Goal: Task Accomplishment & Management: Use online tool/utility

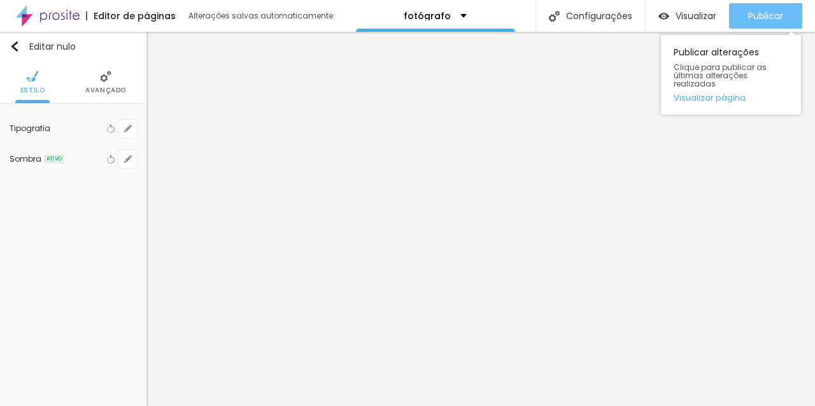
click at [760, 19] on font "Publicar" at bounding box center [765, 16] width 35 height 13
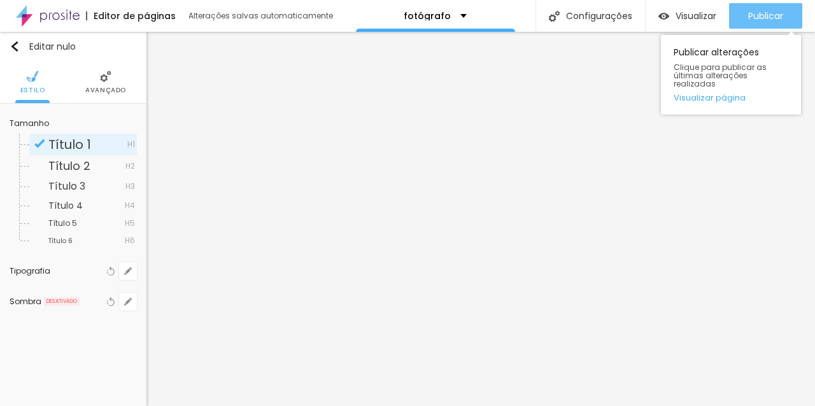
click at [775, 15] on font "Publicar" at bounding box center [765, 16] width 35 height 13
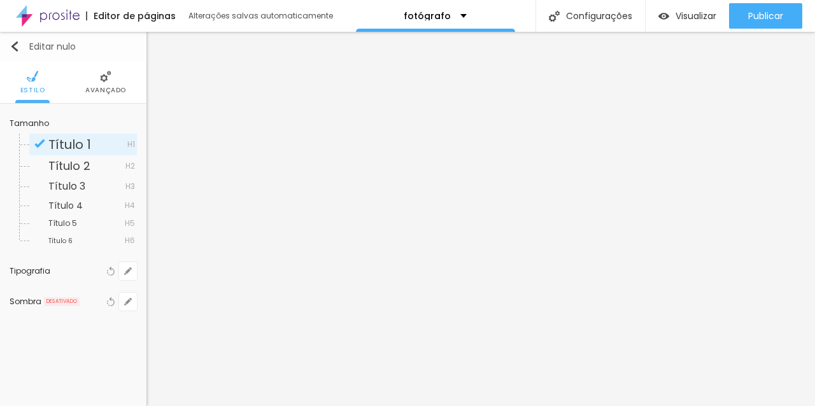
click at [16, 46] on img "button" at bounding box center [15, 46] width 10 height 10
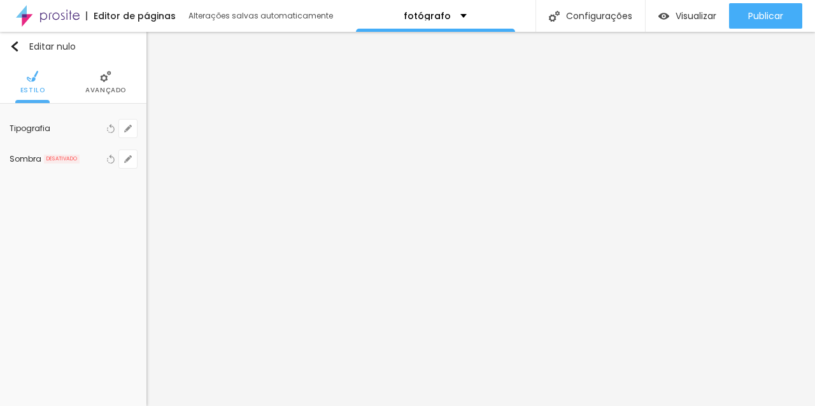
click at [108, 83] on li "Avançado" at bounding box center [105, 82] width 41 height 42
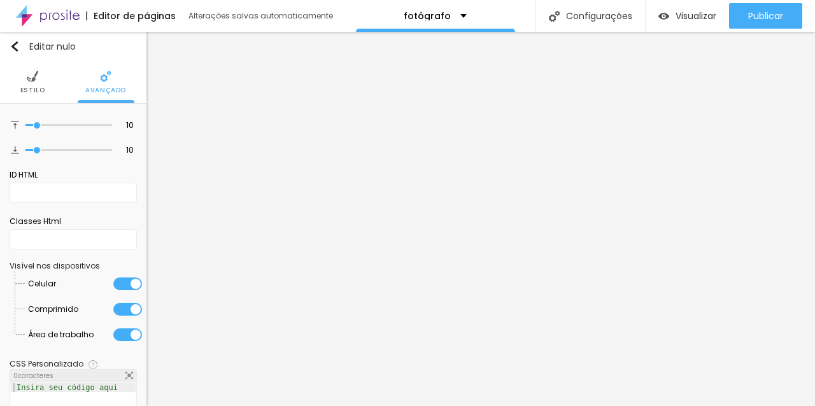
click at [30, 90] on font "Estilo" at bounding box center [32, 90] width 25 height 10
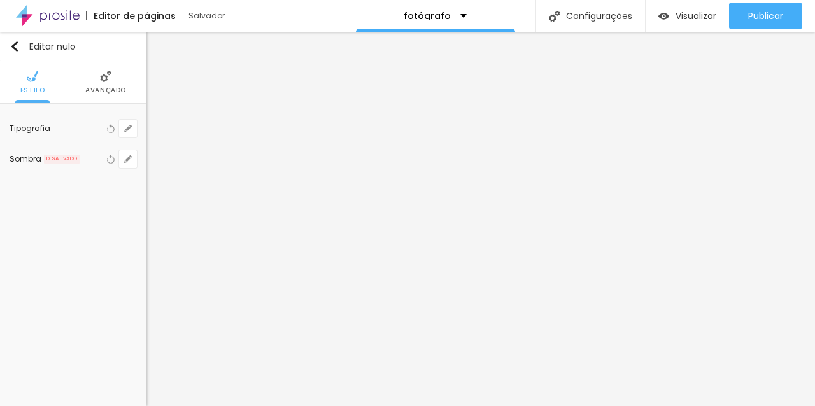
click at [90, 78] on li "Avançado" at bounding box center [105, 82] width 41 height 42
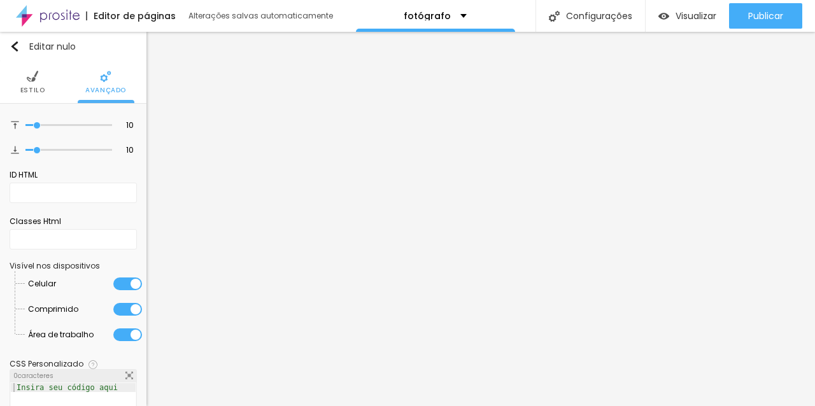
click at [27, 71] on img at bounding box center [32, 76] width 11 height 11
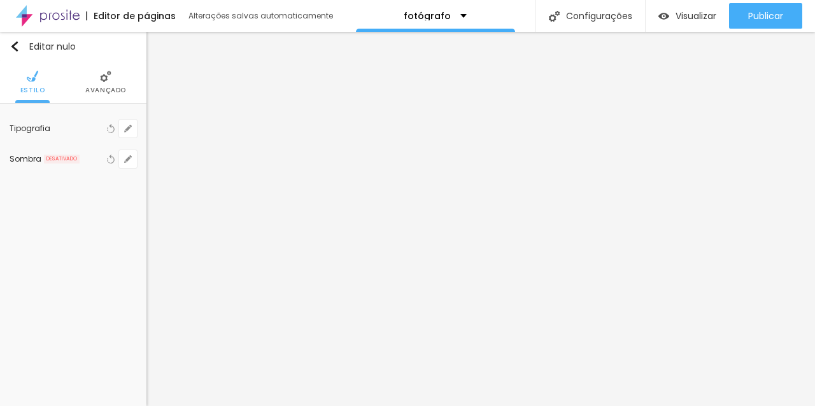
click at [108, 88] on font "Avançado" at bounding box center [105, 90] width 41 height 10
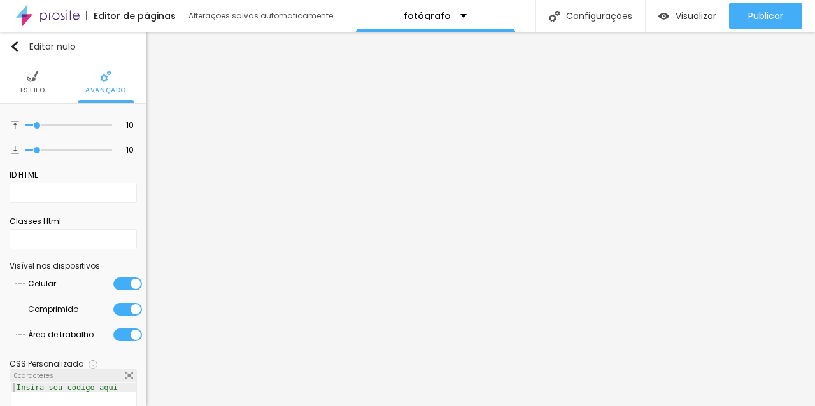
click at [32, 78] on img at bounding box center [32, 76] width 11 height 11
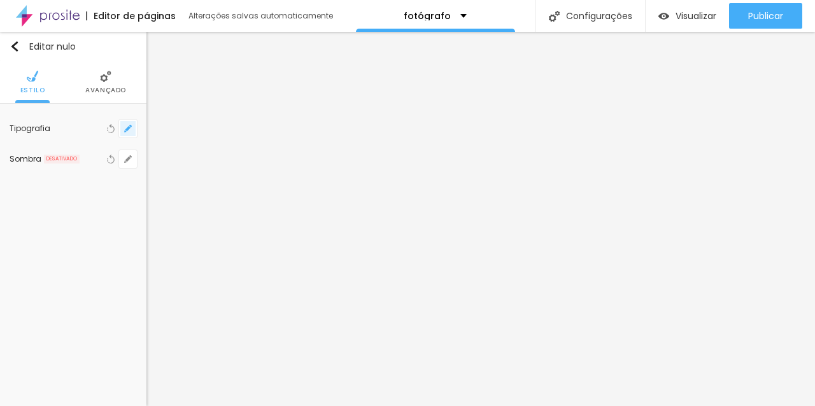
click at [130, 130] on icon "button" at bounding box center [128, 129] width 8 height 8
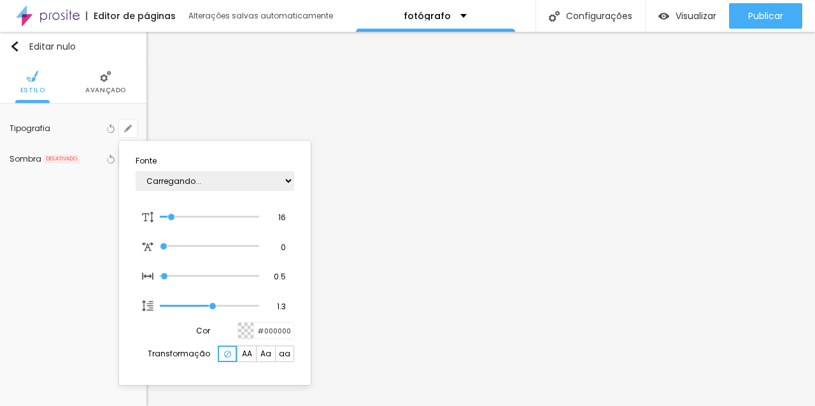
type input "1"
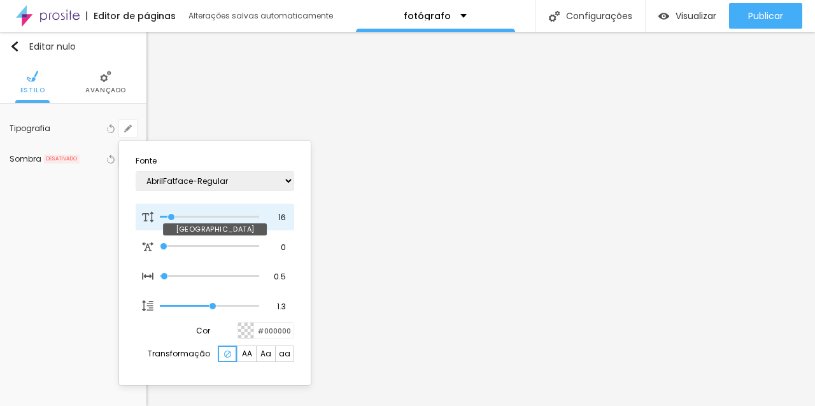
type input "15"
type input "1"
type input "16"
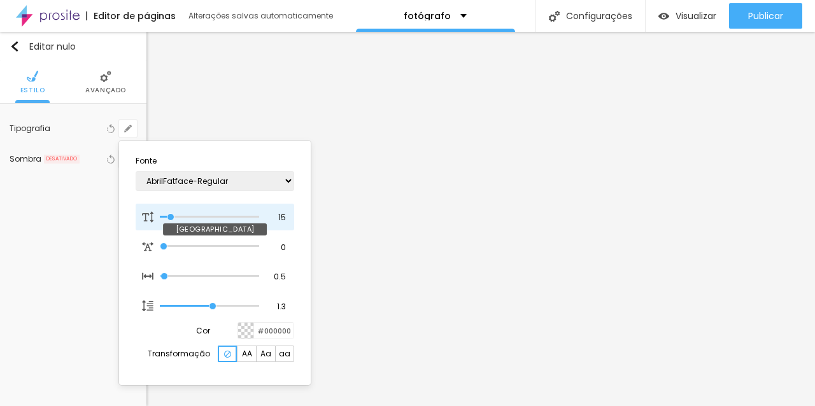
type input "1"
type input "20"
type input "1"
type input "21"
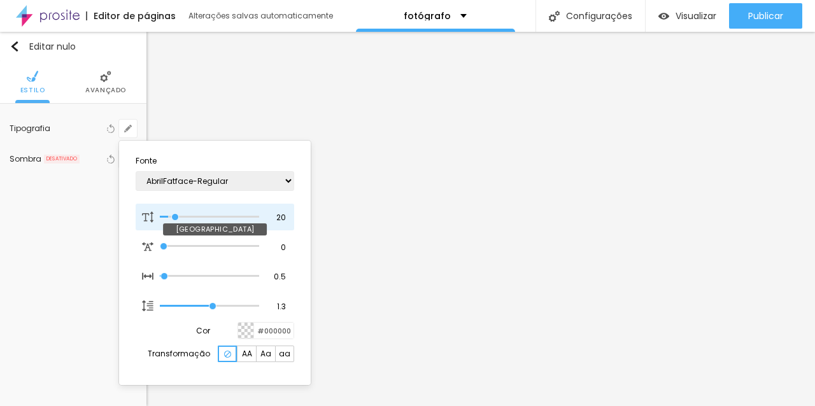
type input "21"
type input "1"
type input "22"
type input "1"
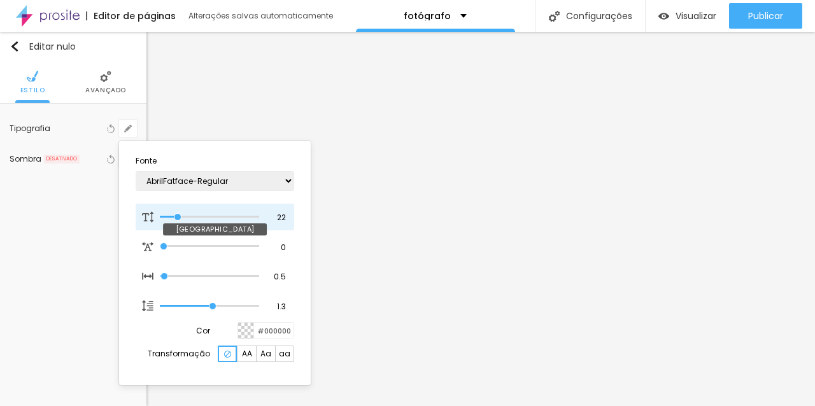
type input "23"
type input "1"
drag, startPoint x: 171, startPoint y: 217, endPoint x: 178, endPoint y: 217, distance: 7.0
type input "23"
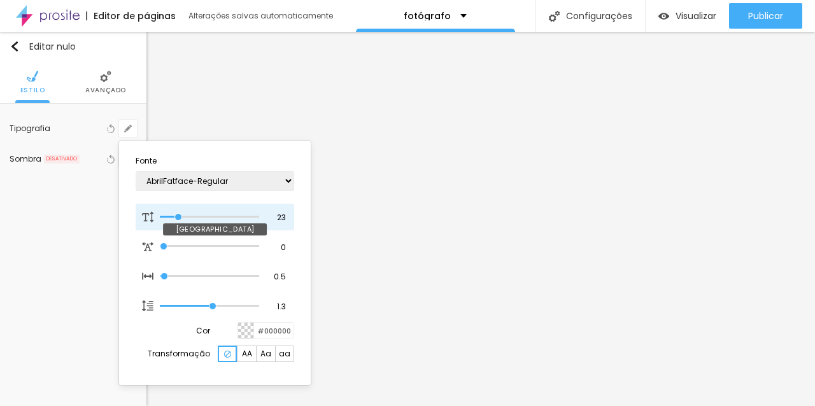
click at [178, 217] on input "range" at bounding box center [209, 217] width 99 height 6
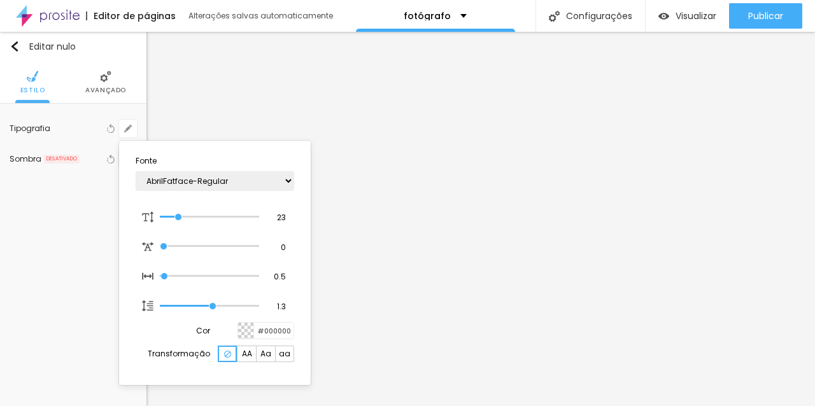
click at [244, 353] on font "AA" at bounding box center [247, 353] width 10 height 11
click at [226, 353] on img at bounding box center [227, 354] width 7 height 7
type input "1"
click at [457, 198] on div at bounding box center [407, 203] width 815 height 406
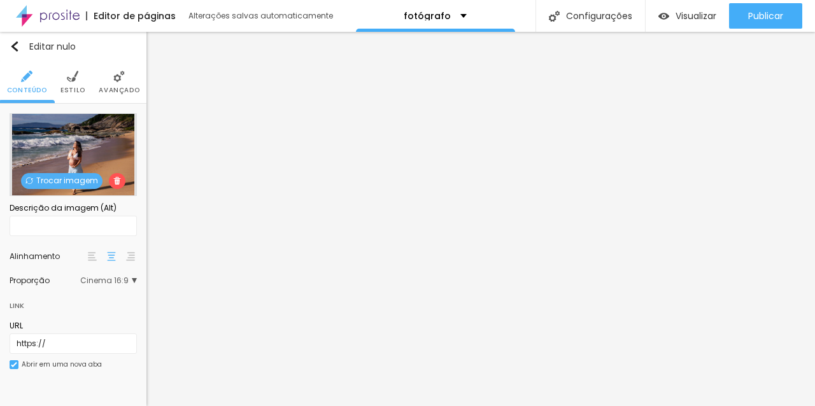
click at [66, 85] on li "Estilo" at bounding box center [72, 82] width 25 height 42
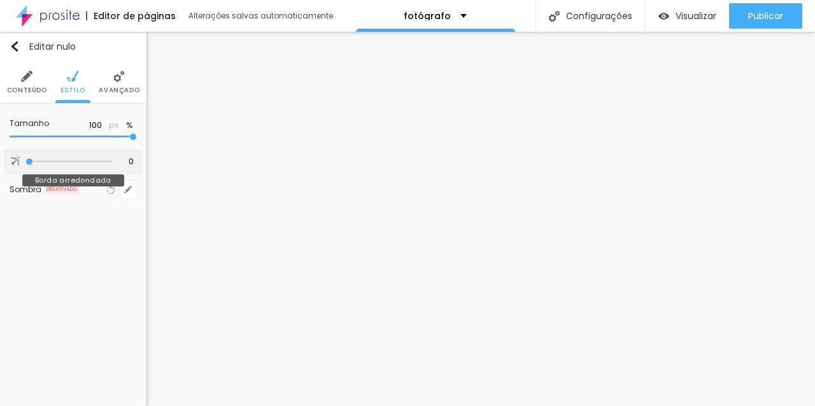
type input "2"
type input "7"
type input "20"
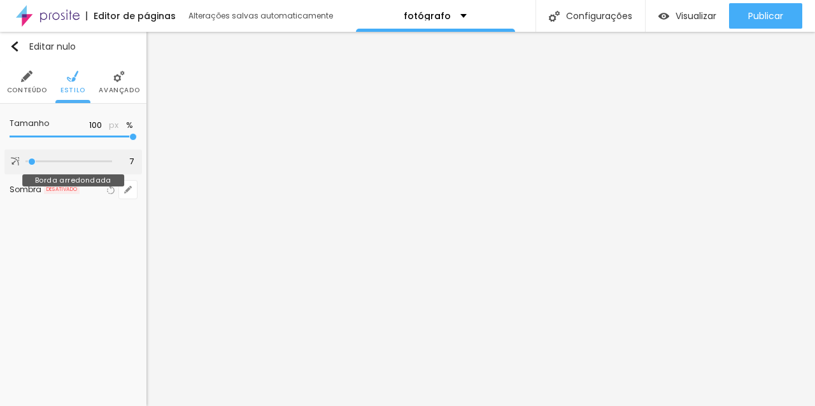
type input "20"
type input "24"
type input "25"
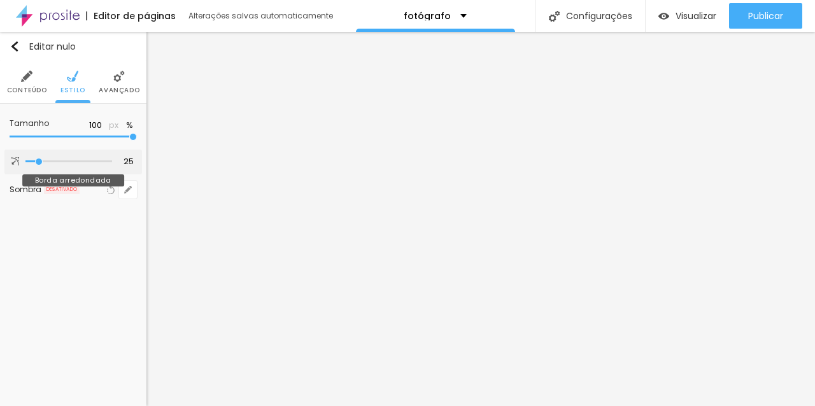
type input "26"
type input "25"
type input "24"
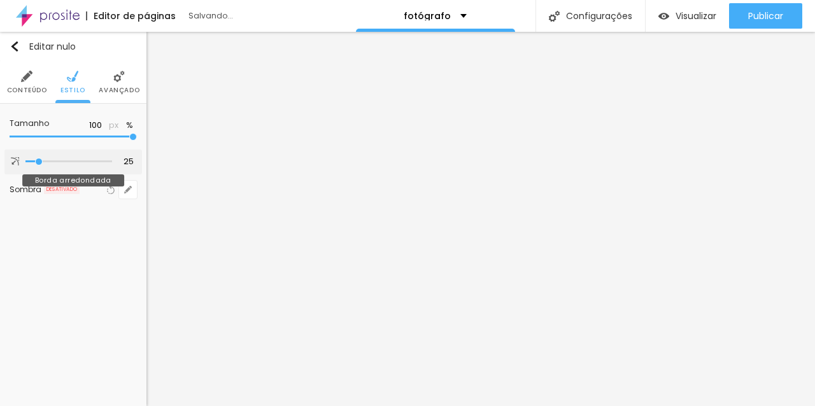
type input "24"
type input "23"
type input "22"
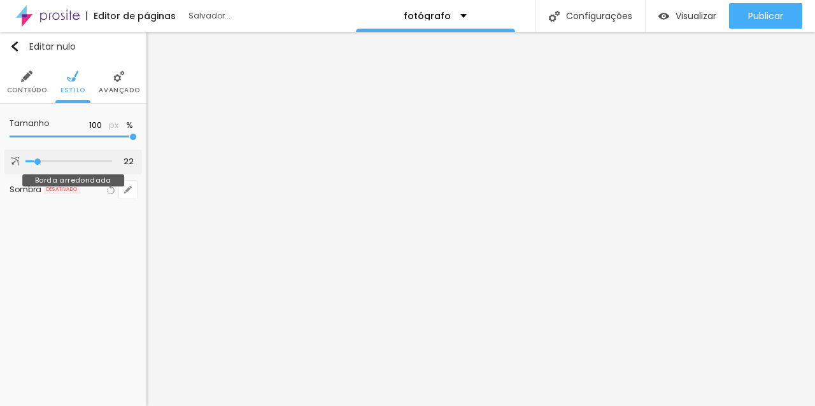
type input "21"
type input "20"
drag, startPoint x: 31, startPoint y: 162, endPoint x: 38, endPoint y: 165, distance: 7.7
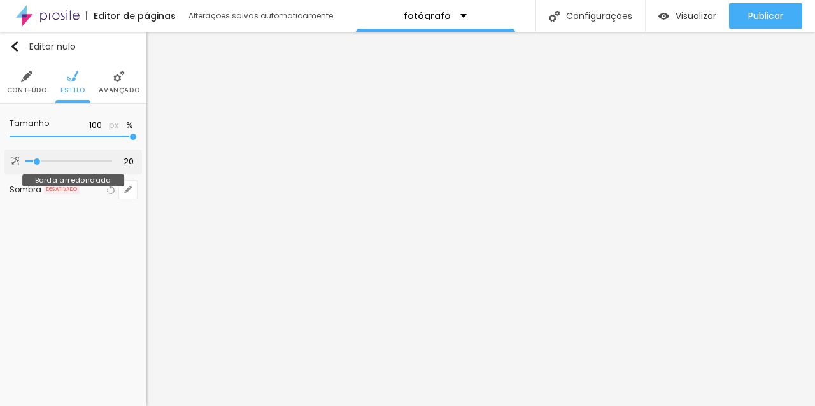
type input "20"
click at [38, 165] on input "range" at bounding box center [68, 161] width 87 height 6
click at [119, 76] on img at bounding box center [118, 76] width 11 height 11
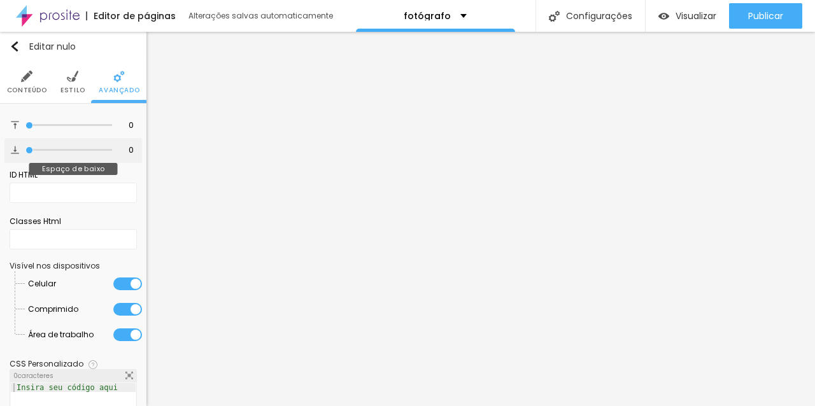
type input "1"
type input "6"
type input "7"
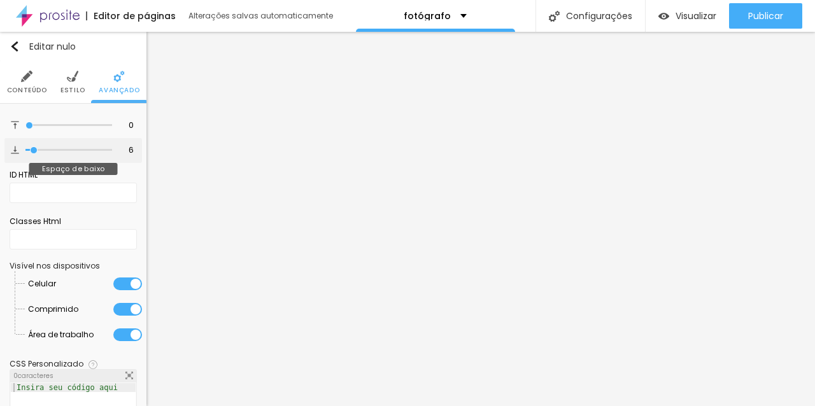
type input "7"
type input "11"
type input "12"
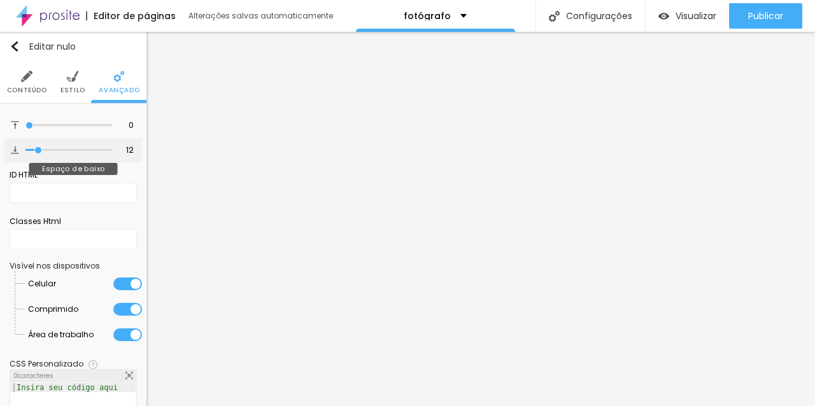
type input "13"
type input "12"
type input "13"
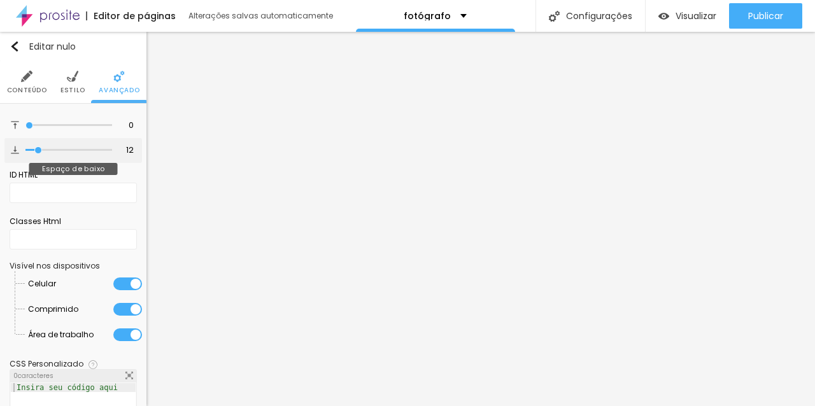
type input "13"
type input "14"
type input "10"
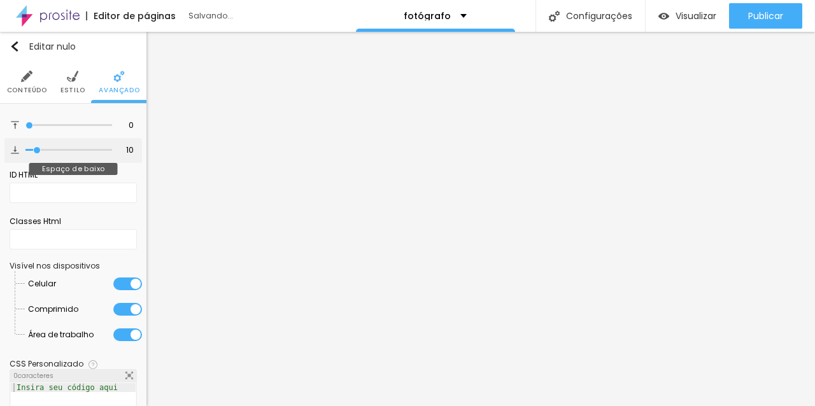
type input "9"
type input "10"
type input "11"
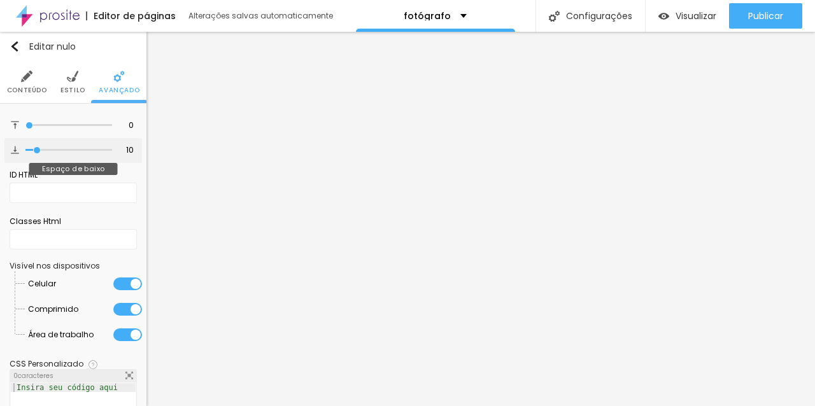
type input "11"
type input "10"
drag, startPoint x: 28, startPoint y: 150, endPoint x: 38, endPoint y: 149, distance: 9.6
type input "10"
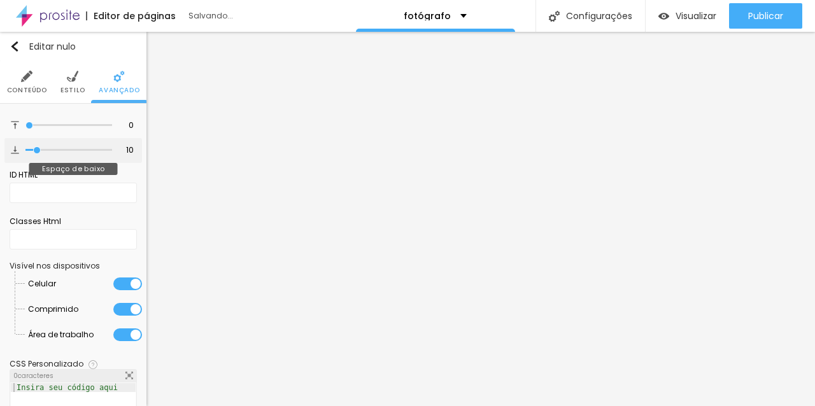
click at [38, 149] on input "range" at bounding box center [68, 150] width 87 height 6
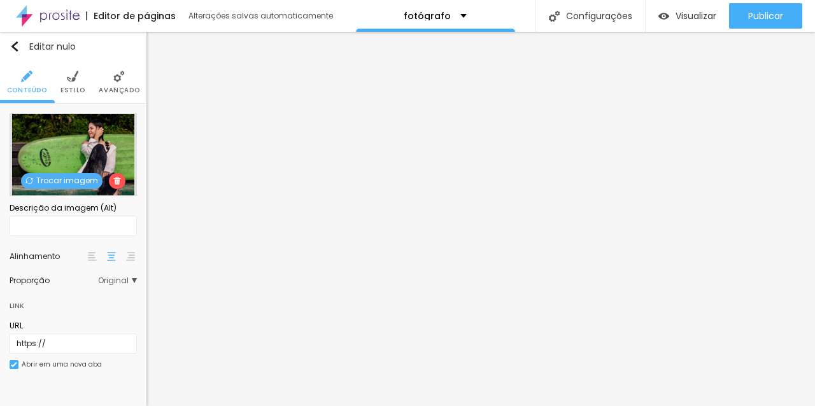
click at [76, 76] on img at bounding box center [72, 76] width 11 height 11
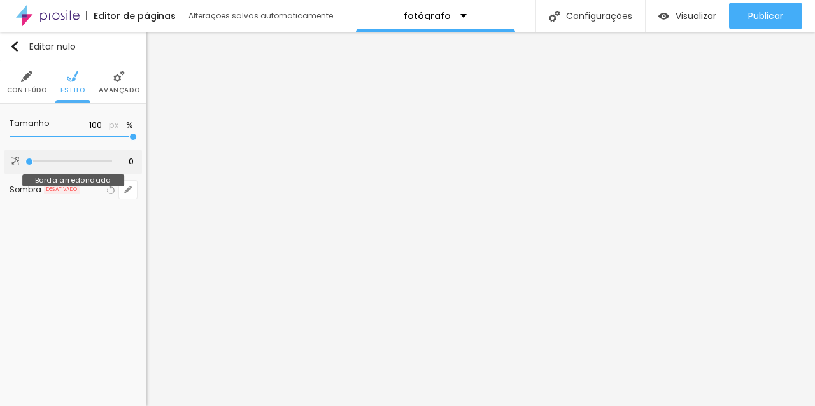
type input "1"
type input "4"
type input "20"
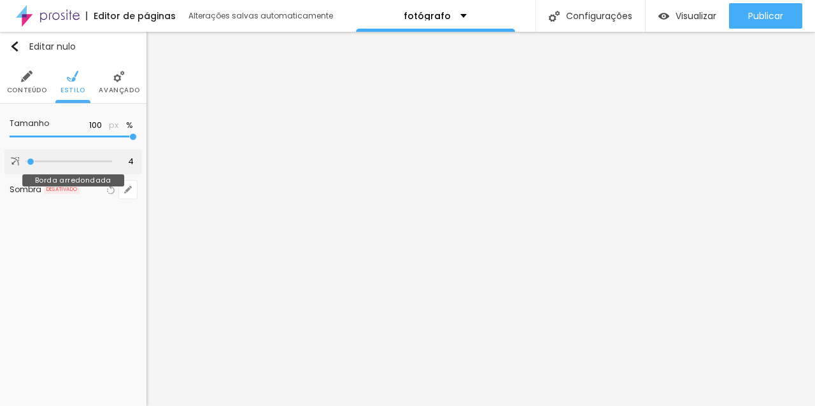
type input "20"
type input "21"
type input "22"
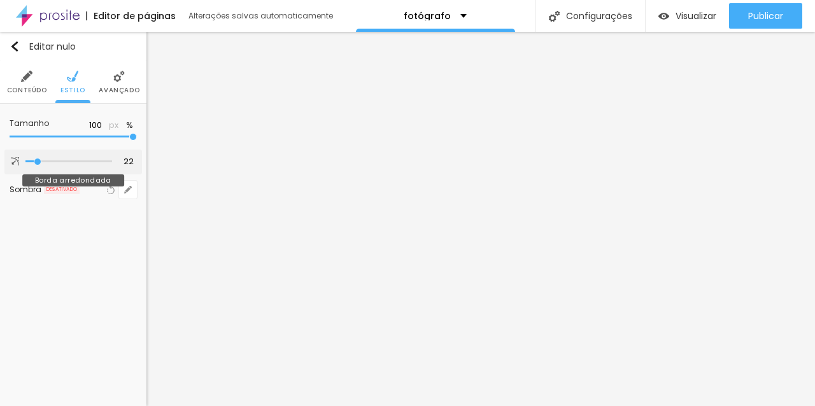
type input "25"
type input "29"
type input "30"
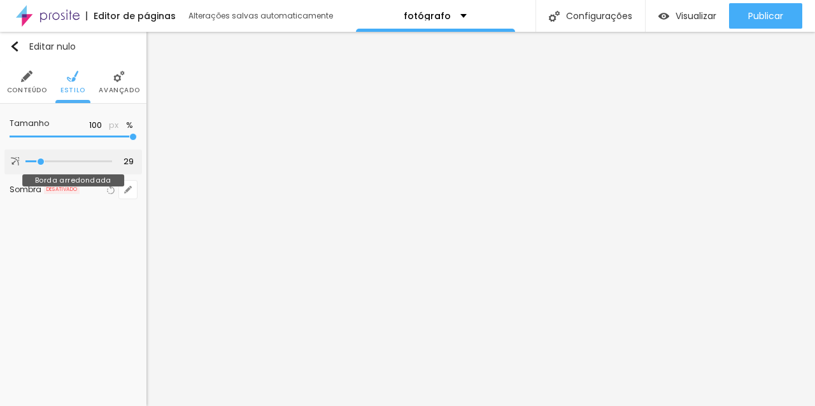
type input "30"
type input "29"
type input "28"
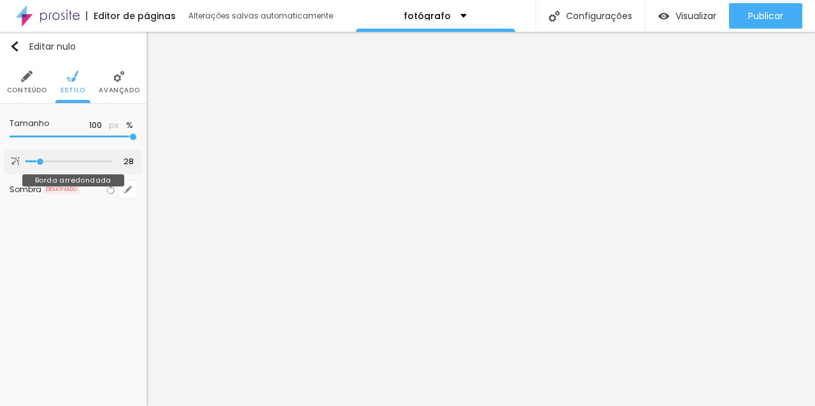
type input "27"
type input "26"
type input "25"
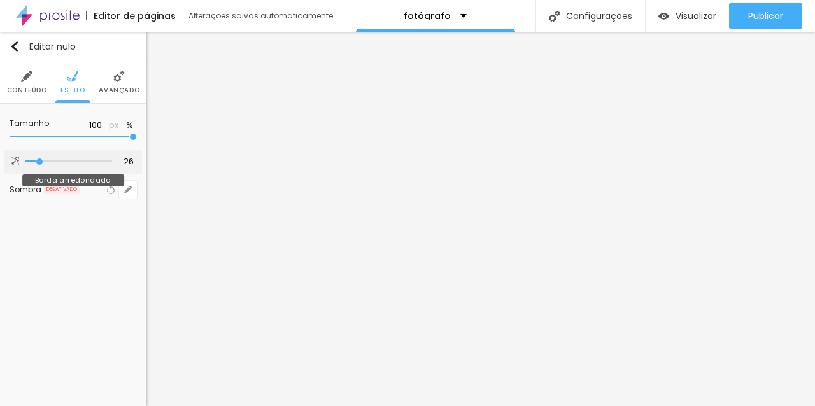
type input "25"
type input "24"
type input "23"
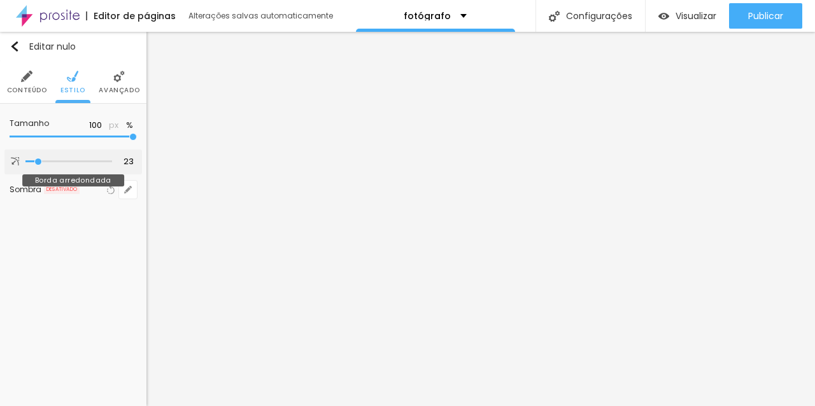
type input "22"
type input "21"
type input "20"
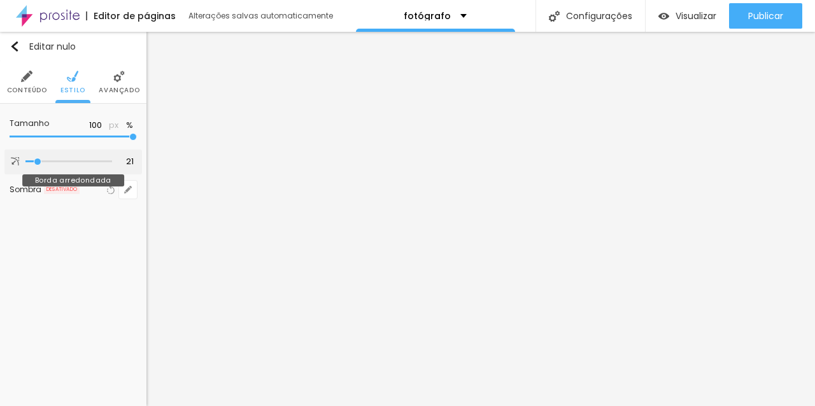
type input "20"
drag, startPoint x: 29, startPoint y: 162, endPoint x: 38, endPoint y: 164, distance: 8.4
type input "20"
click at [38, 164] on input "range" at bounding box center [68, 161] width 87 height 6
click at [125, 87] on font "Avançado" at bounding box center [119, 90] width 41 height 10
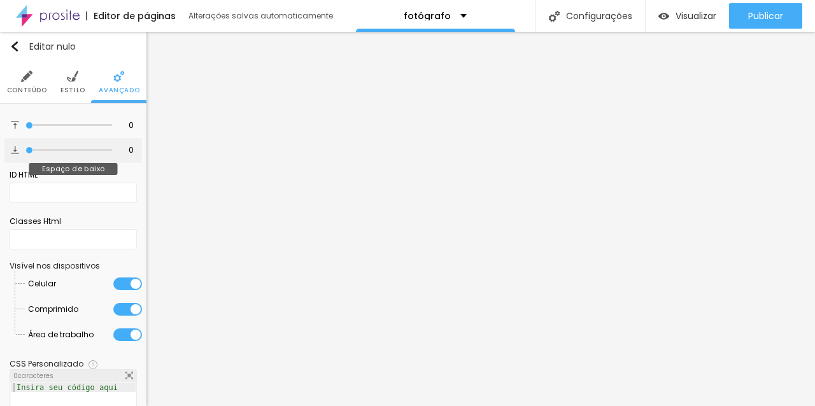
type input "6"
type input "9"
type input "10"
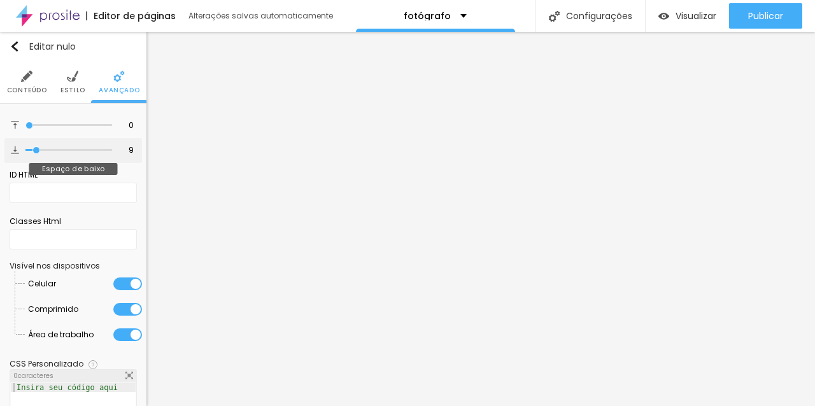
type input "10"
type input "11"
type input "14"
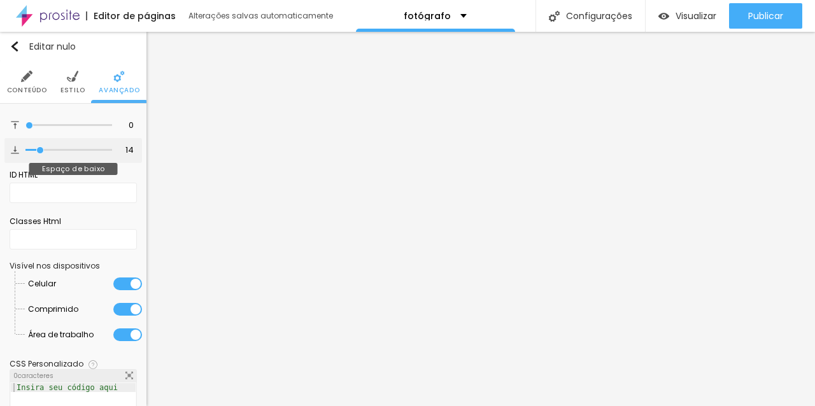
type input "13"
type input "12"
type input "11"
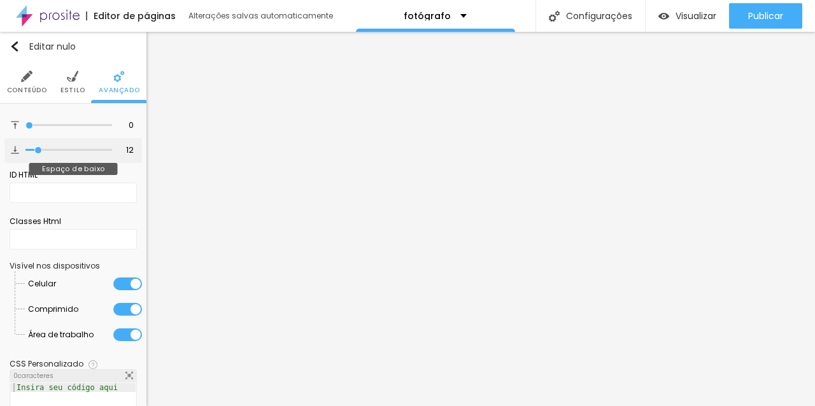
type input "11"
type input "10"
drag, startPoint x: 27, startPoint y: 150, endPoint x: 38, endPoint y: 151, distance: 10.4
type input "10"
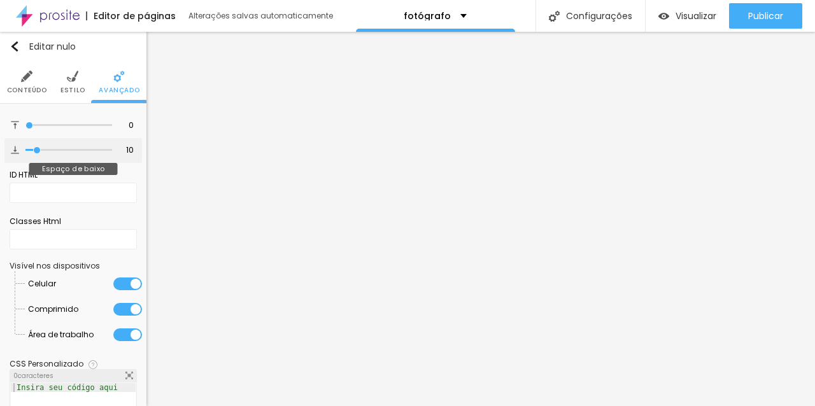
click at [38, 151] on input "range" at bounding box center [68, 150] width 87 height 6
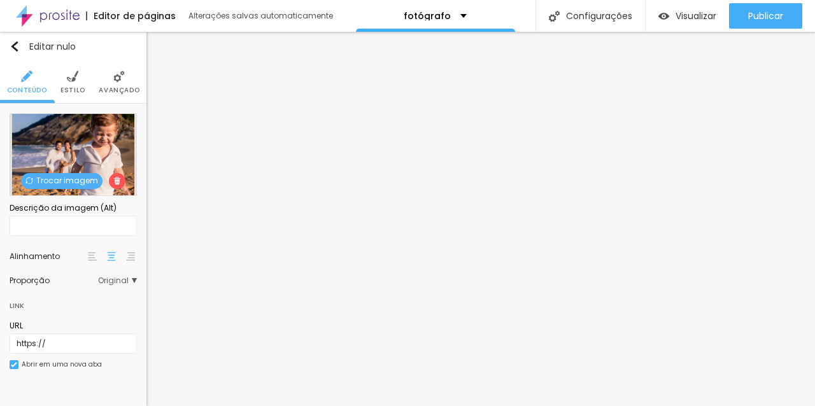
click at [80, 89] on font "Estilo" at bounding box center [72, 90] width 25 height 10
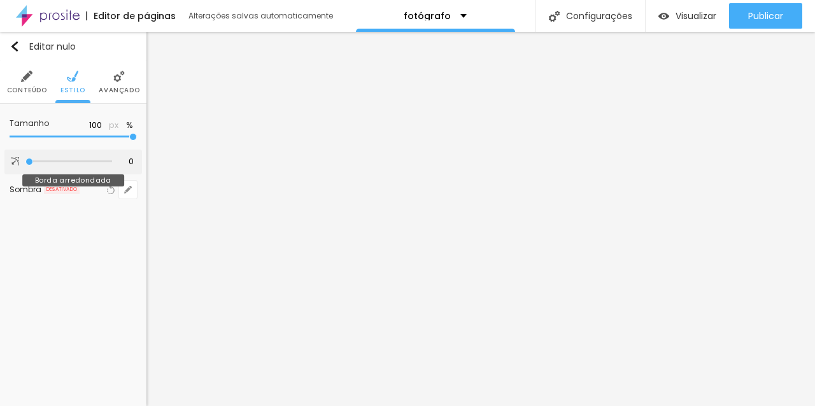
type input "1"
type input "2"
type input "3"
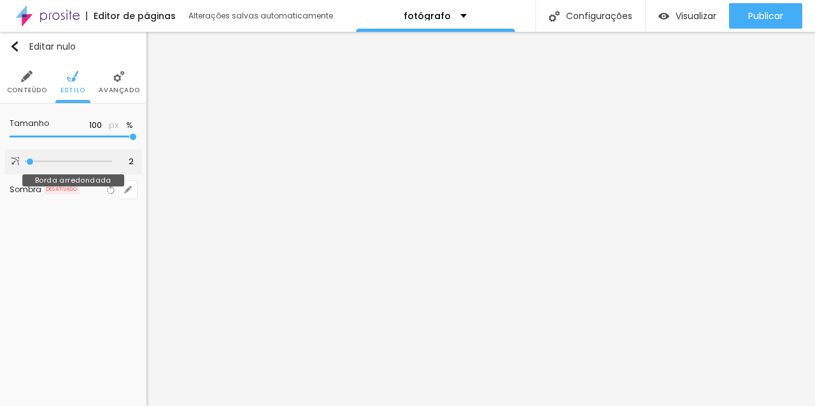
type input "3"
type input "17"
type input "16"
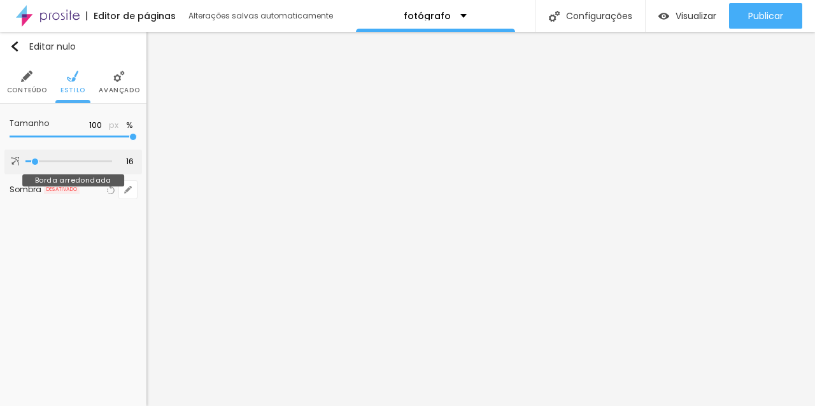
type input "17"
type input "18"
type input "19"
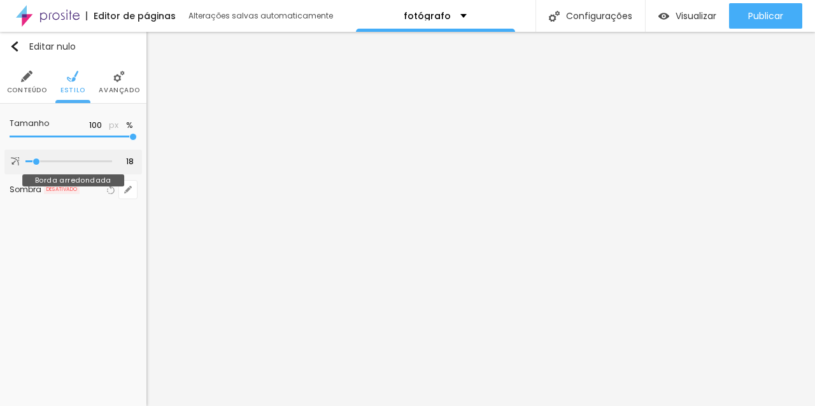
type input "19"
type input "20"
type input "21"
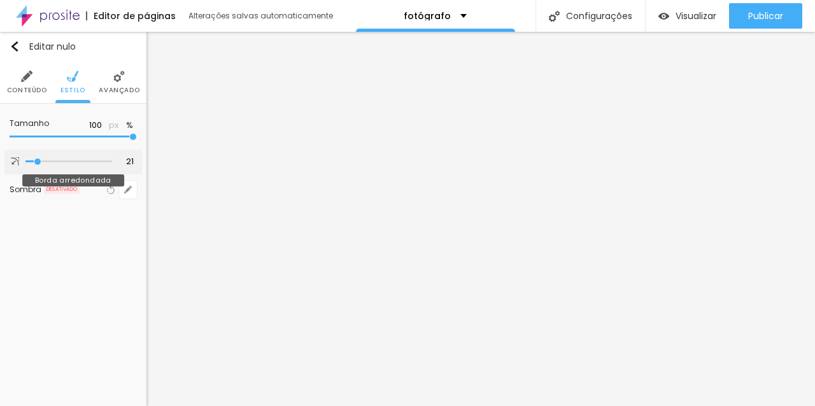
drag, startPoint x: 29, startPoint y: 163, endPoint x: 38, endPoint y: 162, distance: 8.9
type input "21"
click at [38, 162] on input "range" at bounding box center [68, 161] width 87 height 6
click at [120, 79] on img at bounding box center [118, 76] width 11 height 11
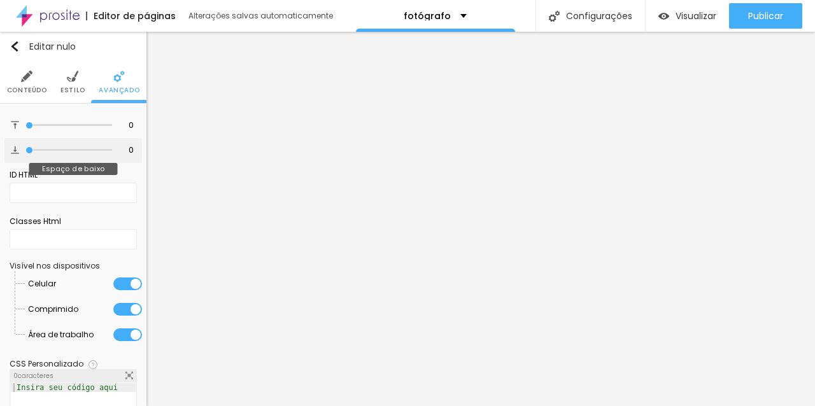
type input "1"
type input "10"
type input "11"
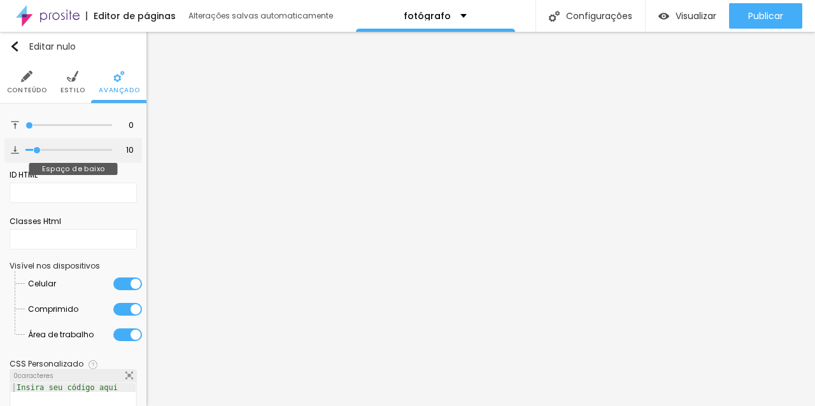
type input "11"
type input "10"
type input "9"
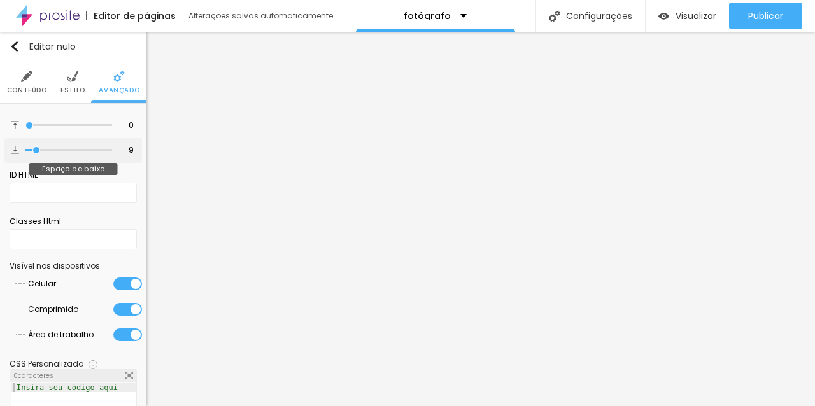
drag, startPoint x: 30, startPoint y: 150, endPoint x: 37, endPoint y: 149, distance: 7.1
type input "9"
click at [37, 149] on input "range" at bounding box center [68, 150] width 87 height 6
click at [135, 150] on input "9" at bounding box center [124, 150] width 22 height 12
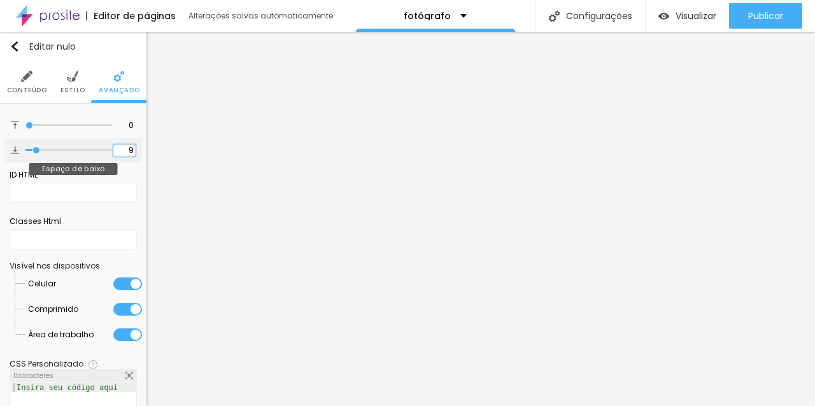
type input "10"
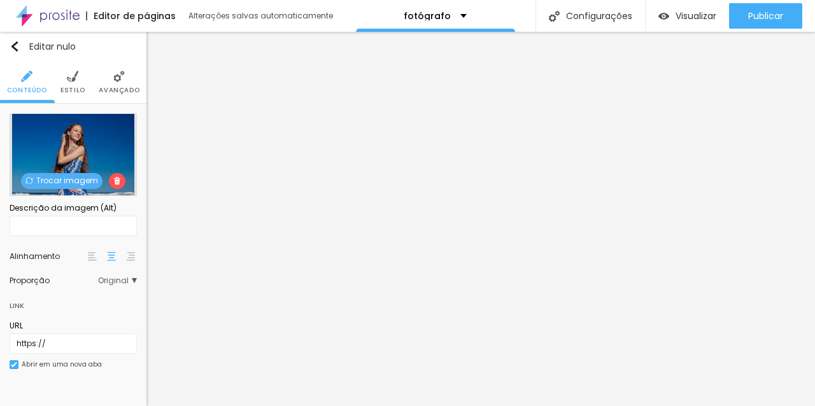
click at [77, 87] on font "Estilo" at bounding box center [72, 90] width 25 height 10
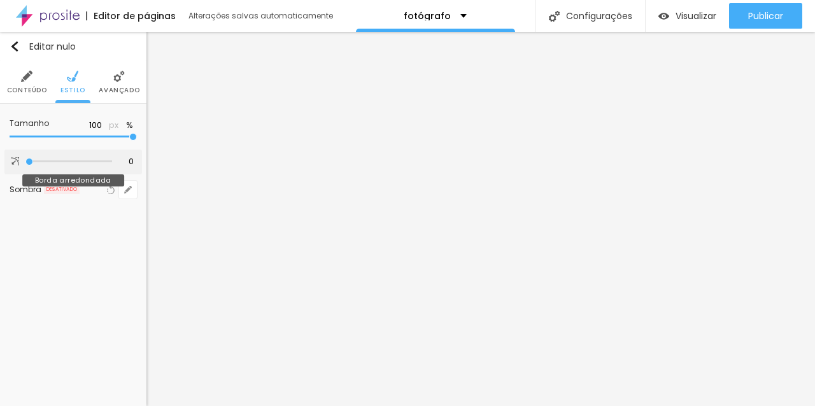
type input "2"
type input "4"
type input "23"
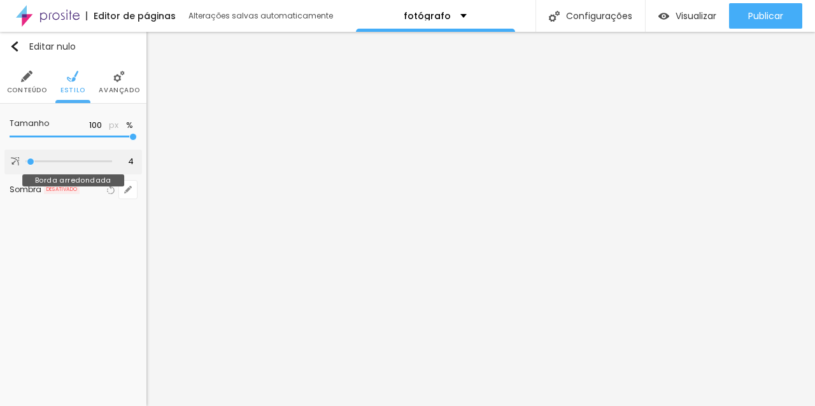
type input "23"
type input "24"
type input "23"
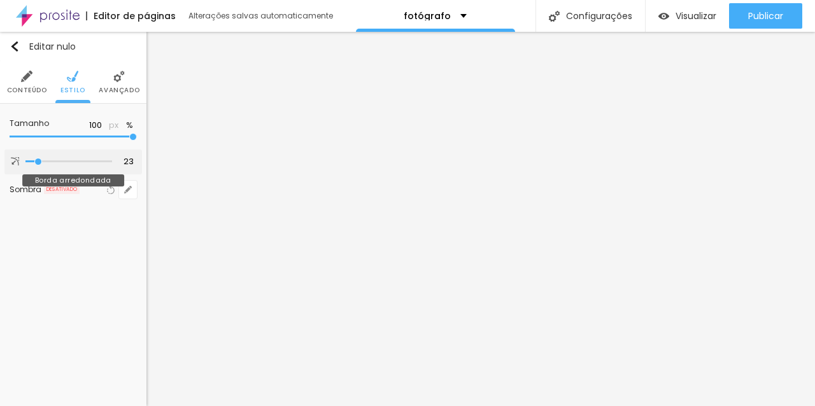
type input "22"
type input "21"
type input "20"
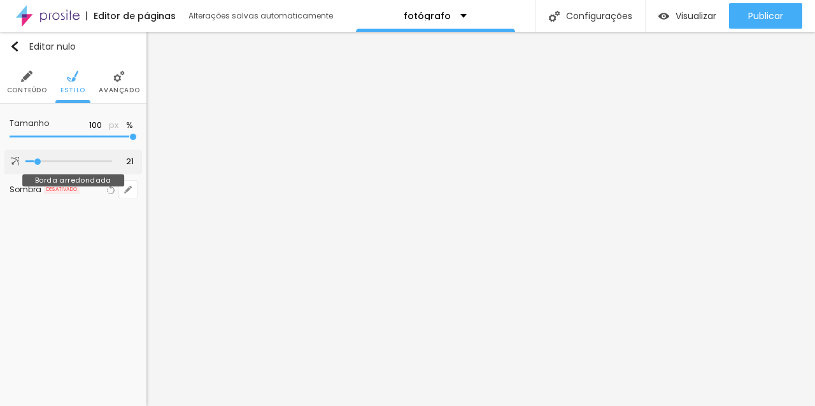
type input "20"
drag, startPoint x: 29, startPoint y: 160, endPoint x: 38, endPoint y: 160, distance: 8.9
type input "20"
click at [38, 160] on input "range" at bounding box center [68, 161] width 87 height 6
click at [119, 74] on img at bounding box center [118, 76] width 11 height 11
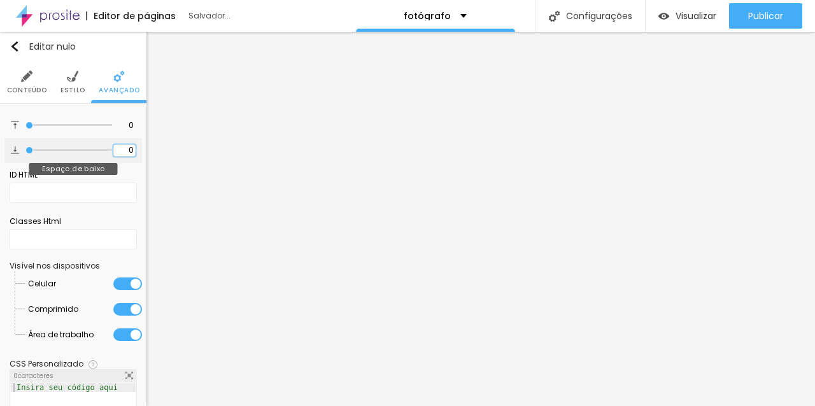
click at [124, 152] on input "0" at bounding box center [124, 150] width 22 height 12
type input "1"
type input "2"
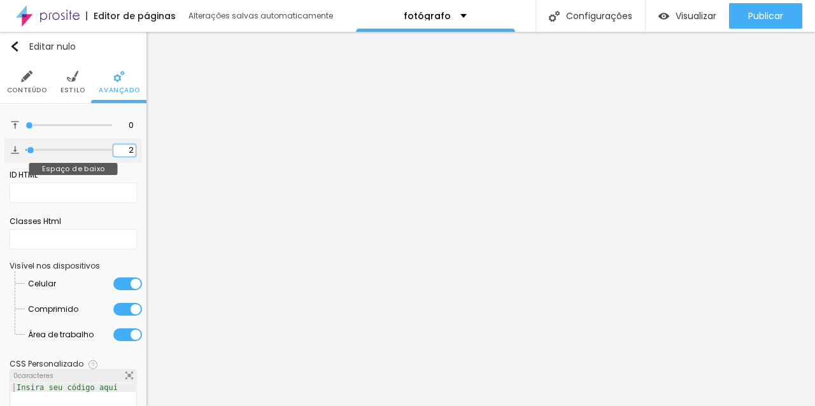
type input "3"
type input "4"
type input "5"
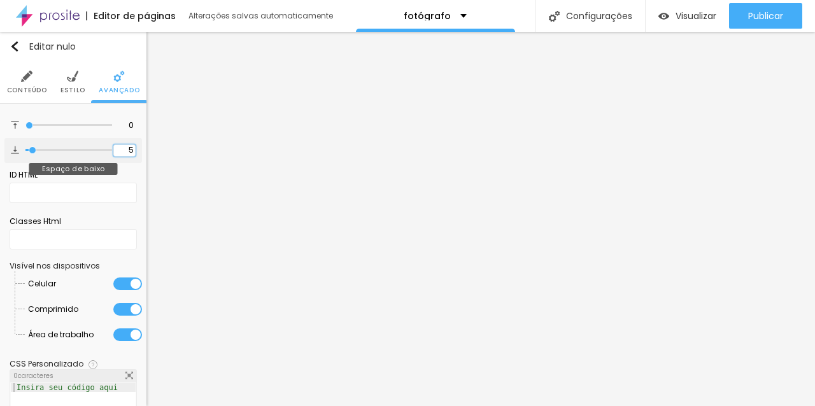
type input "5"
type input "6"
type input "7"
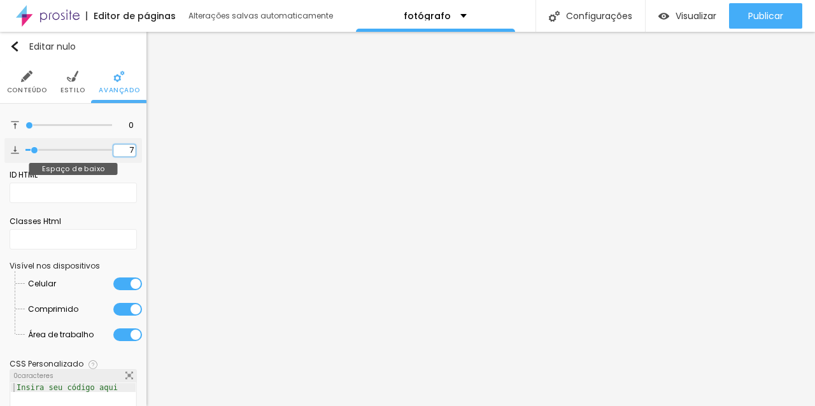
type input "8"
type input "9"
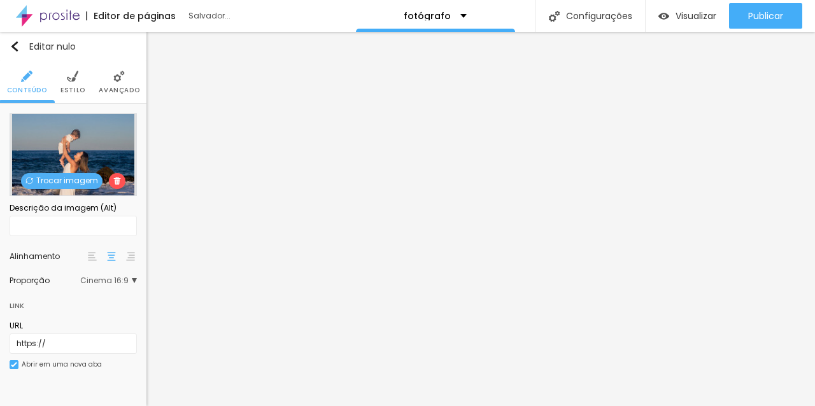
click at [75, 81] on img at bounding box center [72, 76] width 11 height 11
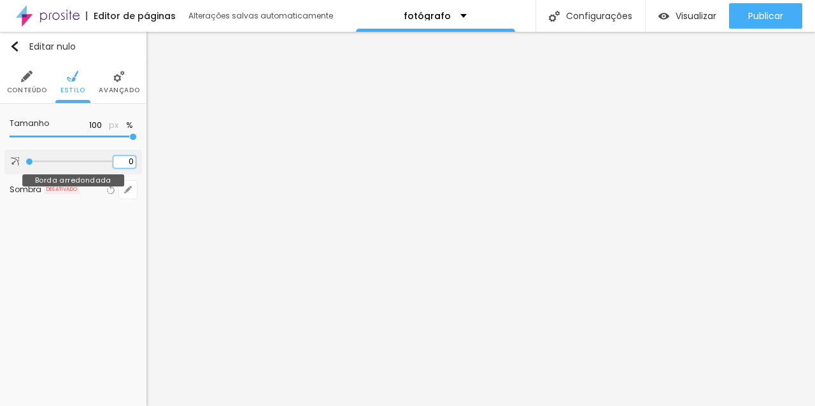
click at [132, 160] on input "0" at bounding box center [124, 162] width 22 height 12
click at [122, 81] on img at bounding box center [118, 76] width 11 height 11
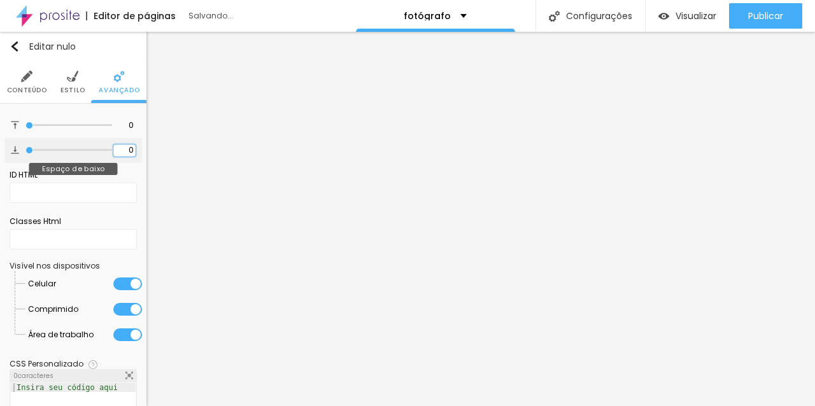
click at [131, 153] on input "0" at bounding box center [124, 150] width 22 height 12
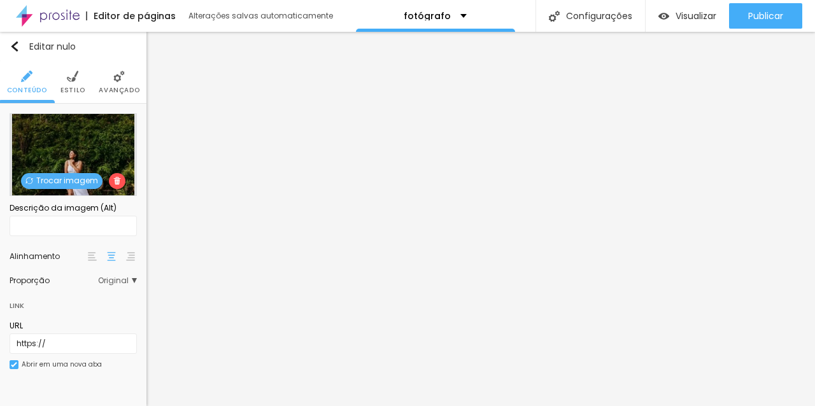
click at [67, 74] on img at bounding box center [72, 76] width 11 height 11
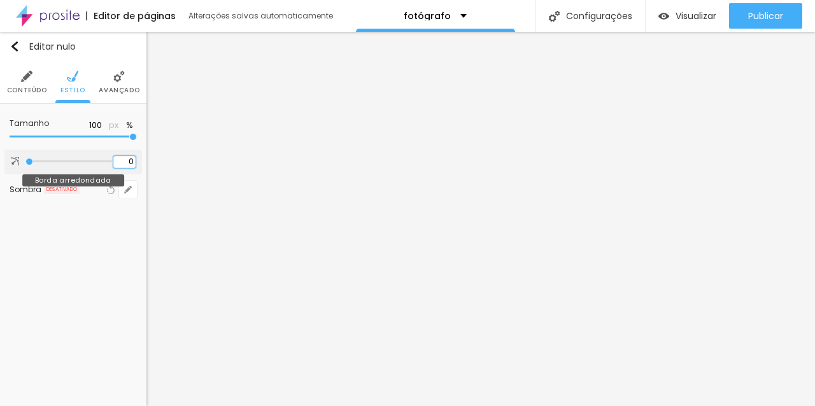
click at [126, 160] on input "0" at bounding box center [124, 162] width 22 height 12
click at [108, 72] on li "Avançado" at bounding box center [119, 82] width 41 height 42
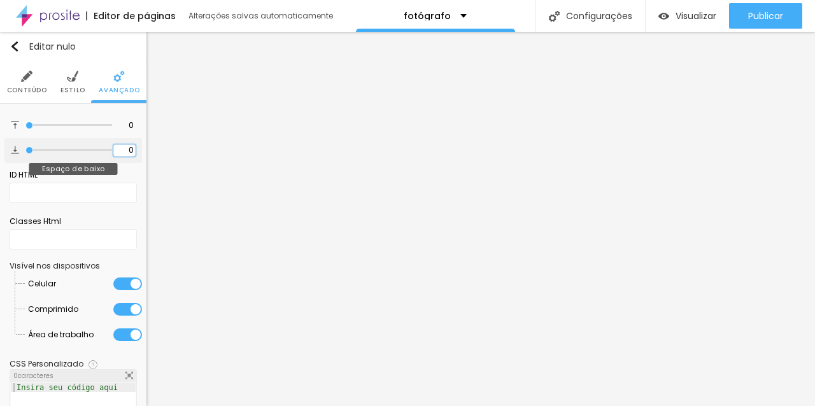
click at [125, 146] on input "0" at bounding box center [124, 150] width 22 height 12
click at [125, 154] on input "10" at bounding box center [124, 150] width 22 height 12
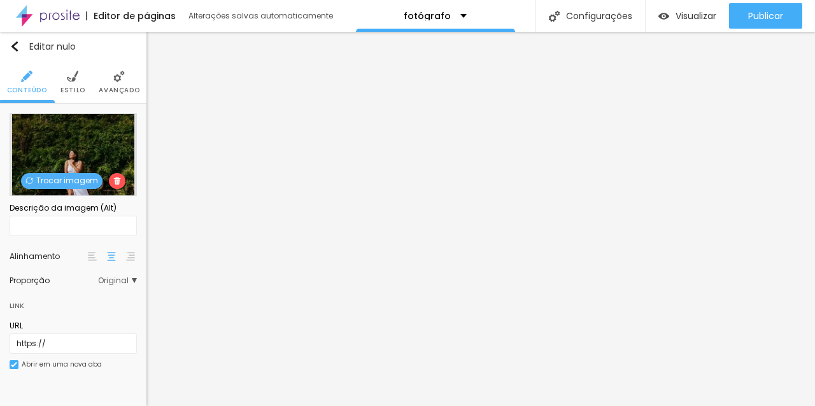
click at [81, 81] on li "Estilo" at bounding box center [72, 82] width 25 height 42
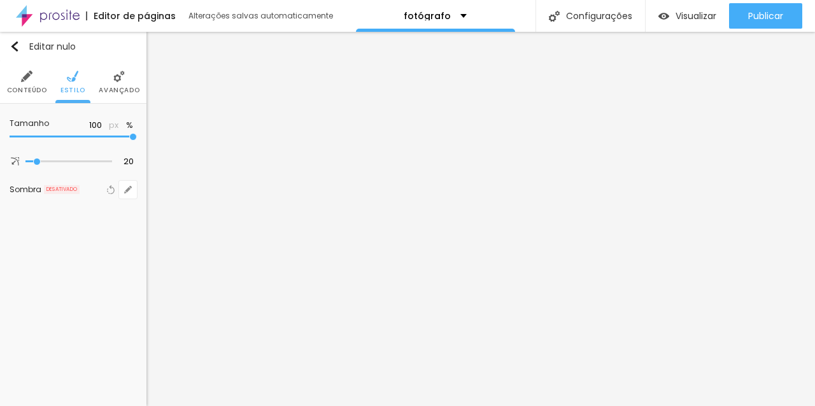
click at [124, 81] on img at bounding box center [118, 76] width 11 height 11
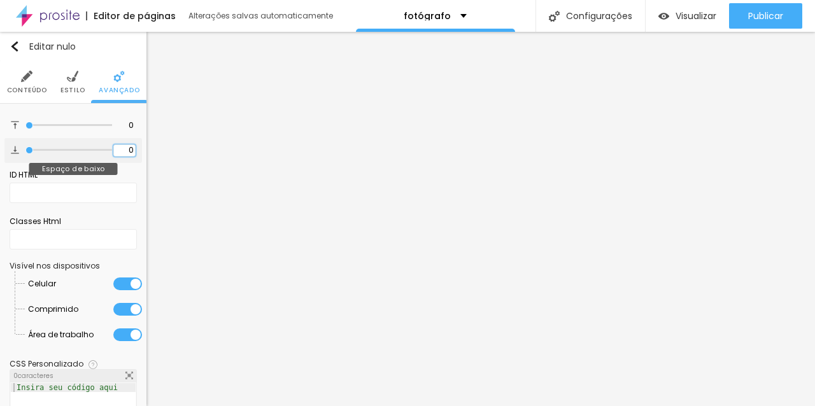
click at [129, 151] on input "0" at bounding box center [124, 150] width 22 height 12
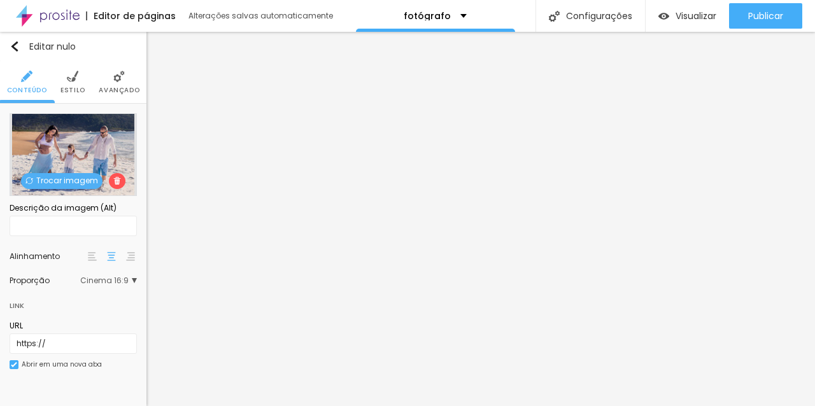
click at [76, 83] on li "Estilo" at bounding box center [72, 82] width 25 height 42
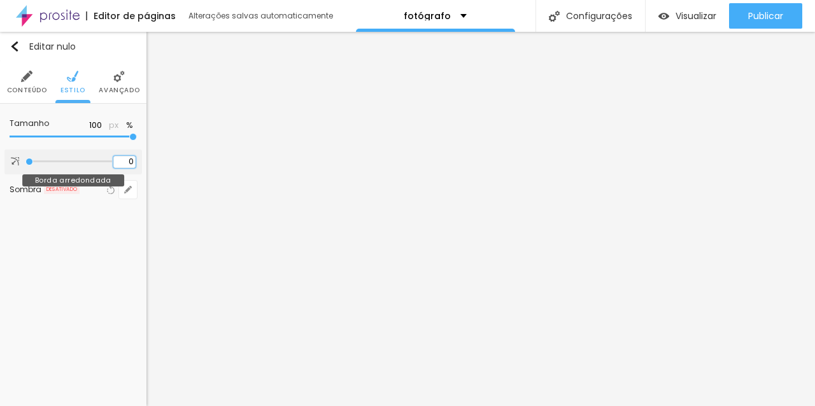
click at [129, 158] on input "0" at bounding box center [124, 162] width 22 height 12
click at [113, 81] on img at bounding box center [118, 76] width 11 height 11
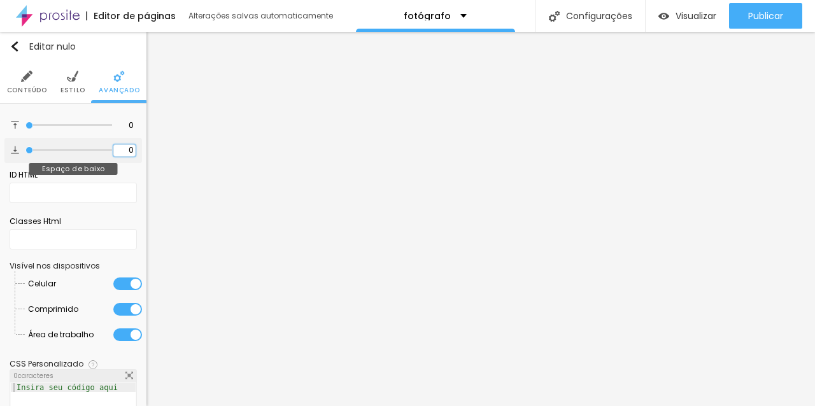
click at [132, 148] on input "0" at bounding box center [124, 150] width 22 height 12
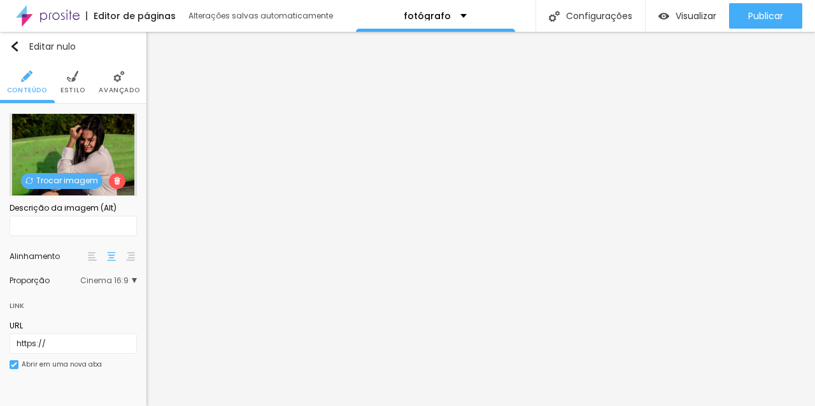
click at [76, 73] on img at bounding box center [72, 76] width 11 height 11
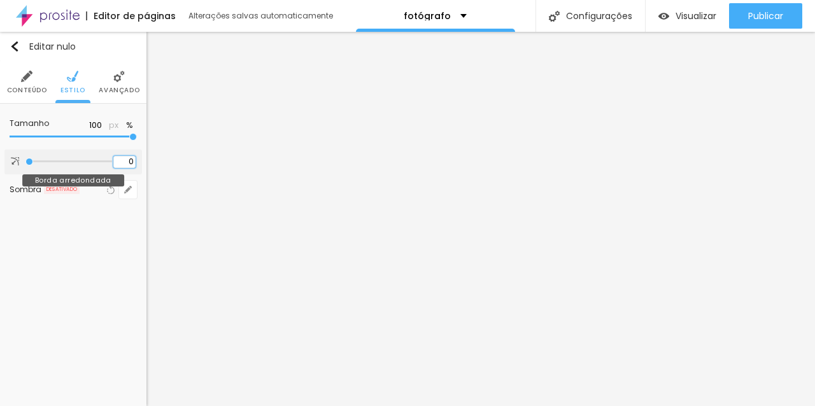
click at [124, 166] on input "0" at bounding box center [124, 162] width 22 height 12
click at [115, 84] on li "Avançado" at bounding box center [119, 82] width 41 height 42
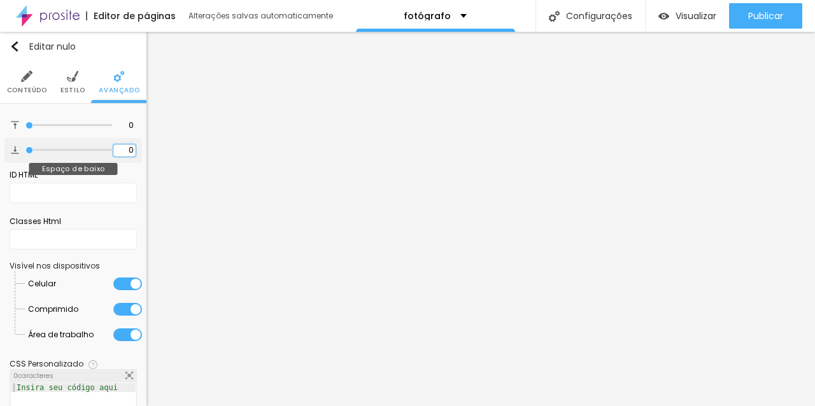
click at [123, 153] on input "0" at bounding box center [124, 150] width 22 height 12
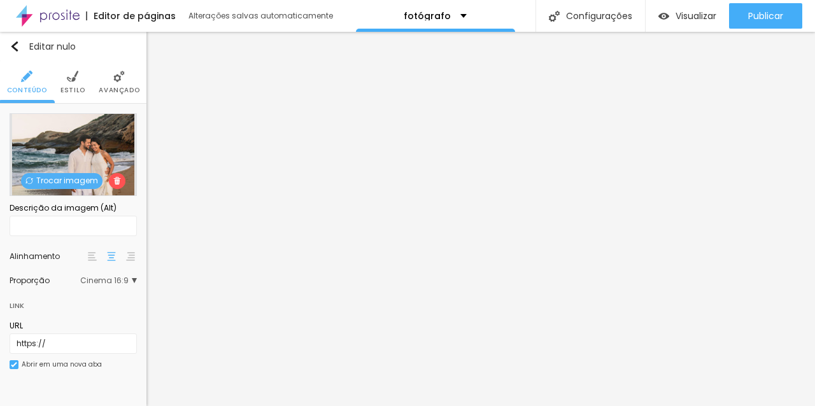
click at [80, 90] on font "Estilo" at bounding box center [72, 90] width 25 height 10
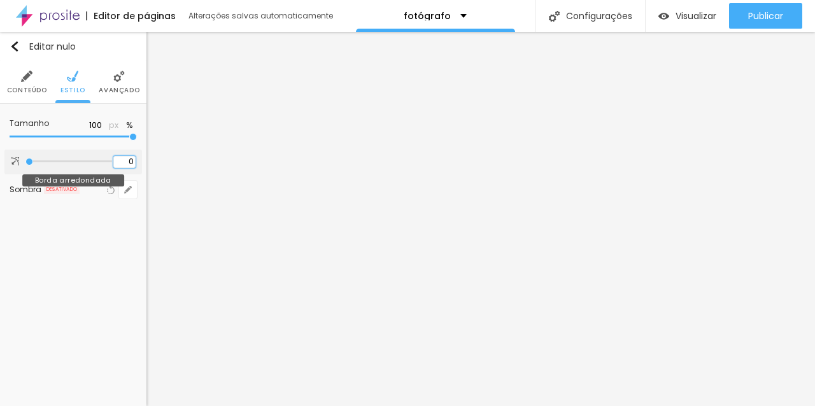
click at [123, 162] on input "0" at bounding box center [124, 162] width 22 height 12
click at [116, 82] on li "Avançado" at bounding box center [119, 82] width 41 height 42
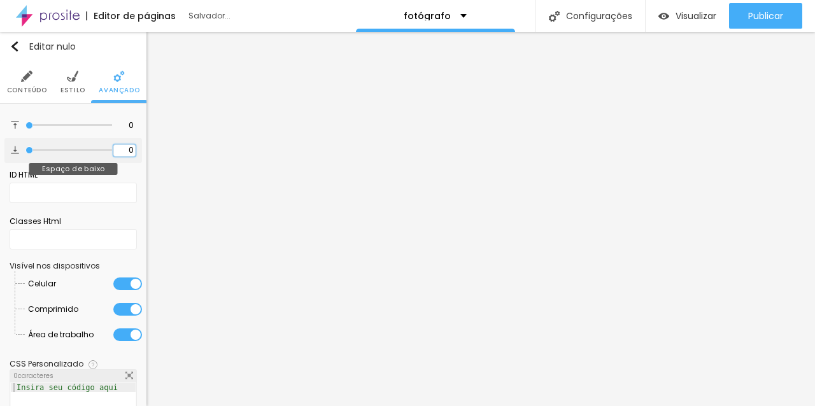
click at [125, 151] on input "0" at bounding box center [124, 150] width 22 height 12
click at [123, 147] on input "10" at bounding box center [124, 150] width 22 height 12
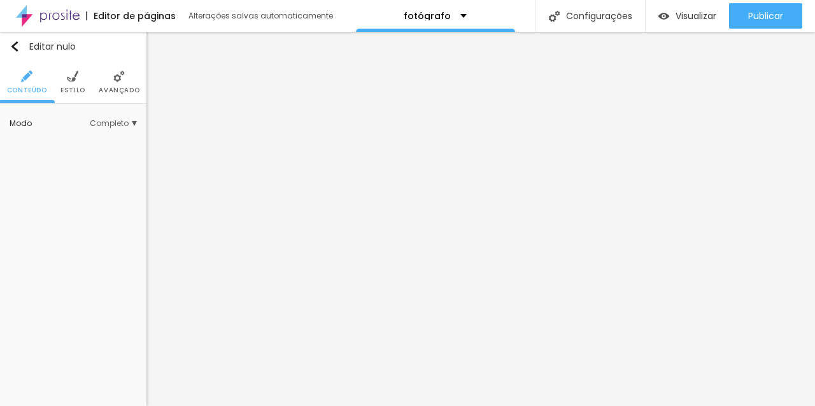
click at [146, 156] on div "Editar nulo Conteúdo Estilo Avançado Modo Completo Encaixotado Completo" at bounding box center [73, 219] width 146 height 374
click at [78, 85] on li "Estilo" at bounding box center [72, 82] width 25 height 42
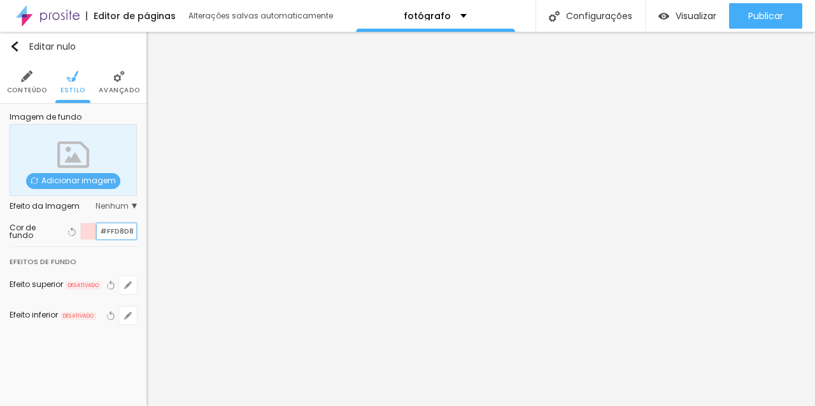
click at [106, 232] on input "#FFD8D8" at bounding box center [116, 231] width 39 height 16
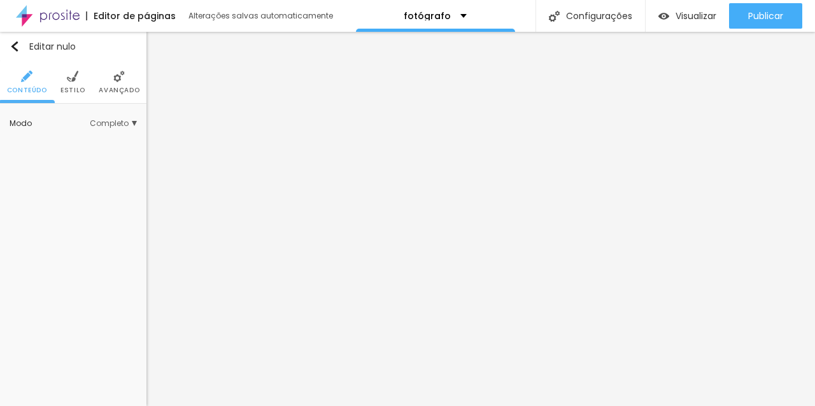
click at [69, 76] on img at bounding box center [72, 76] width 11 height 11
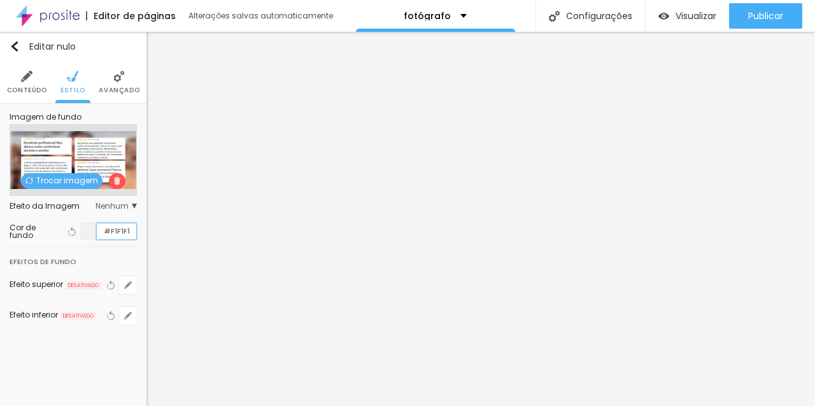
click at [121, 230] on input "#F1F1F1" at bounding box center [116, 231] width 39 height 16
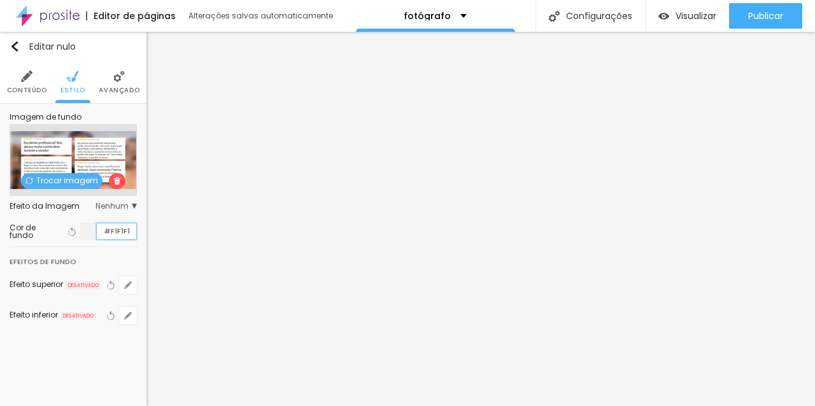
paste input "FD8D8"
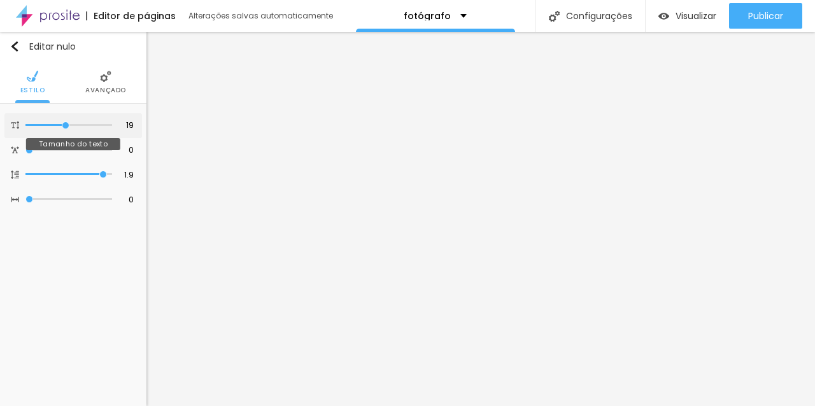
click at [65, 122] on input "range" at bounding box center [68, 125] width 87 height 6
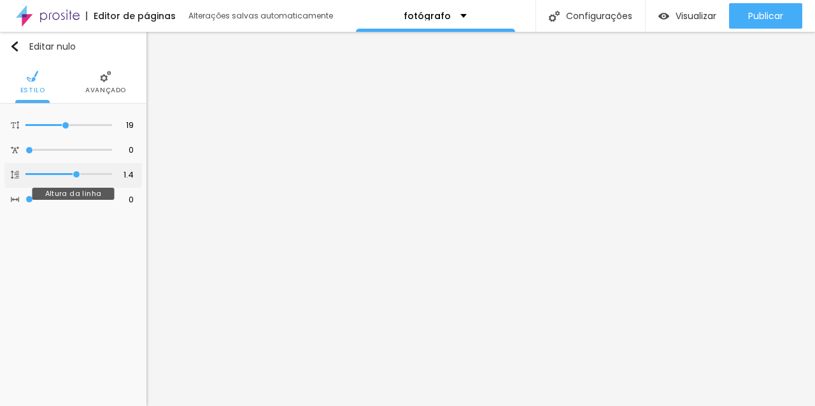
drag, startPoint x: 102, startPoint y: 175, endPoint x: 77, endPoint y: 177, distance: 25.5
click at [77, 177] on input "range" at bounding box center [68, 174] width 87 height 6
click at [96, 92] on font "Avançado" at bounding box center [105, 90] width 41 height 10
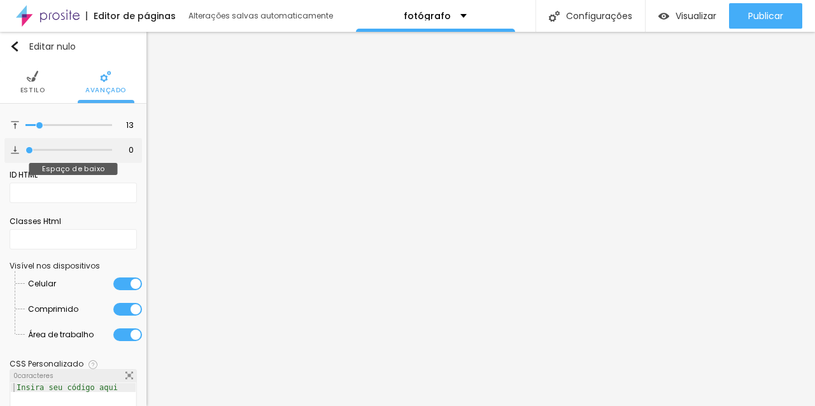
drag, startPoint x: 46, startPoint y: 150, endPoint x: 22, endPoint y: 154, distance: 24.5
click at [25, 153] on input "range" at bounding box center [68, 150] width 87 height 6
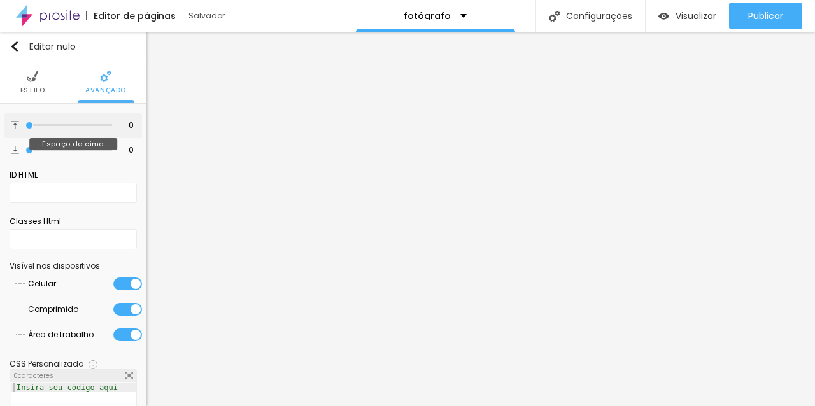
drag, startPoint x: 39, startPoint y: 125, endPoint x: 19, endPoint y: 129, distance: 20.2
click at [25, 129] on input "range" at bounding box center [68, 125] width 87 height 6
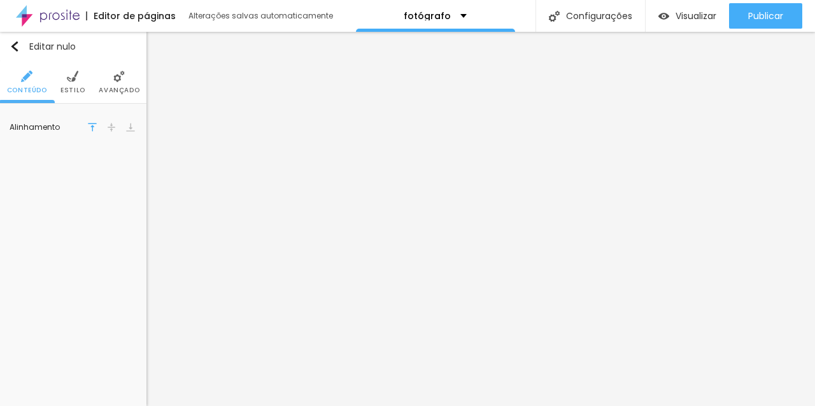
click at [113, 78] on img at bounding box center [118, 76] width 11 height 11
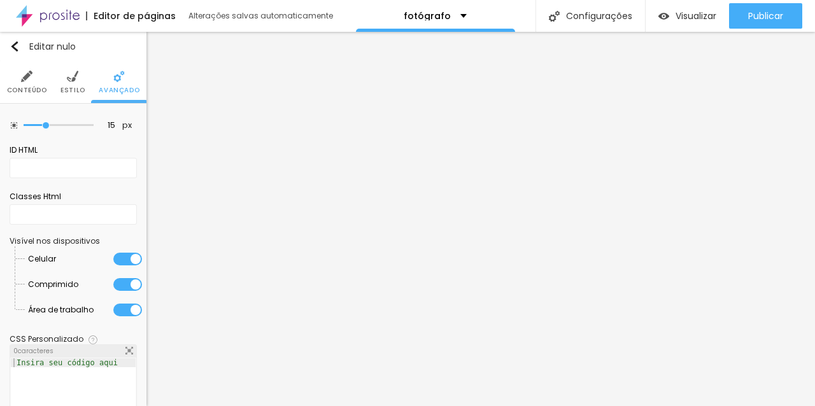
click at [69, 79] on img at bounding box center [72, 76] width 11 height 11
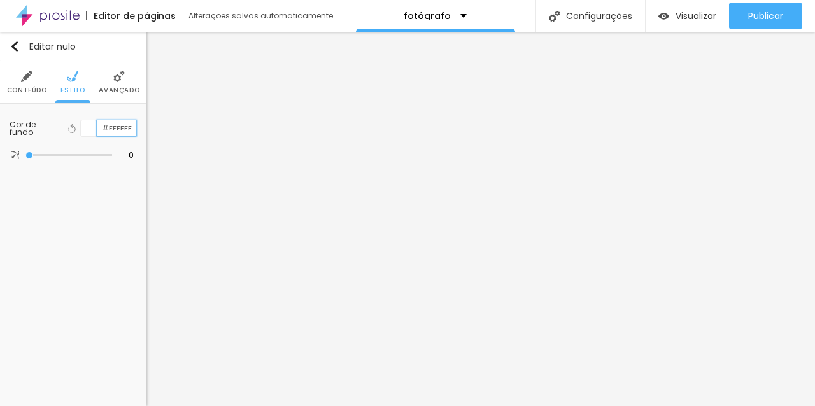
click at [117, 129] on input "#FFFFFF" at bounding box center [116, 128] width 39 height 16
paste input "D8D8"
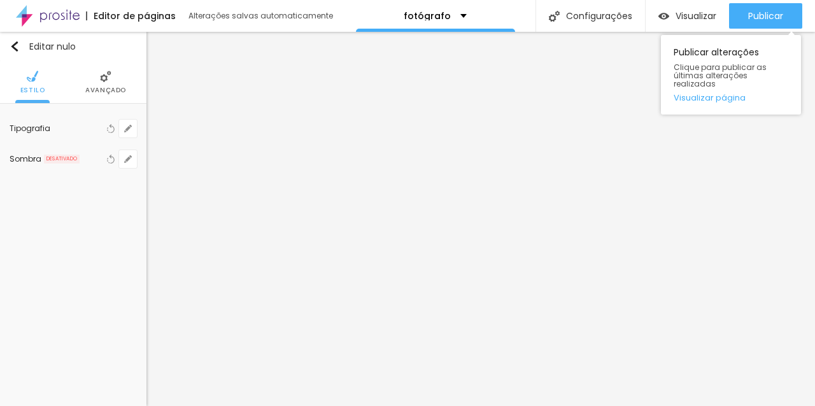
click at [747, 29] on div "Publicar alterações Clique para publicar as últimas alterações realizadas Visua…" at bounding box center [731, 72] width 140 height 86
click at [763, 13] on font "Publicar" at bounding box center [765, 16] width 35 height 13
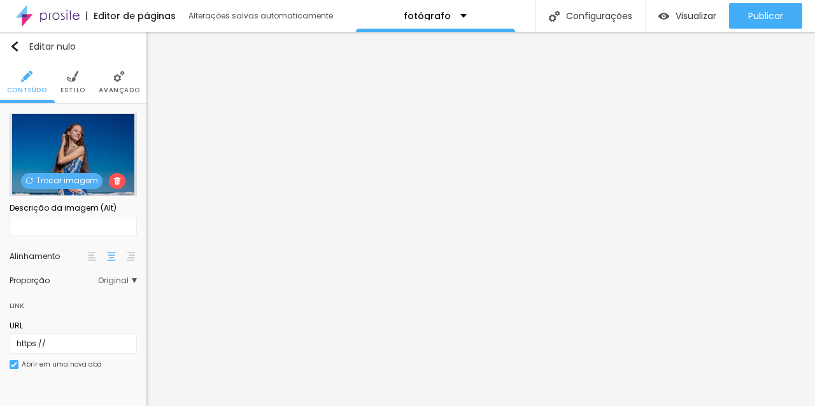
click at [119, 83] on li "Avançado" at bounding box center [119, 82] width 41 height 42
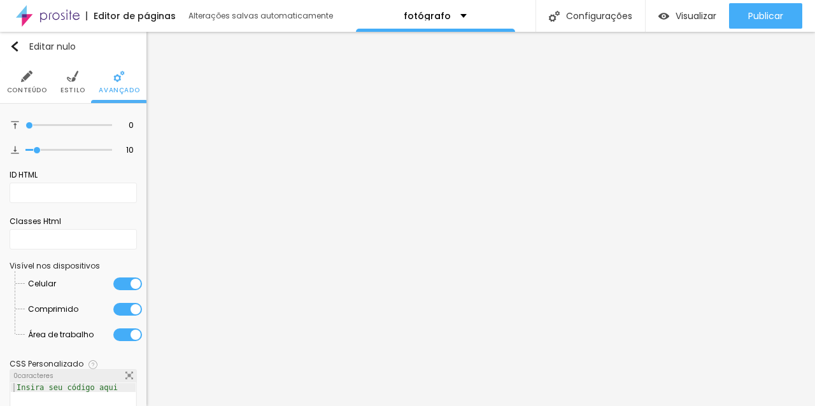
click at [73, 78] on img at bounding box center [72, 76] width 11 height 11
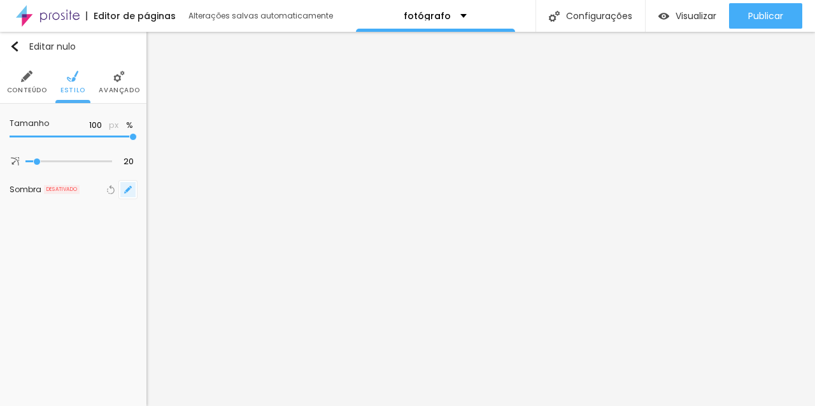
click at [120, 189] on button "button" at bounding box center [128, 190] width 18 height 18
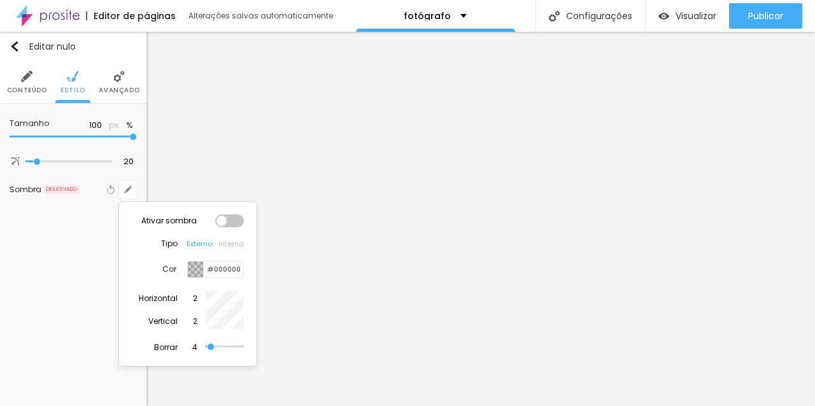
click at [223, 226] on div at bounding box center [229, 221] width 29 height 13
click at [362, 165] on div at bounding box center [407, 203] width 815 height 406
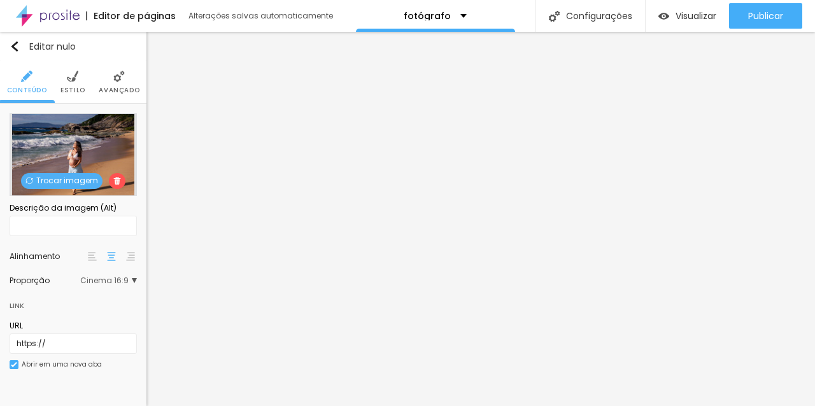
click at [78, 177] on font "Trocar imagem" at bounding box center [67, 180] width 62 height 11
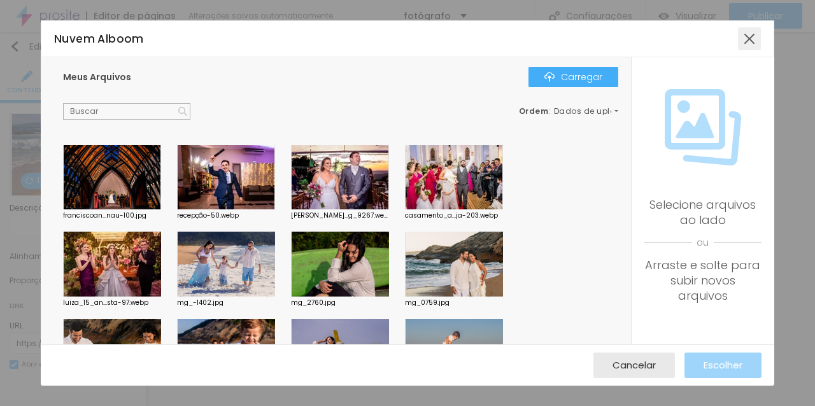
click at [745, 39] on div at bounding box center [749, 38] width 23 height 23
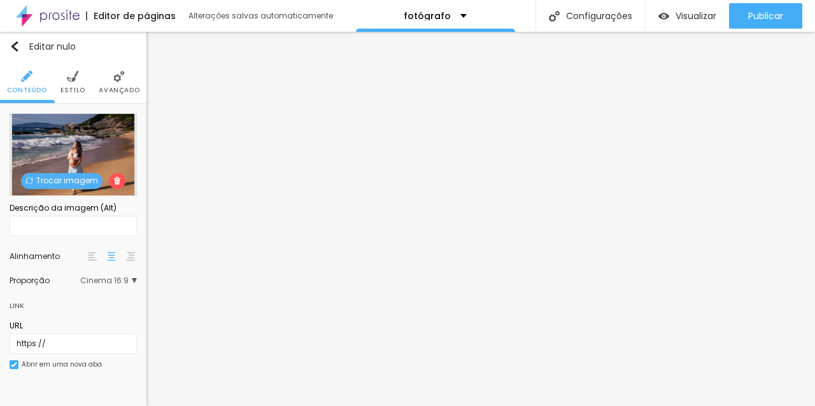
click at [78, 182] on font "Trocar imagem" at bounding box center [67, 180] width 62 height 11
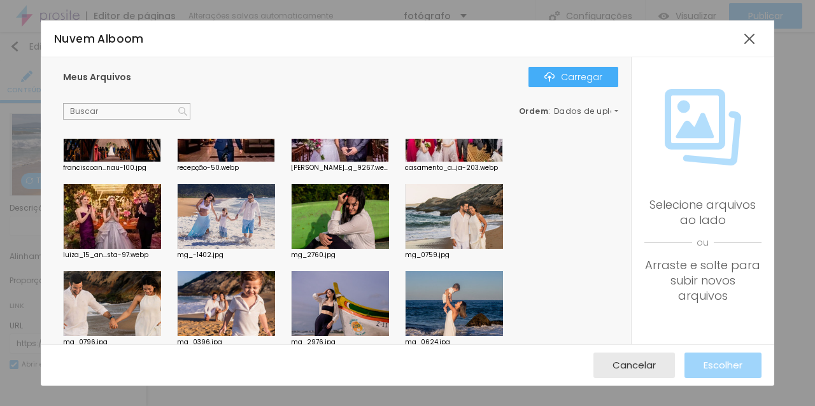
scroll to position [52, 0]
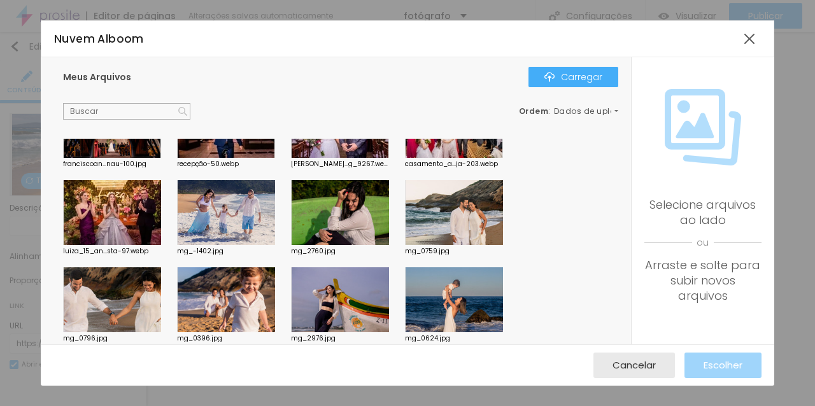
click at [358, 216] on div at bounding box center [340, 212] width 98 height 65
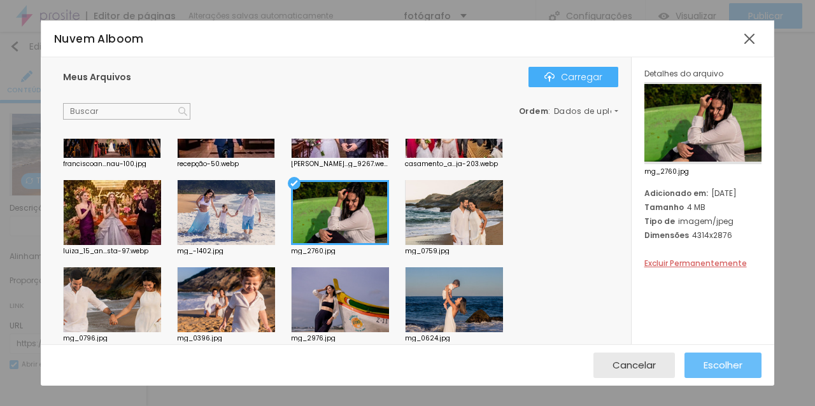
click at [728, 360] on font "Escolher" at bounding box center [722, 364] width 39 height 13
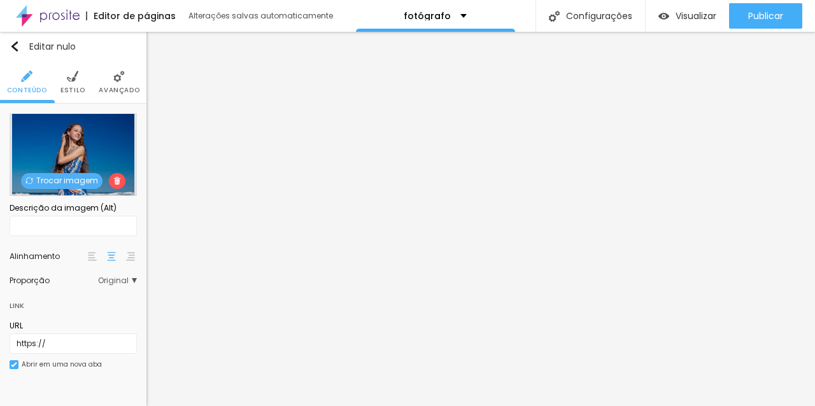
click at [67, 179] on font "Trocar imagem" at bounding box center [67, 180] width 62 height 11
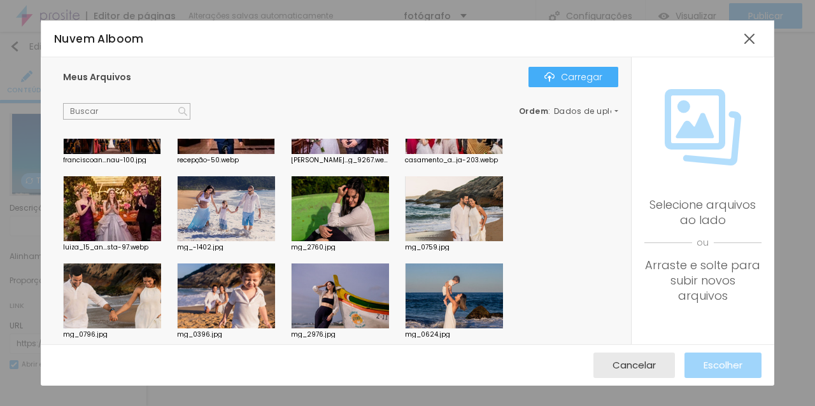
scroll to position [55, 0]
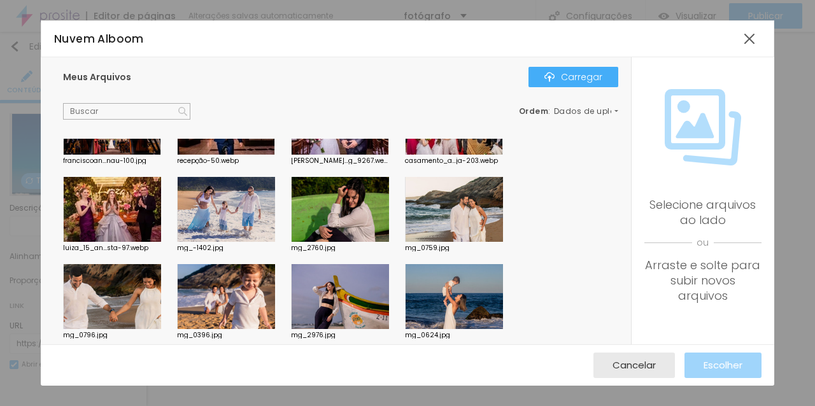
click at [455, 206] on div at bounding box center [454, 209] width 98 height 65
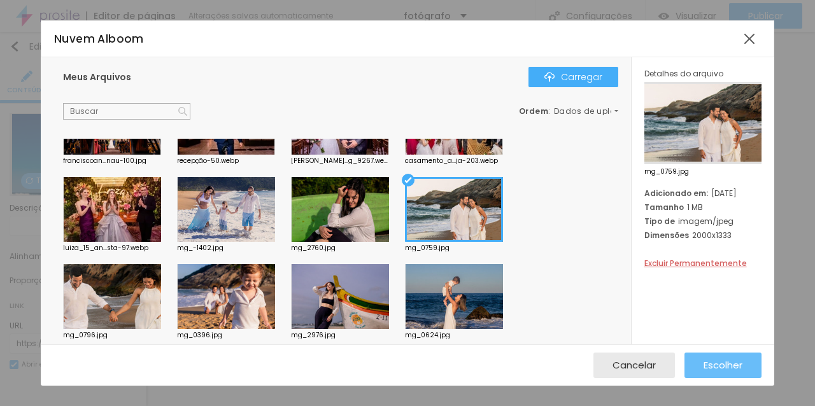
click at [722, 361] on font "Escolher" at bounding box center [722, 364] width 39 height 13
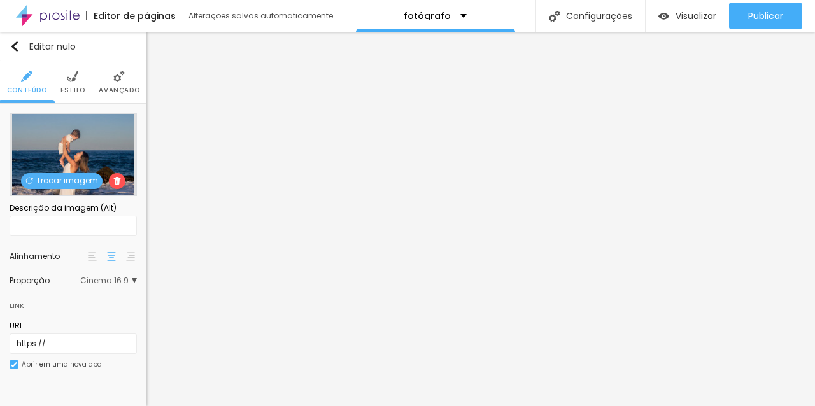
click at [82, 176] on font "Trocar imagem" at bounding box center [67, 180] width 62 height 11
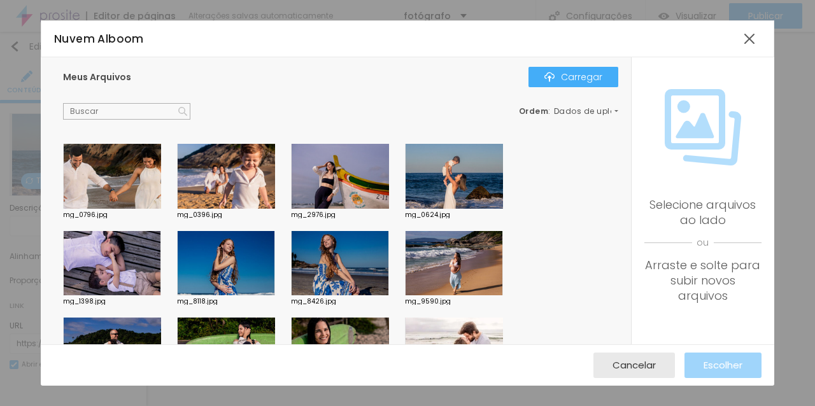
scroll to position [186, 0]
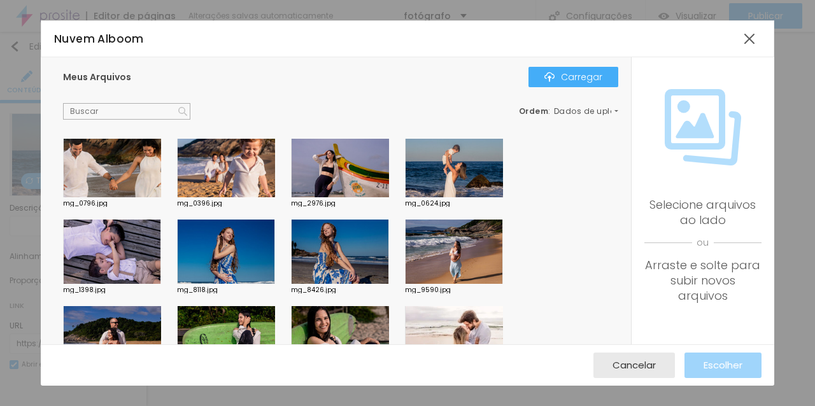
click at [108, 250] on div at bounding box center [112, 252] width 98 height 65
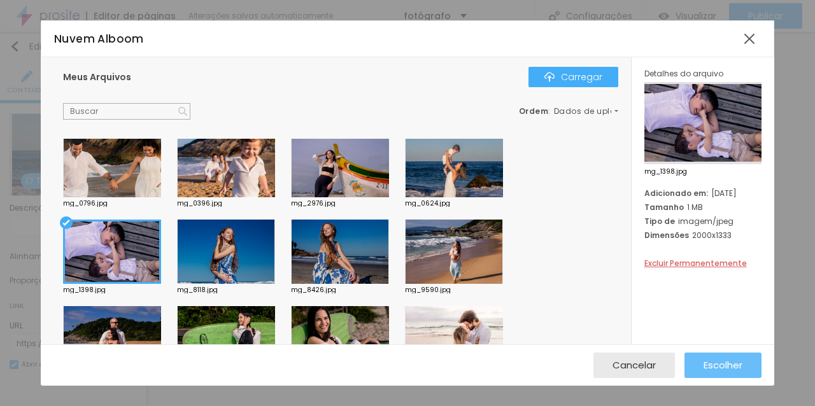
click at [737, 362] on font "Escolher" at bounding box center [722, 364] width 39 height 13
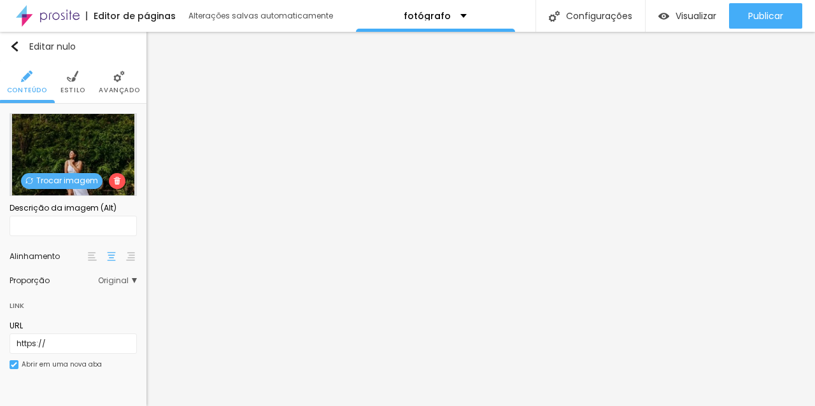
click at [78, 173] on span "Trocar imagem" at bounding box center [61, 181] width 81 height 16
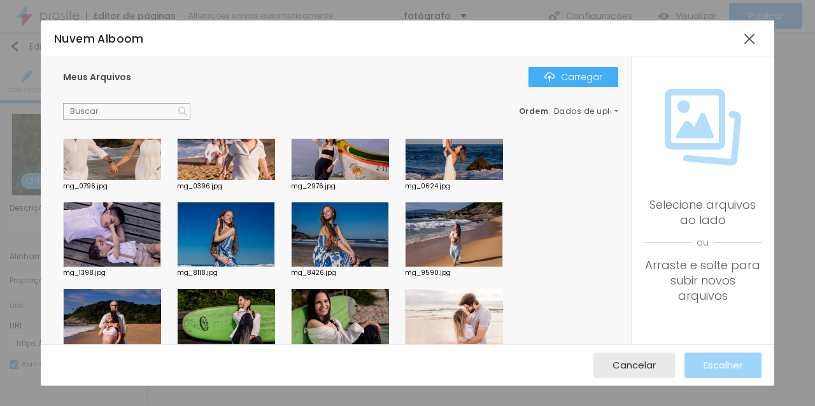
scroll to position [203, 0]
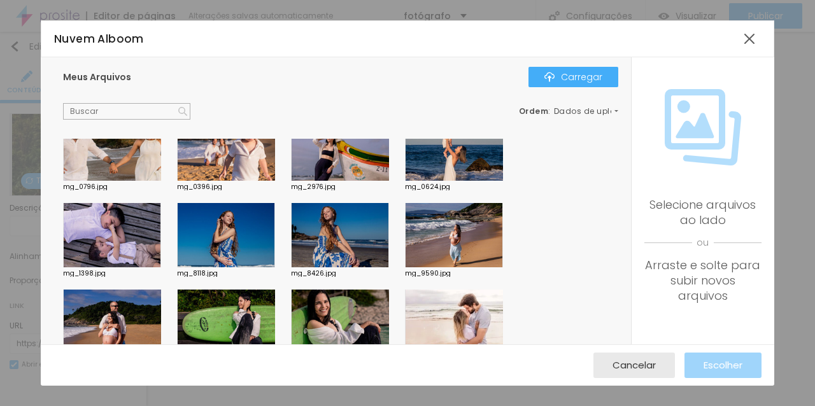
click at [337, 227] on div at bounding box center [340, 235] width 98 height 65
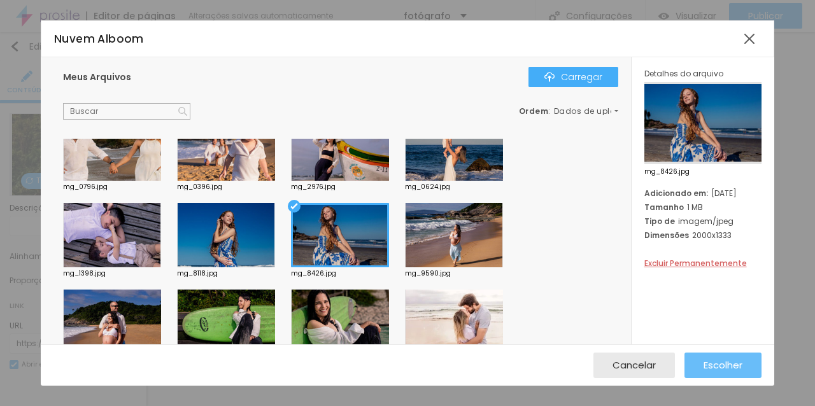
click at [738, 365] on font "Escolher" at bounding box center [722, 364] width 39 height 13
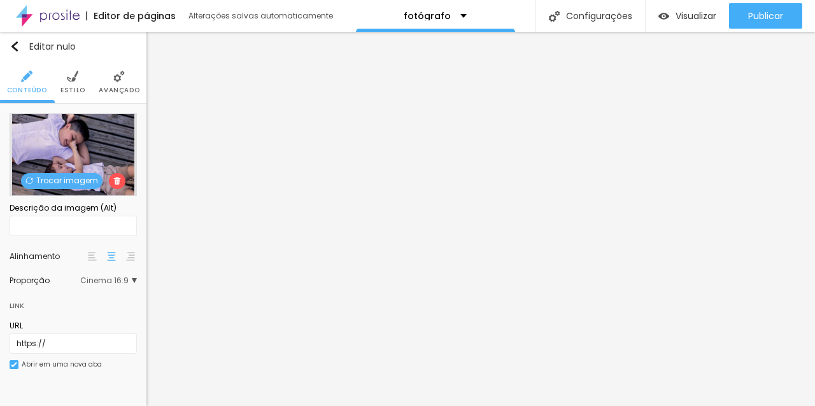
click at [67, 189] on div "Trocar imagem" at bounding box center [73, 154] width 127 height 83
click at [77, 185] on font "Trocar imagem" at bounding box center [67, 180] width 62 height 11
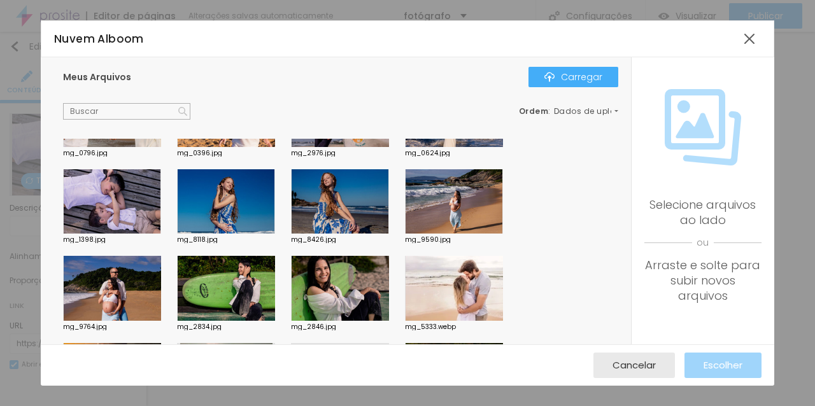
scroll to position [243, 0]
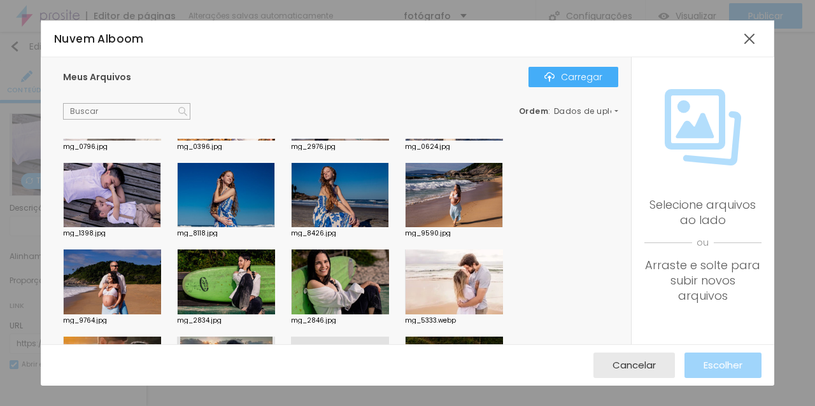
click at [115, 277] on div at bounding box center [112, 282] width 98 height 65
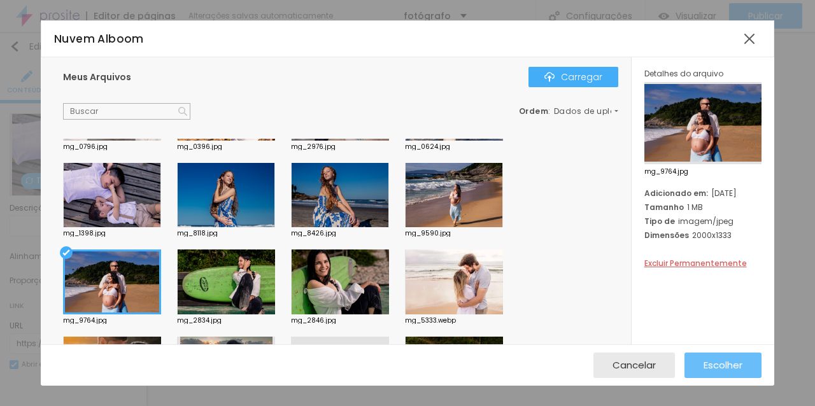
click at [726, 363] on font "Escolher" at bounding box center [722, 364] width 39 height 13
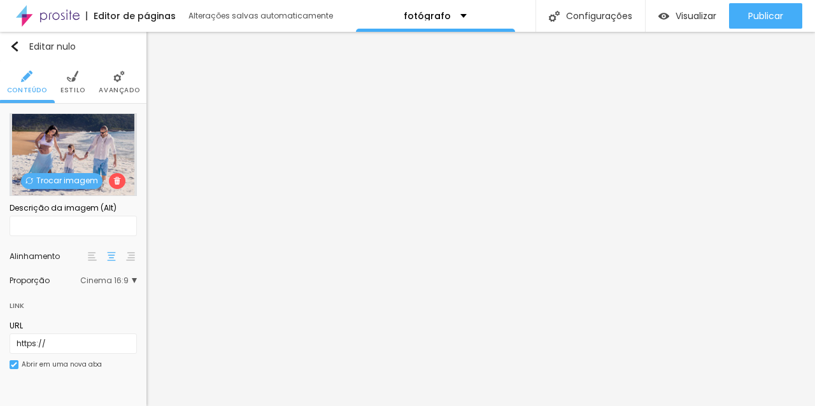
click at [87, 182] on font "Trocar imagem" at bounding box center [67, 180] width 62 height 11
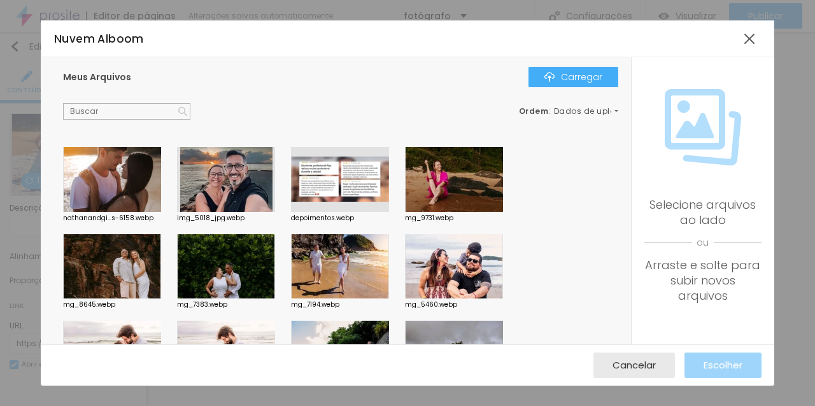
scroll to position [456, 0]
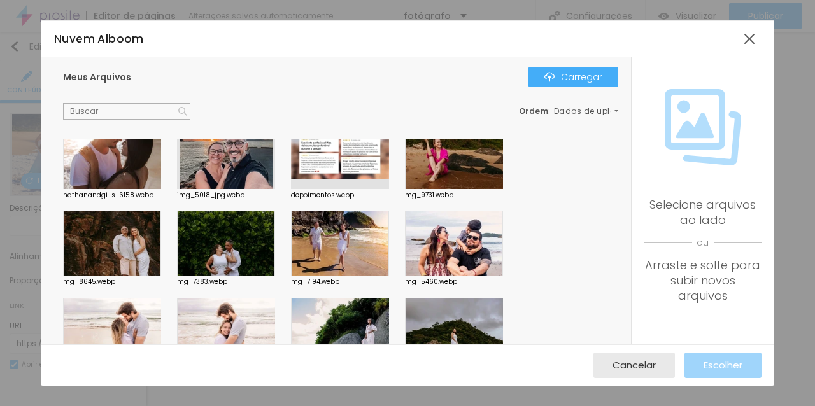
click at [473, 236] on div at bounding box center [454, 243] width 98 height 65
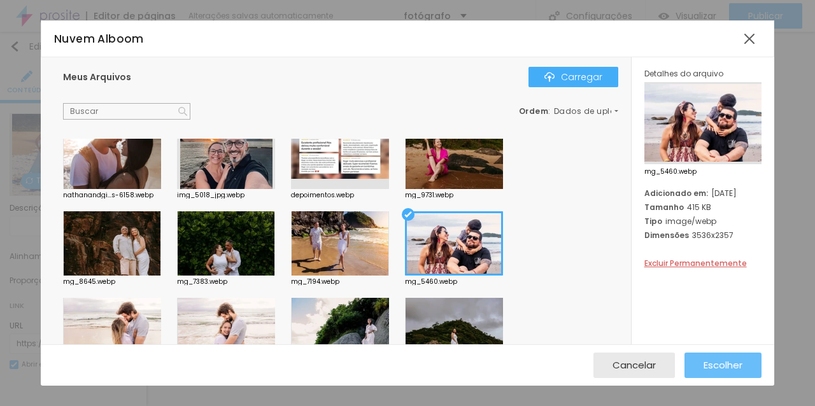
click at [715, 367] on font "Escolher" at bounding box center [722, 364] width 39 height 13
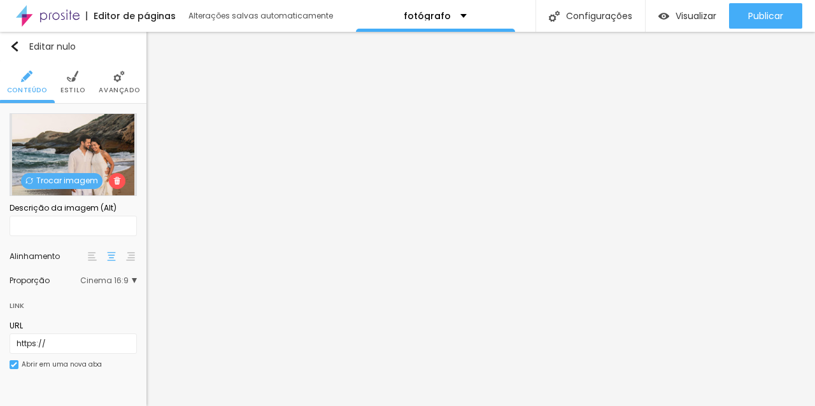
click at [76, 186] on span "Trocar imagem" at bounding box center [61, 181] width 81 height 16
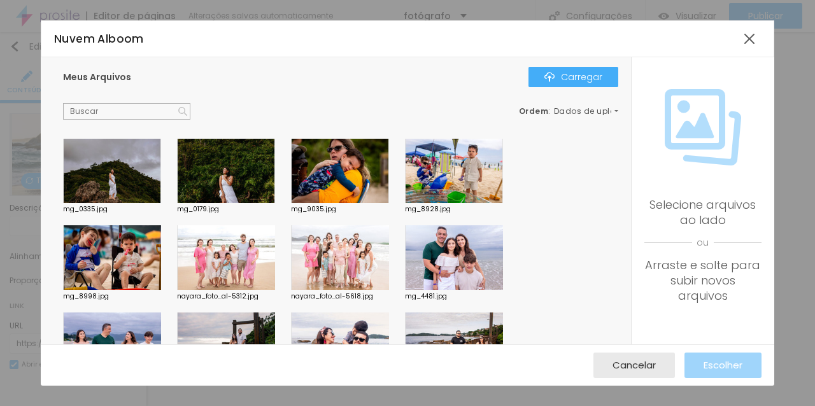
scroll to position [954, 0]
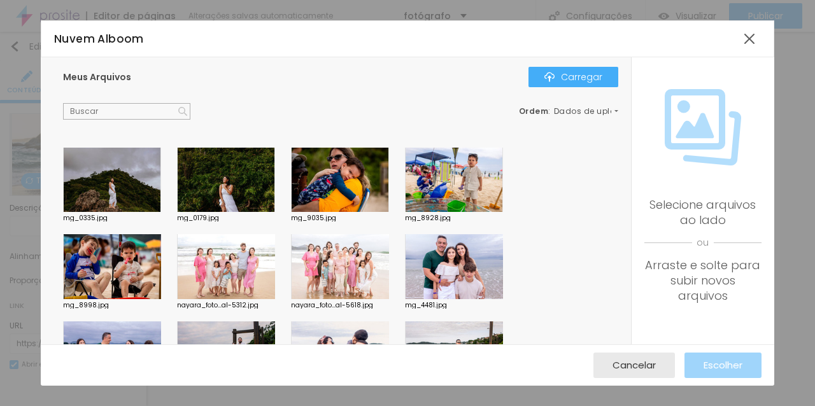
click at [123, 270] on div at bounding box center [112, 266] width 98 height 65
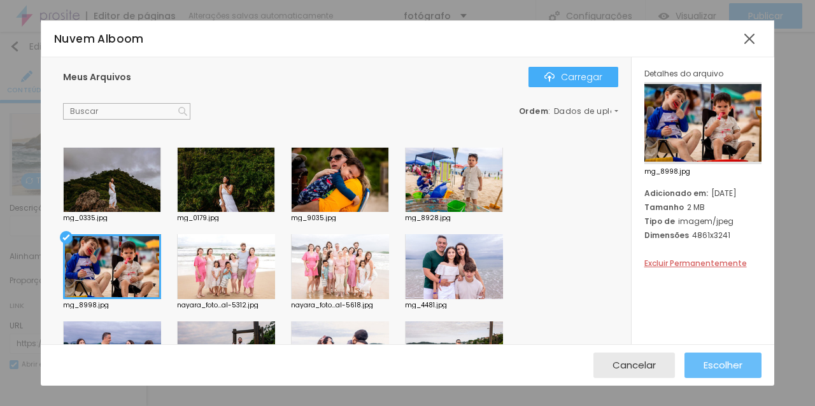
click at [733, 369] on font "Escolher" at bounding box center [722, 364] width 39 height 13
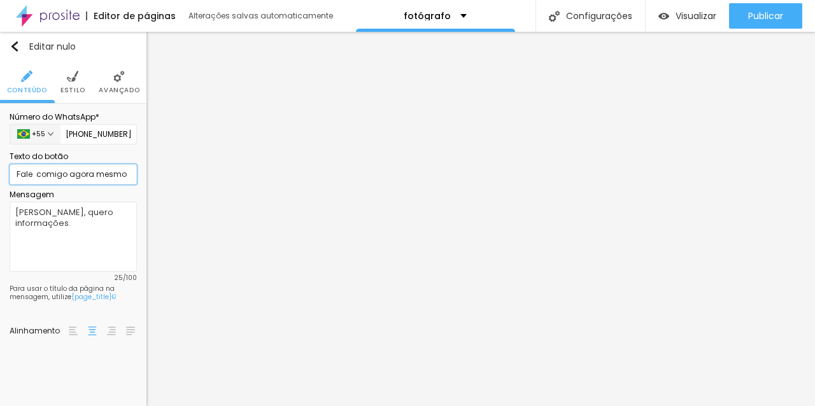
click at [41, 174] on input "Fale comigo agora mesmo" at bounding box center [73, 174] width 127 height 20
click at [77, 83] on li "Estilo" at bounding box center [72, 82] width 25 height 42
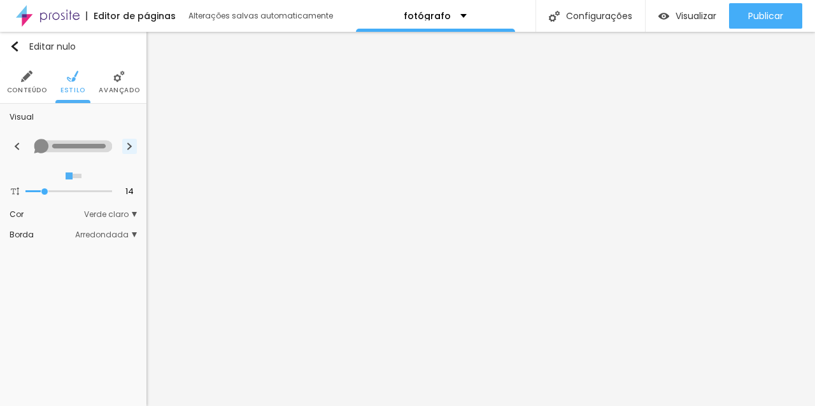
click at [129, 147] on img at bounding box center [129, 147] width 7 height 8
click at [112, 211] on font "Verde claro" at bounding box center [106, 214] width 45 height 11
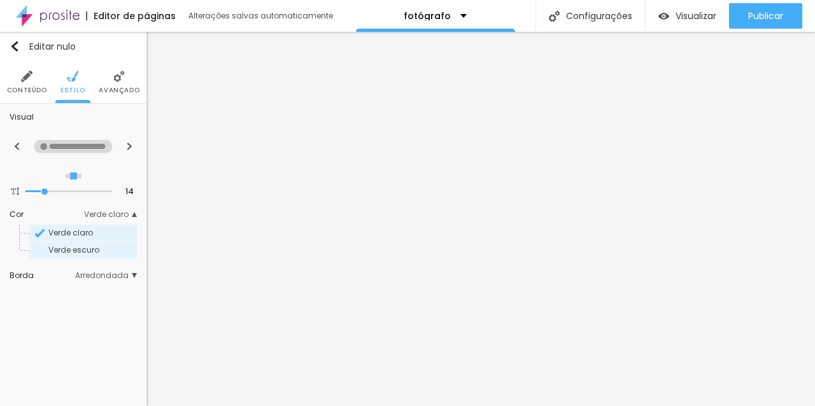
click at [94, 251] on font "Verde escuro" at bounding box center [73, 249] width 51 height 11
click at [109, 273] on font "Arredondada" at bounding box center [101, 275] width 53 height 11
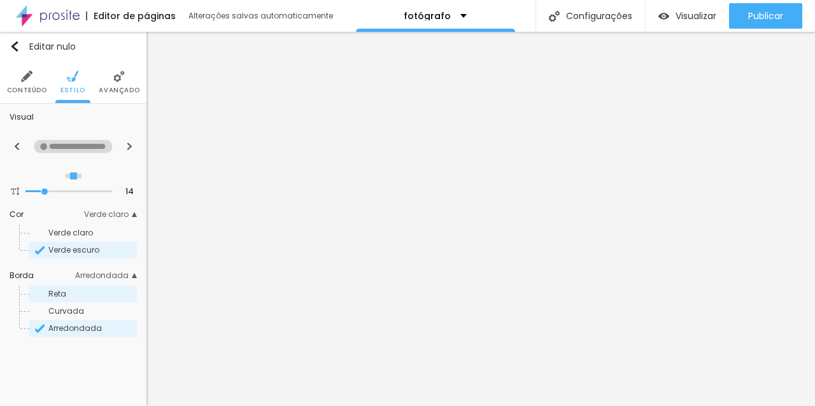
click at [94, 287] on div "Reta" at bounding box center [83, 294] width 108 height 17
click at [115, 80] on img at bounding box center [118, 76] width 11 height 11
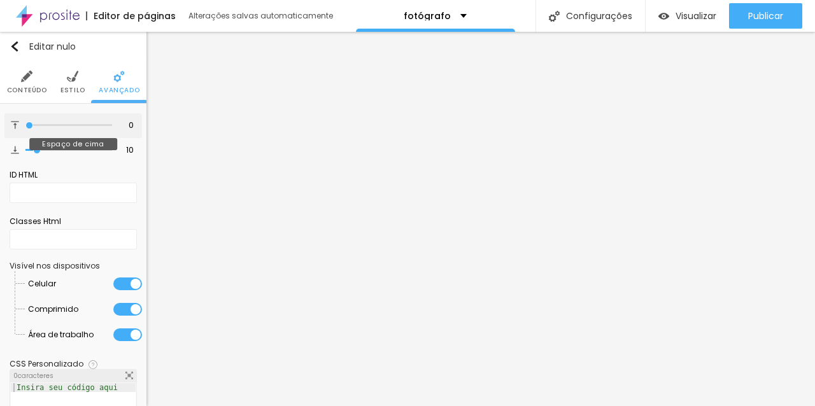
drag, startPoint x: 37, startPoint y: 125, endPoint x: 18, endPoint y: 126, distance: 19.1
click at [25, 126] on input "range" at bounding box center [68, 125] width 87 height 6
drag, startPoint x: 37, startPoint y: 150, endPoint x: 20, endPoint y: 150, distance: 16.6
click at [25, 150] on input "range" at bounding box center [68, 150] width 87 height 6
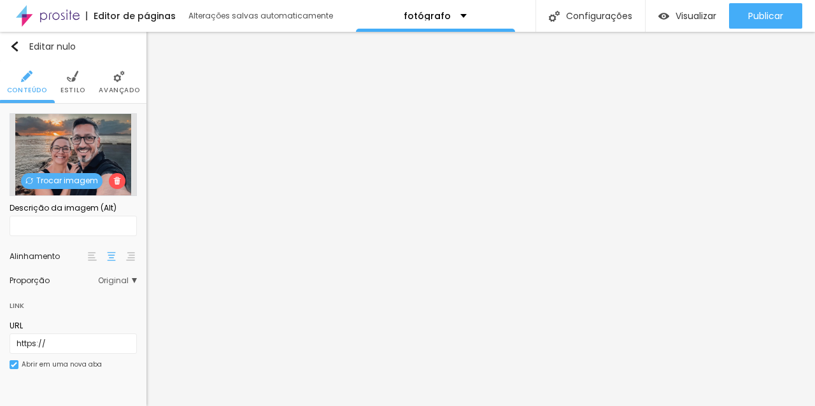
click at [129, 271] on div "Proporção Original Cinema 16:9 Padrão 4:3 Quadrado 1:1 Original" at bounding box center [73, 281] width 127 height 20
click at [122, 278] on font "Original" at bounding box center [113, 280] width 31 height 11
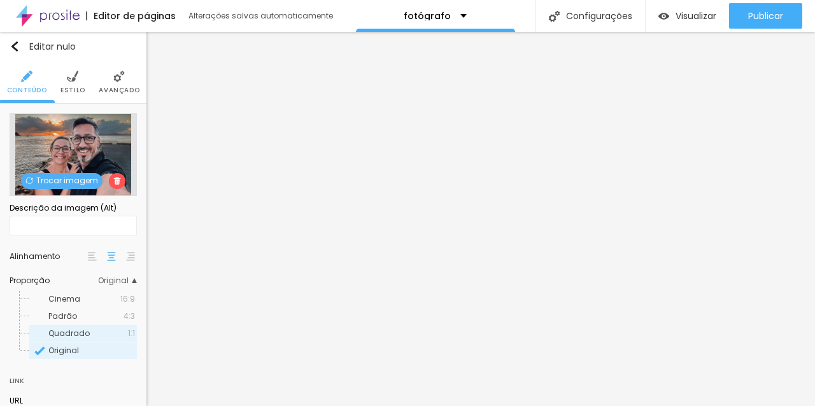
click at [92, 335] on span "Quadrado" at bounding box center [88, 334] width 80 height 8
click at [76, 100] on li "Estilo" at bounding box center [72, 82] width 25 height 42
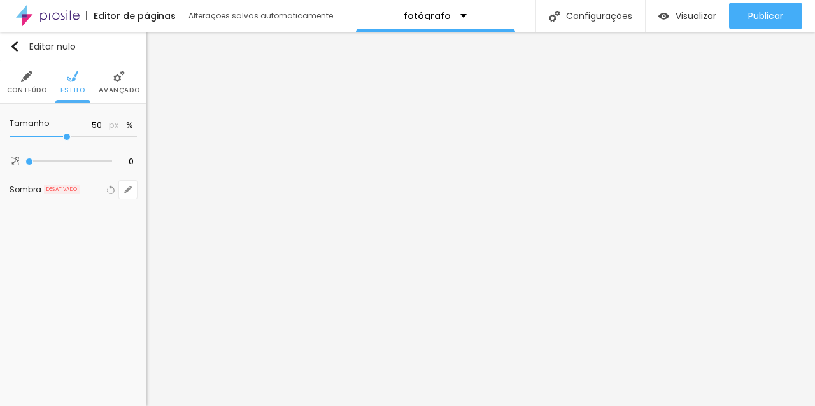
drag, startPoint x: 133, startPoint y: 136, endPoint x: 67, endPoint y: 141, distance: 65.8
click at [67, 141] on div at bounding box center [73, 136] width 127 height 13
drag, startPoint x: 28, startPoint y: 163, endPoint x: 141, endPoint y: 163, distance: 113.3
click at [112, 163] on input "range" at bounding box center [68, 161] width 87 height 6
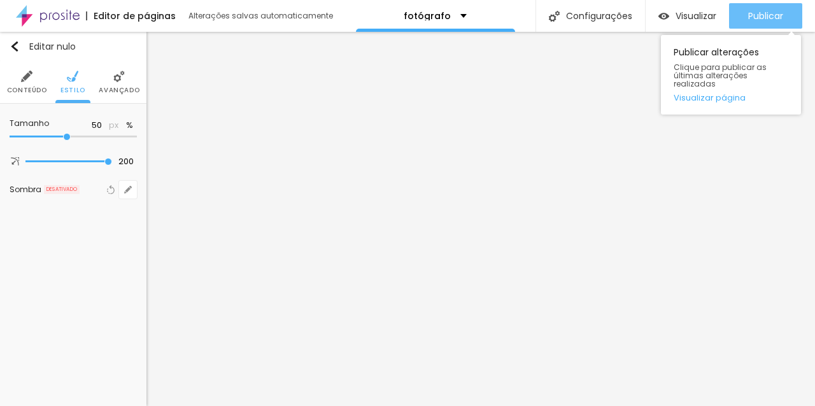
click at [773, 20] on font "Publicar" at bounding box center [765, 16] width 35 height 13
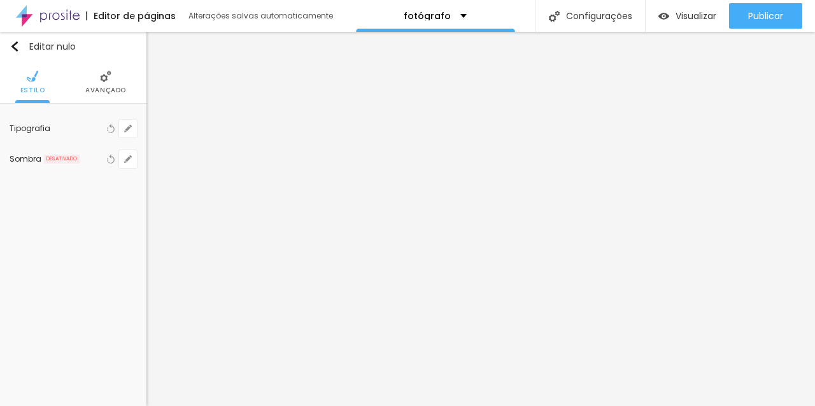
click at [109, 78] on img at bounding box center [105, 76] width 11 height 11
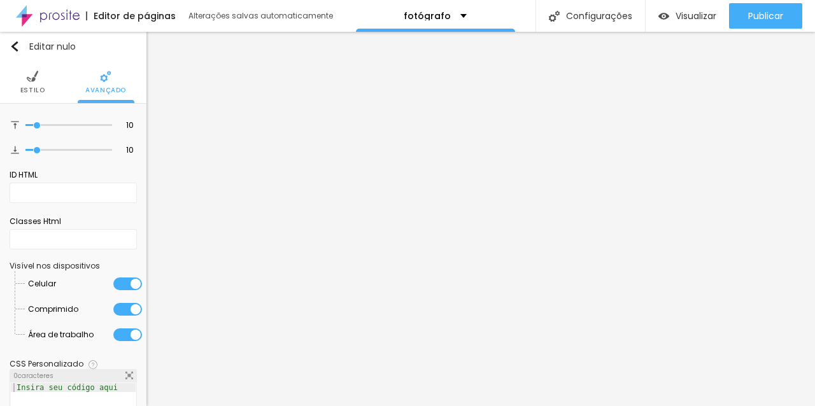
click at [36, 84] on li "Estilo" at bounding box center [32, 82] width 25 height 42
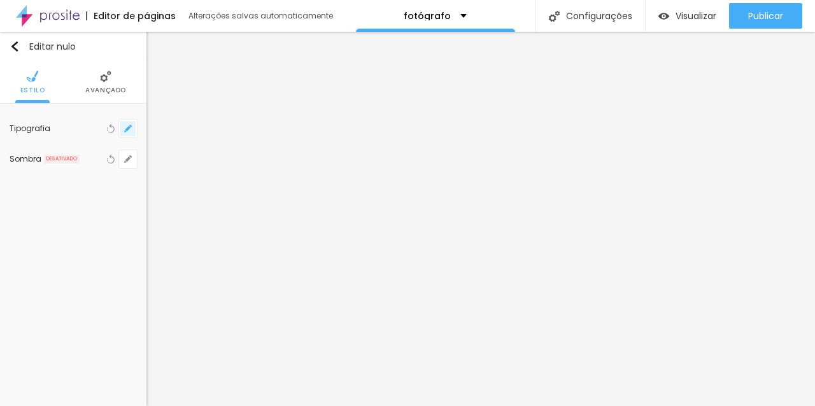
click at [128, 133] on button "button" at bounding box center [128, 129] width 18 height 18
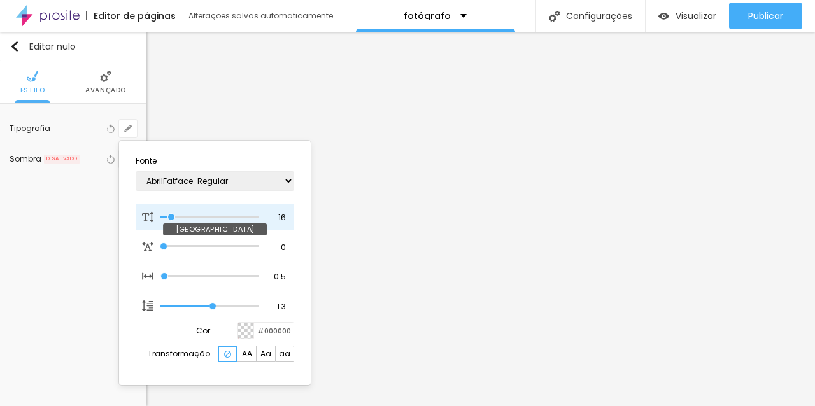
click at [170, 216] on input "range" at bounding box center [209, 217] width 99 height 6
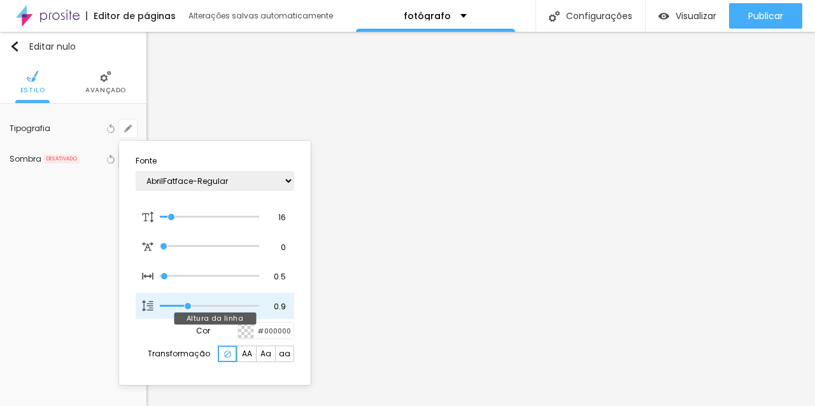
drag, startPoint x: 213, startPoint y: 305, endPoint x: 187, endPoint y: 307, distance: 26.2
click at [187, 307] on input "range" at bounding box center [209, 306] width 99 height 6
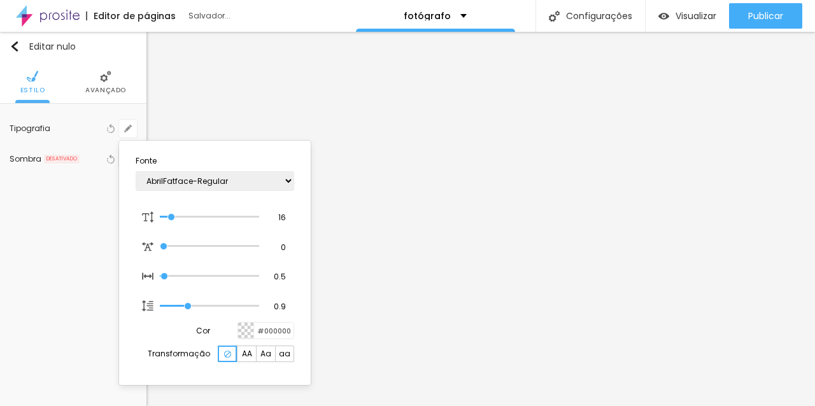
click at [764, 14] on div at bounding box center [407, 203] width 815 height 406
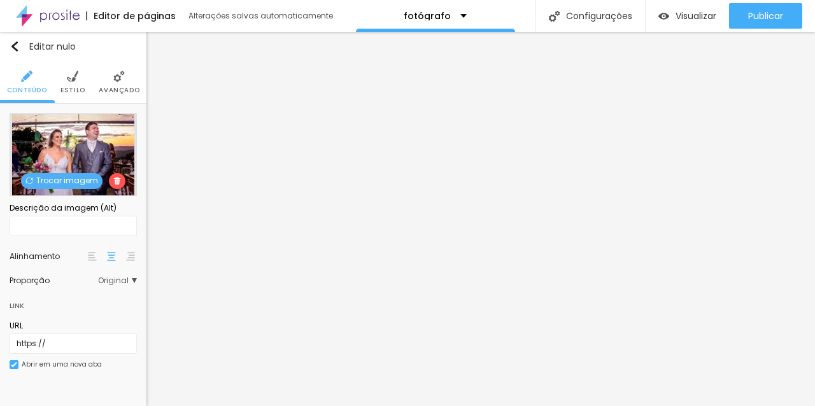
click at [80, 76] on li "Estilo" at bounding box center [72, 82] width 25 height 42
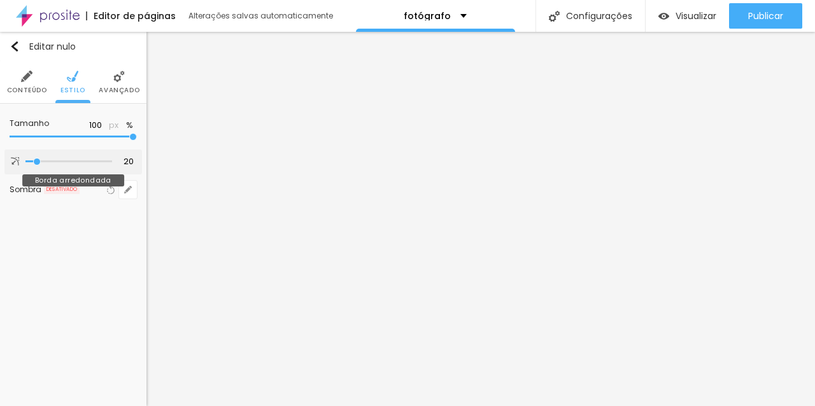
drag, startPoint x: 28, startPoint y: 159, endPoint x: 38, endPoint y: 155, distance: 10.3
click at [38, 158] on input "range" at bounding box center [68, 161] width 87 height 6
click at [108, 83] on li "Avançado" at bounding box center [119, 82] width 41 height 42
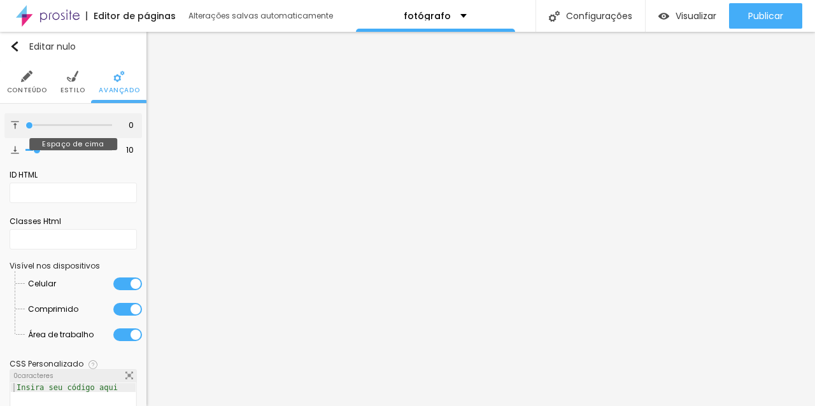
drag, startPoint x: 40, startPoint y: 123, endPoint x: 13, endPoint y: 123, distance: 26.7
click at [13, 123] on div "0 Espaço de cima" at bounding box center [72, 125] width 137 height 25
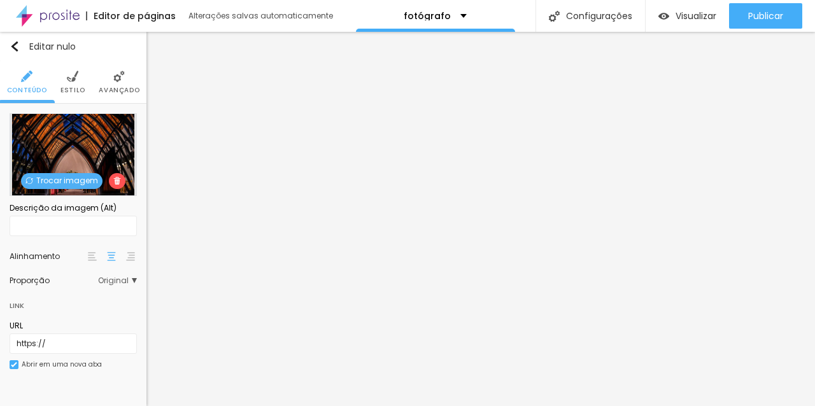
click at [75, 80] on img at bounding box center [72, 76] width 11 height 11
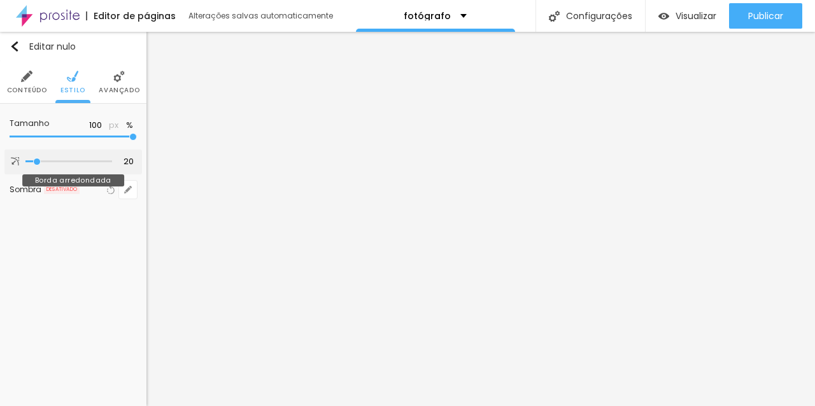
drag, startPoint x: 26, startPoint y: 162, endPoint x: 38, endPoint y: 165, distance: 11.7
click at [38, 165] on input "range" at bounding box center [68, 161] width 87 height 6
click at [113, 78] on img at bounding box center [118, 76] width 11 height 11
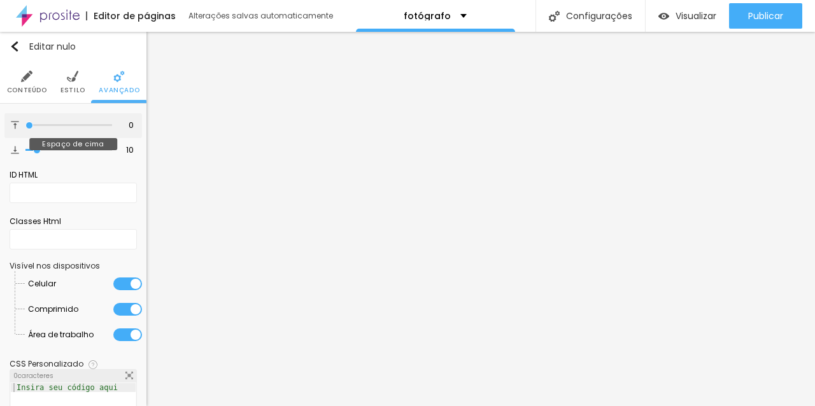
drag, startPoint x: 38, startPoint y: 126, endPoint x: 0, endPoint y: 133, distance: 38.2
click at [25, 129] on input "range" at bounding box center [68, 125] width 87 height 6
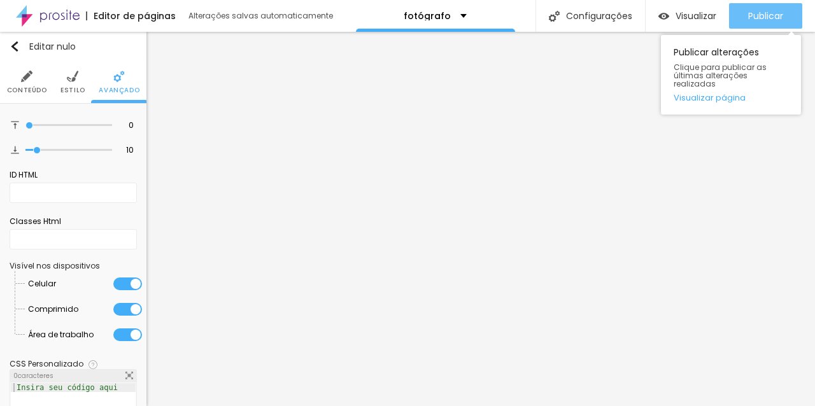
click at [774, 13] on font "Publicar" at bounding box center [765, 16] width 35 height 13
click at [750, 12] on font "Publicar" at bounding box center [765, 16] width 35 height 13
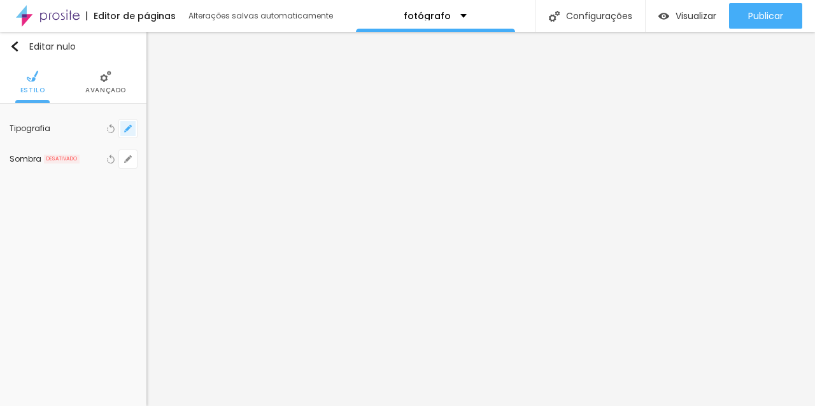
click at [124, 129] on icon "button" at bounding box center [128, 129] width 8 height 8
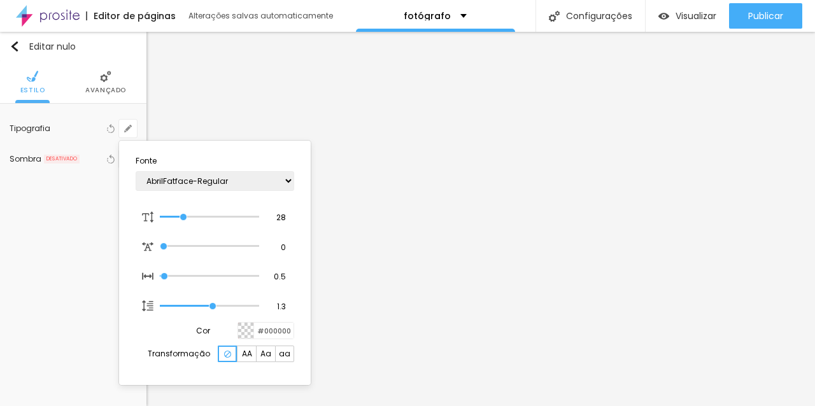
click at [102, 78] on div at bounding box center [407, 203] width 815 height 406
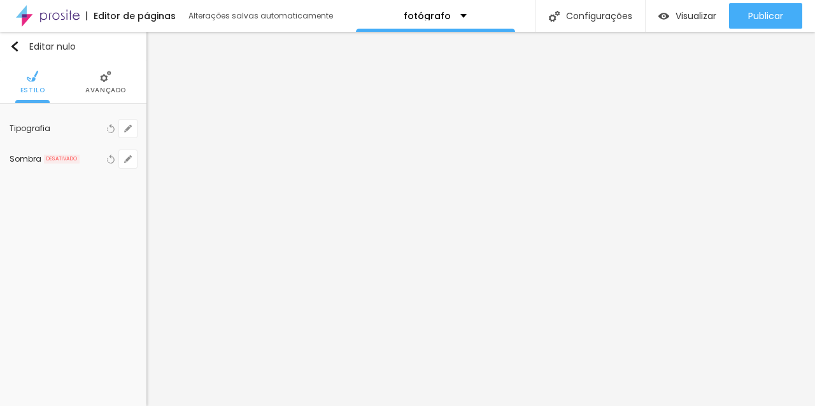
click at [103, 71] on img at bounding box center [105, 76] width 11 height 11
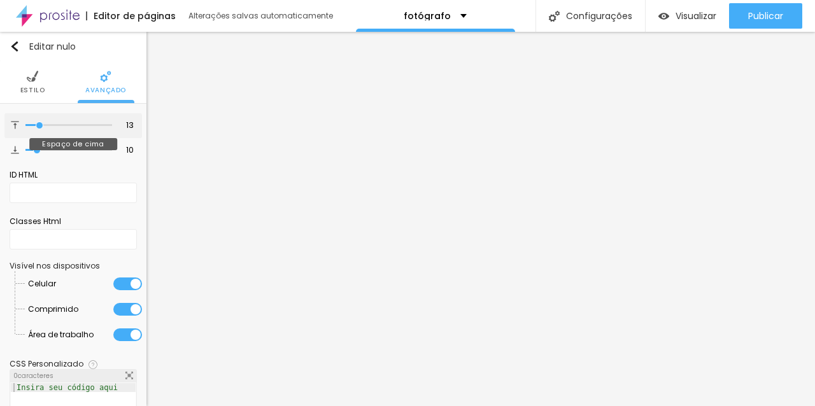
drag, startPoint x: 46, startPoint y: 125, endPoint x: 40, endPoint y: 126, distance: 6.4
click at [40, 126] on input "range" at bounding box center [68, 125] width 87 height 6
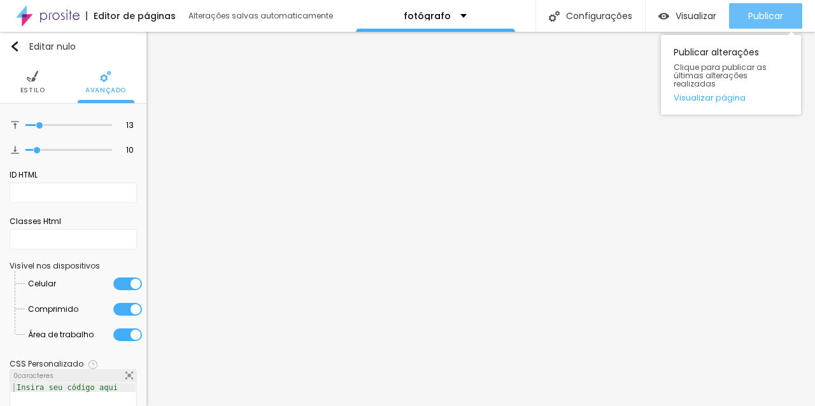
click at [778, 22] on div "Publicar" at bounding box center [765, 15] width 35 height 25
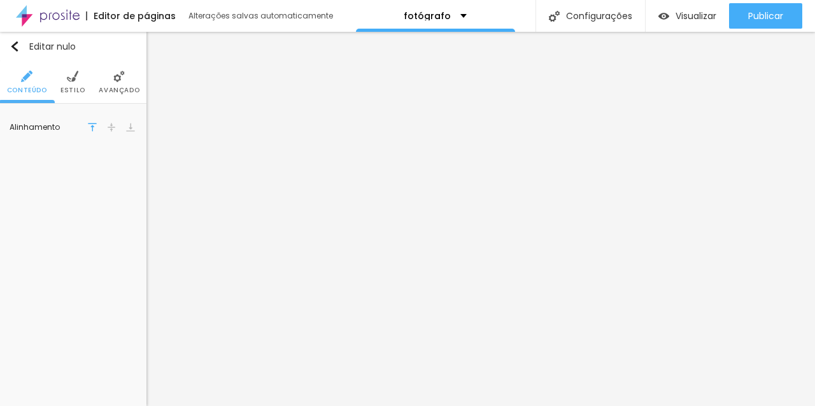
click at [73, 83] on li "Estilo" at bounding box center [72, 82] width 25 height 42
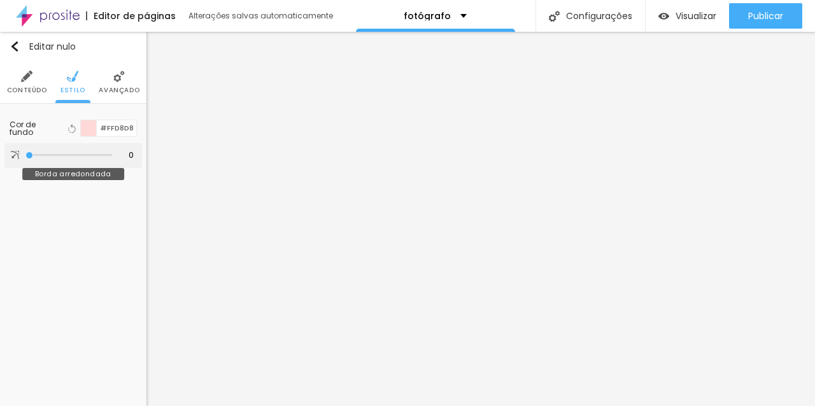
drag, startPoint x: 33, startPoint y: 155, endPoint x: 17, endPoint y: 155, distance: 16.5
click at [17, 155] on div "0 Borda arredondada" at bounding box center [72, 155] width 137 height 25
click at [110, 85] on li "Avançado" at bounding box center [119, 82] width 41 height 42
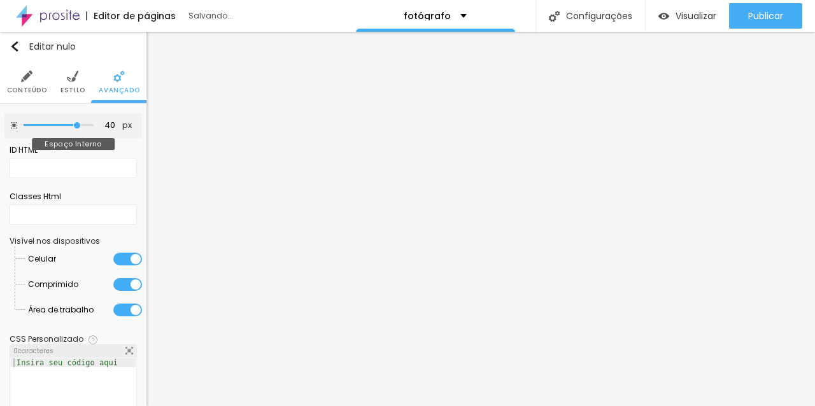
drag, startPoint x: 46, startPoint y: 125, endPoint x: 78, endPoint y: 126, distance: 31.2
click at [78, 126] on input "range" at bounding box center [59, 125] width 70 height 6
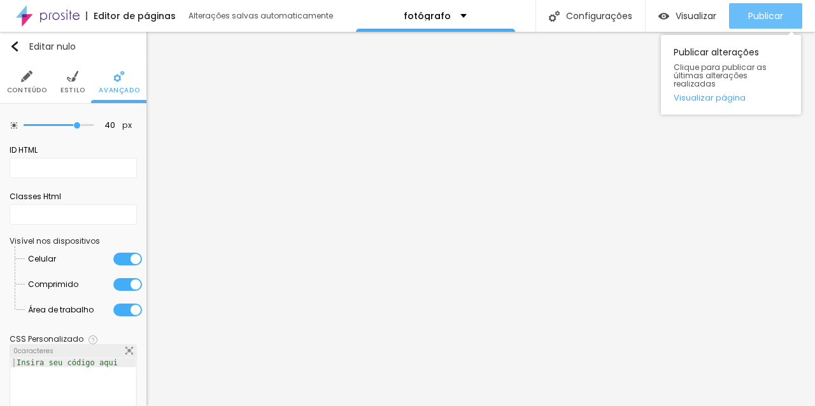
click at [766, 11] on font "Publicar" at bounding box center [765, 16] width 35 height 13
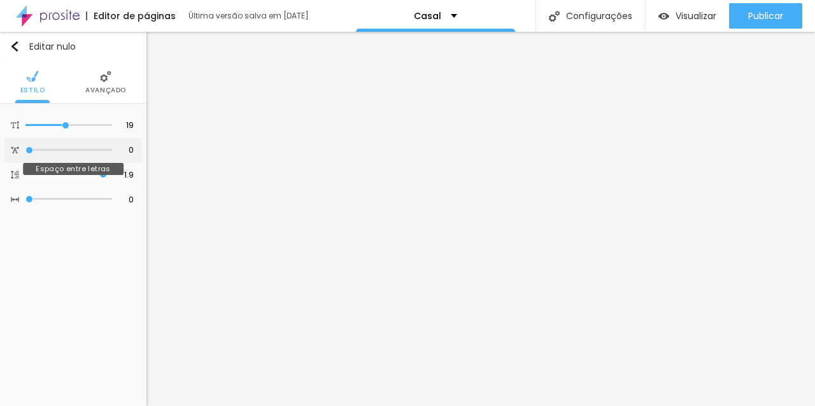
type input "0.1"
type input "0.2"
type input "0.3"
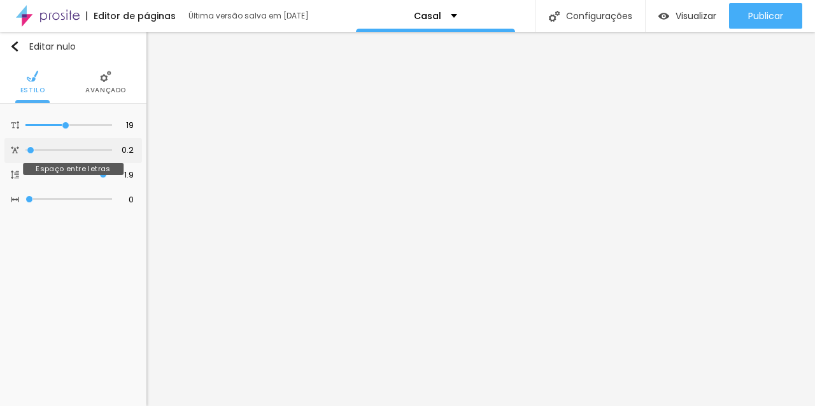
type input "0.3"
type input "0.4"
type input "0.5"
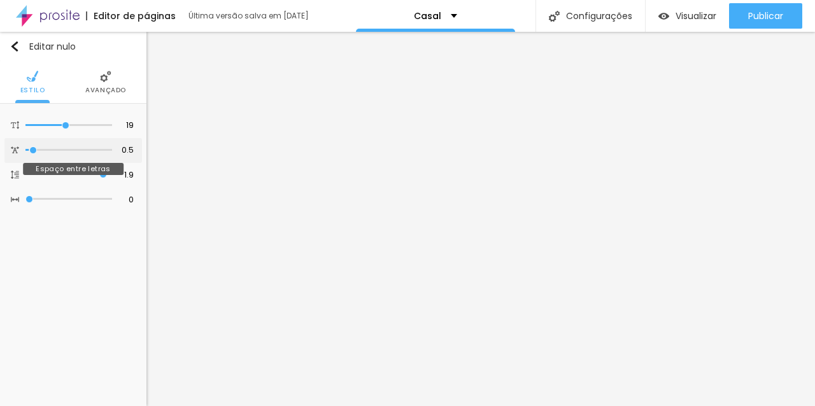
type input "0.4"
type input "0.3"
type input "0.2"
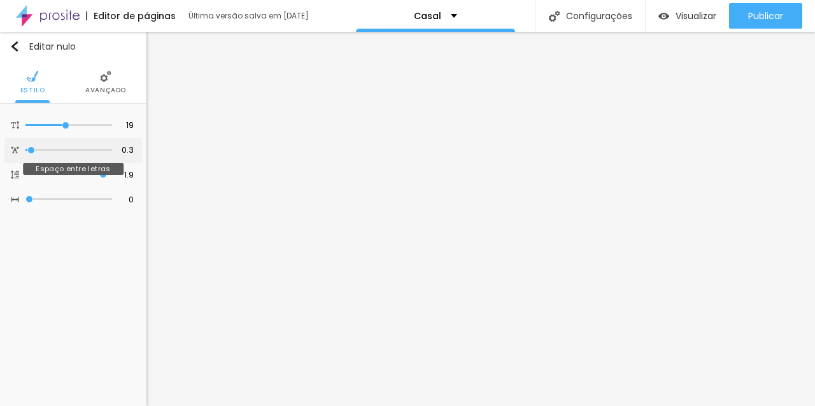
type input "0.2"
type input "0.1"
type input "0"
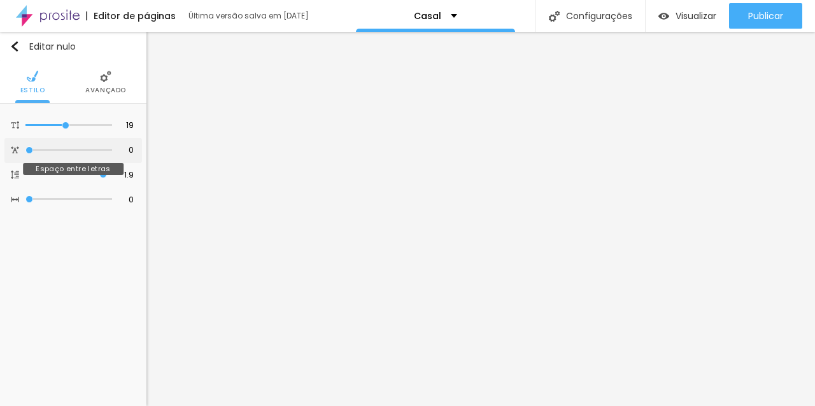
click at [27, 151] on input "range" at bounding box center [68, 150] width 87 height 6
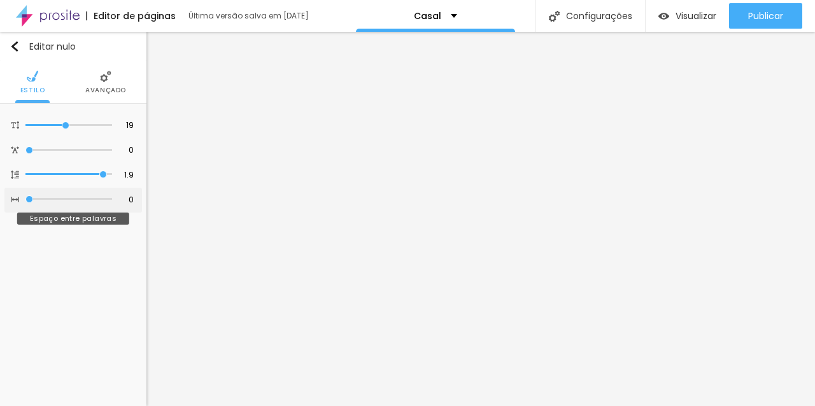
type input "1"
type input "2"
type input "3"
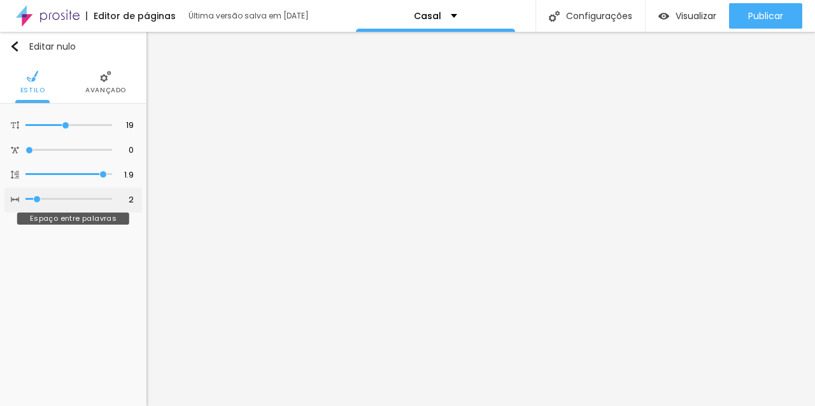
type input "3"
type input "4"
type input "5"
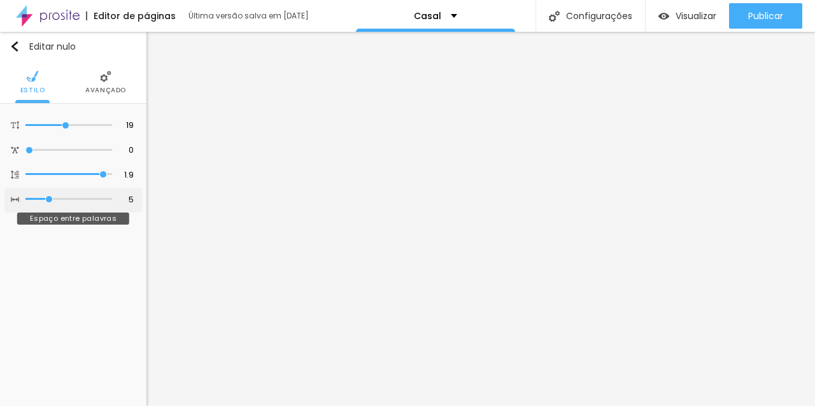
type input "6"
type input "7"
type input "8"
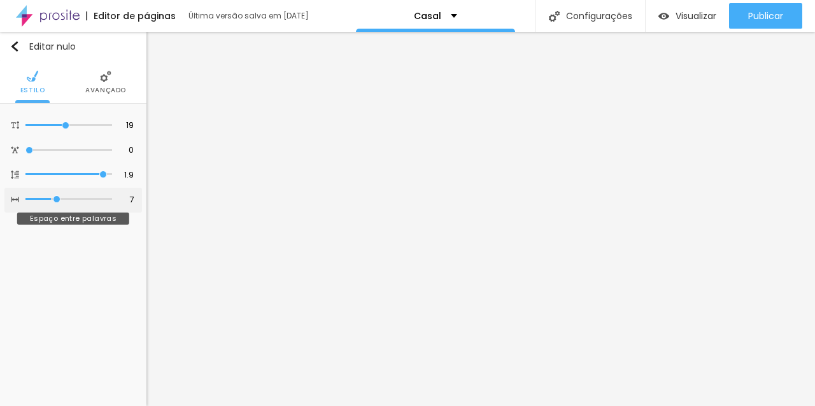
type input "8"
type input "9"
type input "10"
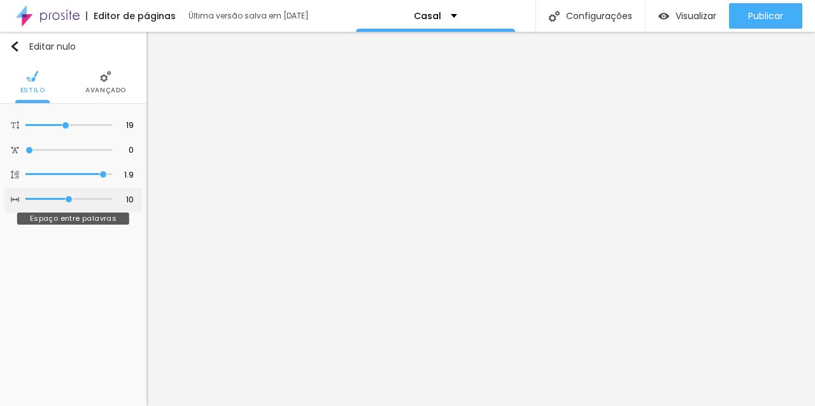
type input "9"
type input "8"
type input "7"
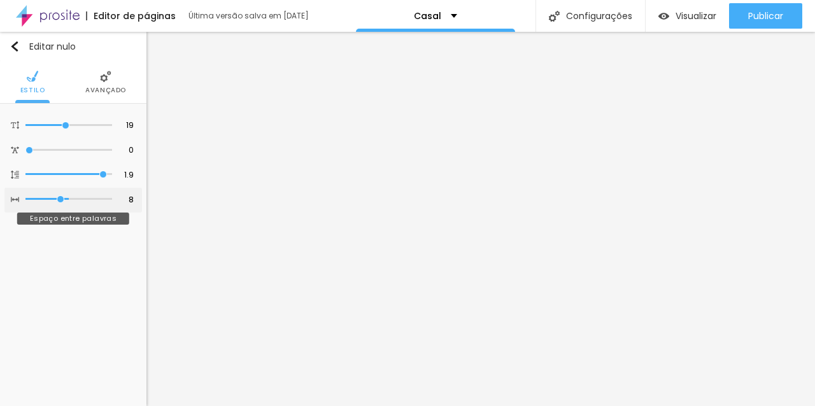
type input "7"
type input "6"
type input "5"
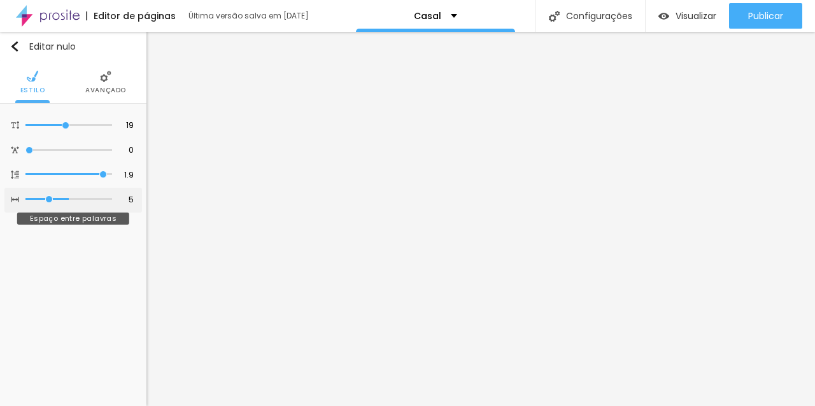
type input "4"
type input "3"
type input "2"
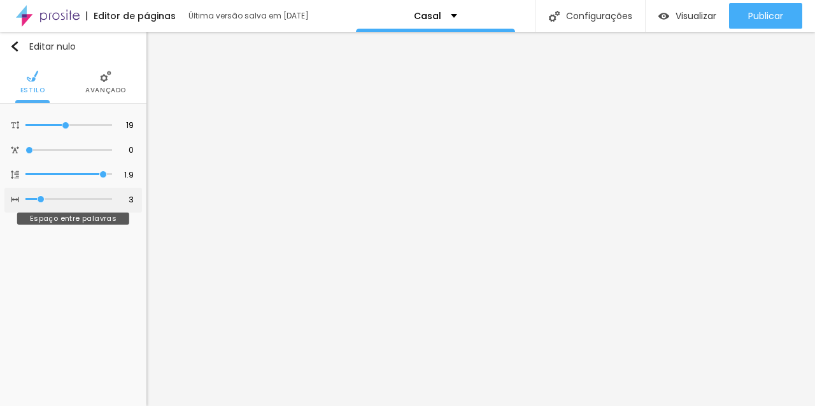
type input "2"
type input "1"
type input "0"
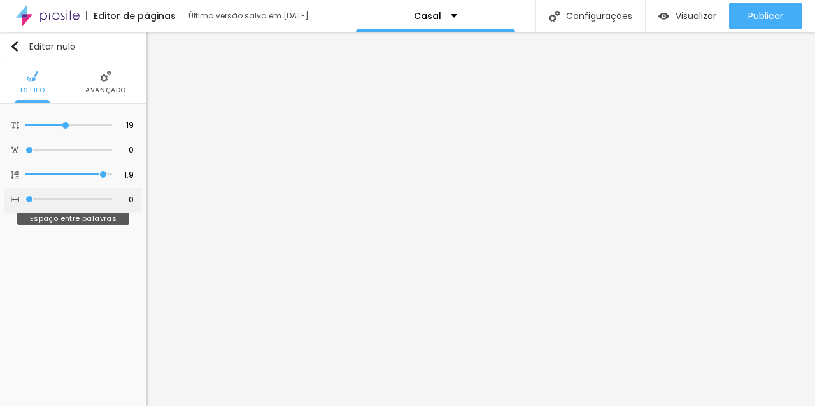
drag, startPoint x: 31, startPoint y: 196, endPoint x: 20, endPoint y: 199, distance: 10.5
click at [25, 199] on input "range" at bounding box center [68, 199] width 87 height 6
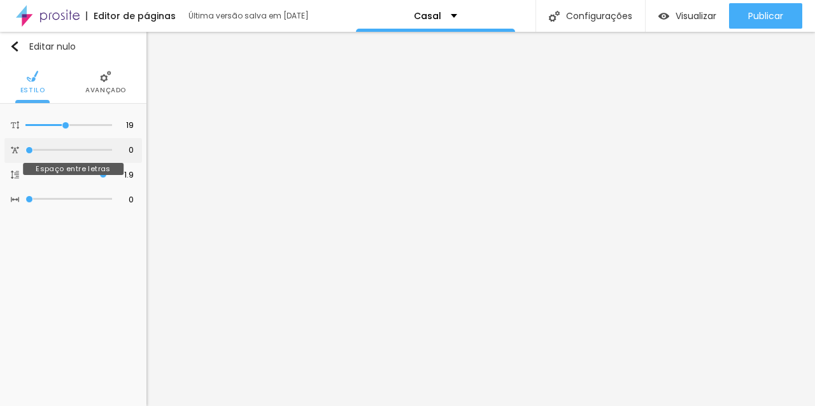
type input "0.1"
type input "0.2"
type input "0.5"
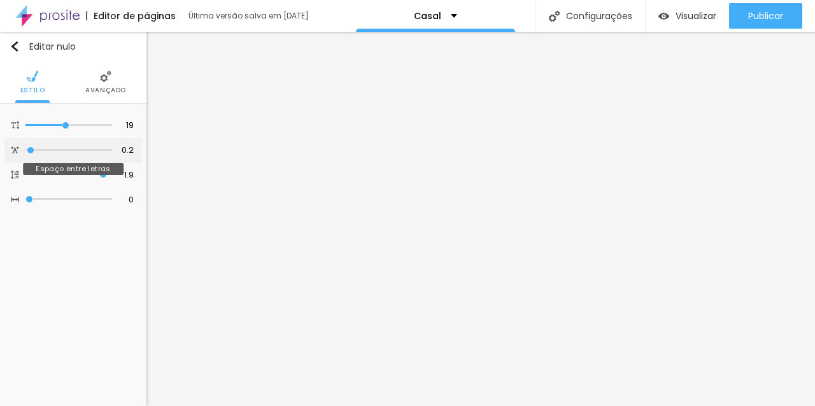
type input "0.5"
type input "1.1"
type input "1.9"
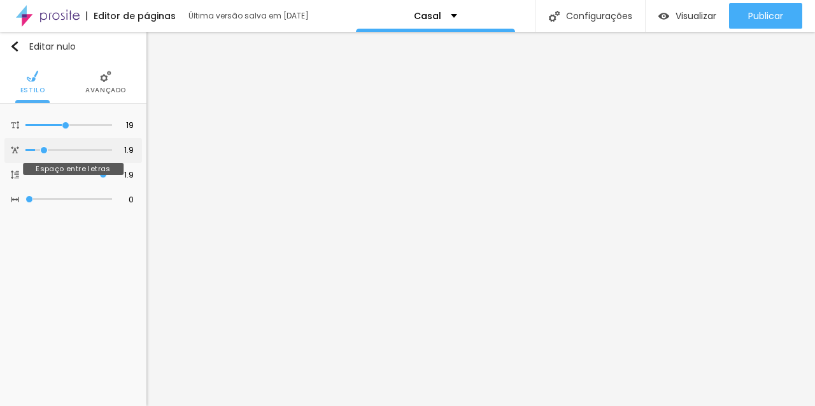
type input "2.3"
type input "2.4"
type input "2.7"
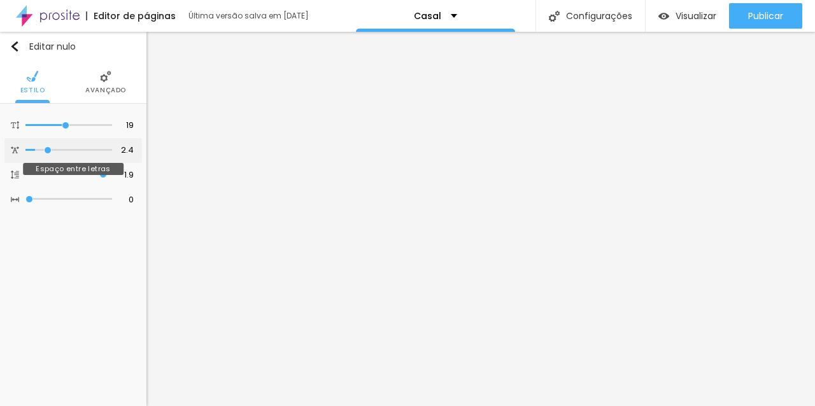
type input "2.7"
type input "2.9"
type input "3"
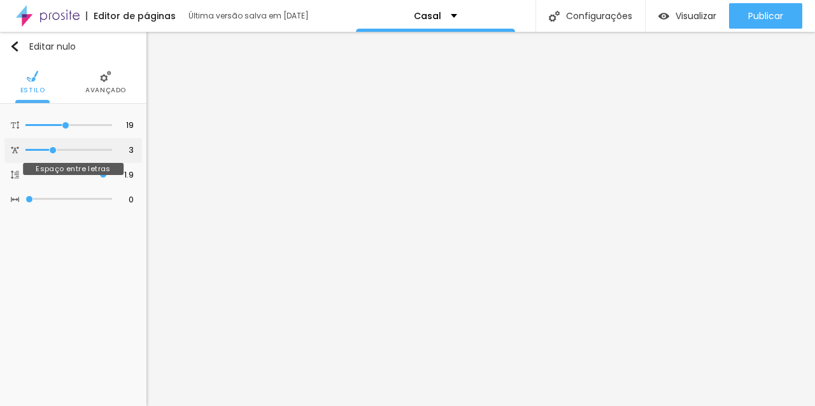
type input "3.1"
type input "3.3"
type input "3.5"
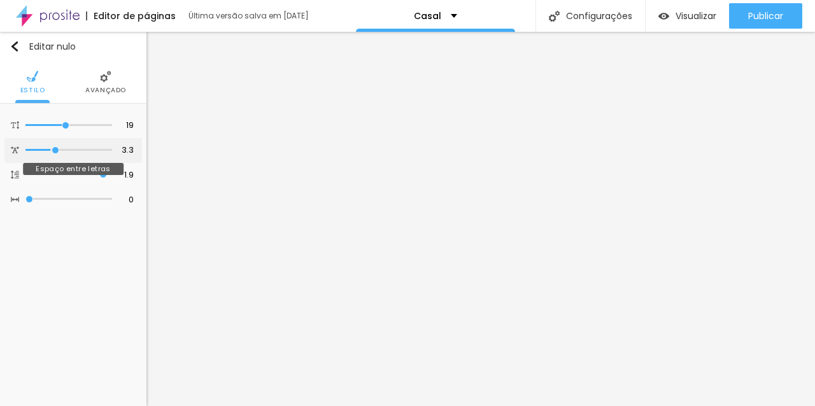
type input "3.5"
type input "3.8"
type input "3.9"
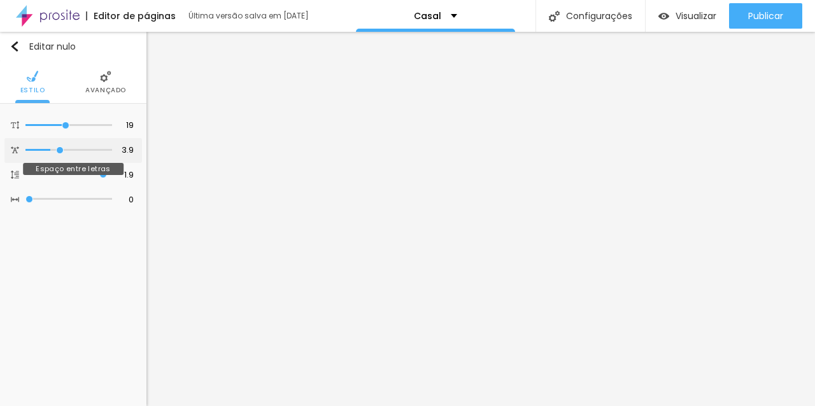
type input "4"
type input "4.1"
type input "4"
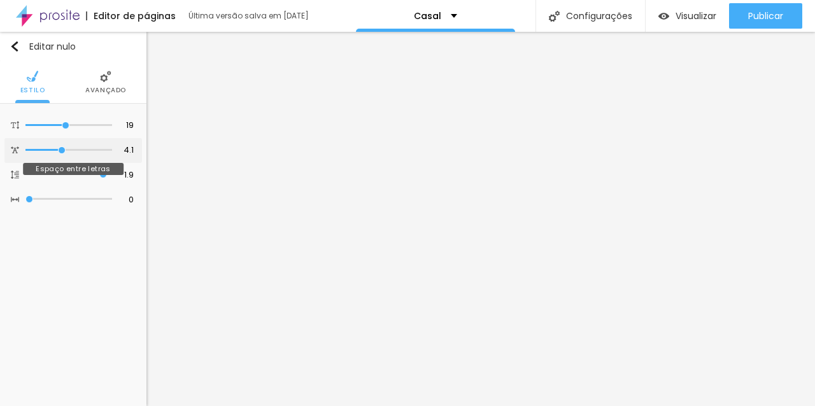
type input "4"
type input "3.9"
type input "3.7"
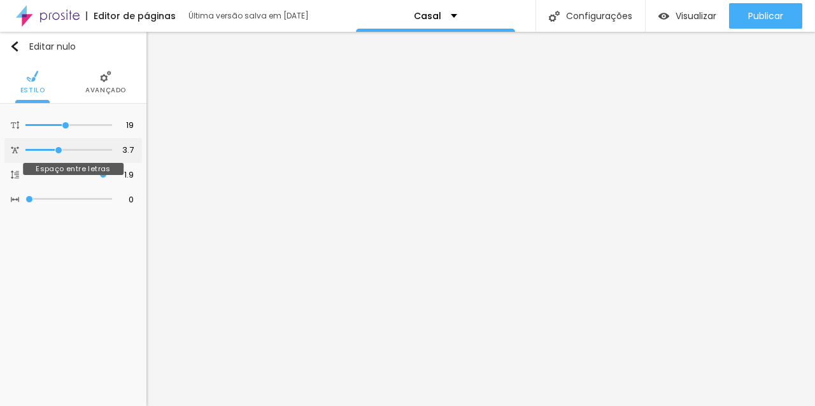
type input "3.2"
type input "3"
type input "2.9"
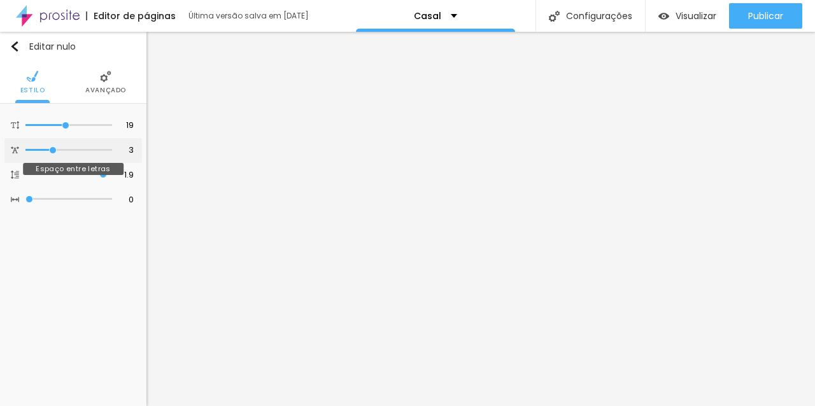
type input "2.9"
type input "2.7"
type input "2.3"
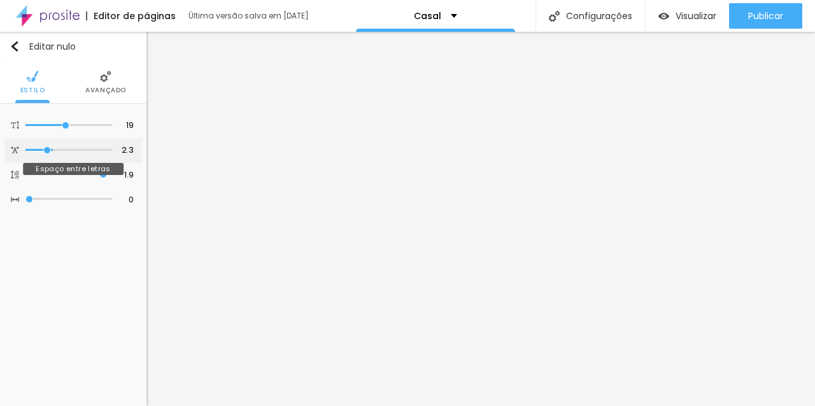
type input "2"
type input "1.5"
type input "1"
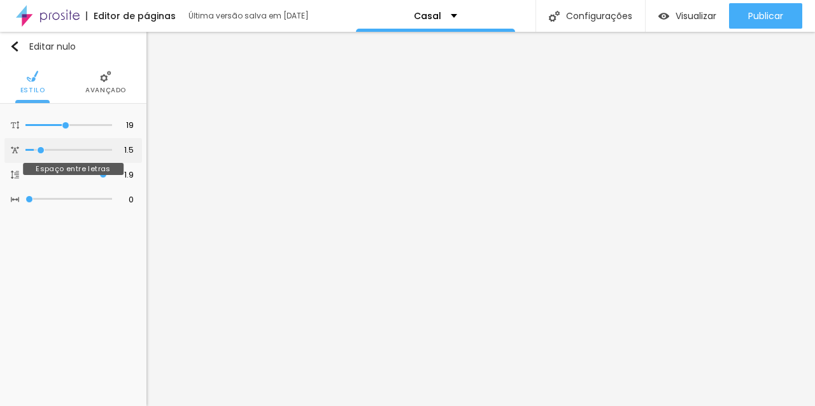
type input "1"
type input "0"
drag, startPoint x: 31, startPoint y: 151, endPoint x: 11, endPoint y: 155, distance: 20.1
click at [25, 153] on input "range" at bounding box center [68, 150] width 87 height 6
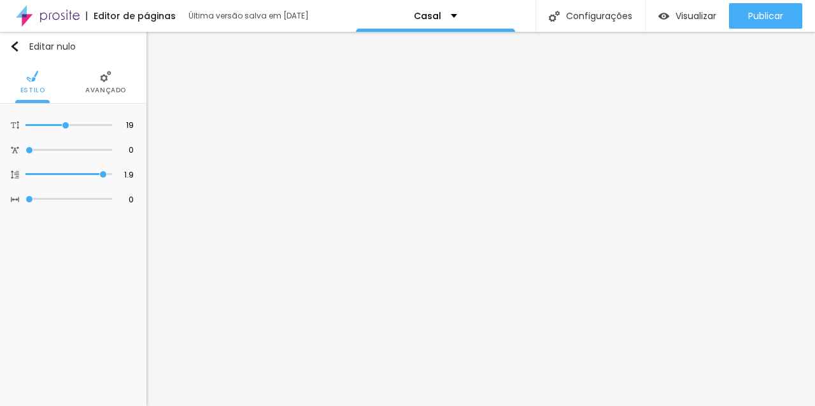
click at [100, 91] on font "Avançado" at bounding box center [105, 90] width 41 height 10
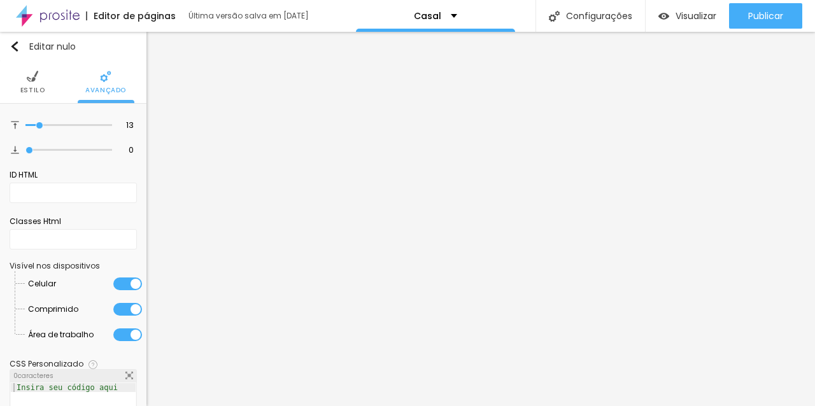
click at [35, 86] on font "Estilo" at bounding box center [32, 90] width 25 height 10
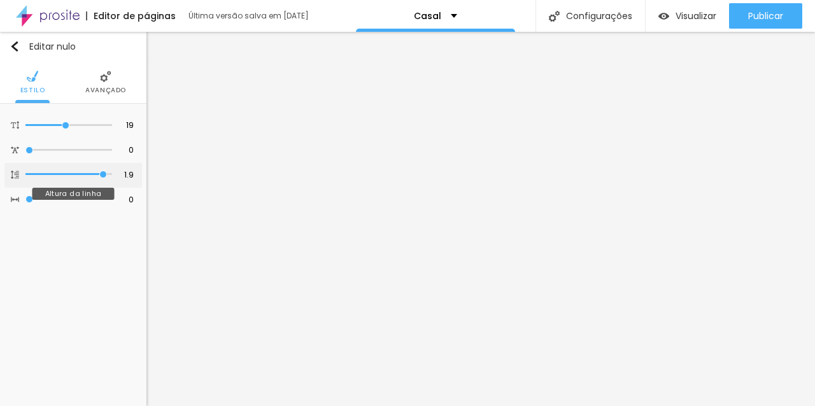
type input "1.8"
type input "1.7"
type input "1.6"
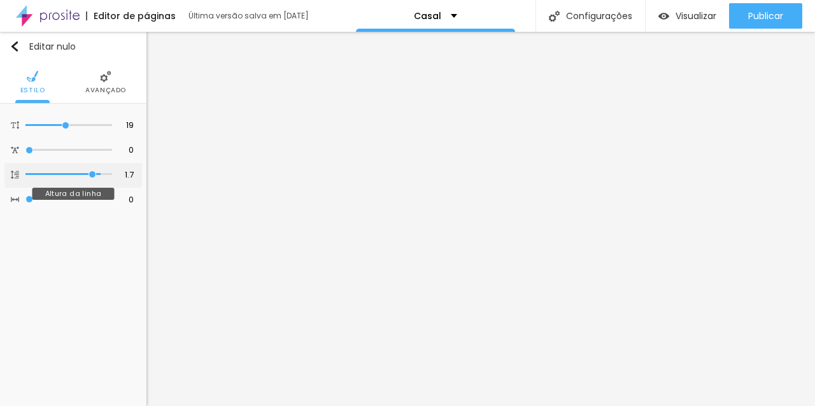
type input "1.6"
type input "1.5"
type input "1.4"
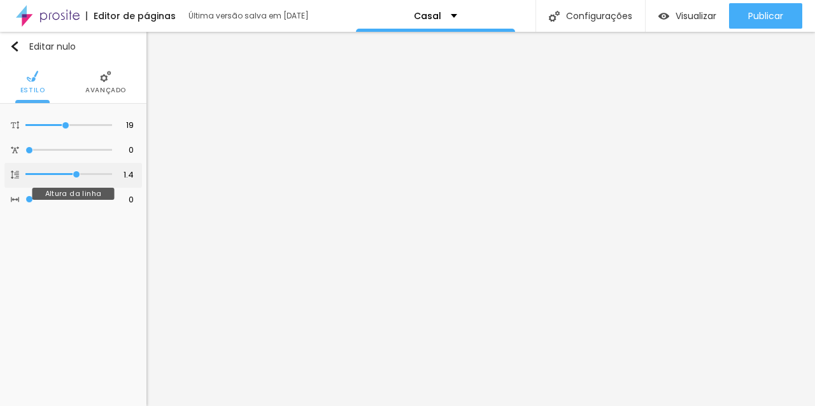
type input "1.3"
drag, startPoint x: 103, startPoint y: 176, endPoint x: 72, endPoint y: 178, distance: 31.3
type input "1.3"
click at [72, 178] on input "range" at bounding box center [68, 174] width 87 height 6
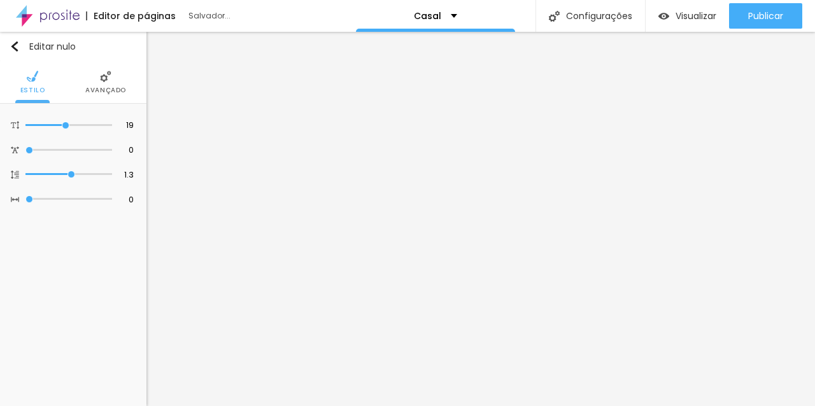
click at [109, 81] on img at bounding box center [105, 76] width 11 height 11
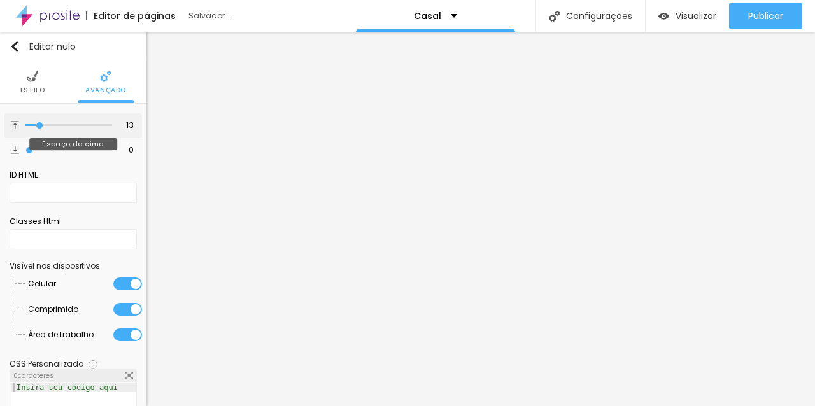
type input "0"
drag, startPoint x: 41, startPoint y: 124, endPoint x: 12, endPoint y: 124, distance: 28.6
type input "0"
click at [25, 124] on input "range" at bounding box center [68, 125] width 87 height 6
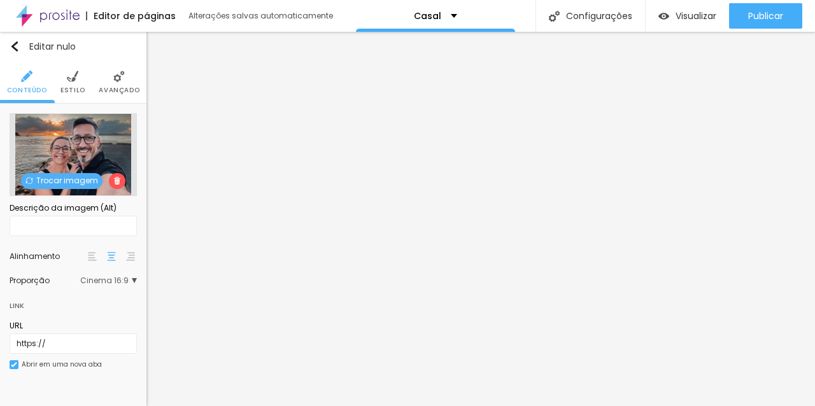
click at [72, 76] on img at bounding box center [72, 76] width 11 height 11
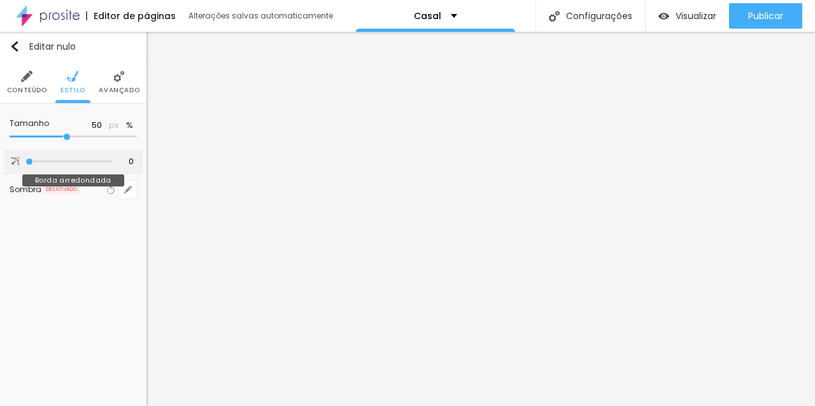
type input "2"
type input "13"
type input "45"
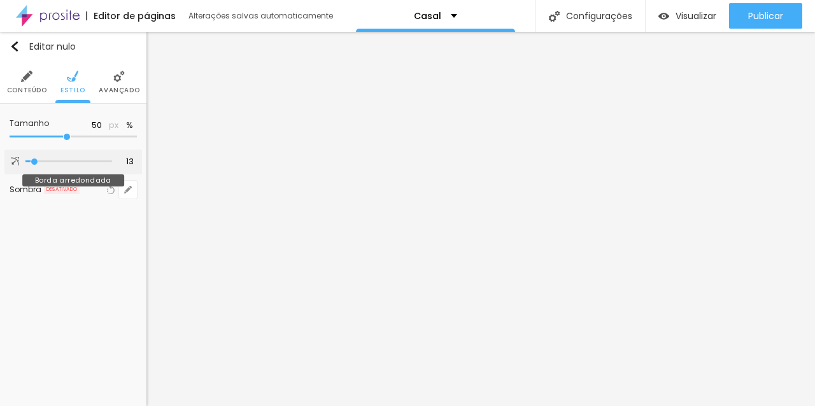
type input "45"
type input "63"
type input "83"
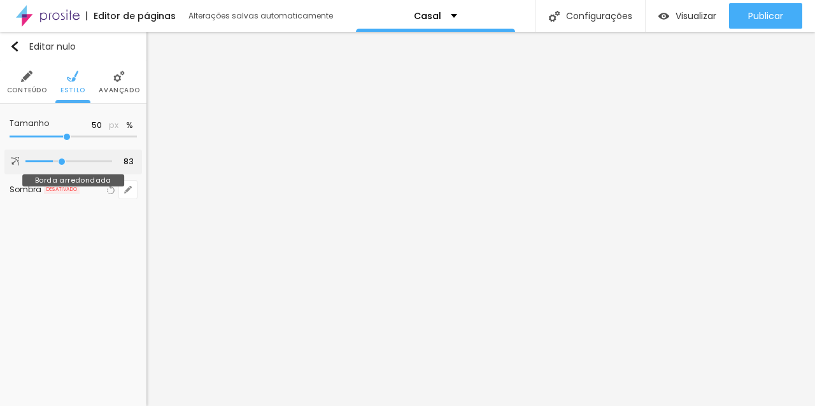
type input "104"
type input "117"
type input "137"
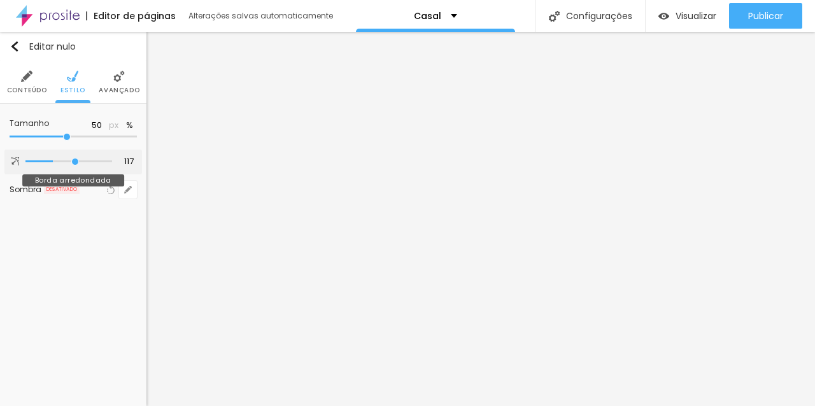
type input "137"
type input "146"
type input "155"
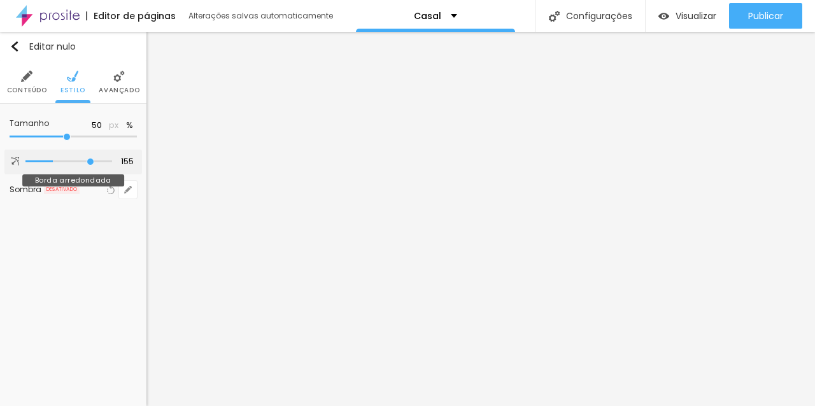
type input "161"
type input "172"
type input "177"
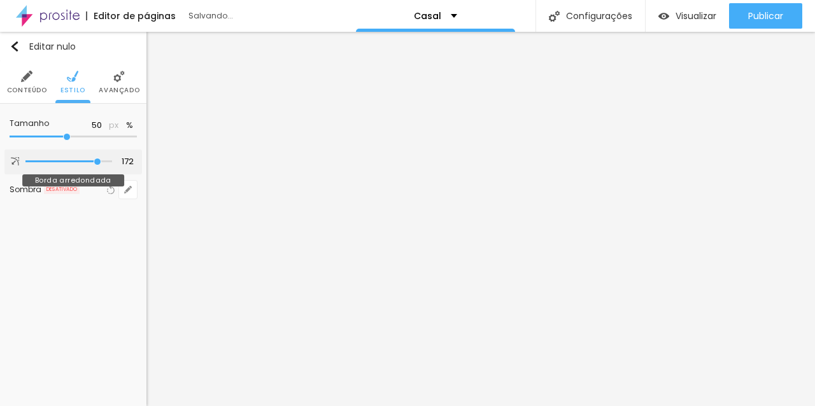
type input "177"
type input "185"
type input "187"
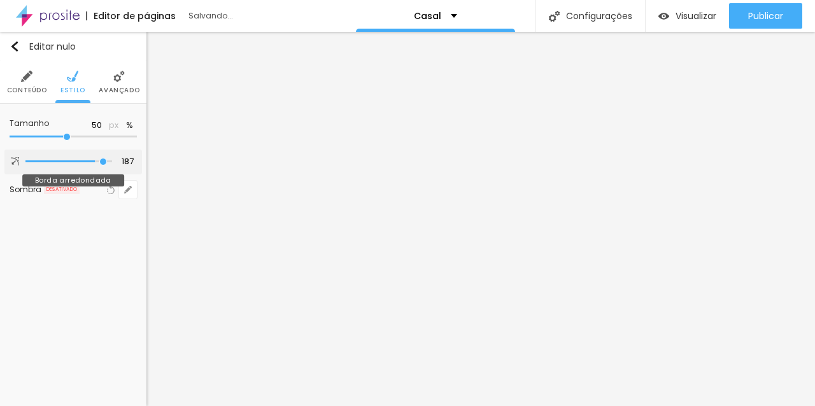
type input "189"
type input "190"
type input "191"
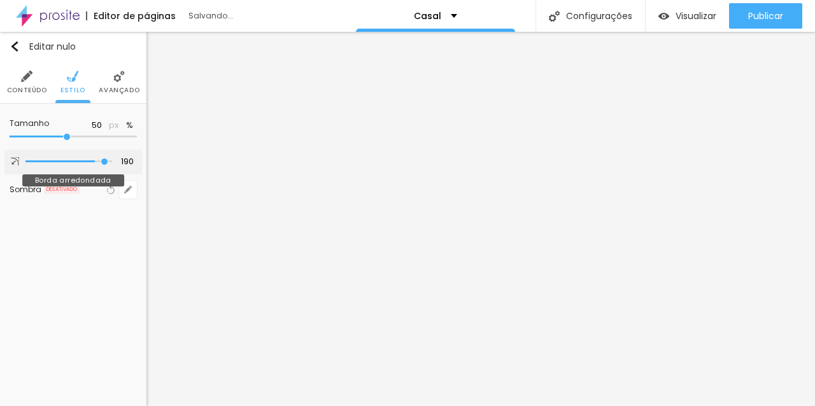
type input "191"
type input "192"
type input "193"
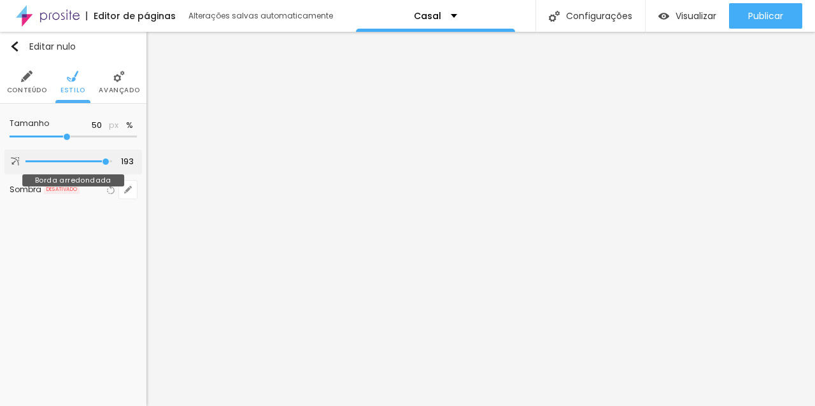
type input "197"
type input "200"
drag, startPoint x: 27, startPoint y: 162, endPoint x: 125, endPoint y: 172, distance: 98.5
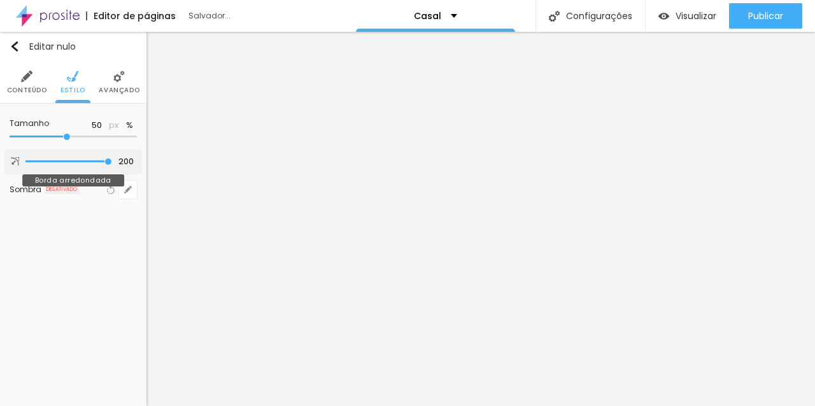
click at [112, 165] on input "range" at bounding box center [68, 161] width 87 height 6
click at [68, 137] on input "range" at bounding box center [73, 137] width 127 height 6
type input "192"
type input "191"
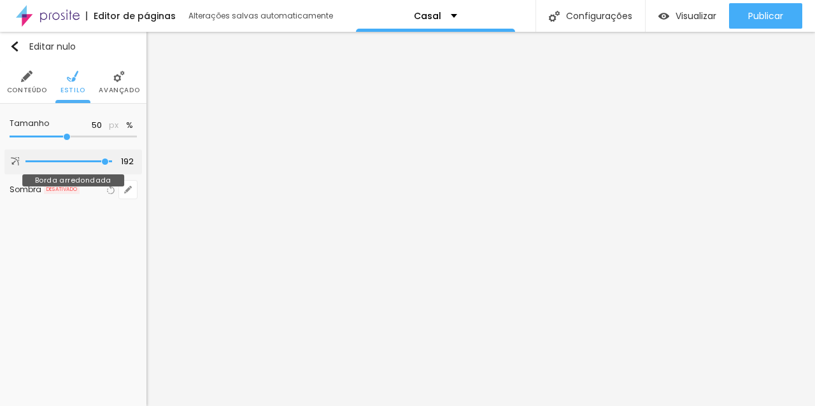
type input "191"
type input "187"
type input "177"
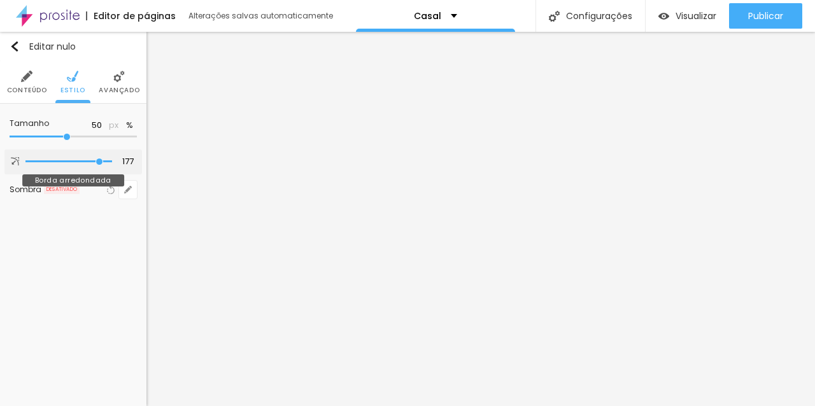
type input "160"
type input "140"
type input "136"
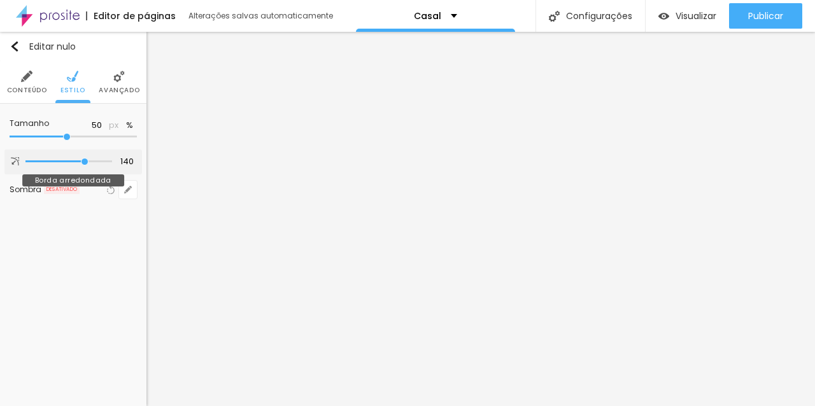
type input "136"
type input "131"
type input "121"
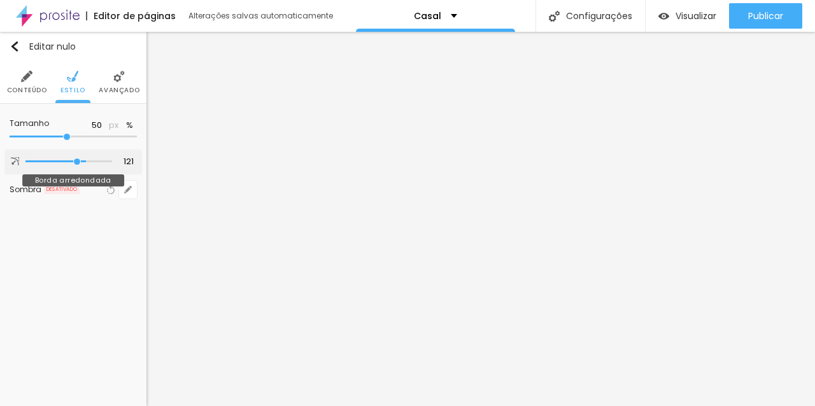
type input "113"
type input "109"
drag, startPoint x: 104, startPoint y: 158, endPoint x: 17, endPoint y: 176, distance: 89.0
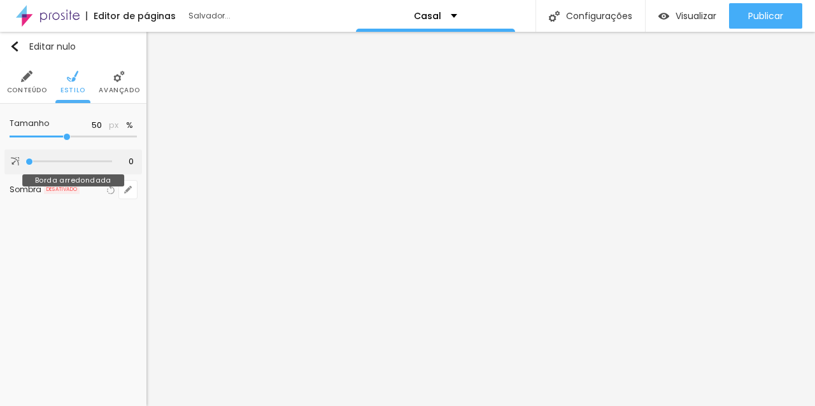
click at [17, 176] on div "Tamanho 50 px % 0 Borda arredondada Sombra DESATIVADO Voltar ao padrão" at bounding box center [73, 159] width 146 height 111
click at [32, 92] on font "Conteúdo" at bounding box center [27, 90] width 40 height 10
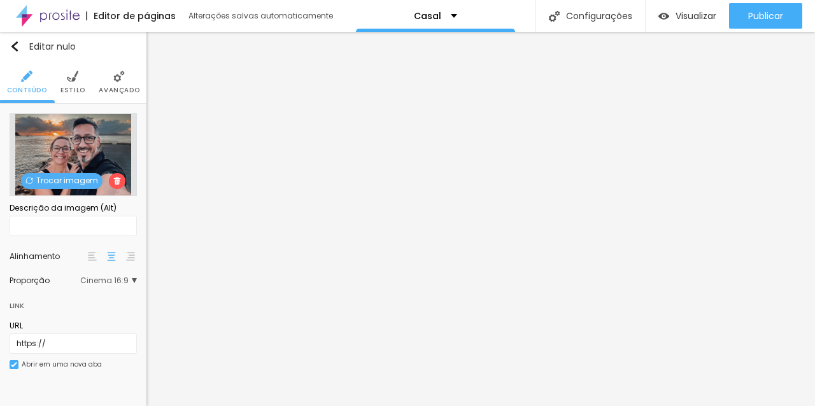
click at [122, 84] on li "Avançado" at bounding box center [119, 82] width 41 height 42
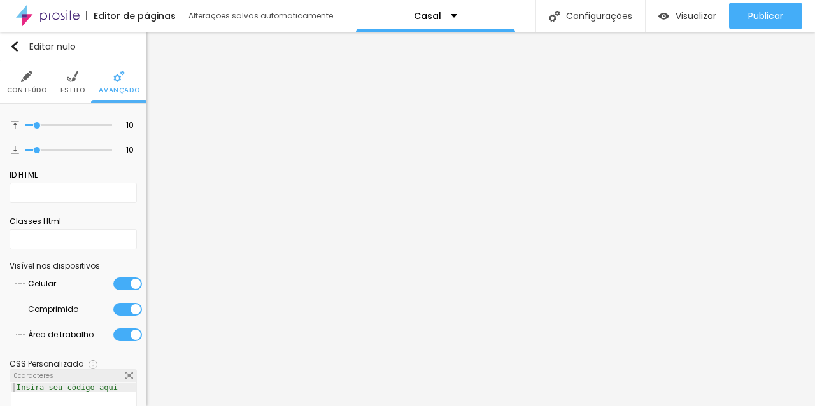
click at [30, 82] on li "Conteúdo" at bounding box center [27, 82] width 40 height 42
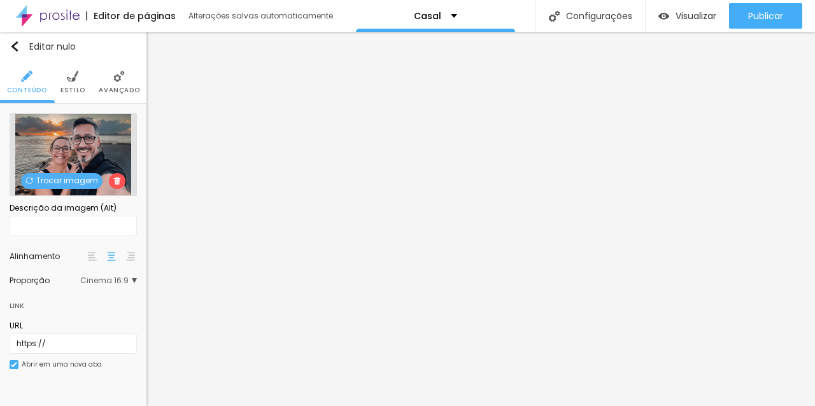
click at [123, 281] on font "Cinema 16:9" at bounding box center [104, 280] width 48 height 11
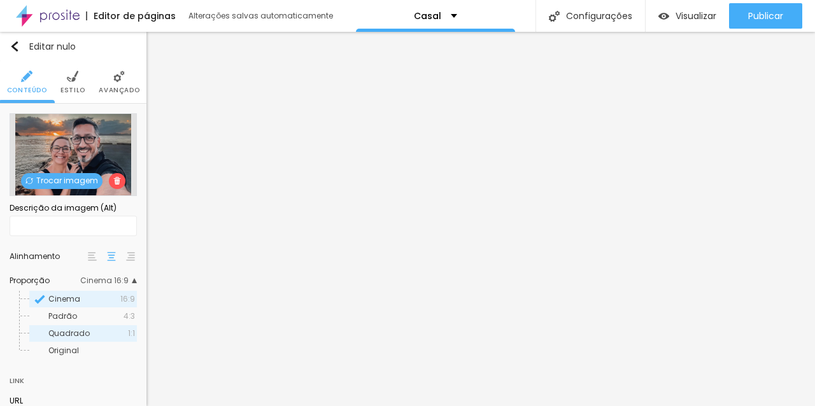
click at [77, 336] on font "Quadrado" at bounding box center [68, 333] width 41 height 11
click at [78, 72] on img at bounding box center [72, 76] width 11 height 11
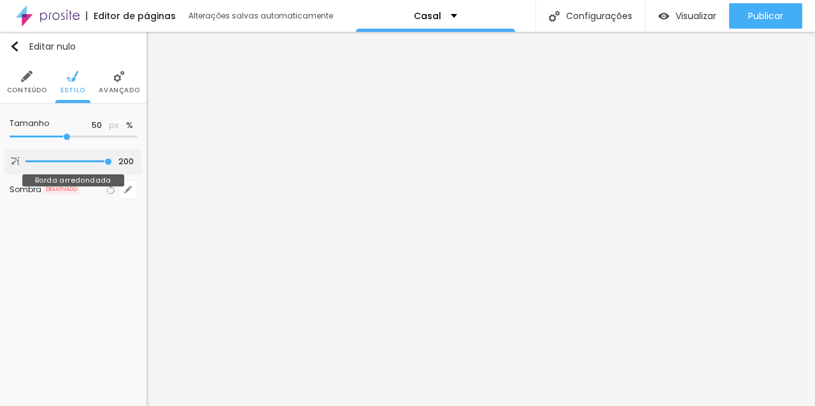
drag, startPoint x: 29, startPoint y: 162, endPoint x: 164, endPoint y: 170, distance: 135.8
click at [112, 165] on input "range" at bounding box center [68, 161] width 87 height 6
drag, startPoint x: 66, startPoint y: 138, endPoint x: 59, endPoint y: 138, distance: 7.6
click at [59, 138] on input "range" at bounding box center [73, 137] width 127 height 6
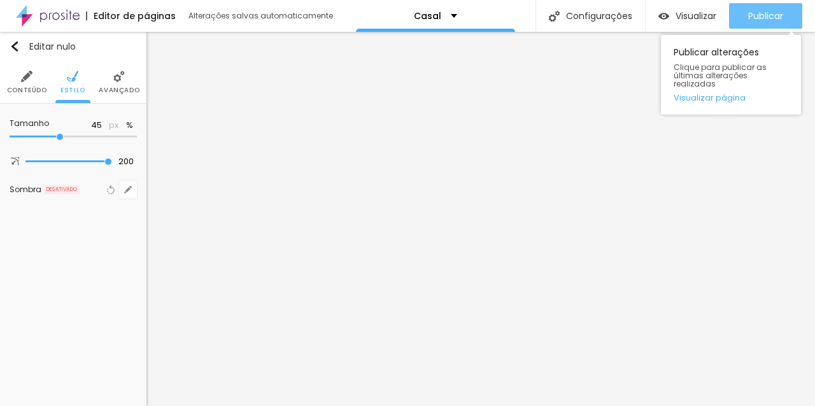
click at [769, 15] on font "Publicar" at bounding box center [765, 16] width 35 height 13
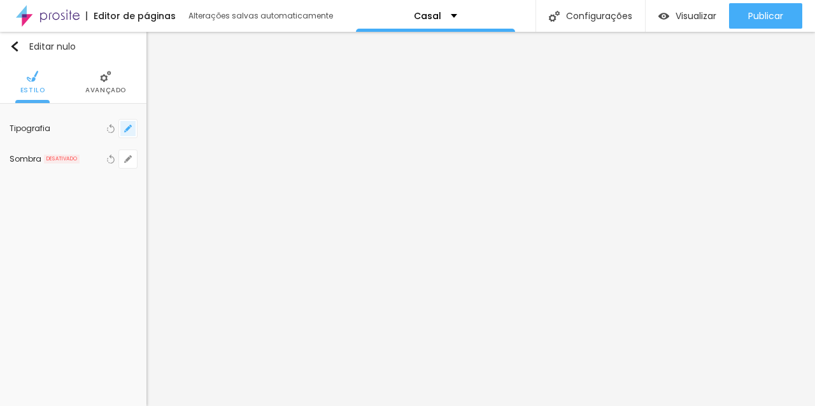
click at [122, 129] on button "button" at bounding box center [128, 129] width 18 height 18
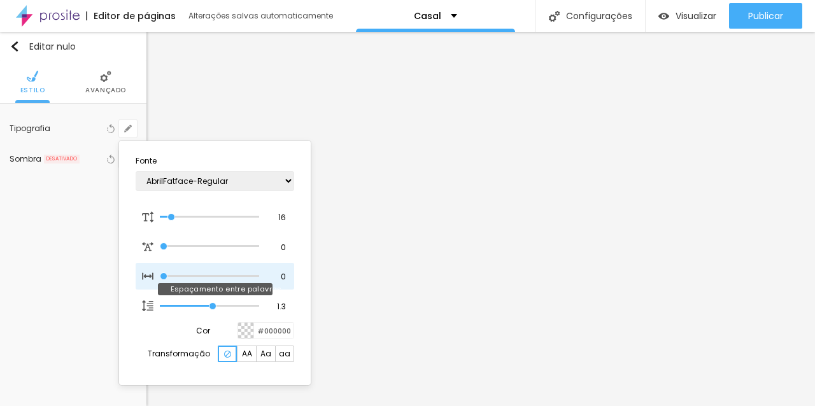
drag, startPoint x: 164, startPoint y: 275, endPoint x: 156, endPoint y: 272, distance: 8.7
click at [160, 273] on input "range" at bounding box center [209, 276] width 99 height 6
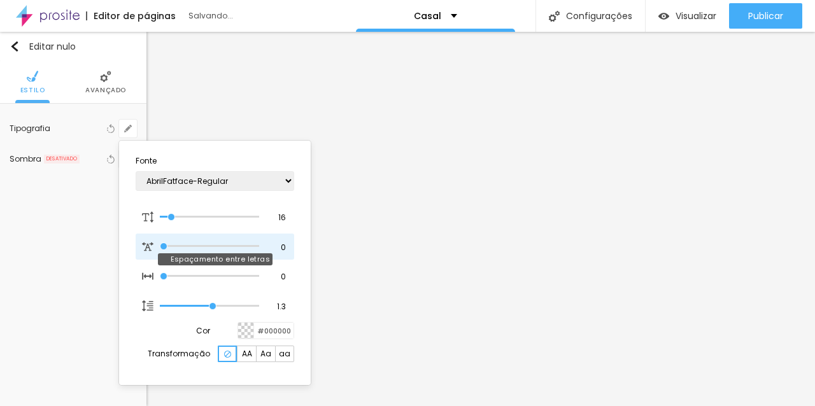
drag, startPoint x: 164, startPoint y: 244, endPoint x: 145, endPoint y: 244, distance: 18.5
click at [160, 244] on input "range" at bounding box center [209, 246] width 99 height 6
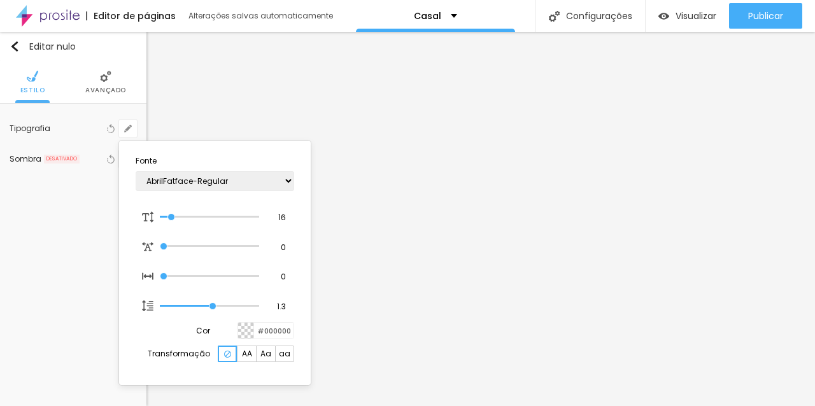
click at [108, 88] on div at bounding box center [407, 203] width 815 height 406
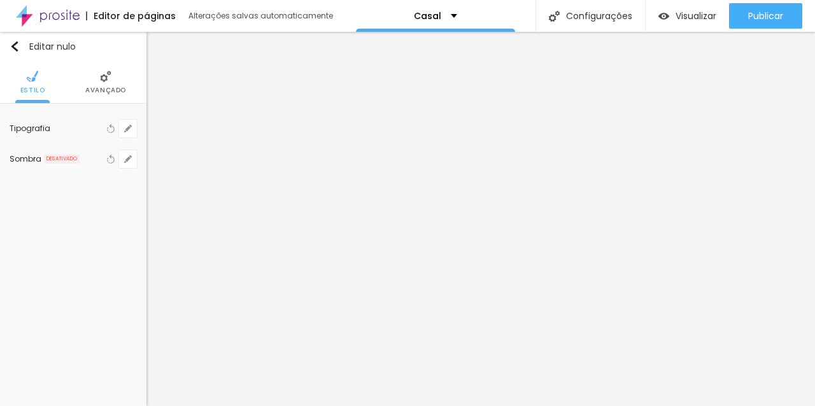
click at [108, 88] on font "Avançado" at bounding box center [105, 90] width 41 height 10
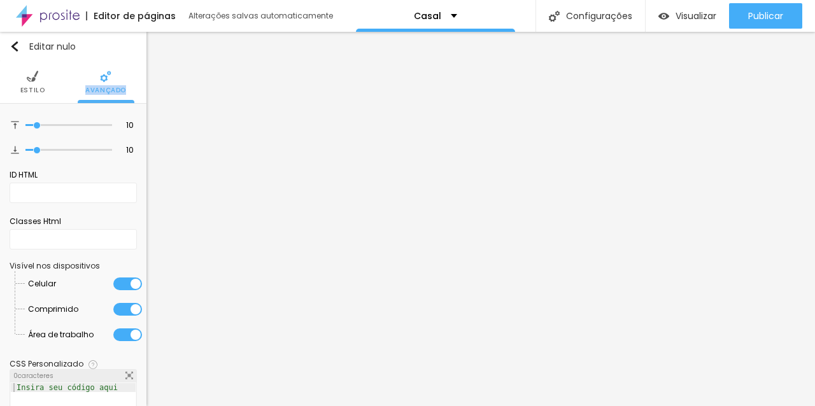
click at [20, 85] on ul "Estilo Avançado" at bounding box center [73, 82] width 146 height 43
click at [36, 80] on img at bounding box center [32, 76] width 11 height 11
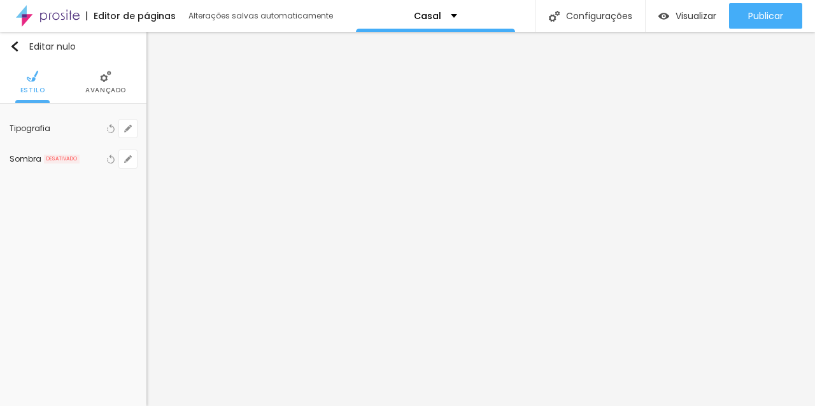
click at [102, 92] on font "Avançado" at bounding box center [105, 90] width 41 height 10
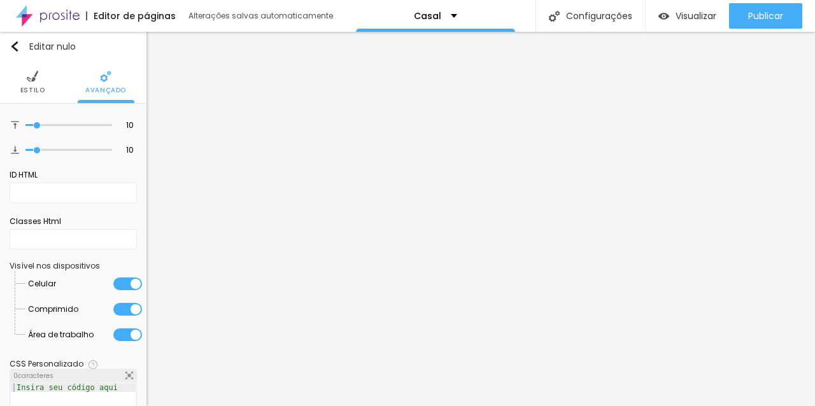
click at [31, 91] on font "Estilo" at bounding box center [32, 90] width 25 height 10
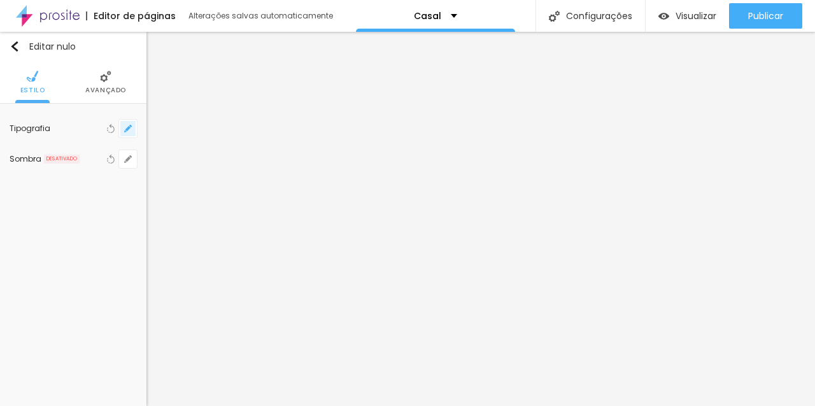
click at [125, 125] on icon "button" at bounding box center [128, 129] width 8 height 8
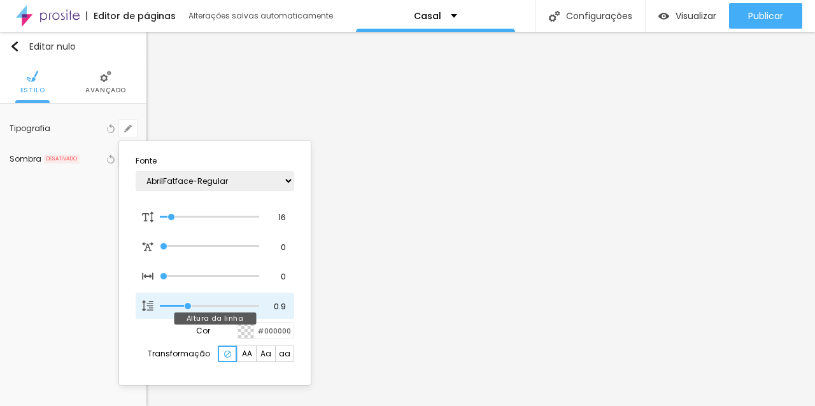
drag, startPoint x: 213, startPoint y: 306, endPoint x: 189, endPoint y: 306, distance: 24.2
click at [189, 306] on input "range" at bounding box center [209, 306] width 99 height 6
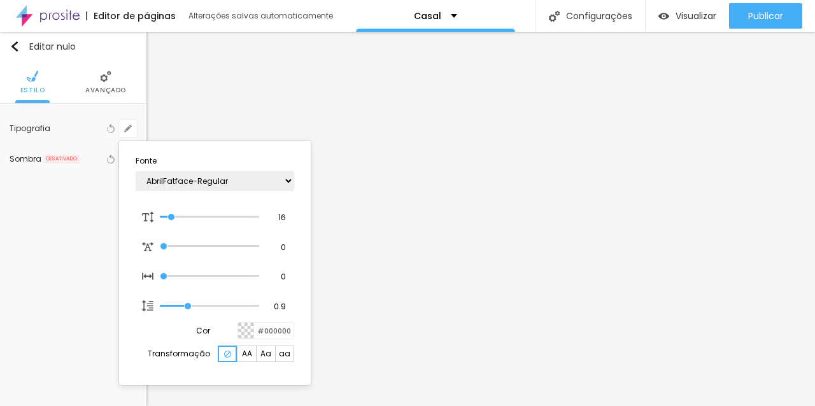
scroll to position [42, 0]
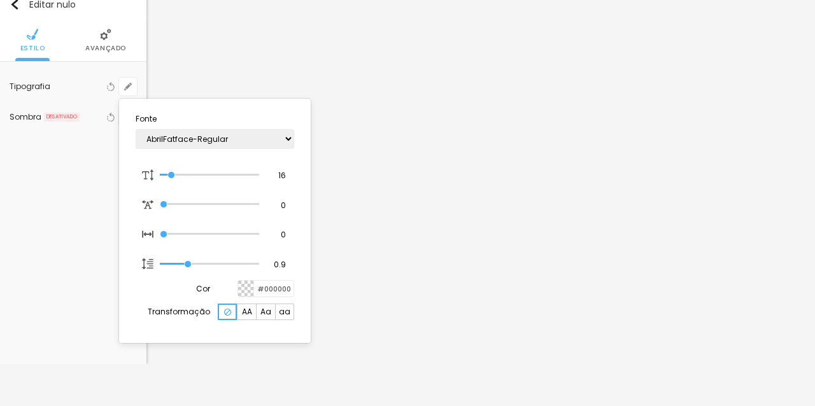
click at [396, 217] on div at bounding box center [407, 203] width 815 height 406
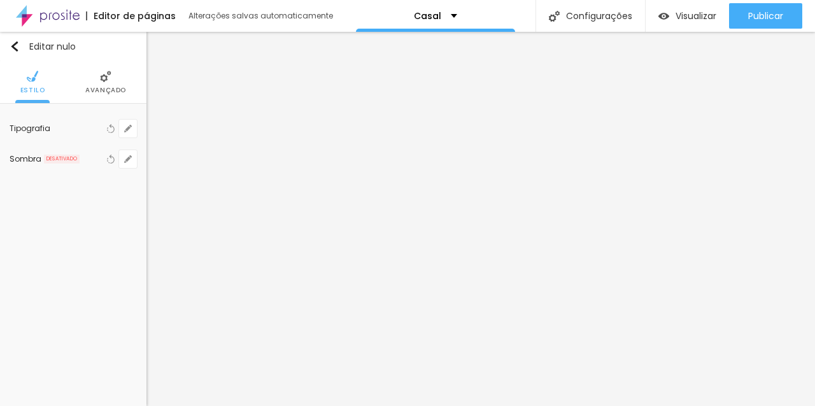
scroll to position [0, 0]
click at [128, 132] on icon "button" at bounding box center [128, 129] width 8 height 8
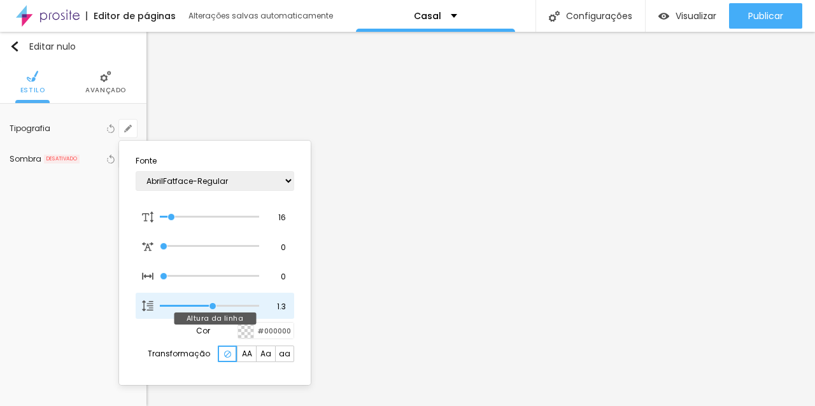
drag, startPoint x: 192, startPoint y: 305, endPoint x: 211, endPoint y: 306, distance: 19.8
click at [211, 306] on input "range" at bounding box center [209, 306] width 99 height 6
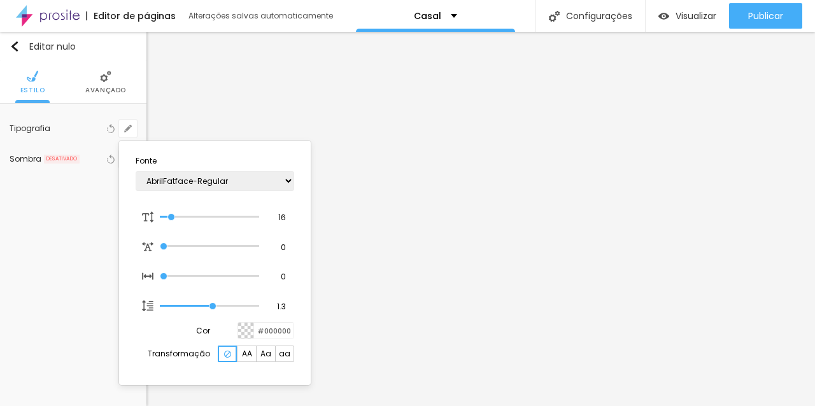
click at [424, 315] on div at bounding box center [407, 203] width 815 height 406
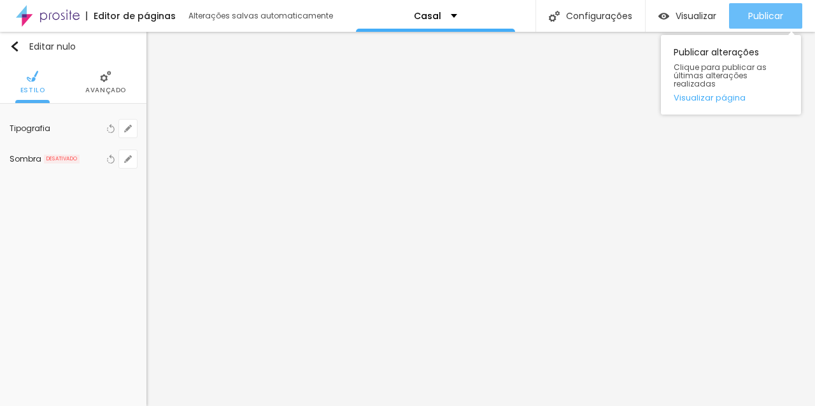
click at [776, 24] on div "Publicar" at bounding box center [765, 15] width 35 height 25
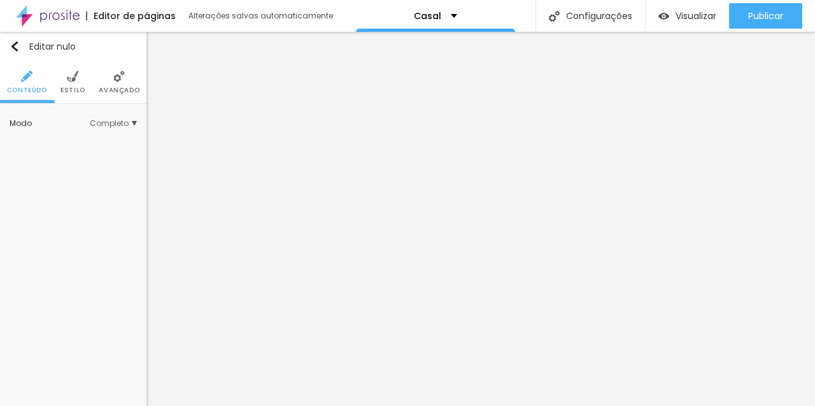
click at [69, 85] on li "Estilo" at bounding box center [72, 82] width 25 height 42
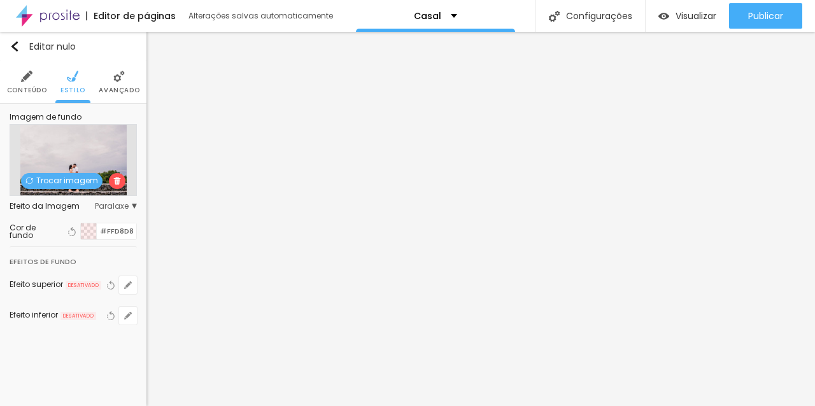
click at [73, 181] on font "Trocar imagem" at bounding box center [67, 180] width 62 height 11
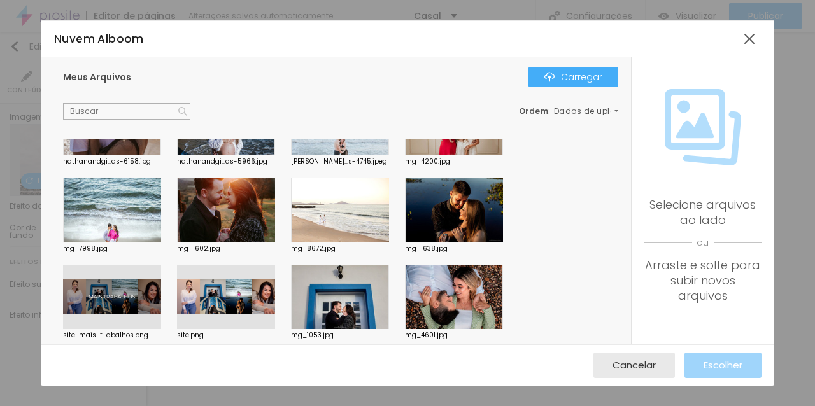
scroll to position [2659, 0]
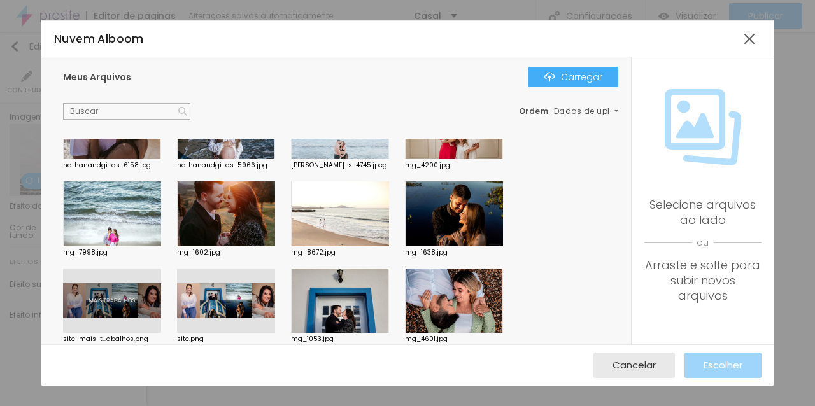
click at [472, 206] on div at bounding box center [454, 213] width 98 height 65
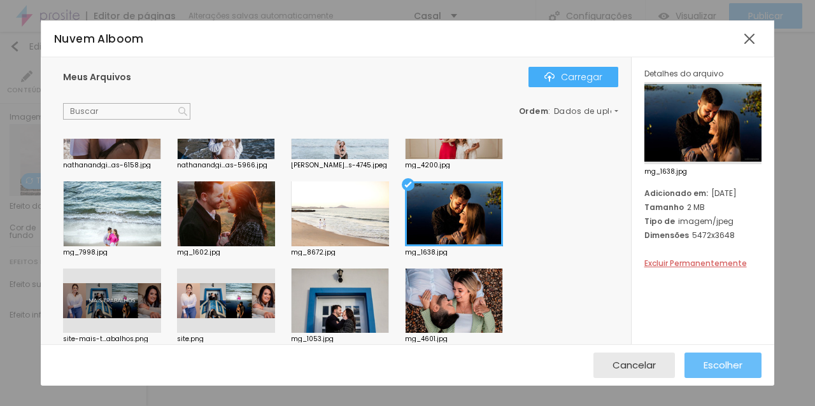
click at [729, 369] on font "Escolher" at bounding box center [722, 364] width 39 height 13
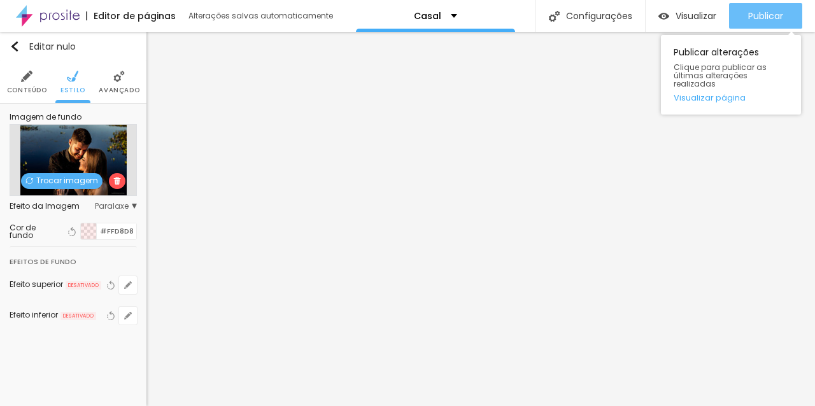
click at [754, 8] on div "Publicar" at bounding box center [765, 15] width 35 height 25
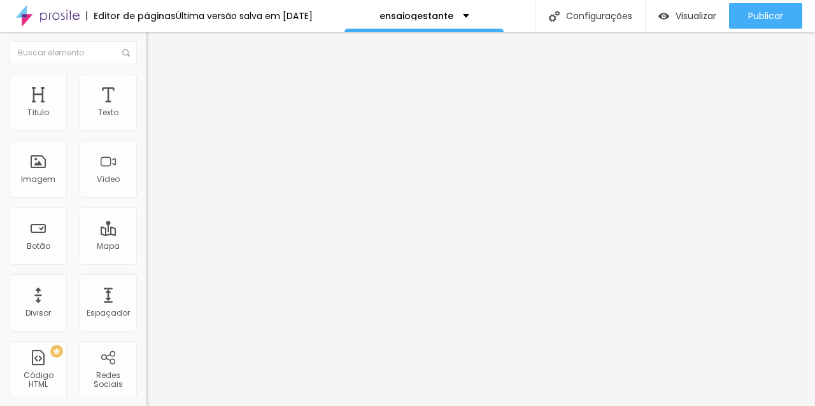
click at [146, 199] on font "Cinema 16:9" at bounding box center [170, 193] width 48 height 11
click at [146, 227] on font "Quadrado" at bounding box center [166, 221] width 41 height 11
click at [146, 81] on img at bounding box center [151, 79] width 11 height 11
type input "10"
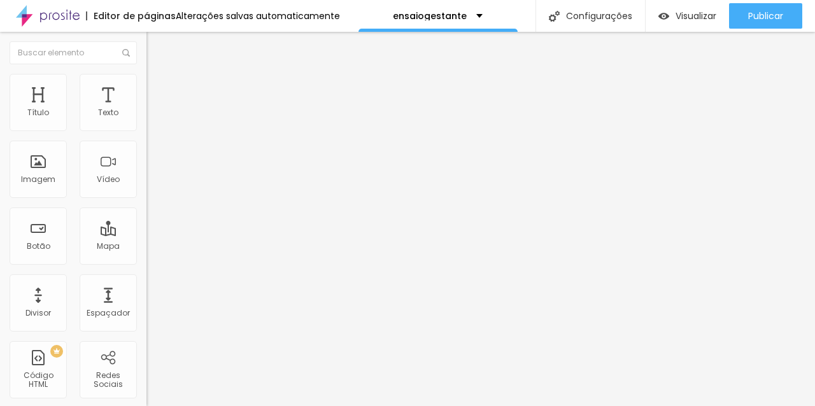
type input "38"
type input "73"
type input "92"
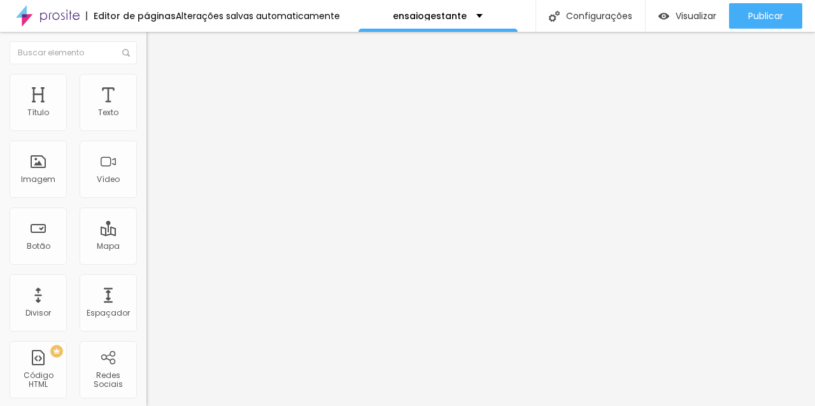
type input "92"
type input "107"
type input "124"
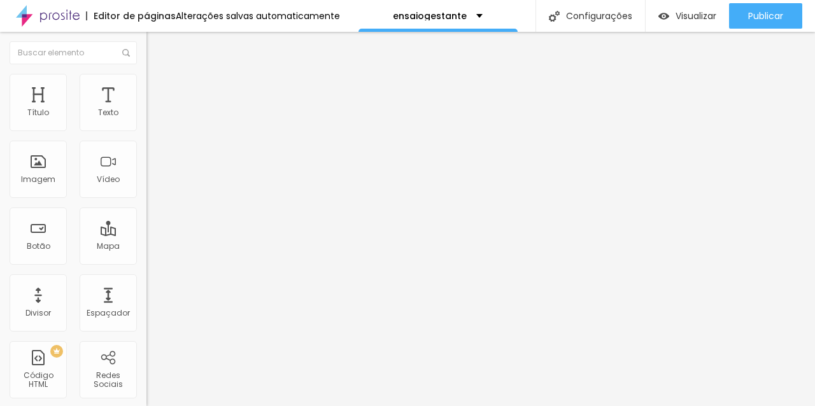
type input "146"
type input "158"
type input "191"
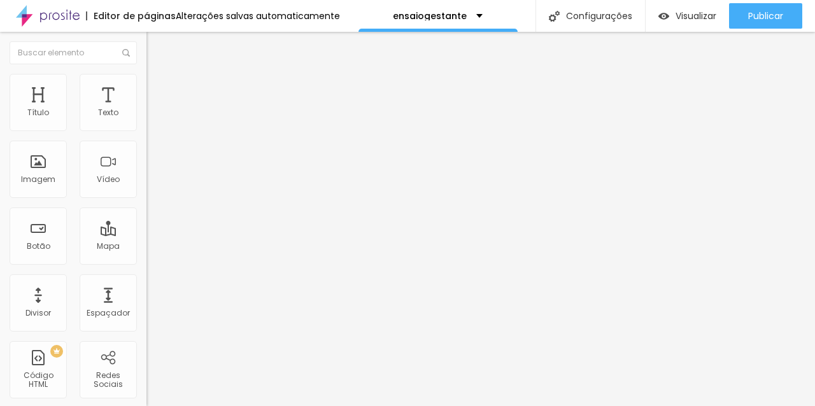
type input "191"
type input "200"
drag, startPoint x: 28, startPoint y: 161, endPoint x: 145, endPoint y: 165, distance: 117.2
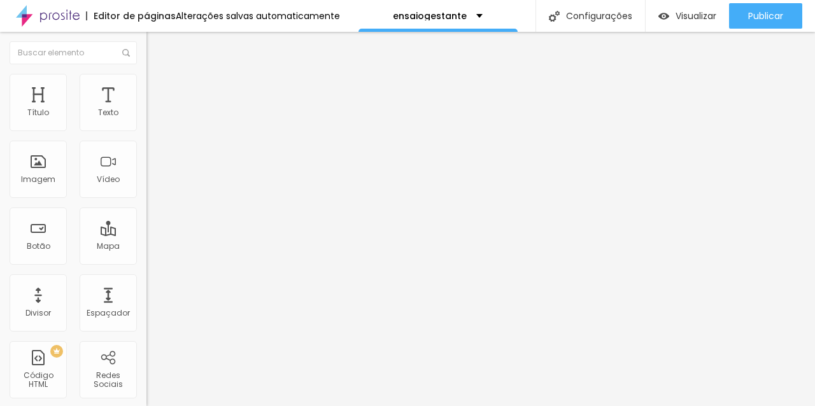
click at [146, 165] on div "Tamanho 50 px % 200 Borda arredondada Sombra DESATIVADO Voltar ao padrão" at bounding box center [219, 226] width 146 height 255
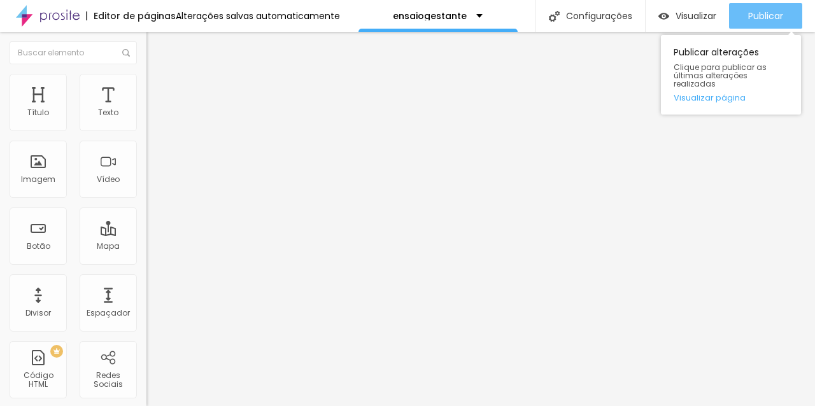
click at [771, 10] on font "Publicar" at bounding box center [765, 16] width 35 height 13
click at [778, 8] on div "Publicar" at bounding box center [765, 15] width 35 height 25
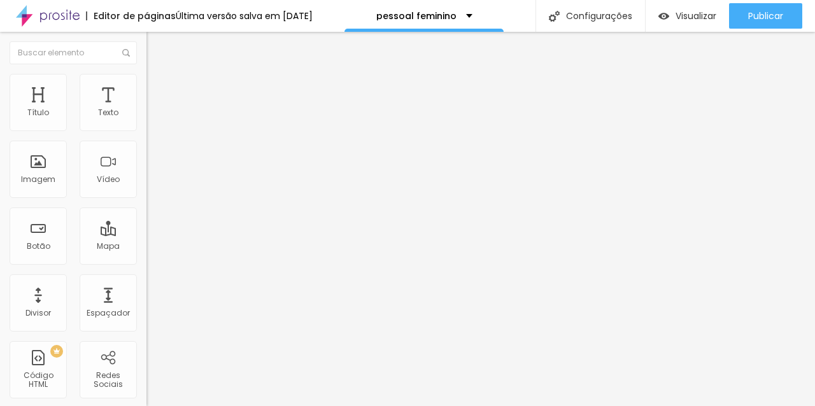
click at [146, 199] on font "Cinema 16:9" at bounding box center [170, 193] width 48 height 11
click at [146, 234] on span "Original" at bounding box center [161, 228] width 31 height 11
click at [146, 222] on span "Quadrado" at bounding box center [166, 216] width 41 height 11
click at [146, 80] on img at bounding box center [151, 79] width 11 height 11
type input "17"
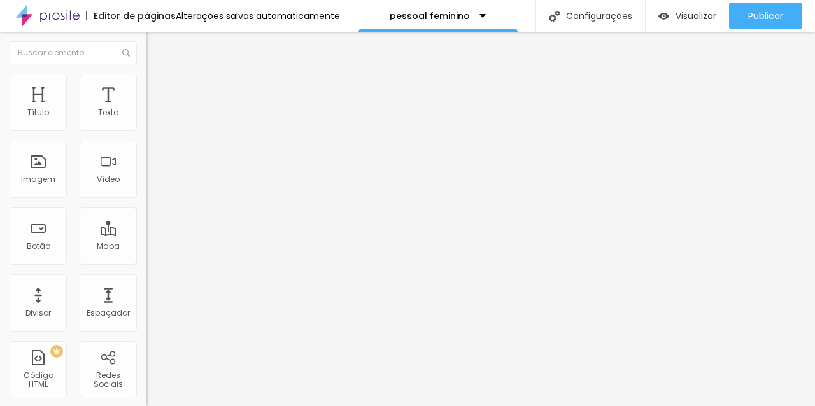
type input "17"
type input "200"
drag, startPoint x: 28, startPoint y: 162, endPoint x: 192, endPoint y: 162, distance: 164.2
type input "200"
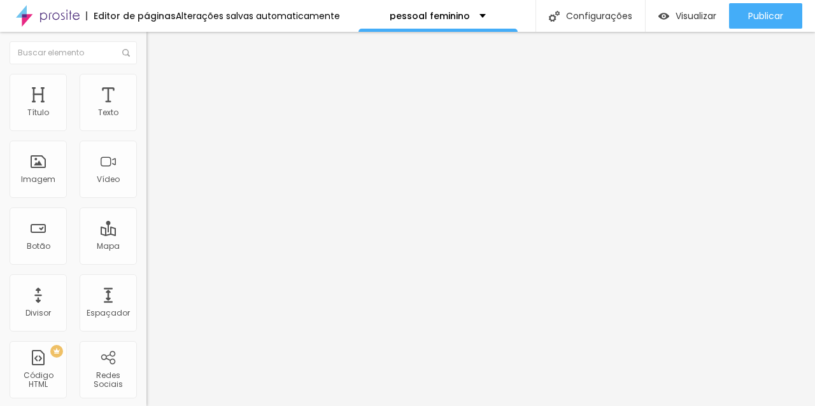
click at [192, 279] on input "range" at bounding box center [187, 284] width 82 height 10
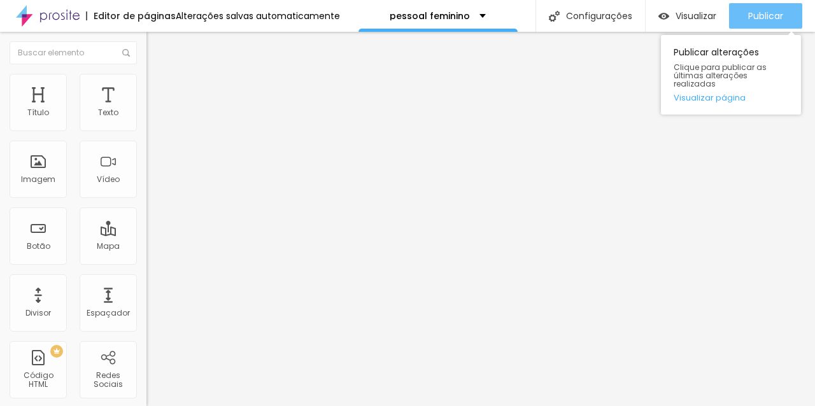
click at [756, 14] on font "Publicar" at bounding box center [765, 16] width 35 height 13
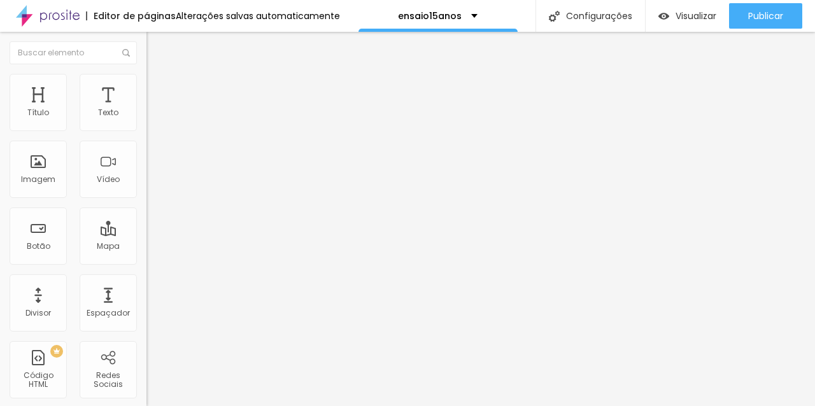
click at [146, 199] on font "Cinema 16:9" at bounding box center [170, 193] width 48 height 11
click at [146, 225] on div "Quadrado 1:1" at bounding box center [219, 222] width 146 height 8
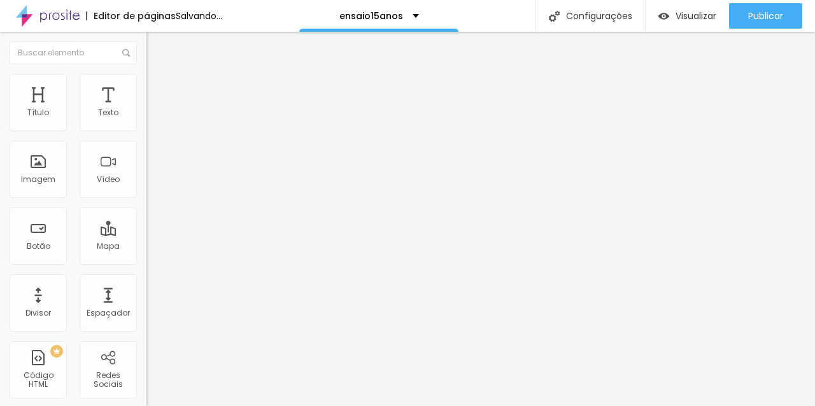
click at [158, 87] on font "Estilo" at bounding box center [168, 82] width 20 height 11
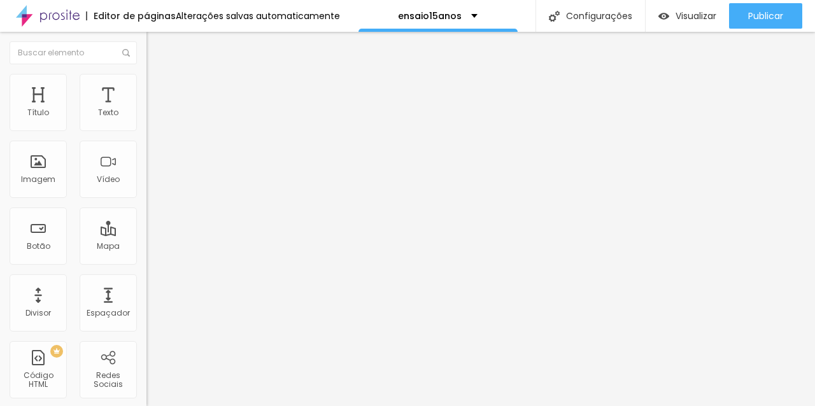
type input "8"
type input "7"
type input "140"
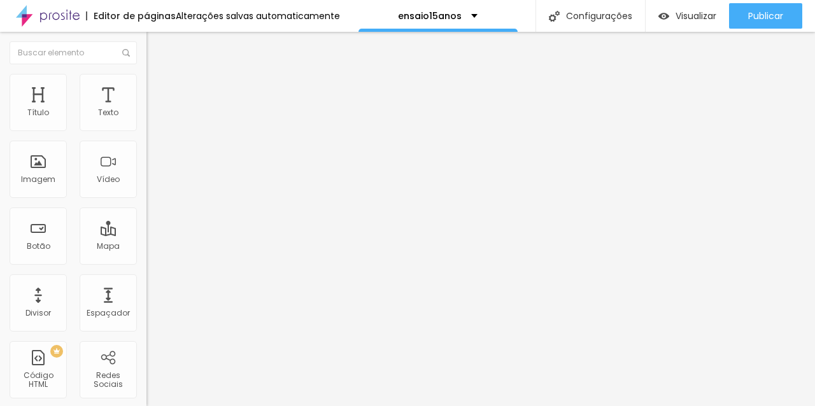
type input "140"
type input "200"
drag, startPoint x: 32, startPoint y: 163, endPoint x: 140, endPoint y: 160, distance: 108.3
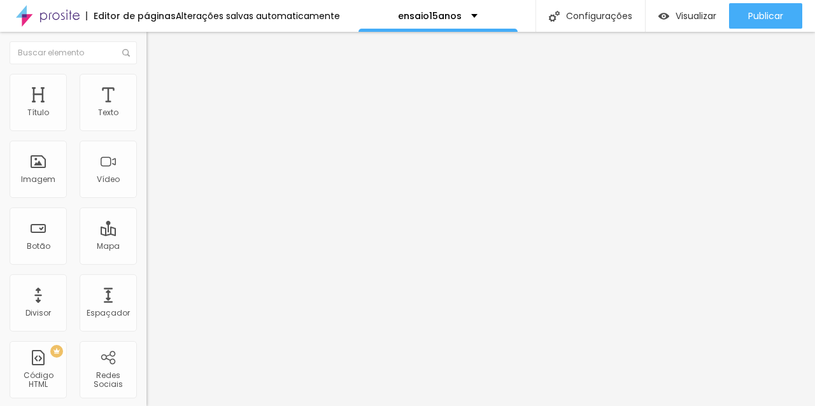
click at [146, 160] on div "200 Borda arredondada" at bounding box center [219, 222] width 146 height 180
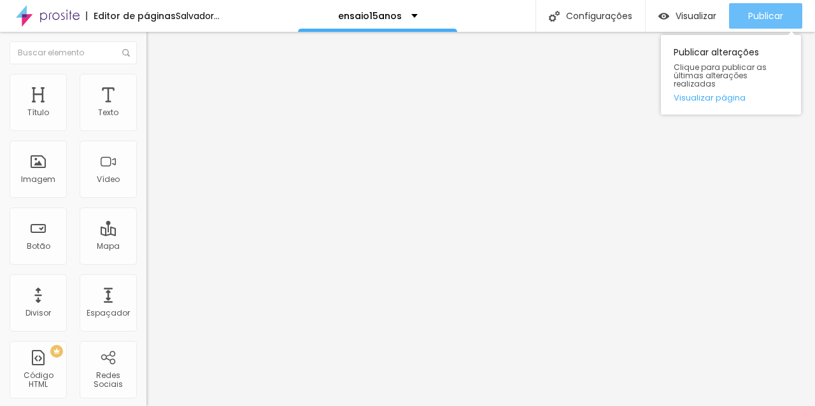
click at [780, 4] on div "Publicar" at bounding box center [765, 15] width 35 height 25
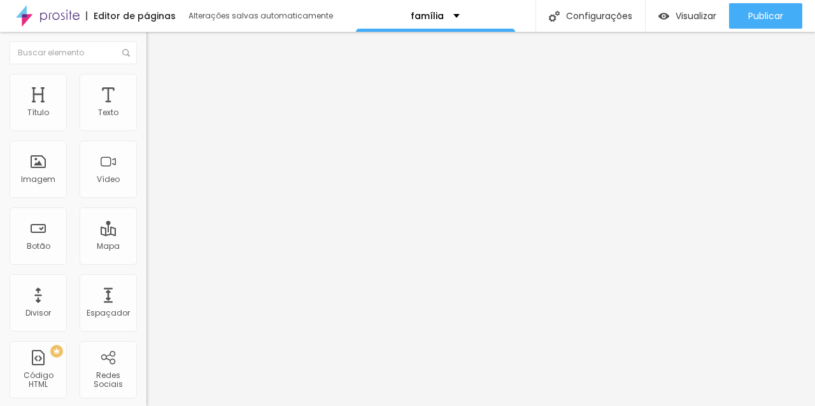
click at [158, 88] on font "Estilo" at bounding box center [168, 82] width 20 height 11
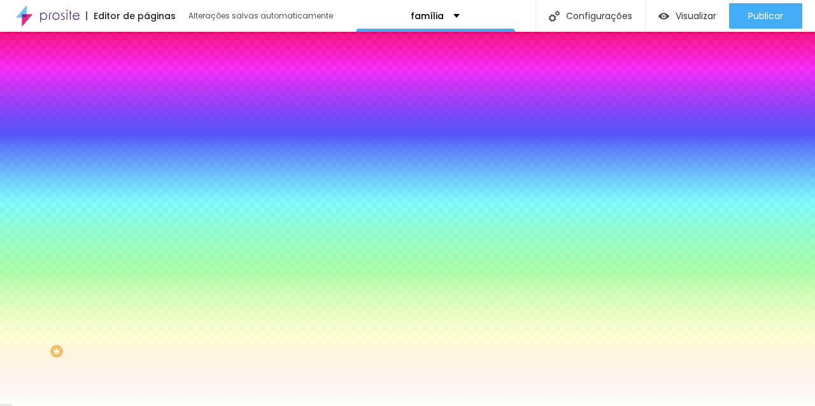
click at [146, 186] on input "#FFFFFF" at bounding box center [222, 179] width 153 height 13
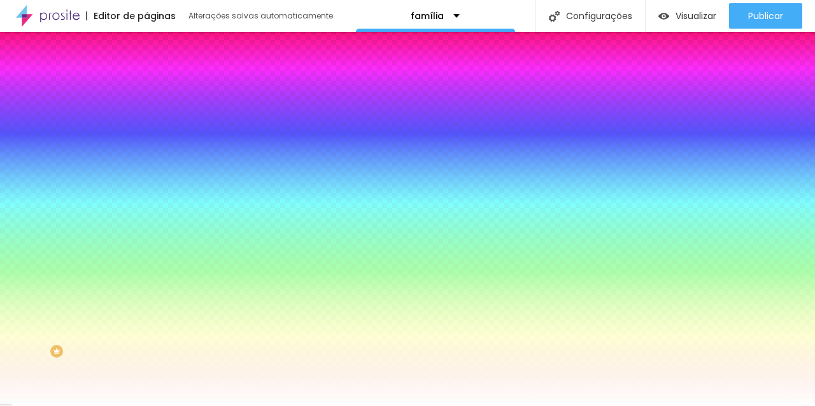
click at [146, 186] on input "#FFFFFF" at bounding box center [222, 179] width 153 height 13
paste input "D8D8"
type input "#FFD8D8"
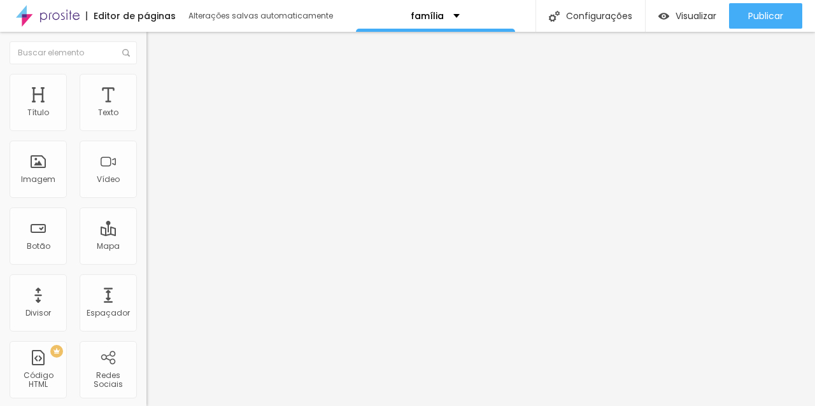
click at [146, 83] on li "Avançado" at bounding box center [219, 80] width 146 height 13
type input "9"
type input "3"
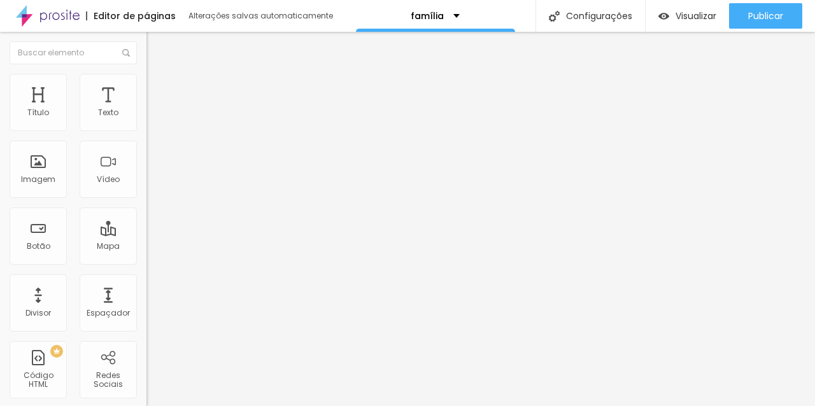
type input "0"
drag, startPoint x: 37, startPoint y: 123, endPoint x: 27, endPoint y: 123, distance: 9.5
type input "0"
click at [146, 234] on input "range" at bounding box center [187, 239] width 82 height 10
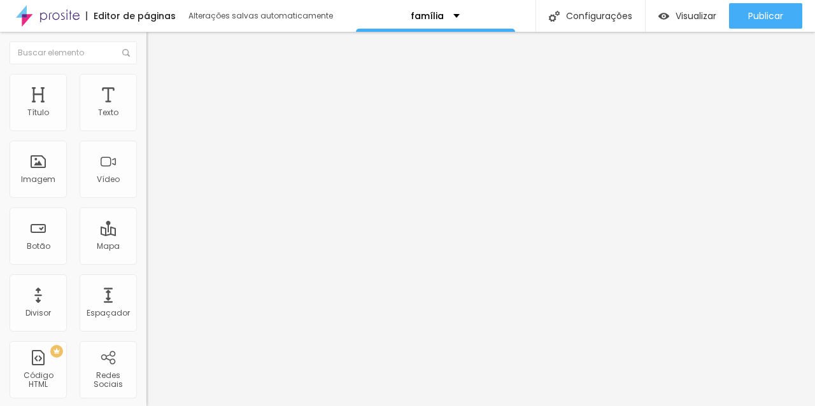
type input "15"
type input "2"
type input "0"
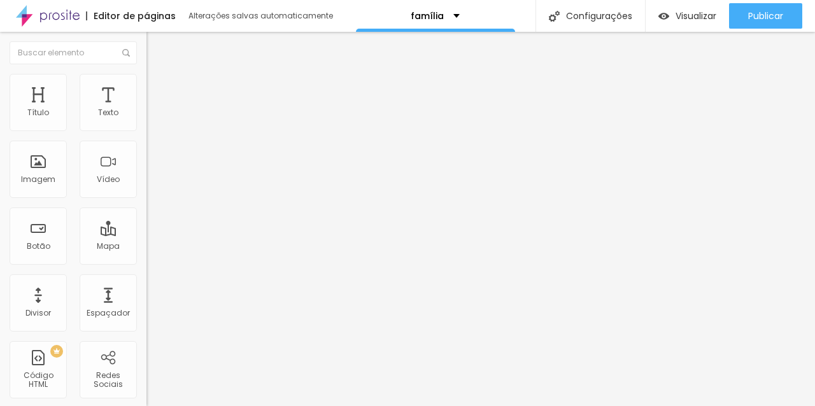
type input "0"
drag, startPoint x: 43, startPoint y: 151, endPoint x: 9, endPoint y: 152, distance: 34.4
type input "0"
click at [146, 393] on input "Quer um ensaio incrível? Fale comigo agora!" at bounding box center [222, 399] width 153 height 13
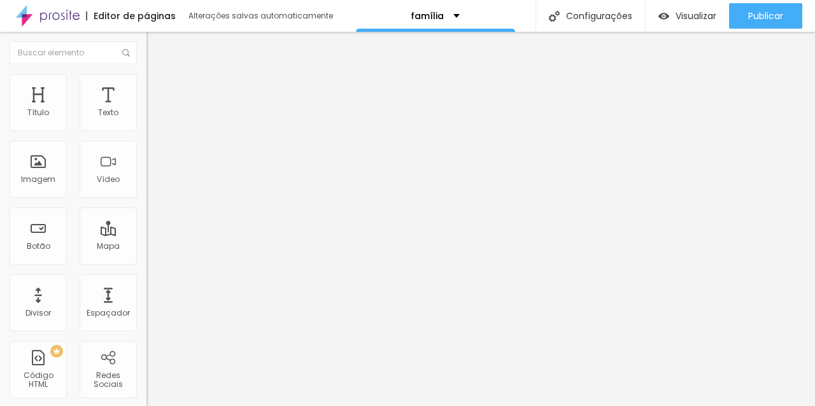
click at [146, 393] on input "Quer um ensaio incrível? Fale comigo agora!" at bounding box center [222, 399] width 153 height 13
type input "Quero ver os pacotes"
click at [146, 95] on ul "Conteúdo Estilo Avançado" at bounding box center [219, 80] width 146 height 38
click at [146, 82] on li "Estilo" at bounding box center [219, 80] width 146 height 13
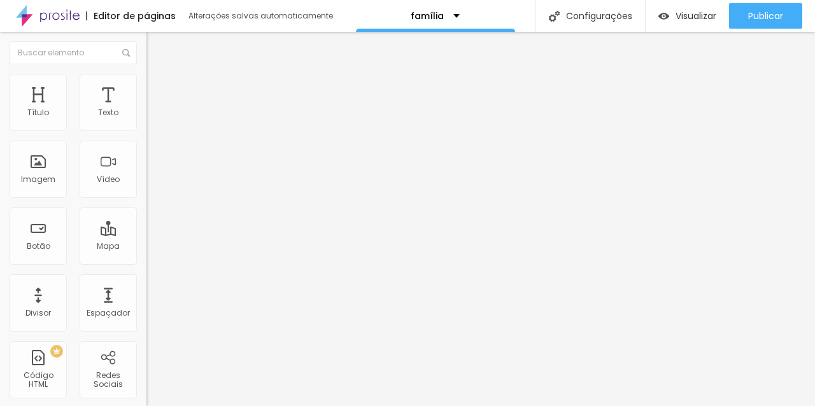
click at [151, 200] on img at bounding box center [155, 204] width 8 height 8
radio input "false"
click at [151, 200] on img at bounding box center [155, 204] width 8 height 8
radio input "false"
radio input "true"
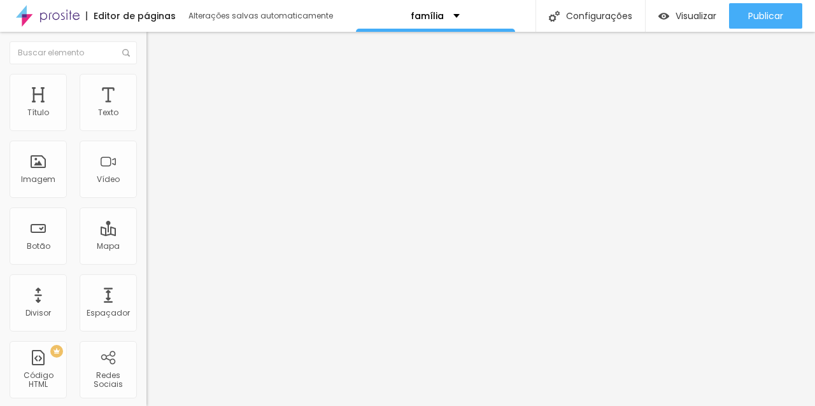
click at [151, 200] on img at bounding box center [155, 204] width 8 height 8
radio input "true"
radio input "false"
click at [146, 120] on button at bounding box center [155, 113] width 18 height 13
radio input "false"
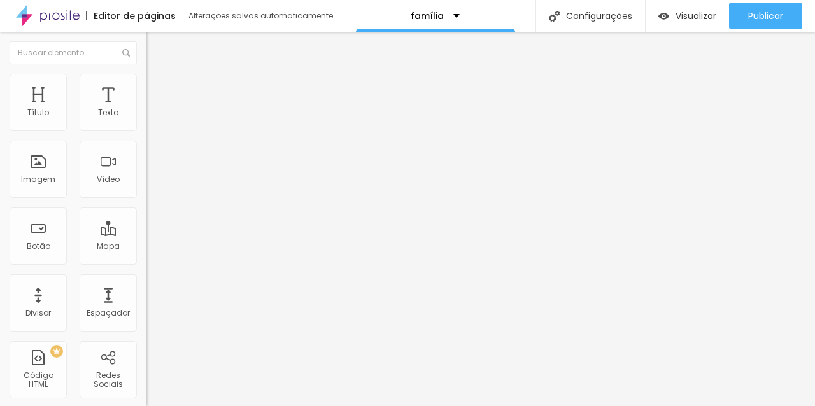
radio input "true"
click at [146, 120] on button at bounding box center [155, 113] width 18 height 13
radio input "true"
radio input "false"
click at [146, 405] on font "Verde claro" at bounding box center [168, 412] width 45 height 11
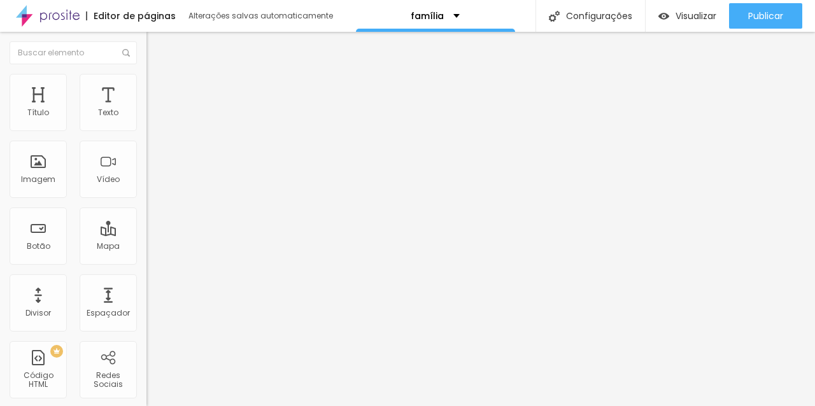
type input "15"
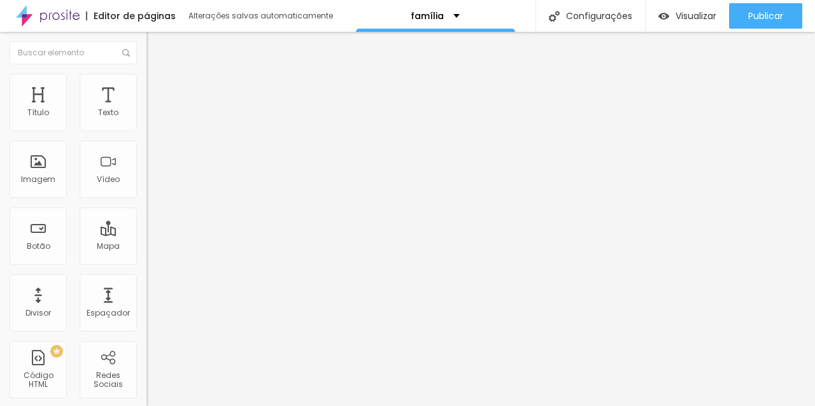
drag, startPoint x: 47, startPoint y: 189, endPoint x: 54, endPoint y: 191, distance: 7.3
type input "15"
click at [146, 369] on input "range" at bounding box center [187, 374] width 82 height 10
click at [216, 107] on img at bounding box center [220, 103] width 8 height 8
click at [154, 109] on font "Adicionar imagem" at bounding box center [191, 104] width 74 height 11
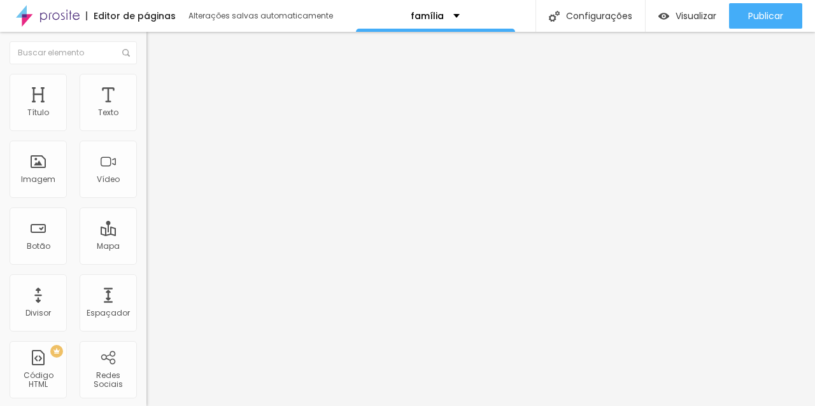
scroll to position [113, 0]
click at [154, 109] on font "Trocar imagem" at bounding box center [185, 104] width 62 height 11
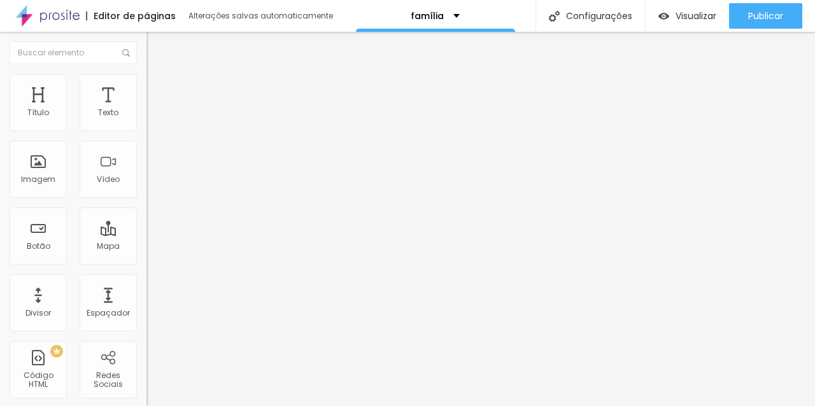
click at [154, 109] on font "Trocar imagem" at bounding box center [185, 104] width 62 height 11
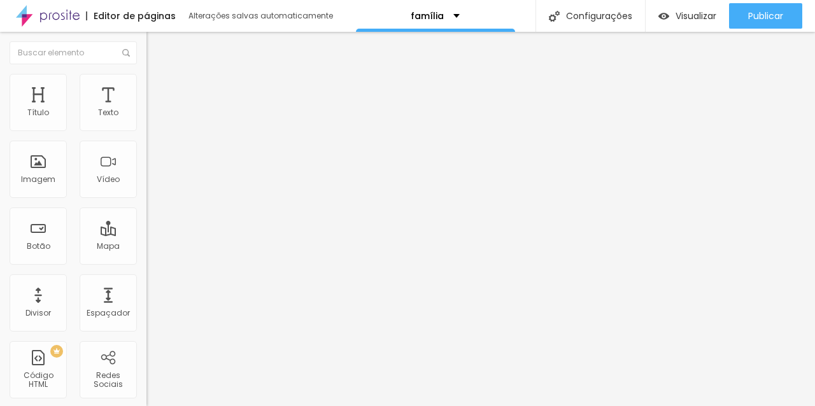
click at [146, 74] on li "Estilo" at bounding box center [219, 80] width 146 height 13
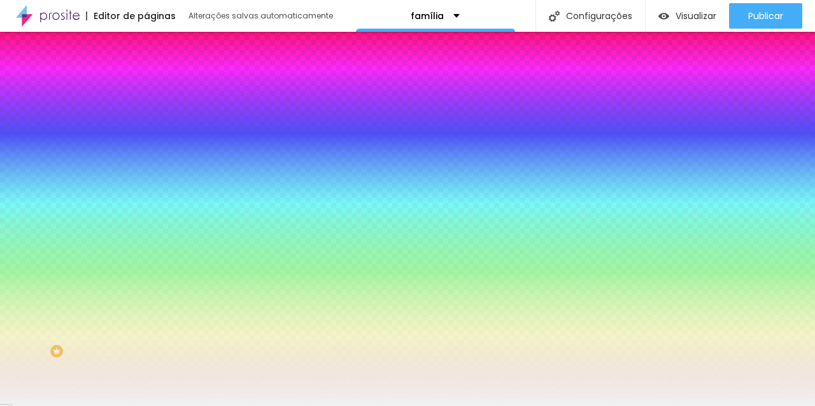
click at [146, 186] on input "#F1F1F1" at bounding box center [222, 179] width 153 height 13
paste input "FD8D8"
type input "#FFD8D8"
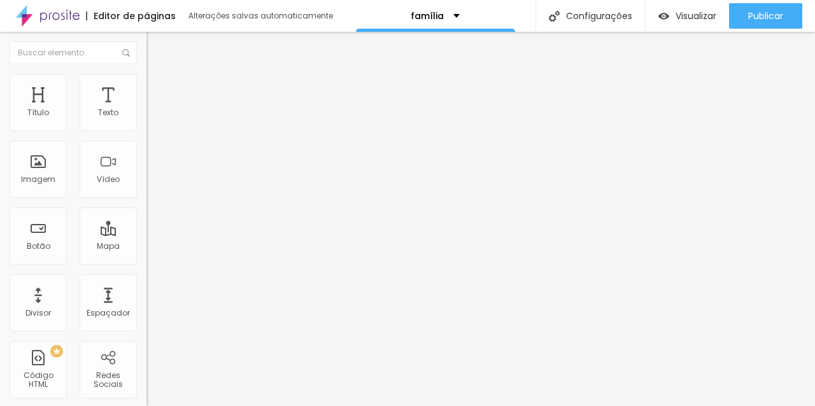
click at [146, 80] on li "Estilo" at bounding box center [219, 80] width 146 height 13
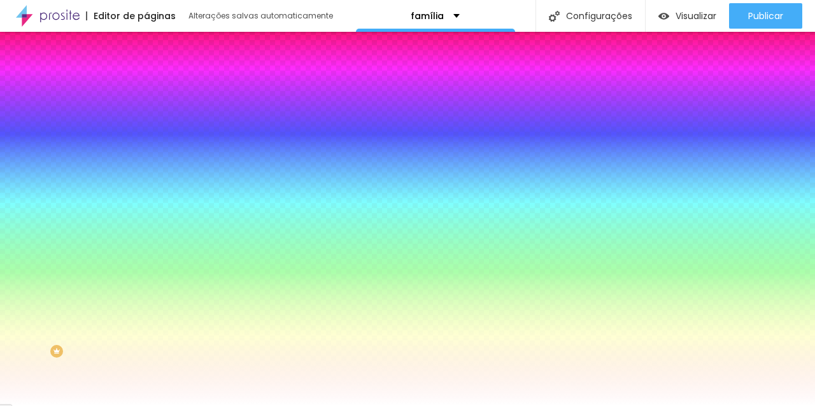
click at [146, 186] on input "#FFFFFF" at bounding box center [222, 179] width 153 height 13
paste input "D8D8"
type input "#FFD8D8"
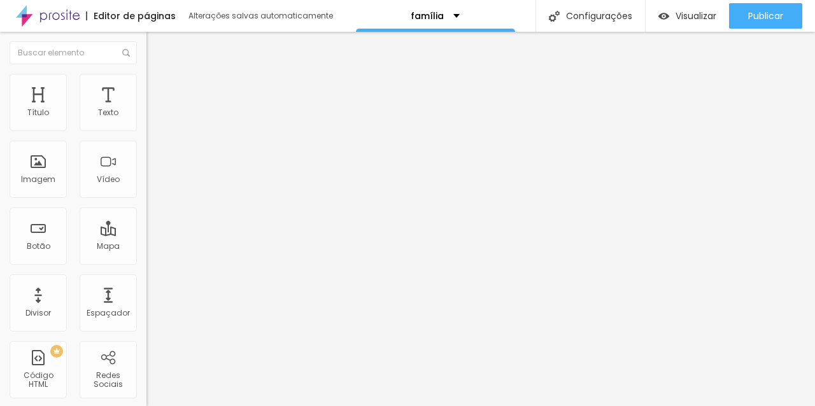
click at [158, 88] on font "Estilo" at bounding box center [168, 82] width 20 height 11
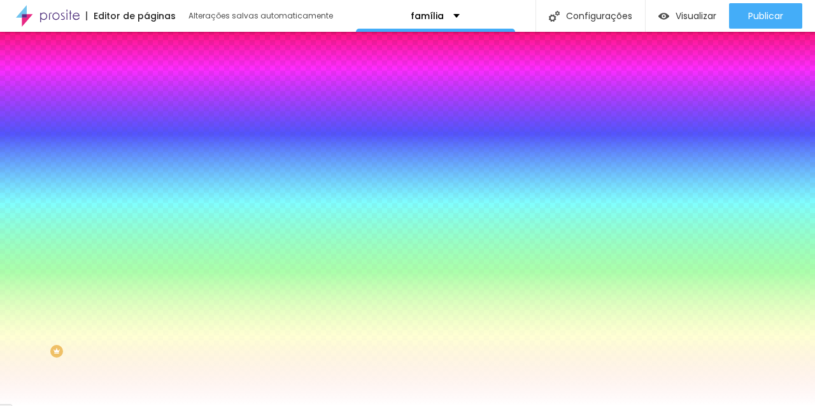
click at [146, 127] on input "#FFFFFF" at bounding box center [222, 128] width 153 height 13
paste input "D8D8"
type input "#FFD8D8"
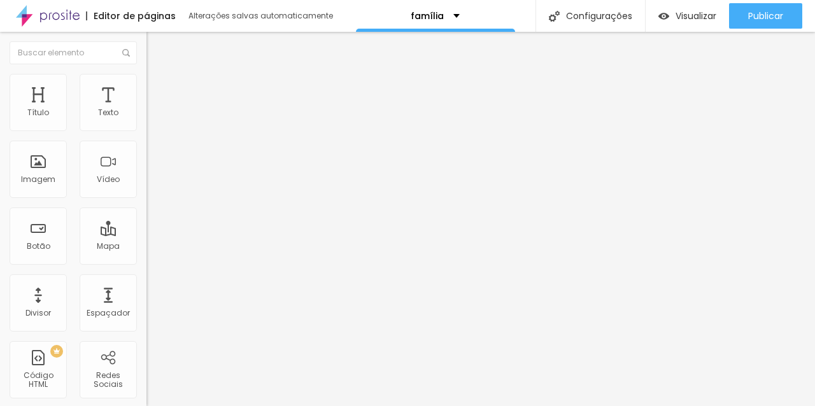
click at [146, 199] on font "Original" at bounding box center [161, 193] width 31 height 11
click at [146, 222] on span "Quadrado" at bounding box center [166, 216] width 41 height 11
click at [146, 199] on font "Original" at bounding box center [161, 193] width 31 height 11
click at [146, 92] on ul "Conteúdo Estilo Avançado" at bounding box center [219, 80] width 146 height 38
click at [146, 76] on img at bounding box center [151, 79] width 11 height 11
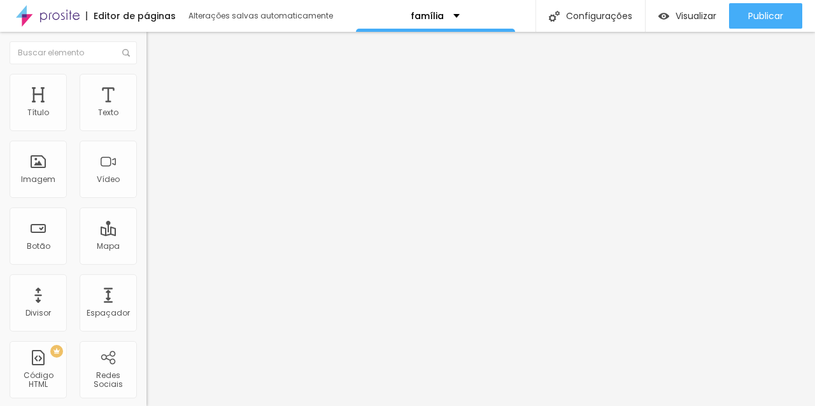
type input "6"
type input "26"
type input "71"
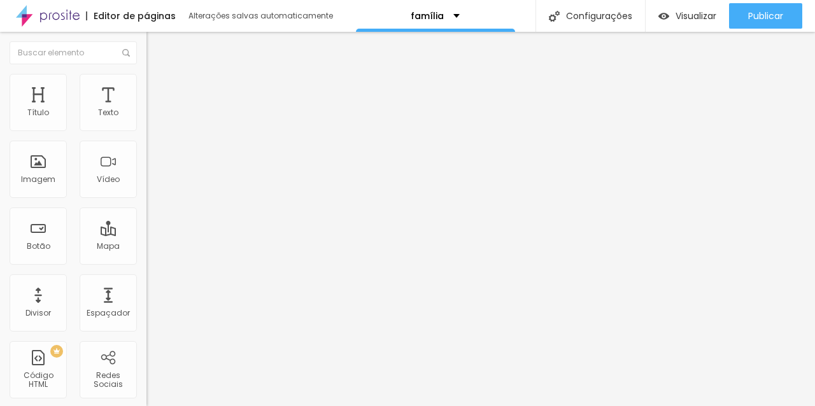
type input "71"
type input "134"
type input "177"
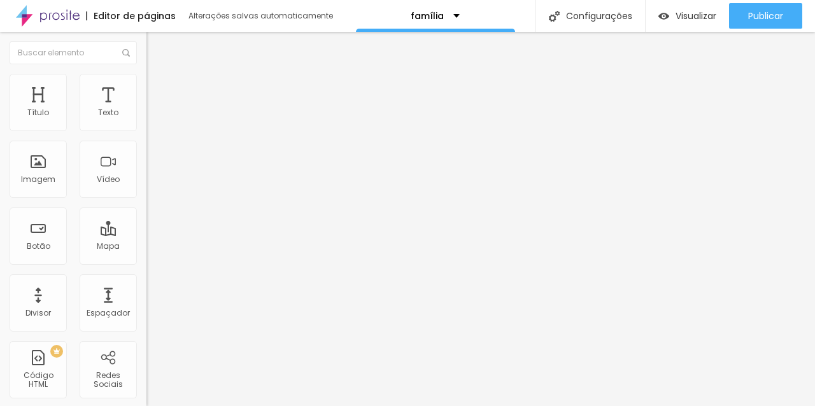
type input "193"
type input "200"
drag, startPoint x: 29, startPoint y: 162, endPoint x: 146, endPoint y: 162, distance: 117.1
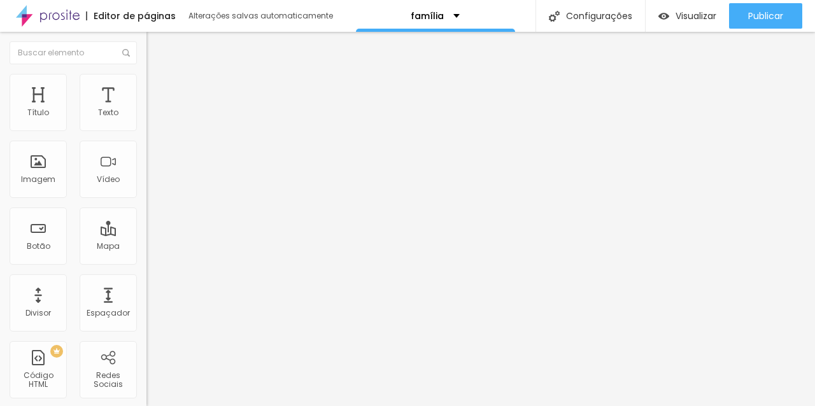
type input "200"
click at [146, 279] on input "range" at bounding box center [187, 284] width 82 height 10
type input "90"
type input "50"
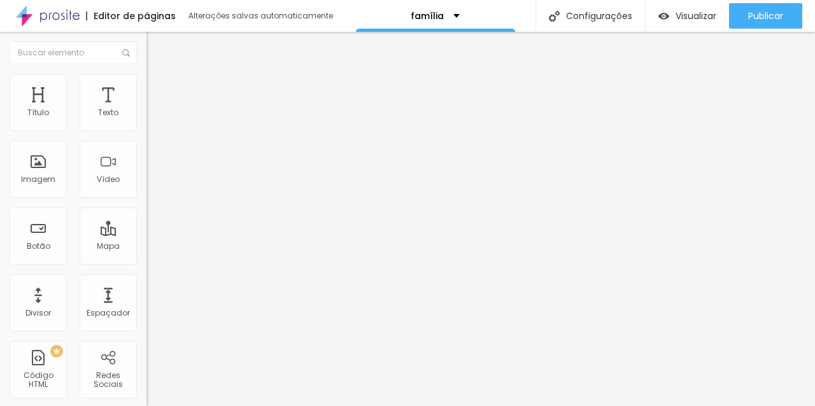
type input "50"
type input "45"
type input "50"
drag, startPoint x: 134, startPoint y: 136, endPoint x: 64, endPoint y: 141, distance: 70.2
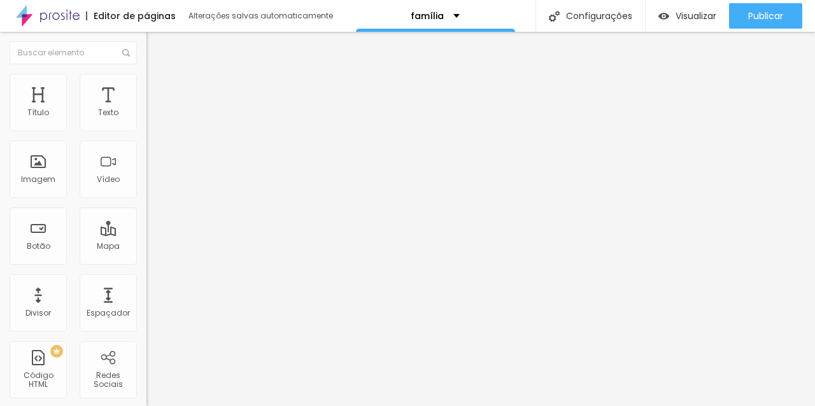
type input "50"
click at [146, 130] on input "range" at bounding box center [187, 125] width 82 height 10
type input "18"
type input "17"
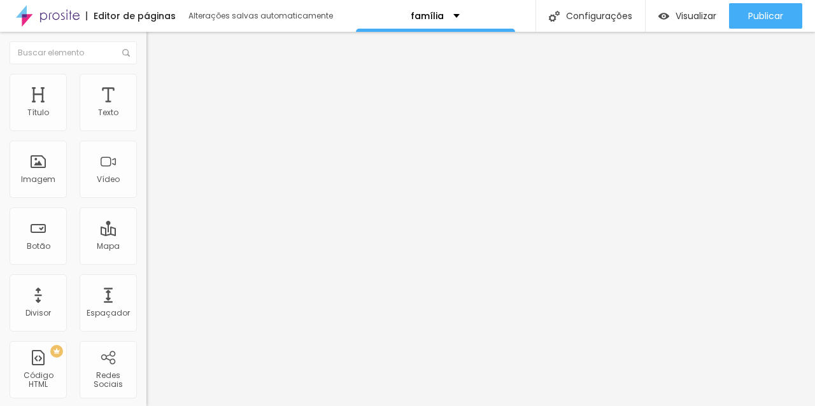
type input "17"
type input "18"
click at [146, 234] on input "range" at bounding box center [187, 239] width 82 height 10
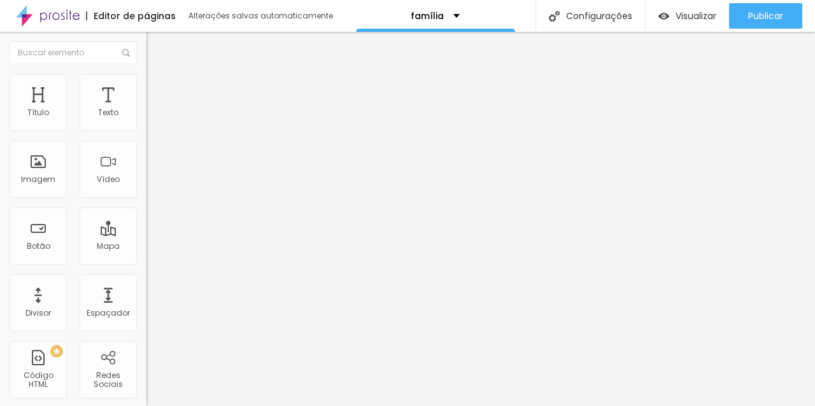
click at [158, 88] on font "Estilo" at bounding box center [168, 82] width 20 height 11
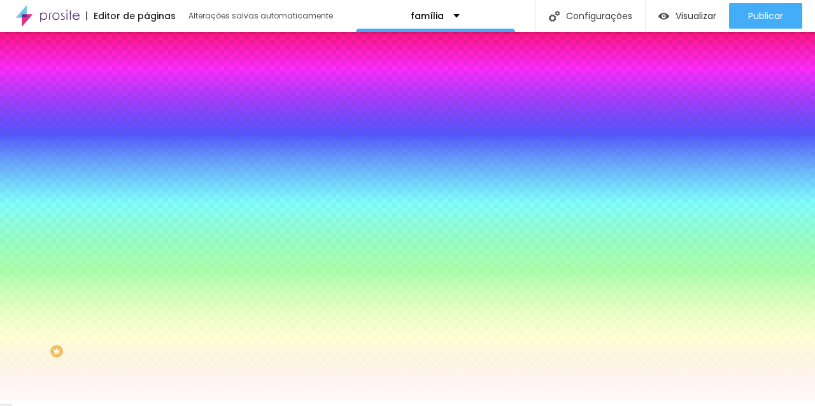
click at [146, 87] on img at bounding box center [151, 92] width 11 height 11
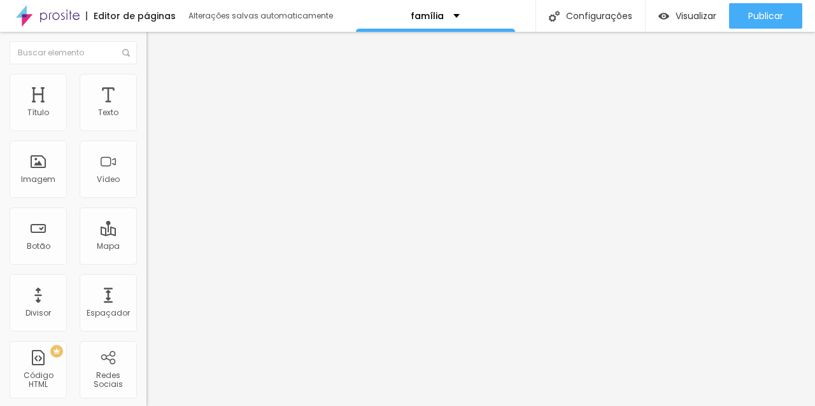
type input "15"
drag, startPoint x: 38, startPoint y: 127, endPoint x: 48, endPoint y: 127, distance: 10.2
type input "15"
click at [146, 247] on input "range" at bounding box center [187, 252] width 82 height 10
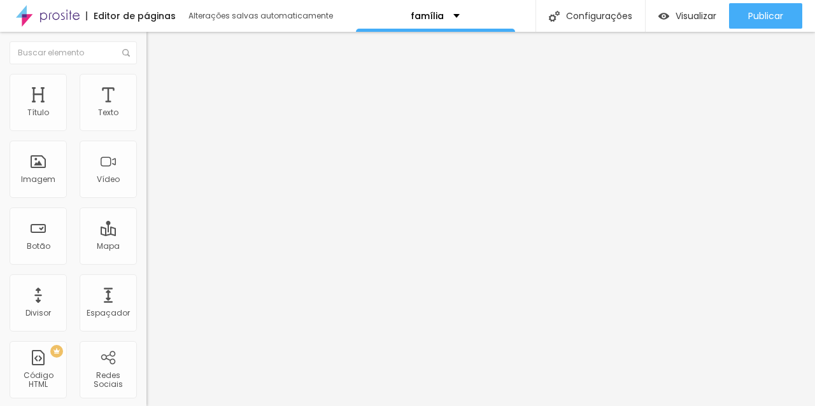
click at [146, 87] on img at bounding box center [151, 92] width 11 height 11
type input "5"
type input "10"
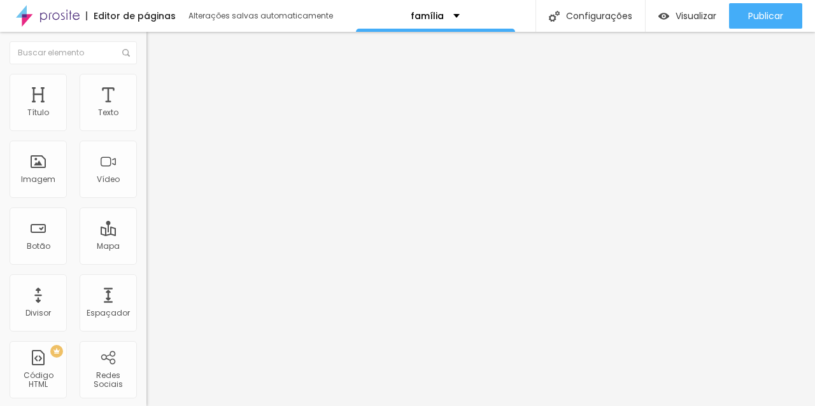
type input "15"
type input "20"
type input "15"
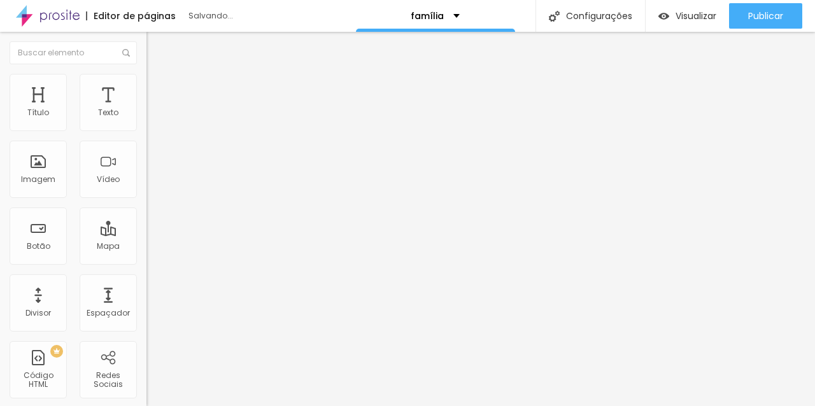
type input "15"
drag, startPoint x: 27, startPoint y: 123, endPoint x: 46, endPoint y: 123, distance: 18.5
type input "15"
click at [146, 247] on input "range" at bounding box center [187, 252] width 82 height 10
click at [146, 74] on li "Estilo" at bounding box center [219, 80] width 146 height 13
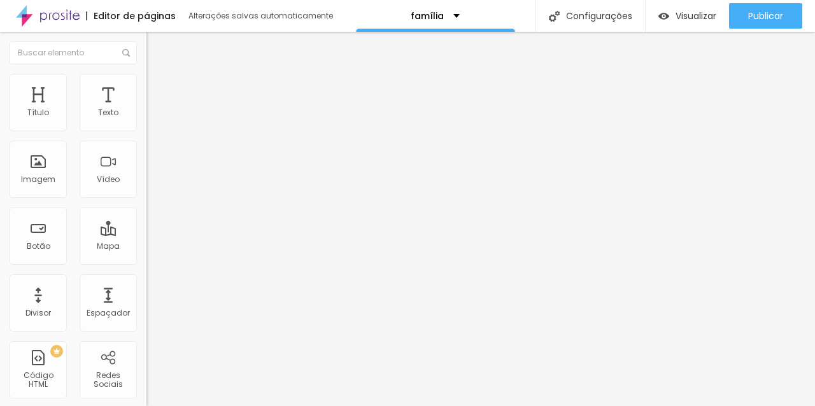
type input "2"
type input "3"
type input "4"
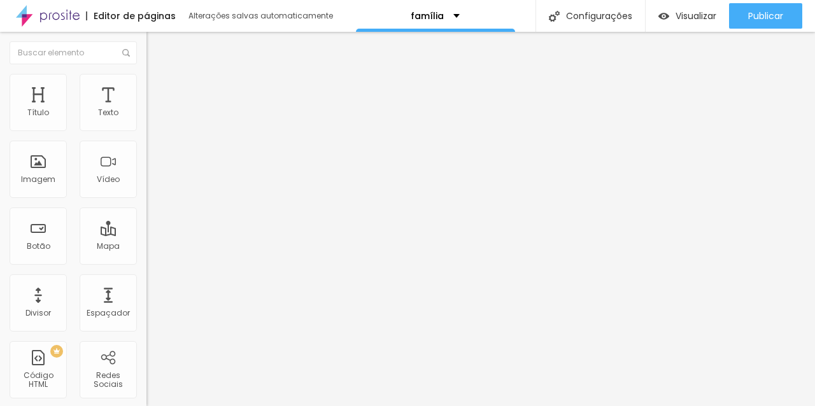
type input "4"
type input "9"
type input "11"
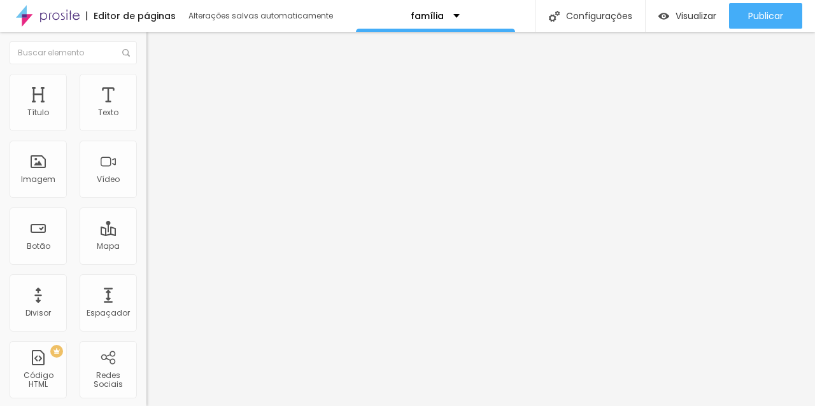
type input "12"
type input "13"
type input "14"
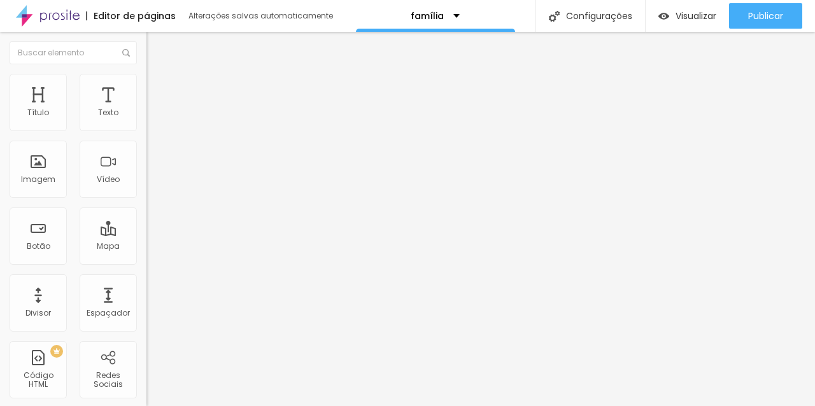
type input "14"
type input "15"
type input "16"
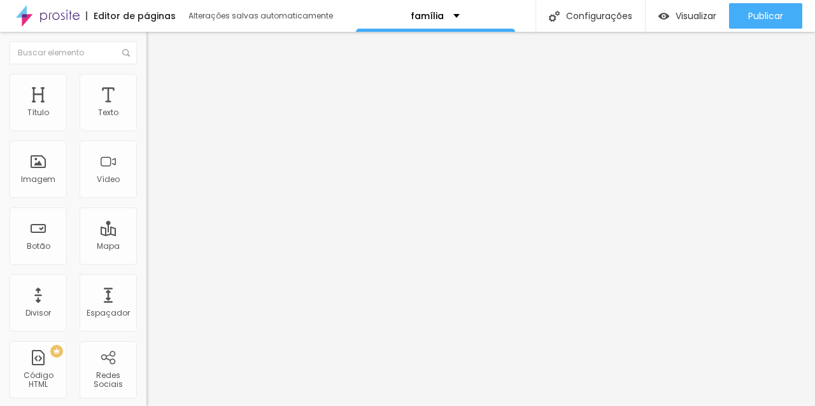
type input "17"
type input "18"
type input "19"
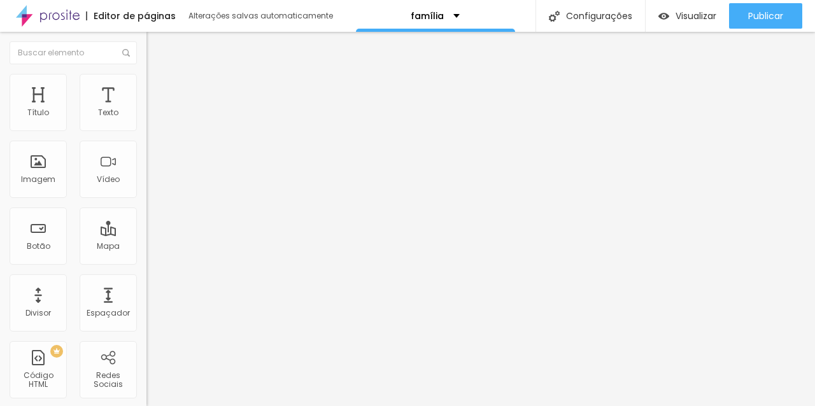
type input "19"
type input "20"
type input "21"
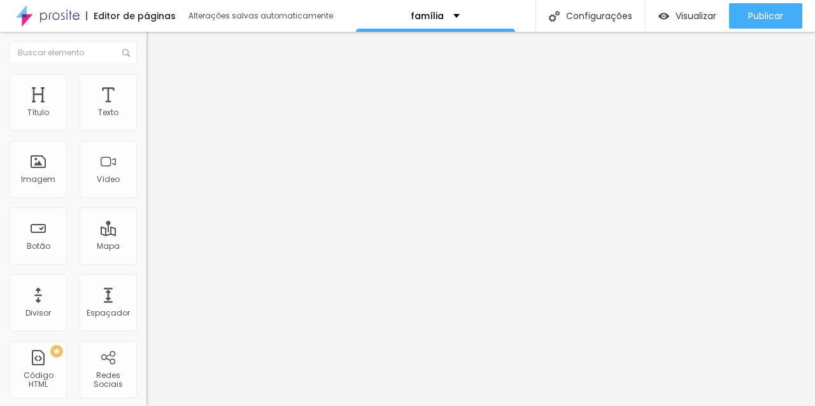
type input "20"
type input "19"
type input "20"
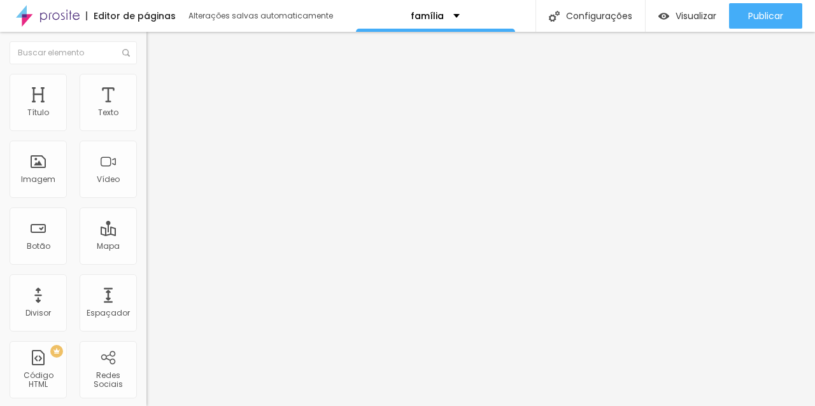
type input "20"
type input "21"
type input "20"
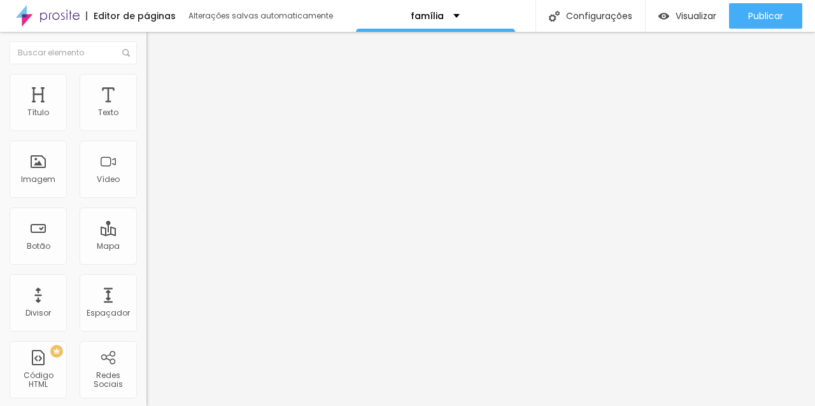
type input "20"
click at [146, 279] on input "range" at bounding box center [187, 284] width 82 height 10
click at [146, 87] on li "Avançado" at bounding box center [219, 93] width 146 height 13
type input "1"
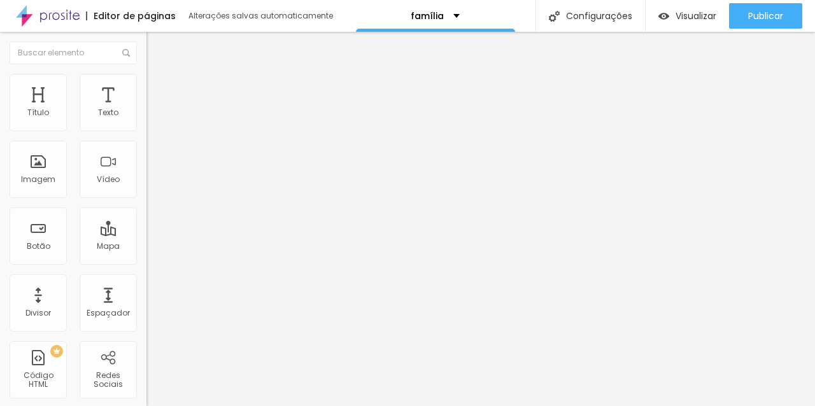
type input "2"
type input "15"
type input "19"
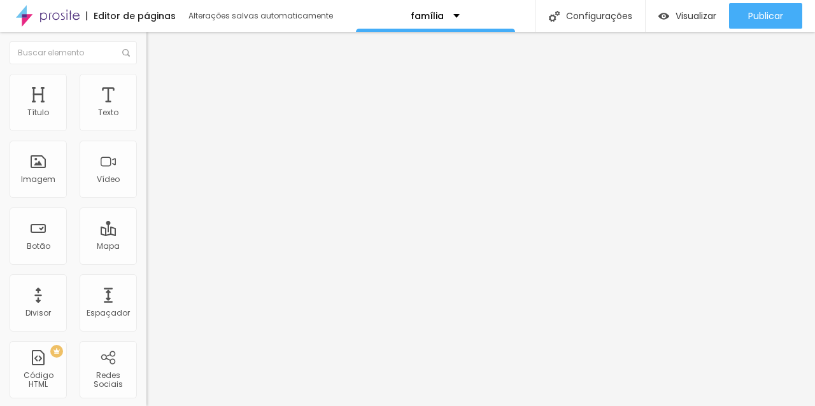
type input "19"
type input "21"
type input "22"
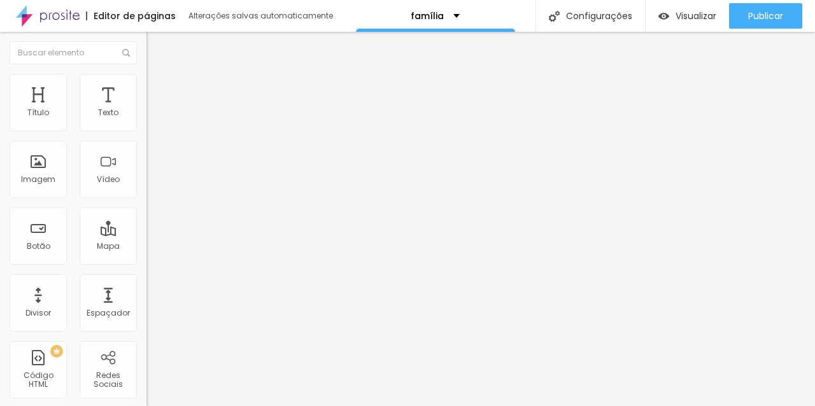
type input "21"
type input "20"
type input "19"
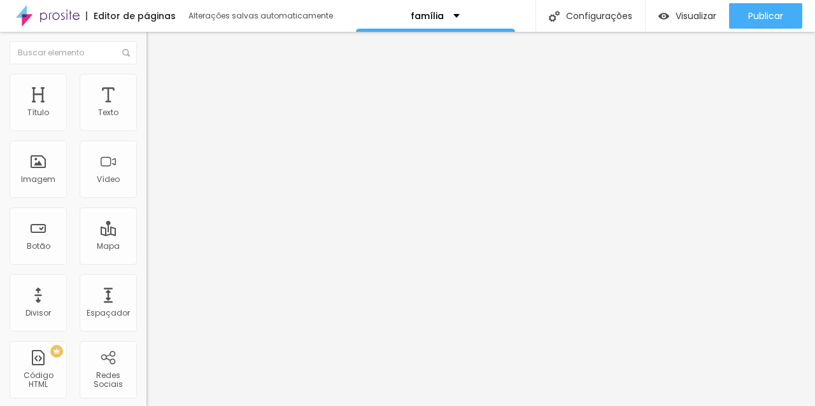
type input "19"
type input "17"
type input "16"
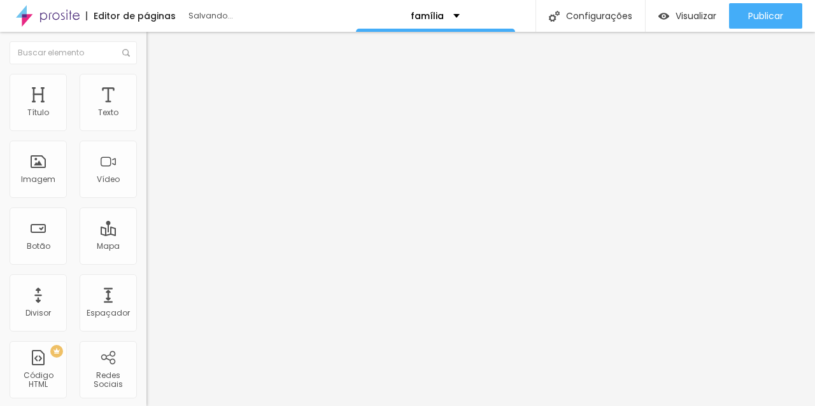
type input "15"
type input "14"
type input "13"
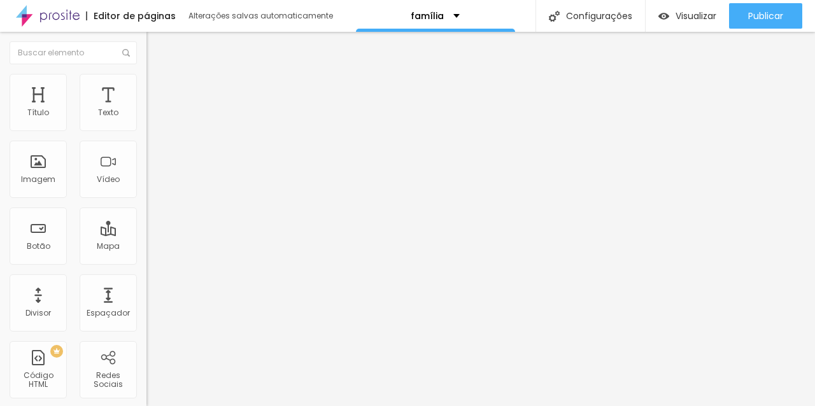
type input "13"
type input "6"
type input "3"
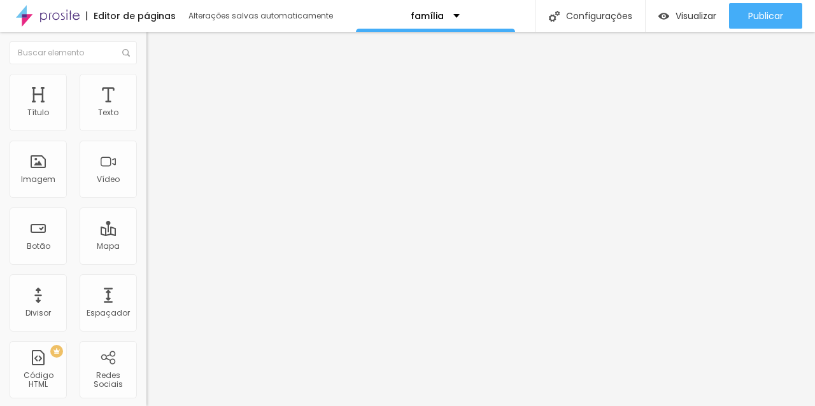
type input "0"
drag, startPoint x: 29, startPoint y: 149, endPoint x: 9, endPoint y: 151, distance: 20.5
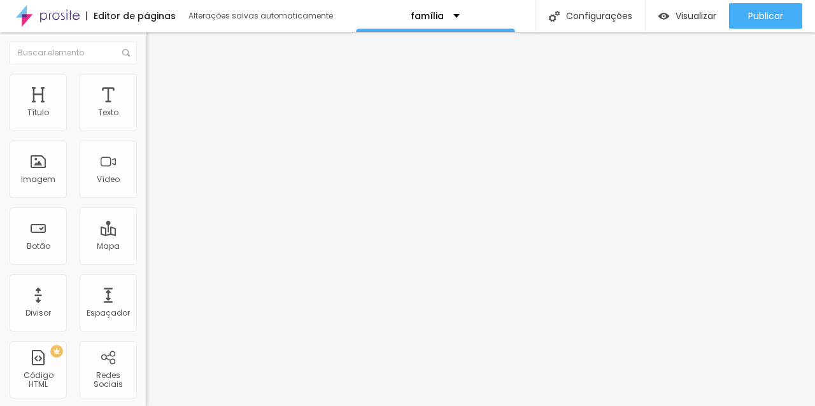
type input "10"
click at [146, 76] on li "Estilo" at bounding box center [219, 80] width 146 height 13
click at [146, 291] on input "0" at bounding box center [173, 297] width 55 height 13
type input "20"
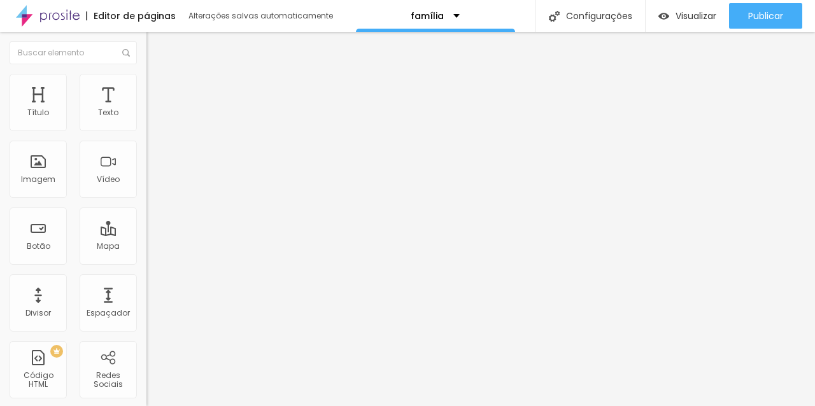
type input "20"
click at [146, 87] on img at bounding box center [151, 92] width 11 height 11
type input "10"
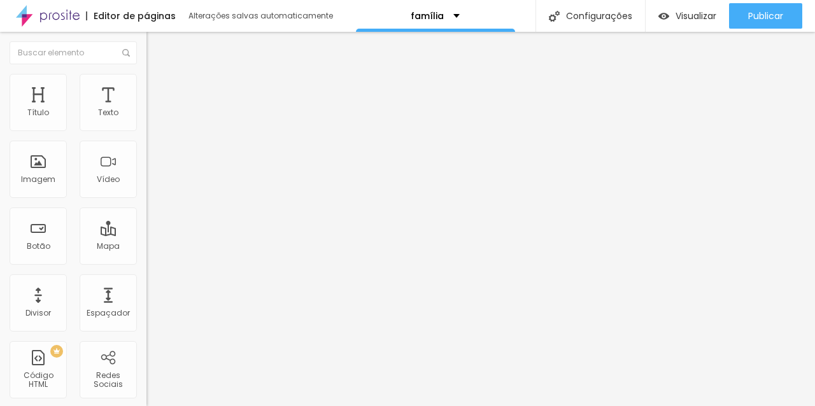
click at [158, 88] on font "Estilo" at bounding box center [168, 82] width 20 height 11
click at [146, 291] on input "0" at bounding box center [173, 297] width 55 height 13
type input "20"
click at [158, 90] on font "Avançado" at bounding box center [179, 95] width 42 height 11
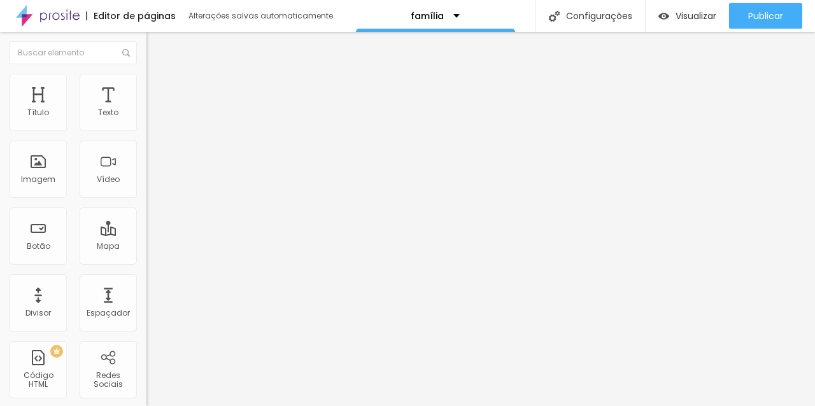
type input "10"
click at [146, 85] on li "Estilo" at bounding box center [219, 80] width 146 height 13
click at [146, 291] on input "0" at bounding box center [173, 297] width 55 height 13
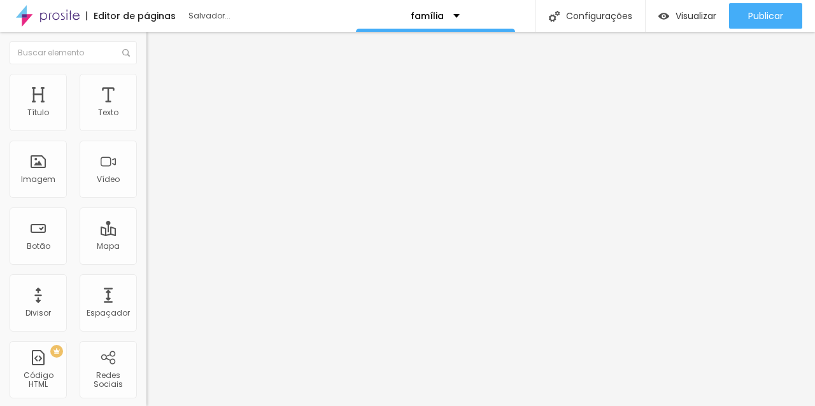
type input "20"
click at [158, 90] on font "Avançado" at bounding box center [179, 95] width 42 height 11
type input "10"
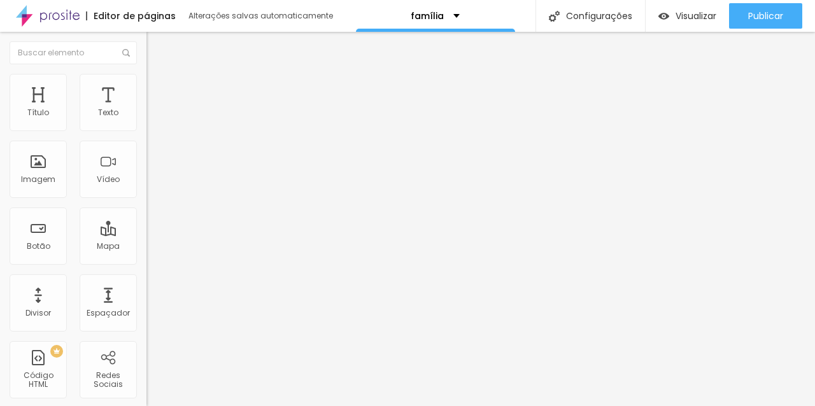
type input "10"
click at [146, 84] on li "Estilo" at bounding box center [219, 80] width 146 height 13
click at [146, 291] on input "0" at bounding box center [173, 297] width 55 height 13
type input "20"
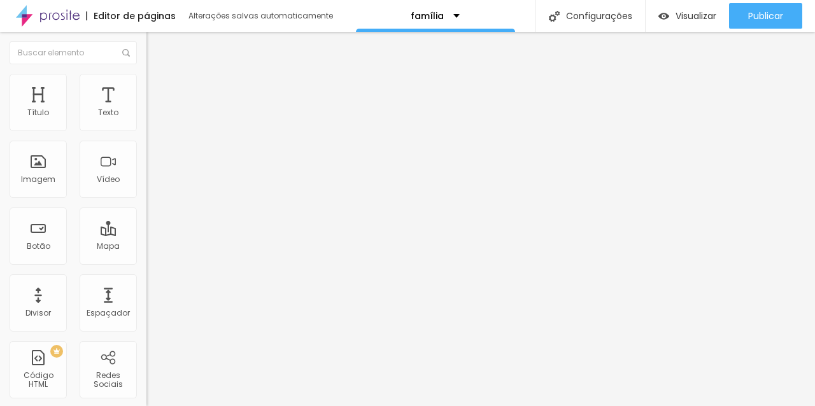
click at [158, 90] on font "Avançado" at bounding box center [179, 95] width 42 height 11
type input "10"
click at [158, 88] on font "Estilo" at bounding box center [168, 82] width 20 height 11
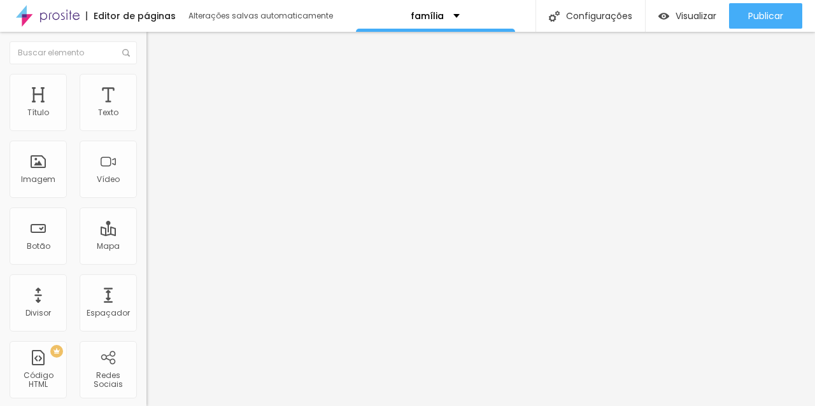
click at [146, 291] on input "0" at bounding box center [173, 297] width 55 height 13
type input "20"
click at [146, 87] on img at bounding box center [151, 92] width 11 height 11
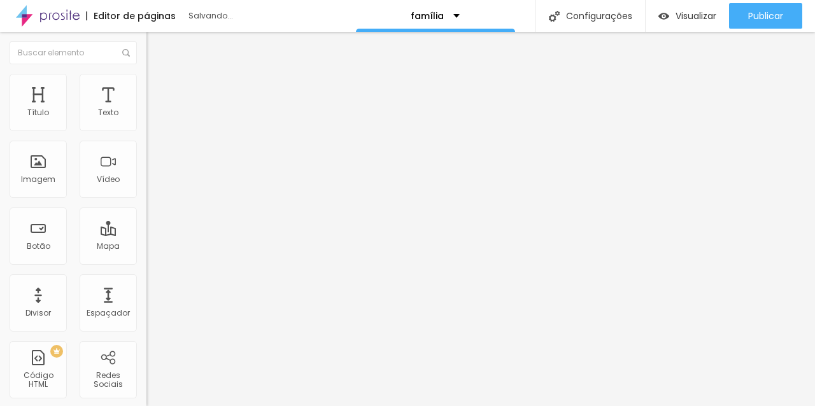
type input "10"
click at [158, 88] on font "Avançado" at bounding box center [179, 82] width 42 height 11
type input "9"
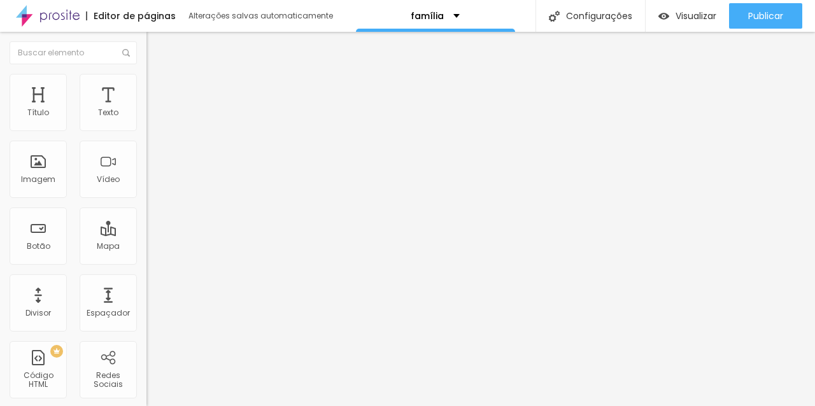
type input "5"
type input "2"
type input "0"
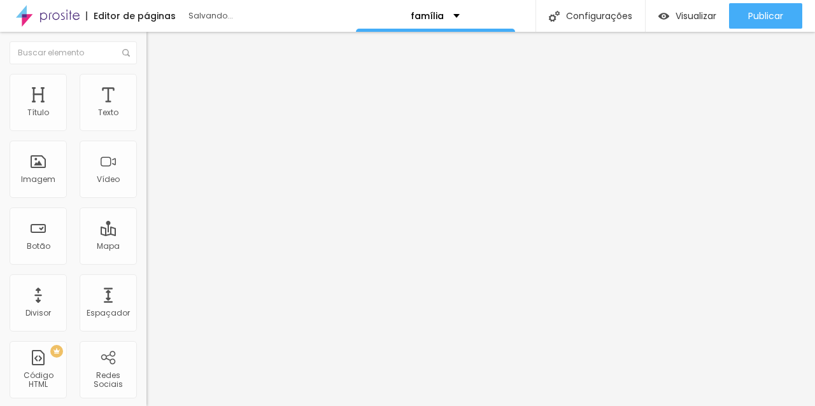
type input "0"
drag, startPoint x: 37, startPoint y: 148, endPoint x: 4, endPoint y: 153, distance: 33.6
type input "0"
click at [146, 393] on input "Me chama no WhatsApp e vamos conversar!" at bounding box center [222, 399] width 153 height 13
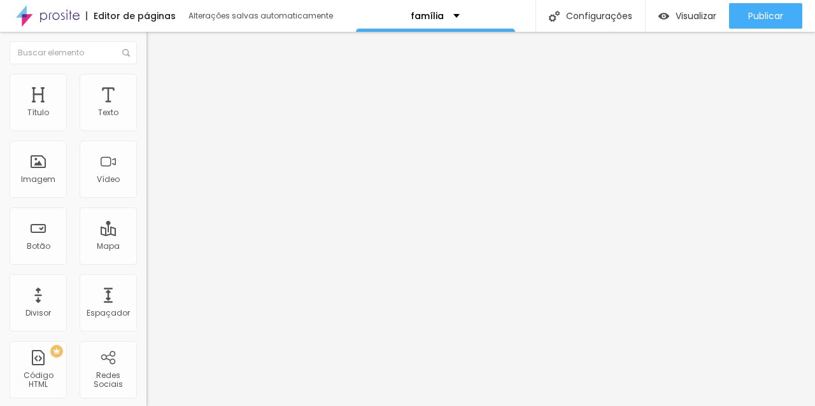
click at [146, 393] on input "Me chama no WhatsApp e vamos conversar!" at bounding box center [222, 399] width 153 height 13
type input "Quero ver os pacotes"
click at [158, 86] on font "Estilo" at bounding box center [168, 82] width 20 height 11
click at [151, 200] on img at bounding box center [155, 204] width 8 height 8
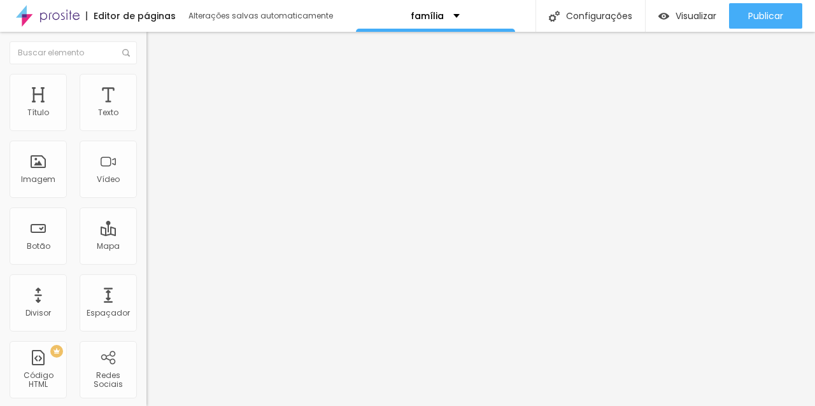
radio input "false"
click at [151, 200] on img at bounding box center [155, 204] width 8 height 8
radio input "false"
radio input "true"
click at [151, 116] on img at bounding box center [155, 113] width 8 height 8
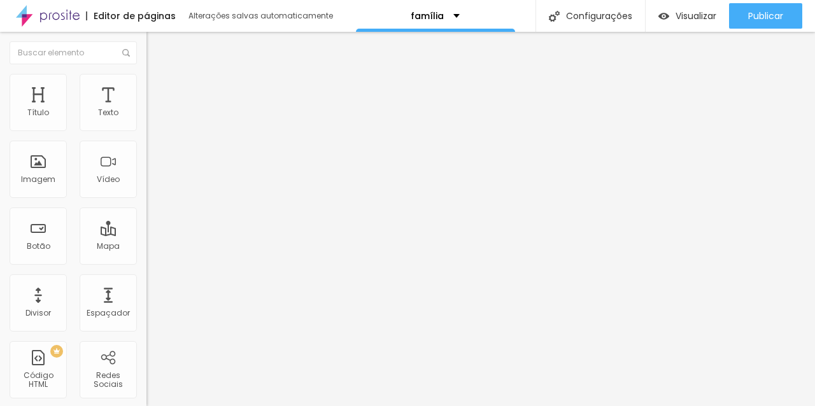
radio input "true"
radio input "false"
click at [146, 405] on font "Verde claro" at bounding box center [168, 412] width 45 height 11
click at [146, 381] on input "14" at bounding box center [170, 387] width 48 height 13
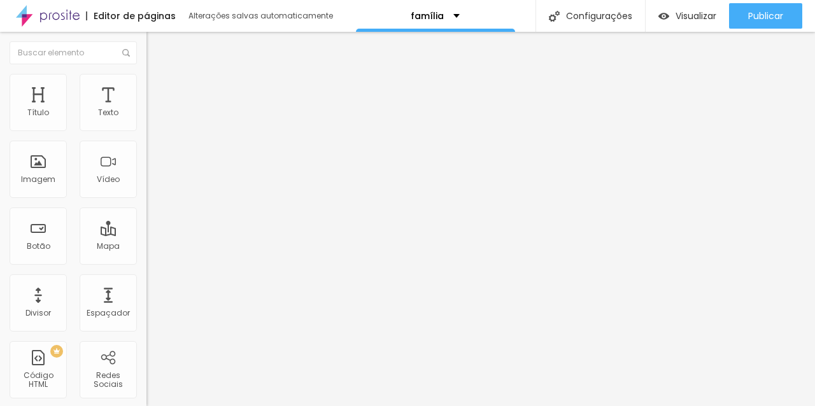
type input "15"
click at [146, 117] on div at bounding box center [219, 112] width 146 height 10
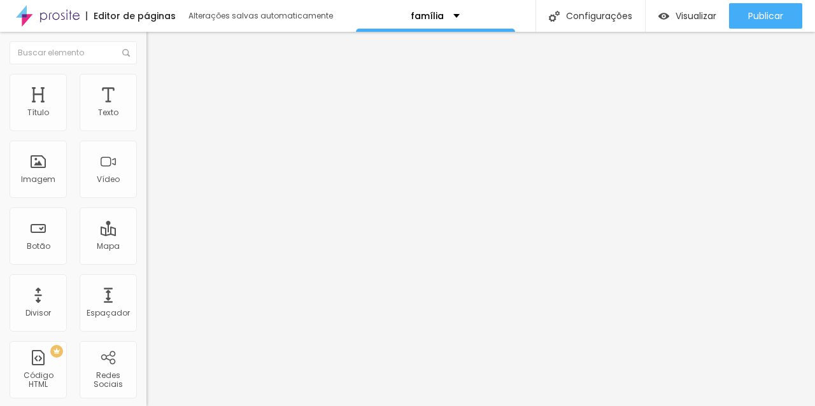
click at [146, 125] on div at bounding box center [219, 122] width 146 height 10
click at [146, 126] on img at bounding box center [150, 121] width 9 height 9
click at [146, 130] on img at bounding box center [150, 131] width 9 height 9
click at [146, 116] on img at bounding box center [150, 111] width 9 height 9
click at [146, 74] on img at bounding box center [151, 79] width 11 height 11
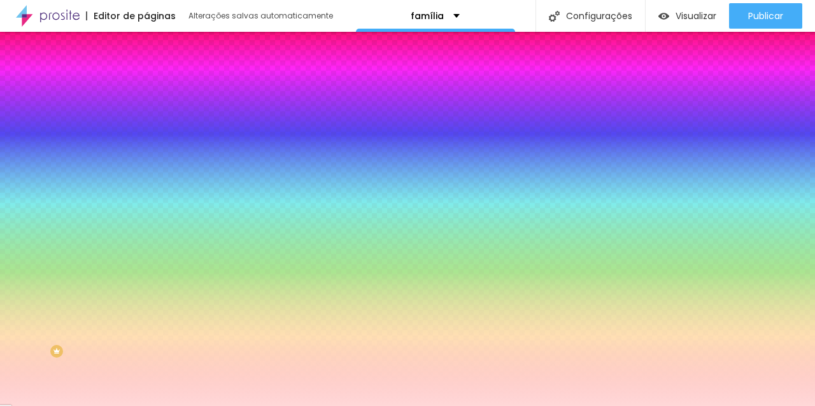
click at [158, 90] on font "Avançado" at bounding box center [179, 95] width 42 height 11
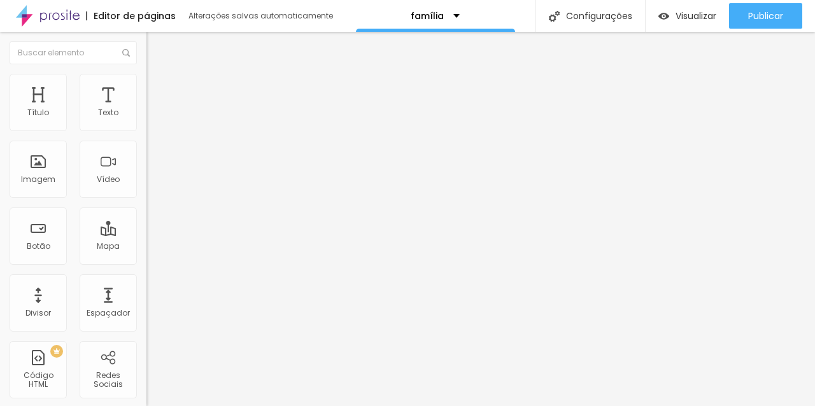
type input "40"
type input "35"
type input "30"
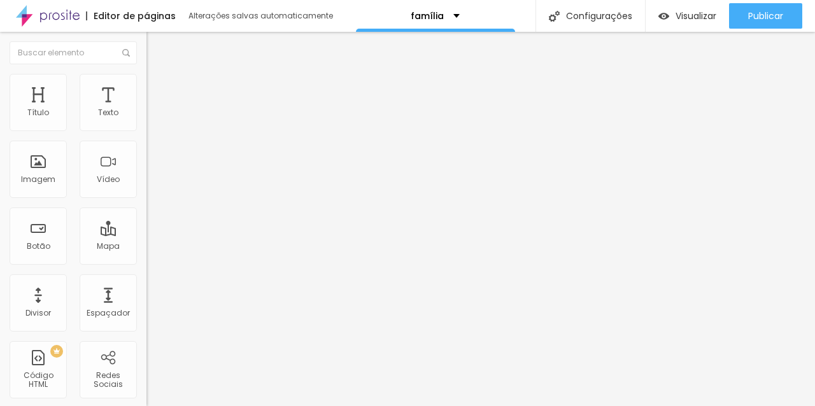
type input "30"
type input "25"
type input "20"
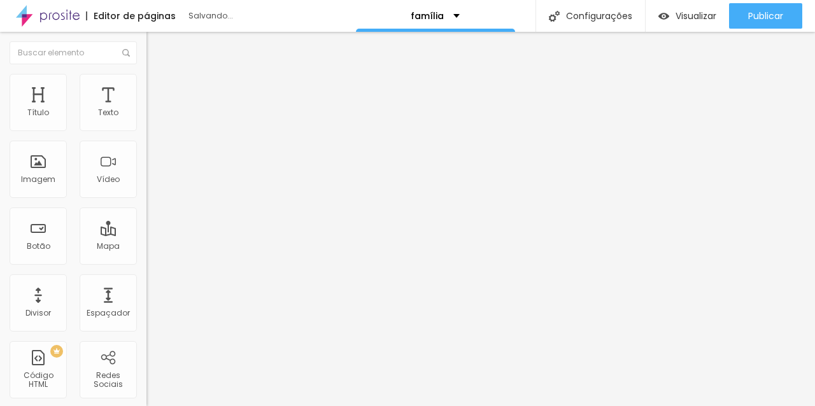
type input "10"
drag, startPoint x: 82, startPoint y: 125, endPoint x: 25, endPoint y: 126, distance: 56.7
click at [146, 247] on input "range" at bounding box center [187, 252] width 82 height 10
click at [146, 82] on img at bounding box center [151, 79] width 11 height 11
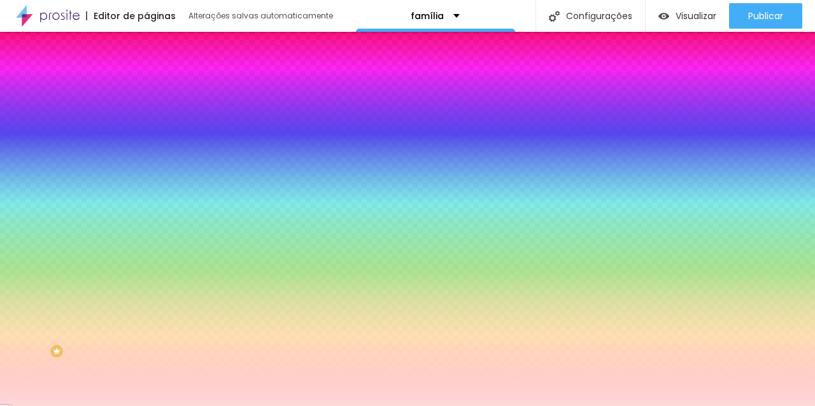
click at [146, 73] on img at bounding box center [151, 66] width 11 height 11
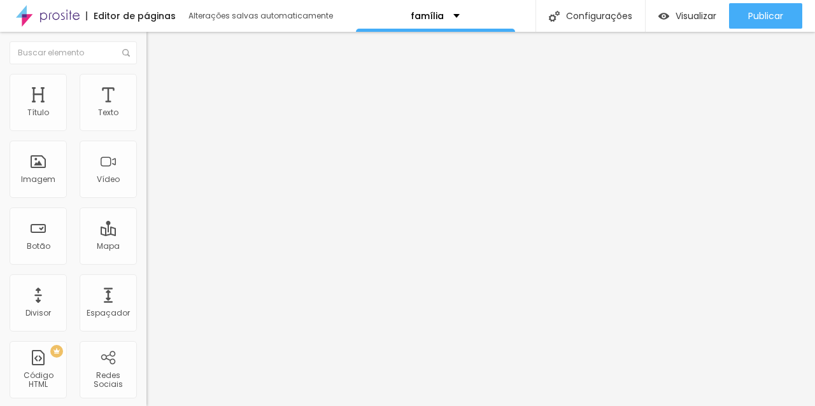
click at [146, 83] on li "Estilo" at bounding box center [219, 80] width 146 height 13
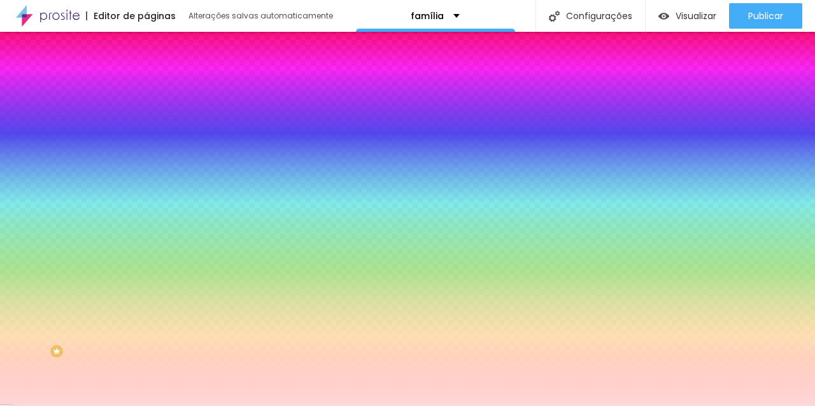
drag, startPoint x: 27, startPoint y: 154, endPoint x: 0, endPoint y: 158, distance: 27.7
click at [146, 158] on div "Cor de fundo Voltar ao padrão #FFD8D8 0 Borda arredondada" at bounding box center [219, 206] width 146 height 215
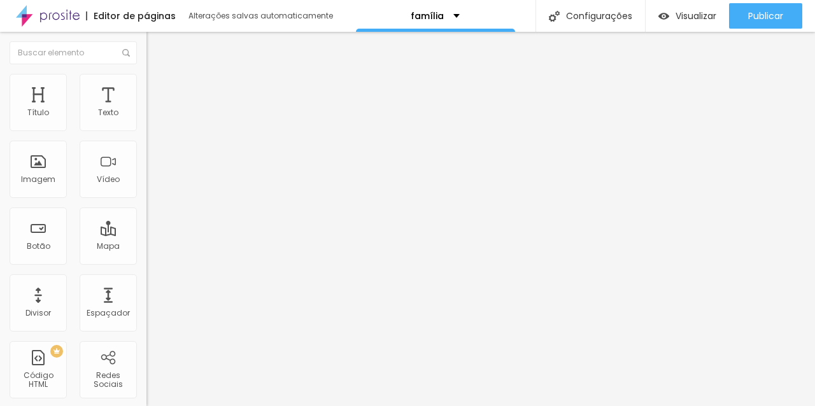
click at [158, 87] on font "Estilo" at bounding box center [168, 82] width 20 height 11
click at [146, 87] on li "Avançado" at bounding box center [219, 93] width 146 height 13
drag, startPoint x: 36, startPoint y: 122, endPoint x: 10, endPoint y: 123, distance: 25.5
click at [146, 247] on input "range" at bounding box center [187, 252] width 82 height 10
drag, startPoint x: 38, startPoint y: 150, endPoint x: 14, endPoint y: 153, distance: 23.8
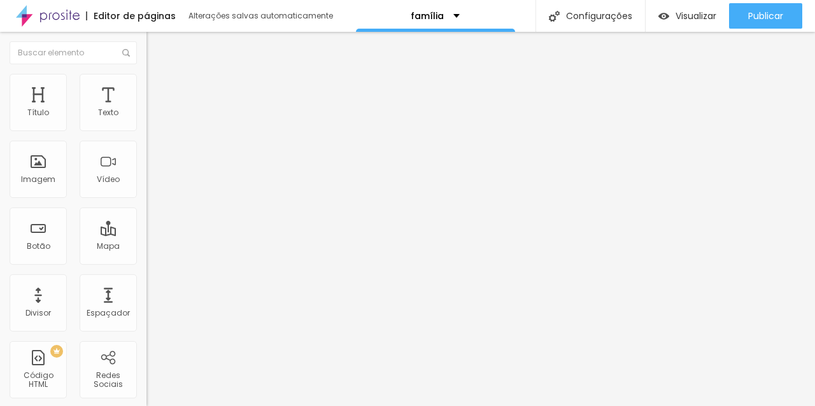
click at [146, 91] on ul "Conteúdo Estilo Avançado" at bounding box center [219, 80] width 146 height 38
click at [146, 81] on img at bounding box center [151, 79] width 11 height 11
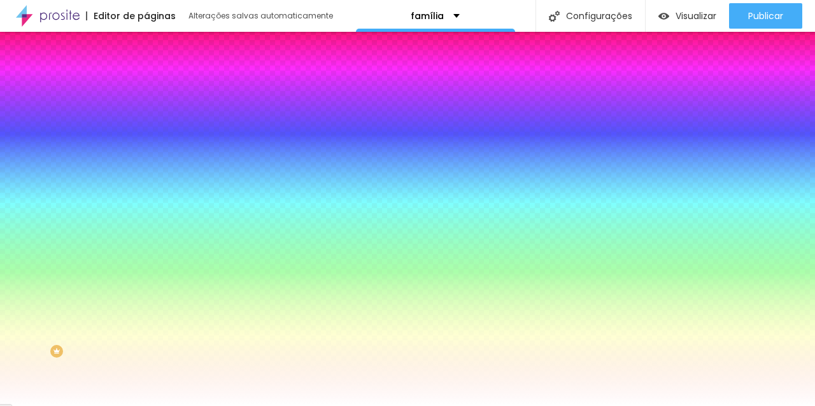
click at [146, 87] on img at bounding box center [151, 92] width 11 height 11
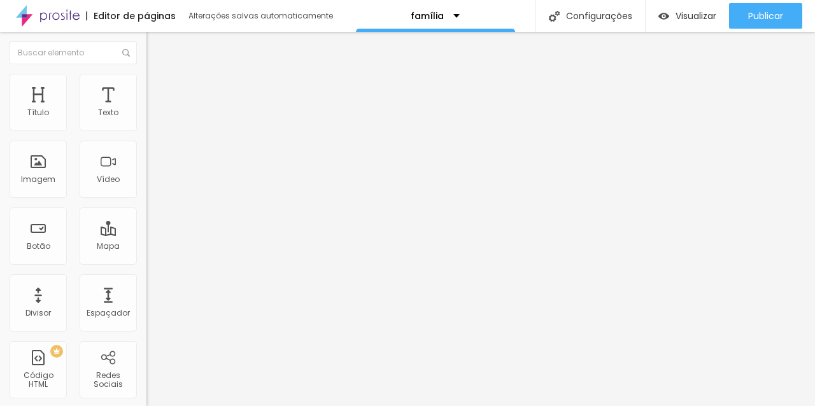
click at [146, 247] on input "range" at bounding box center [187, 252] width 82 height 10
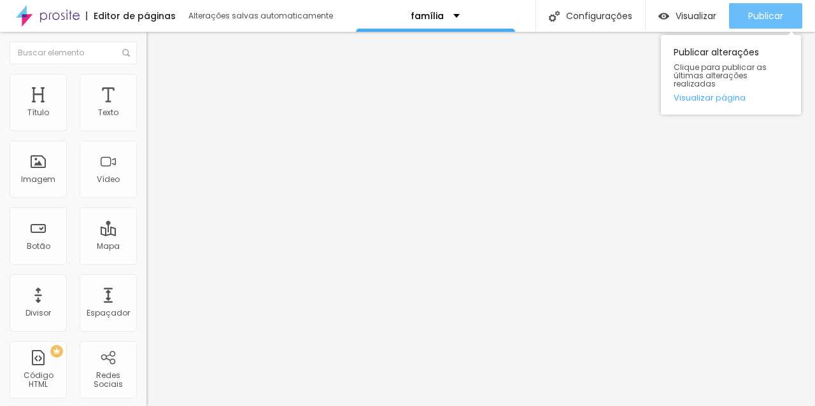
click at [789, 14] on button "Publicar" at bounding box center [765, 15] width 73 height 25
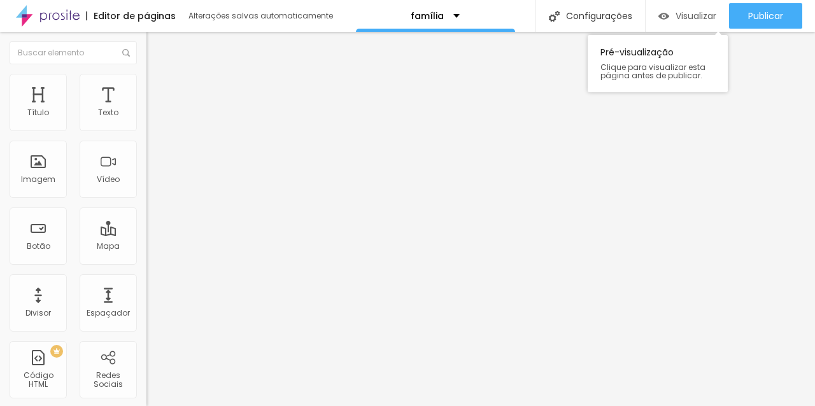
click at [700, 12] on font "Visualizar" at bounding box center [695, 16] width 41 height 13
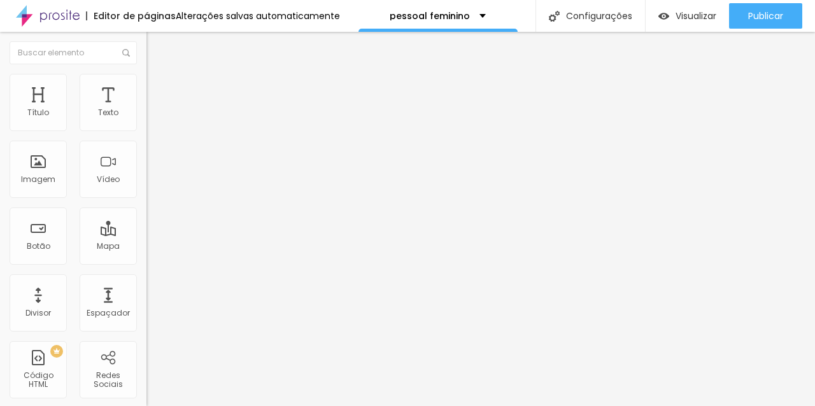
click at [146, 84] on li "Estilo" at bounding box center [219, 80] width 146 height 13
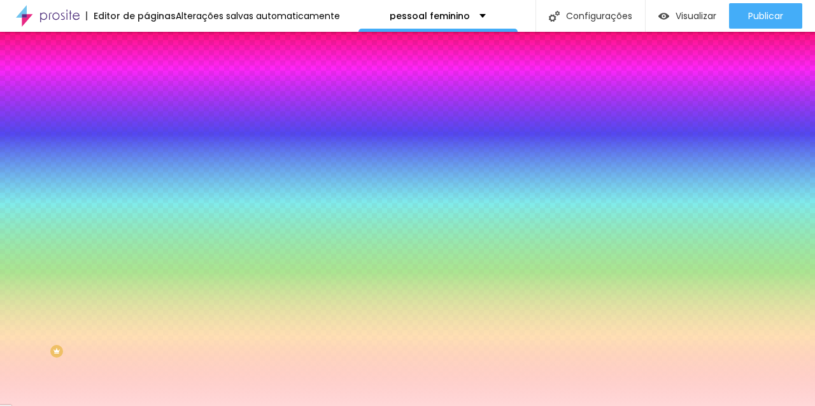
click at [146, 87] on li "Avançado" at bounding box center [219, 93] width 146 height 13
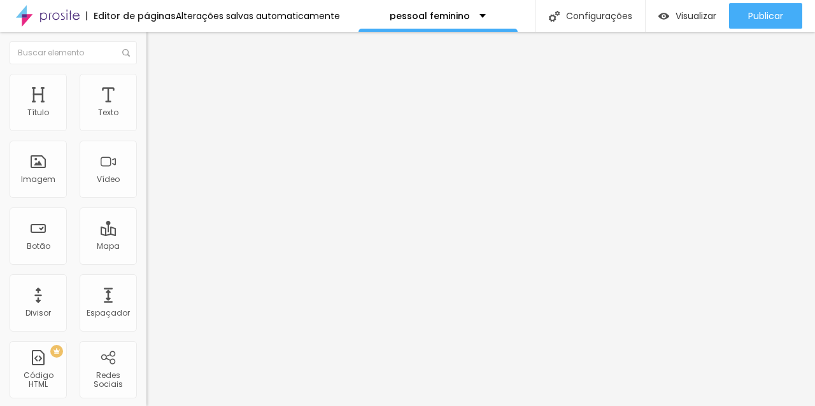
click at [146, 83] on li "Estilo" at bounding box center [219, 80] width 146 height 13
click at [146, 76] on img at bounding box center [151, 79] width 11 height 11
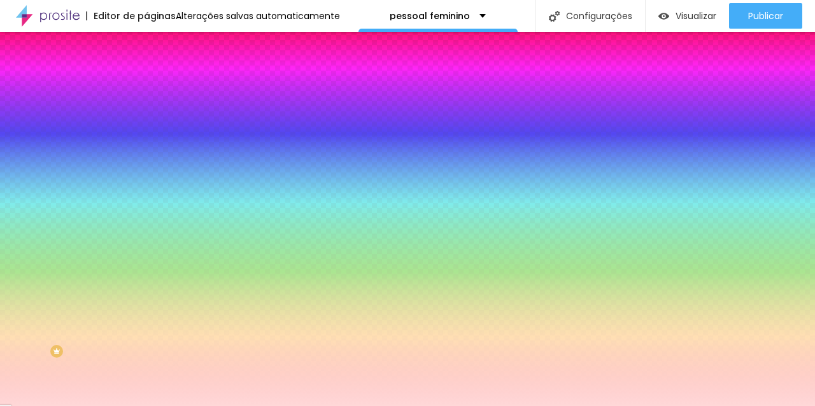
click at [146, 87] on li "Avançado" at bounding box center [219, 93] width 146 height 13
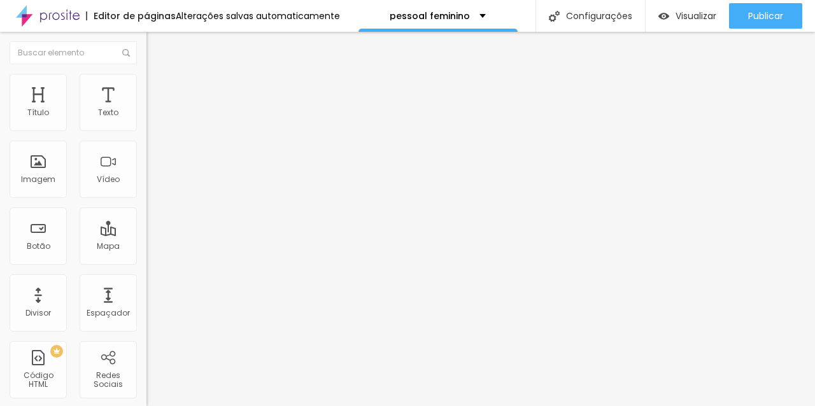
click at [146, 78] on img at bounding box center [151, 79] width 11 height 11
click at [146, 84] on li "Estilo" at bounding box center [219, 80] width 146 height 13
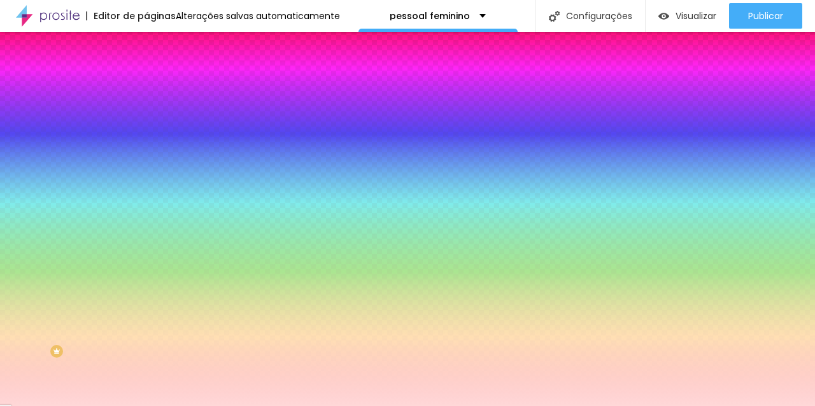
click at [158, 90] on font "Avançado" at bounding box center [179, 95] width 42 height 11
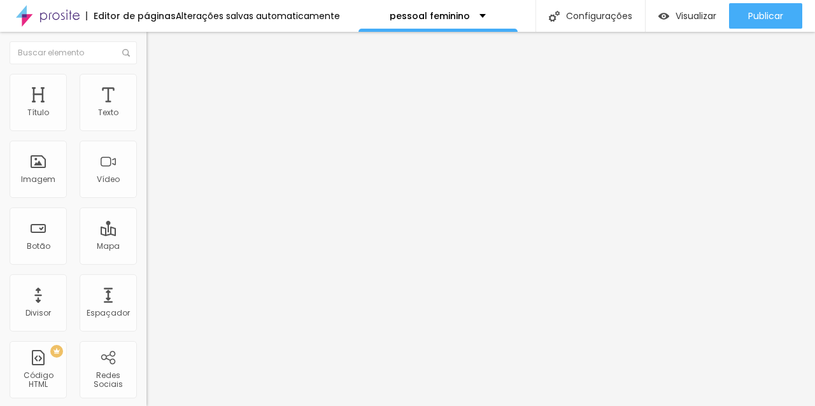
type input "15"
type input "20"
type input "25"
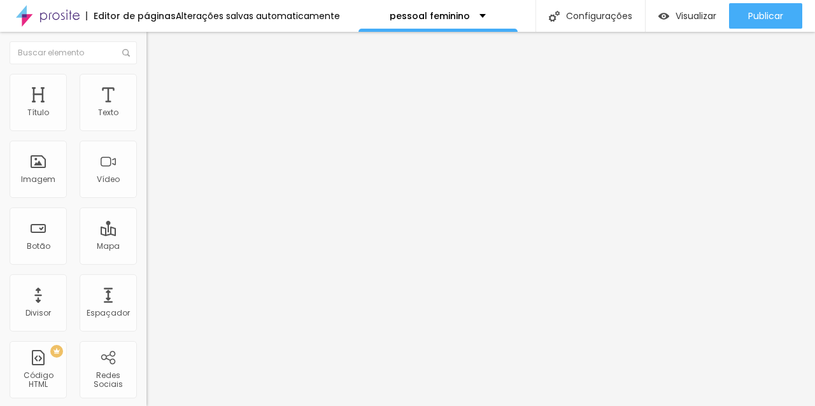
type input "25"
type input "30"
type input "35"
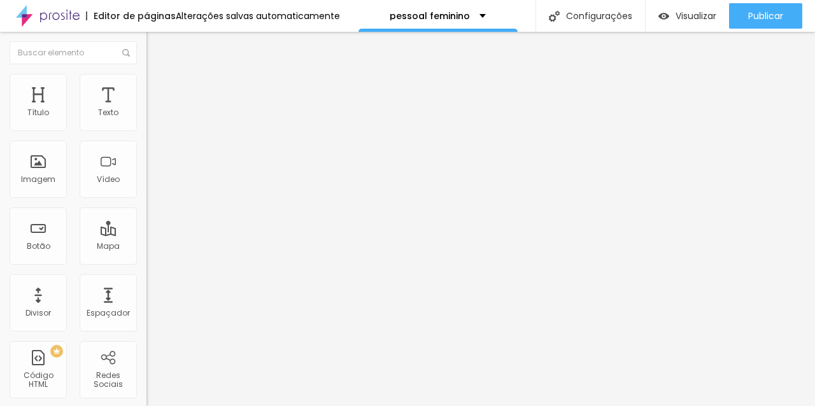
type input "40"
type input "45"
type input "50"
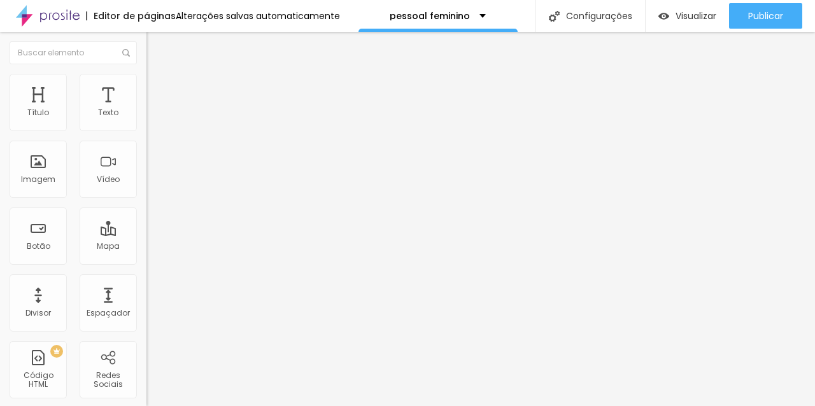
type input "50"
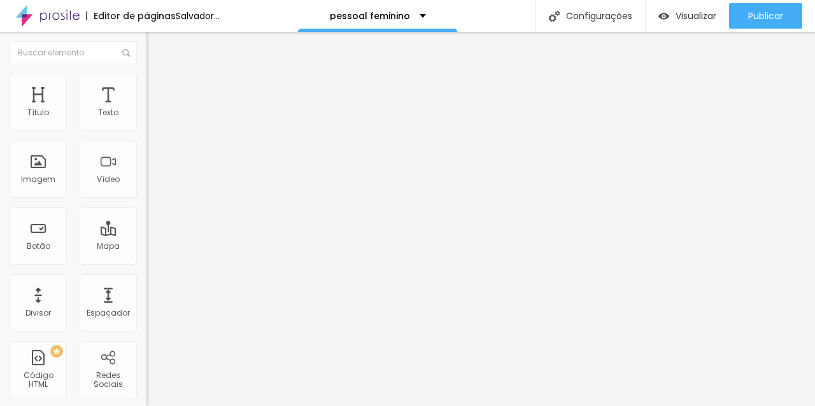
type input "45"
type input "40"
type input "35"
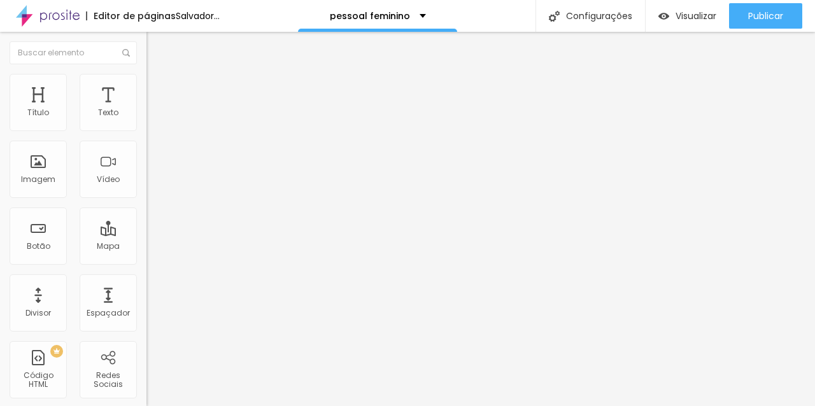
type input "35"
type input "30"
type input "25"
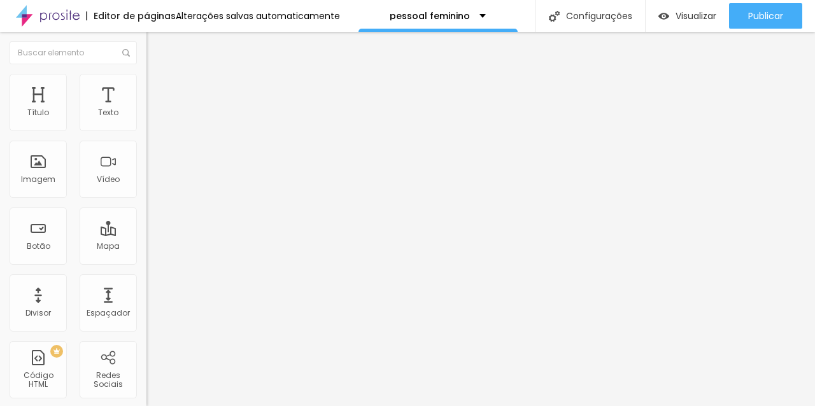
type input "20"
type input "15"
type input "10"
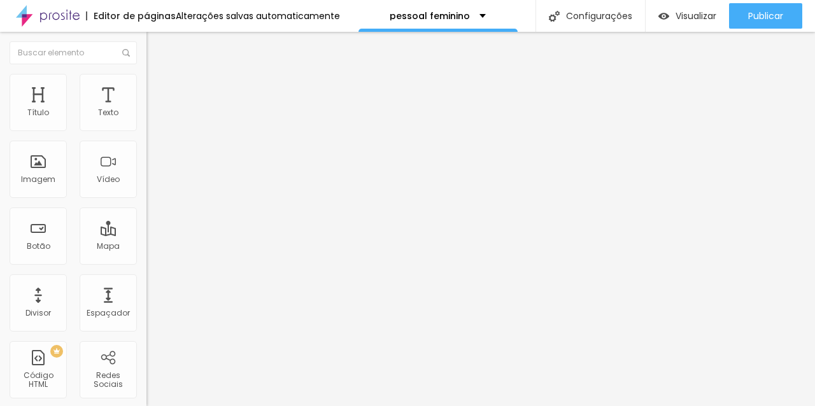
type input "10"
type input "5"
type input "0"
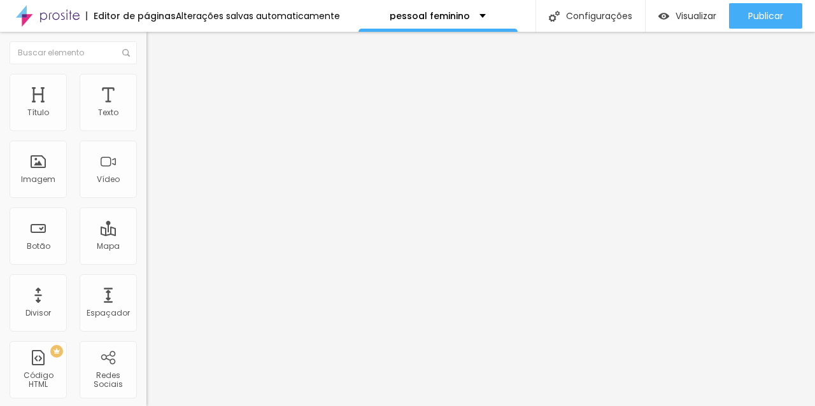
type input "5"
type input "10"
type input "15"
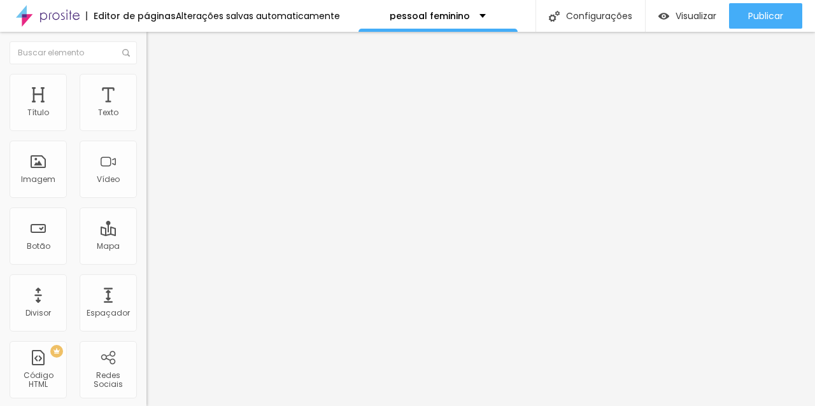
type input "15"
type input "20"
type input "25"
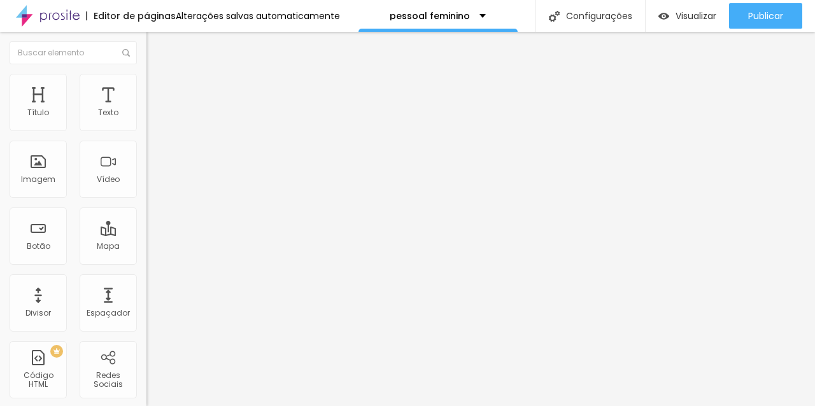
drag, startPoint x: 39, startPoint y: 124, endPoint x: 59, endPoint y: 136, distance: 23.1
type input "25"
click at [146, 247] on input "range" at bounding box center [187, 252] width 82 height 10
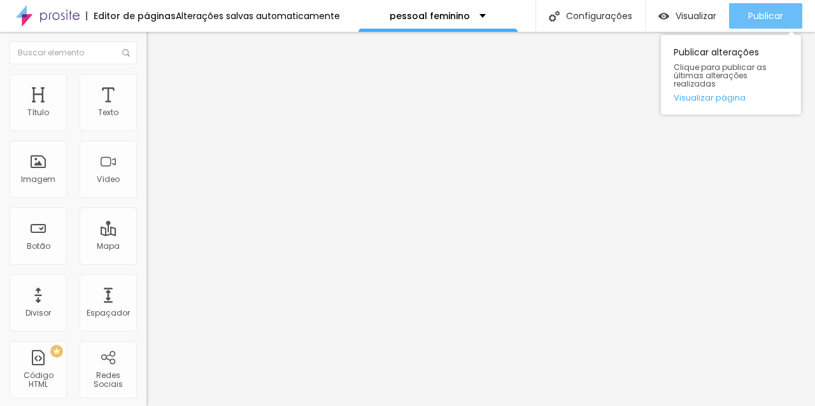
click at [762, 13] on font "Publicar" at bounding box center [765, 16] width 35 height 13
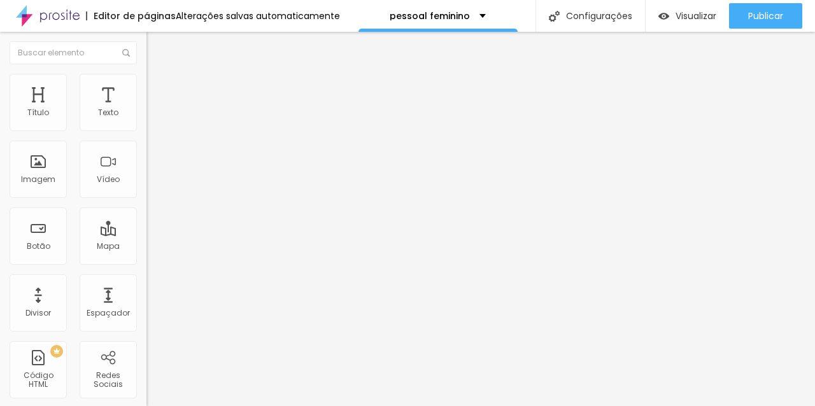
click at [146, 74] on img at bounding box center [151, 79] width 11 height 11
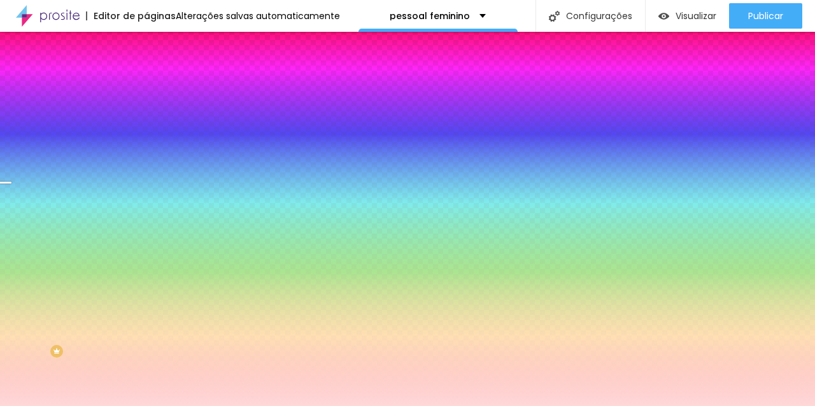
click at [146, 173] on div at bounding box center [219, 173] width 146 height 0
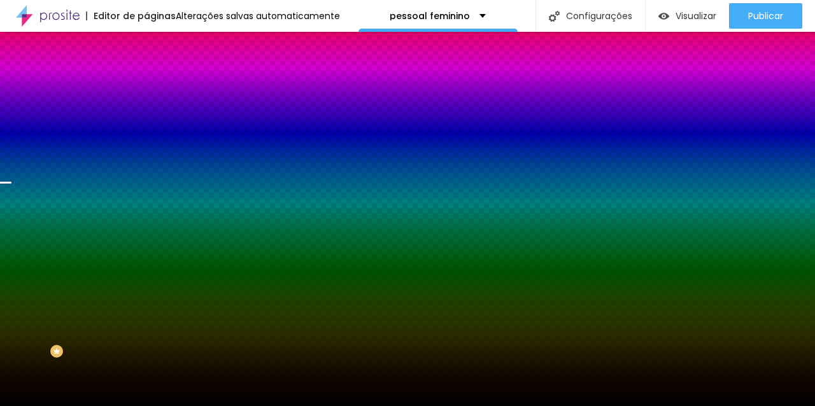
type input "#000000"
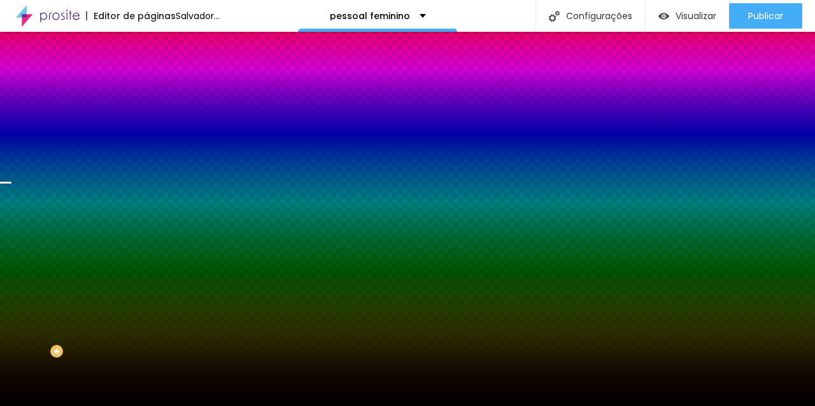
drag, startPoint x: 68, startPoint y: 269, endPoint x: 0, endPoint y: 374, distance: 125.7
click at [146, 374] on div "Editar nulo Conteúdo Estilo Avançado Imagem de fundo Trocar imagem Efeito da Im…" at bounding box center [219, 219] width 146 height 374
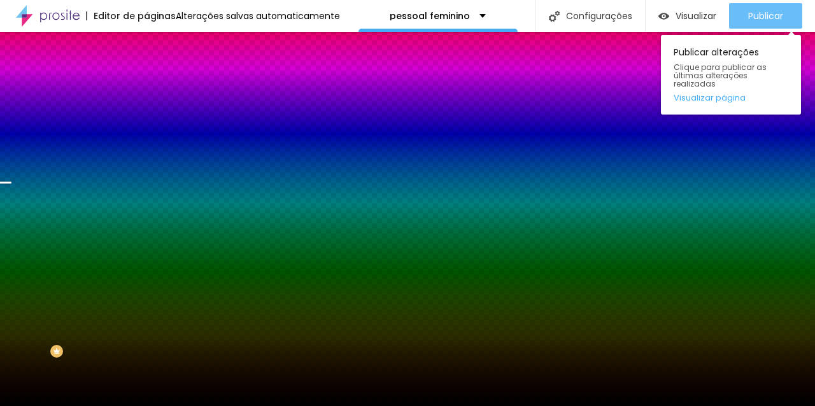
click at [770, 17] on font "Publicar" at bounding box center [765, 16] width 35 height 13
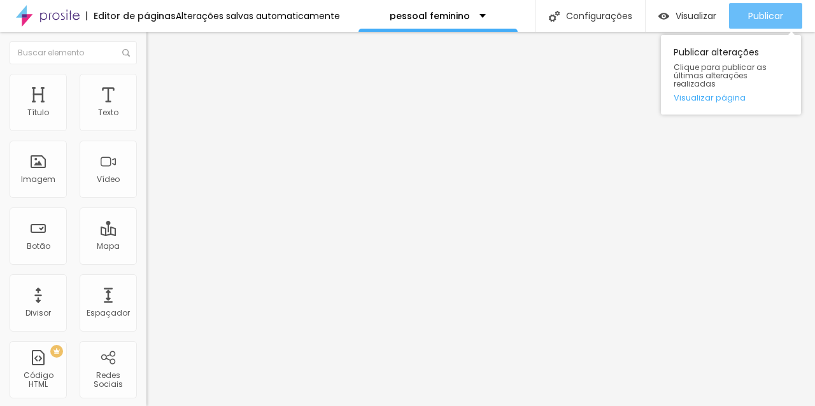
click at [759, 20] on font "Publicar" at bounding box center [765, 16] width 35 height 13
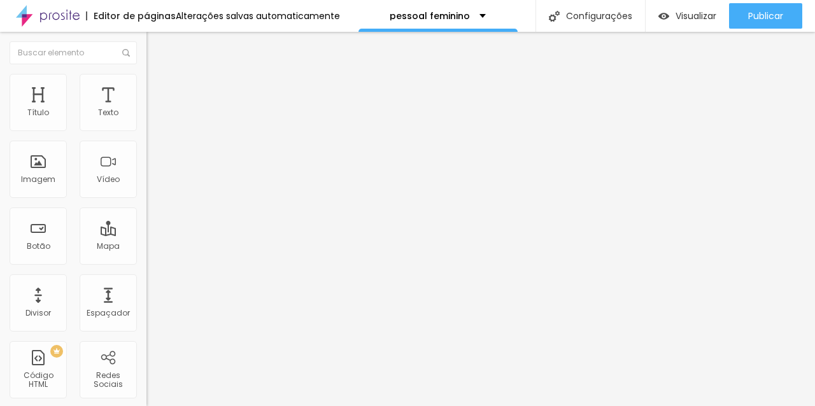
click at [146, 83] on li "Avançado" at bounding box center [219, 80] width 146 height 13
click at [146, 73] on img at bounding box center [151, 66] width 11 height 11
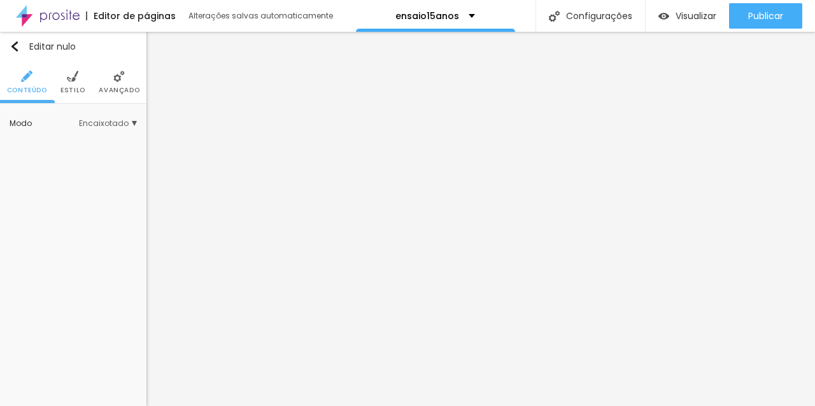
click at [67, 82] on li "Estilo" at bounding box center [72, 82] width 25 height 42
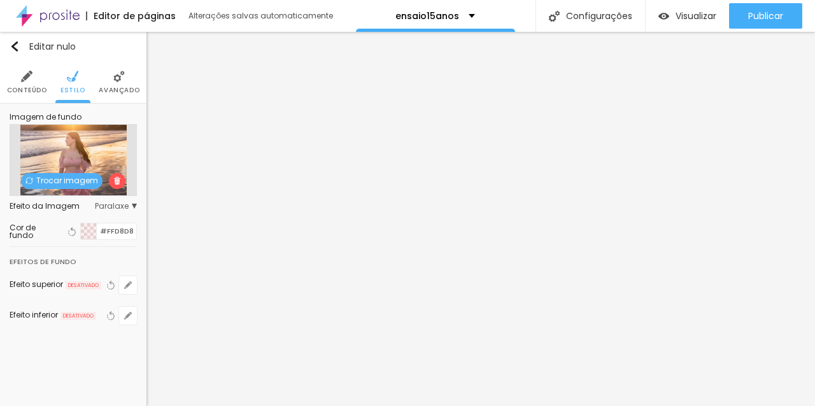
click at [90, 229] on div at bounding box center [89, 231] width 16 height 16
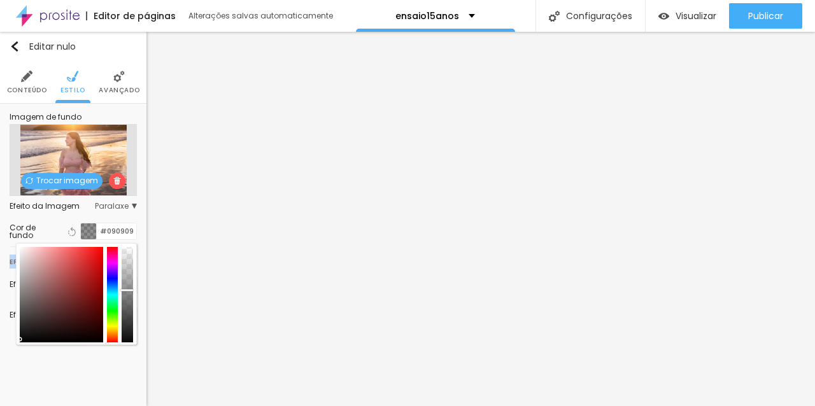
type input "#000000"
drag, startPoint x: 87, startPoint y: 283, endPoint x: 0, endPoint y: 362, distance: 116.7
click at [0, 362] on div "Editar nulo Conteúdo Estilo Avançado Imagem de fundo Trocar imagem Efeito da Im…" at bounding box center [73, 219] width 146 height 374
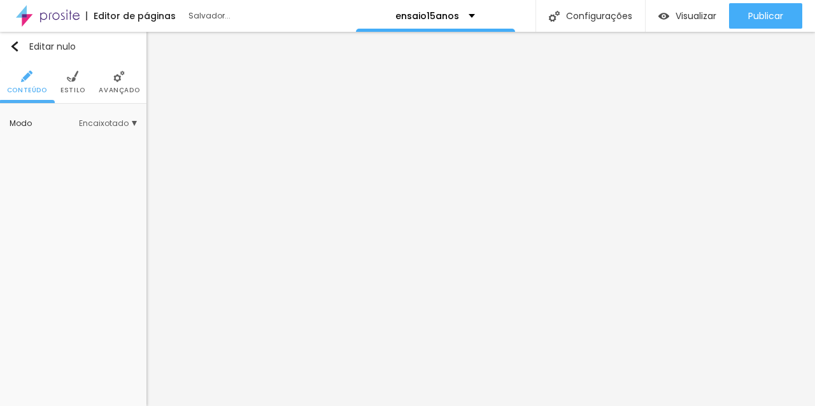
click at [76, 88] on font "Estilo" at bounding box center [72, 90] width 25 height 10
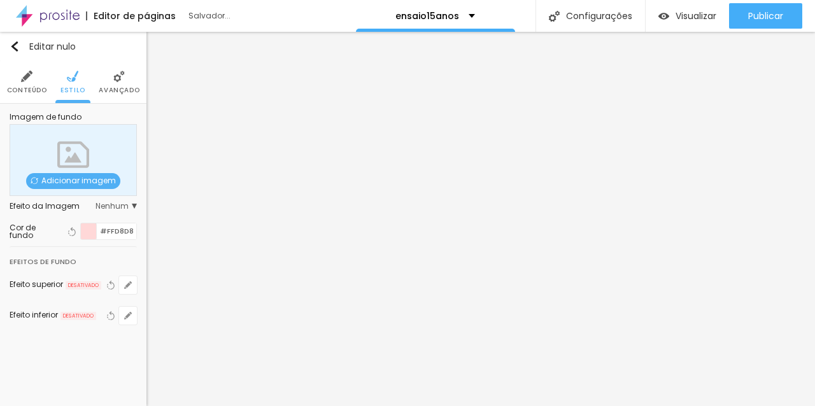
click at [113, 85] on li "Avançado" at bounding box center [119, 82] width 41 height 42
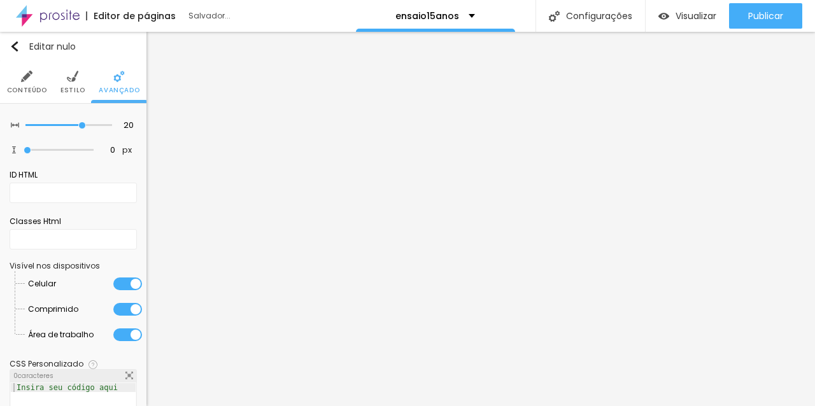
click at [71, 84] on li "Estilo" at bounding box center [72, 82] width 25 height 42
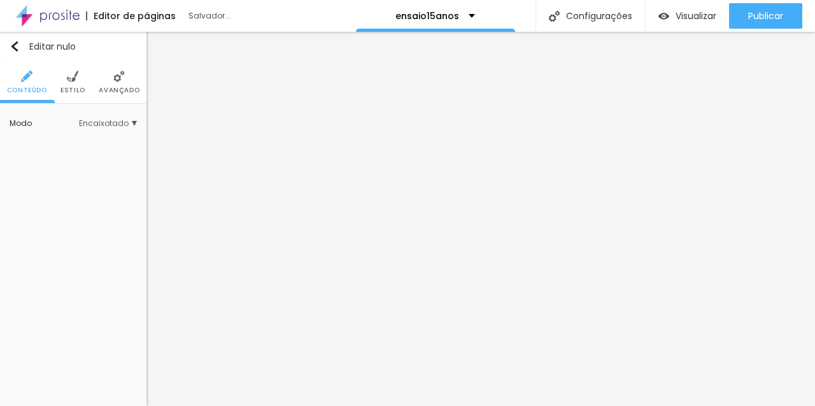
click at [77, 88] on font "Estilo" at bounding box center [72, 90] width 25 height 10
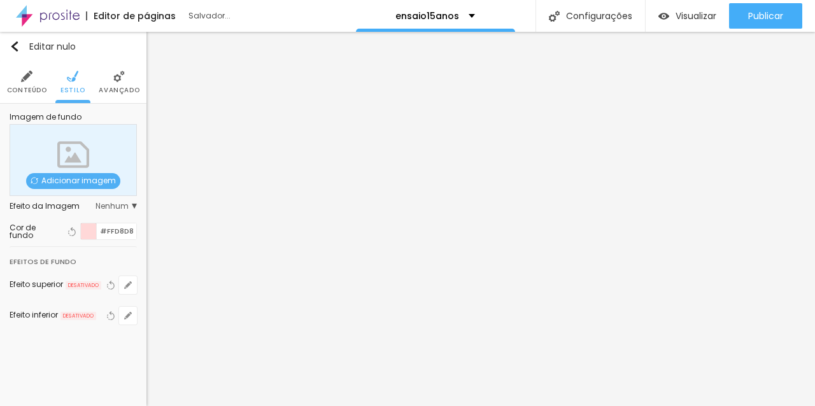
click at [107, 86] on font "Avançado" at bounding box center [119, 90] width 41 height 10
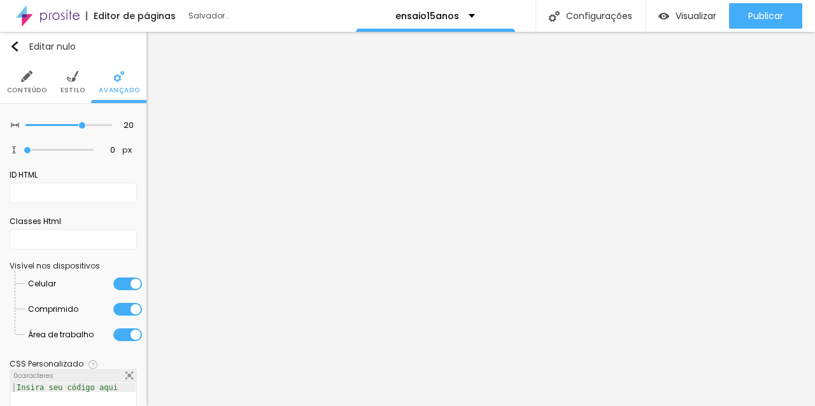
click at [81, 85] on font "Estilo" at bounding box center [72, 90] width 25 height 10
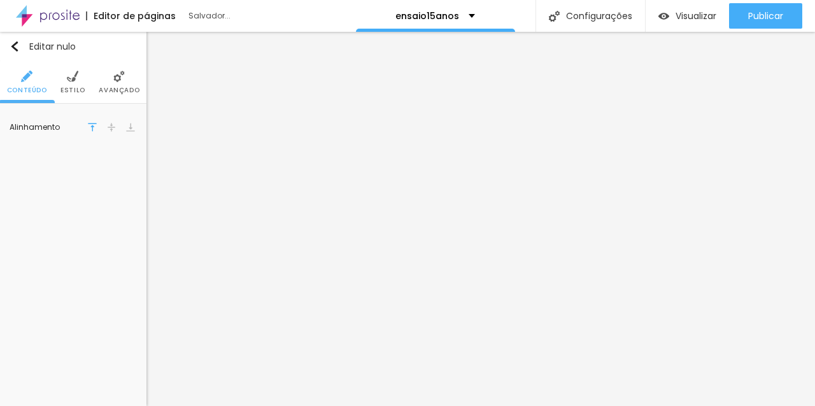
click at [83, 93] on font "Estilo" at bounding box center [72, 90] width 25 height 10
click at [120, 91] on font "Avançado" at bounding box center [119, 90] width 41 height 10
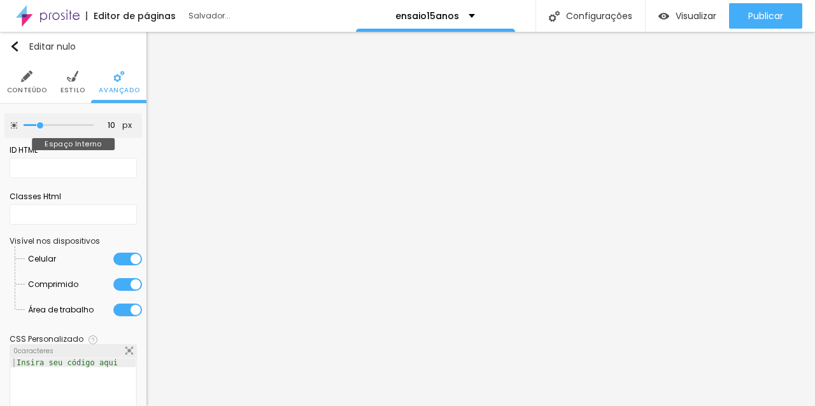
type input "15"
click at [46, 126] on input "range" at bounding box center [59, 125] width 70 height 6
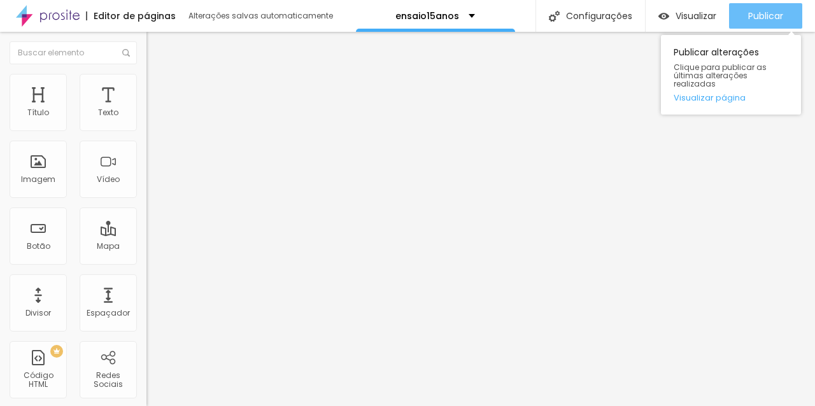
click at [780, 17] on font "Publicar" at bounding box center [765, 16] width 35 height 13
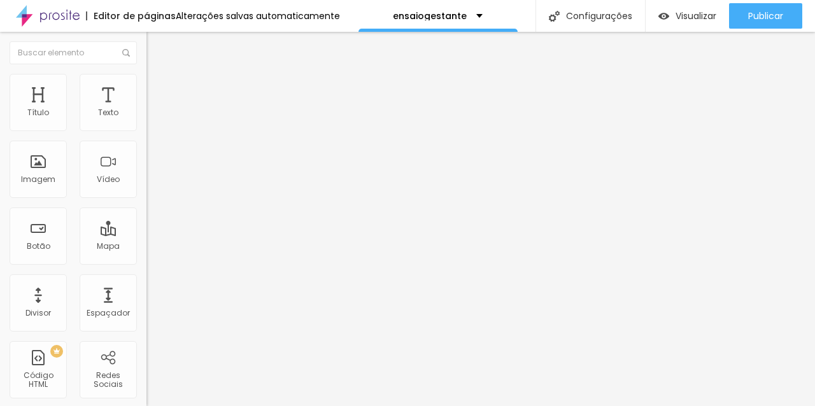
click at [146, 82] on li "Estilo" at bounding box center [219, 80] width 146 height 13
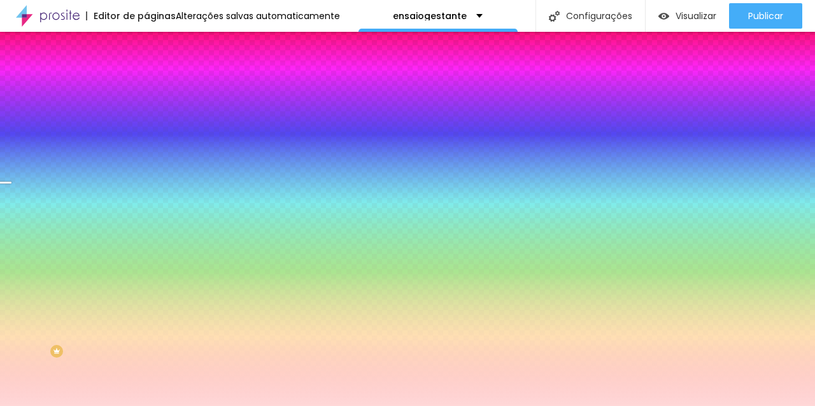
click at [146, 173] on div at bounding box center [219, 173] width 146 height 0
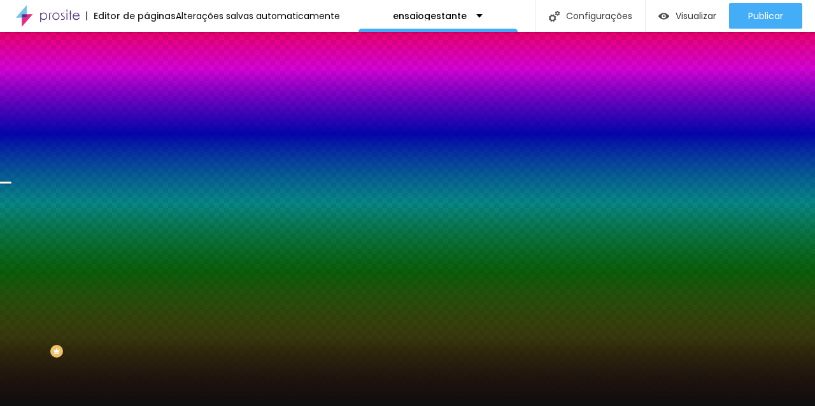
type input "#000000"
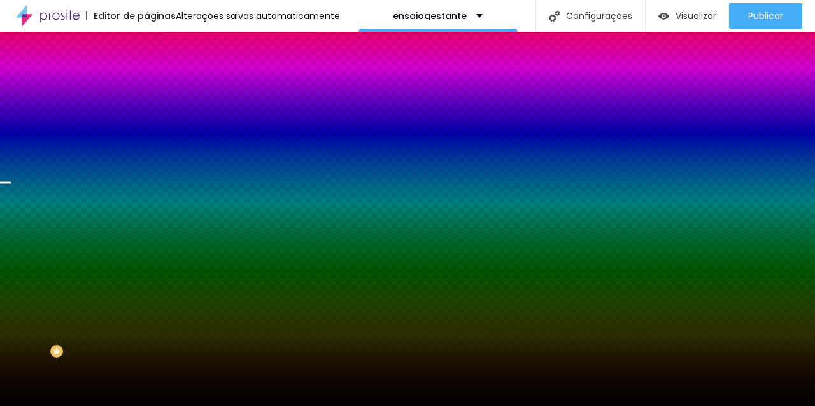
drag, startPoint x: 82, startPoint y: 294, endPoint x: 5, endPoint y: 357, distance: 99.5
click at [146, 357] on div "Editar nulo Conteúdo Estilo Avançado Imagem de fundo Trocar imagem Efeito da Im…" at bounding box center [219, 219] width 146 height 374
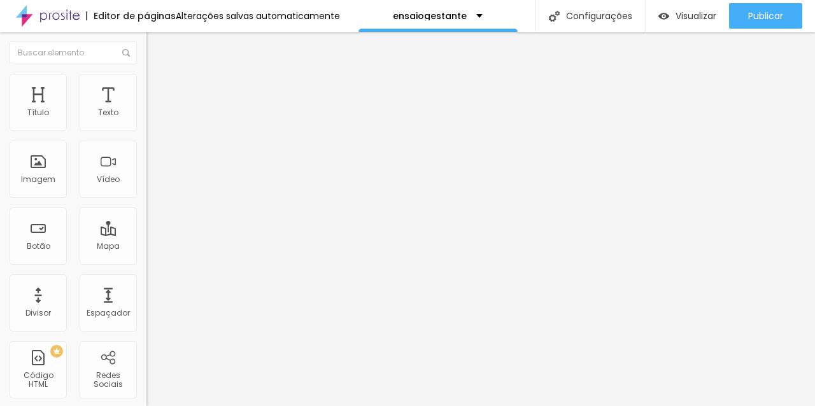
click at [158, 88] on font "Estilo" at bounding box center [168, 82] width 20 height 11
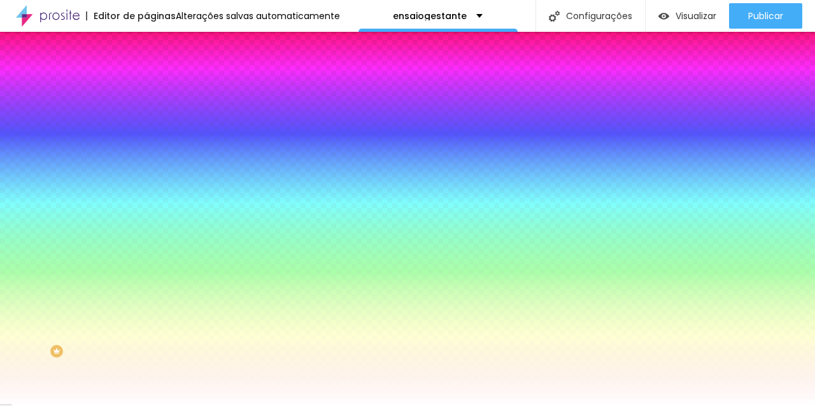
click at [146, 87] on li "Avançado" at bounding box center [219, 93] width 146 height 13
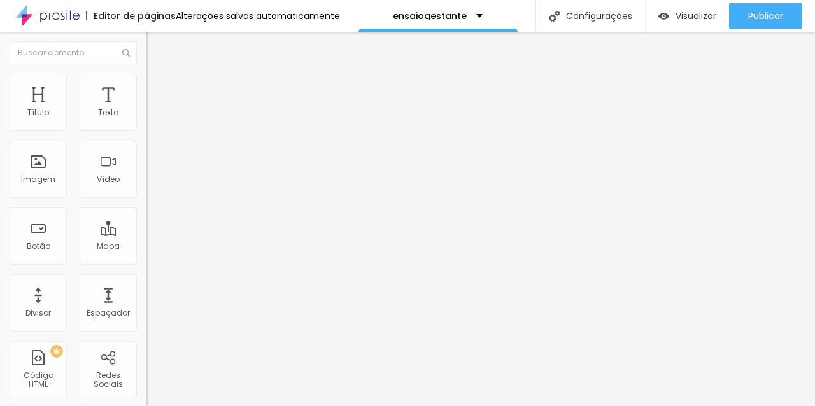
type input "15"
click at [146, 247] on input "range" at bounding box center [187, 252] width 82 height 10
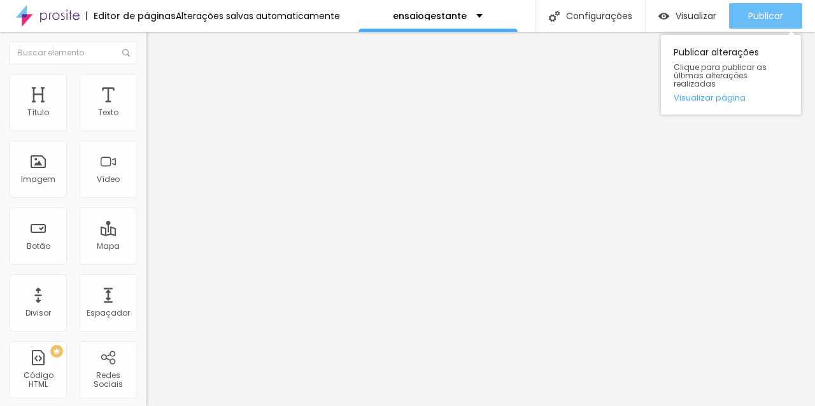
click at [764, 11] on font "Publicar" at bounding box center [765, 16] width 35 height 13
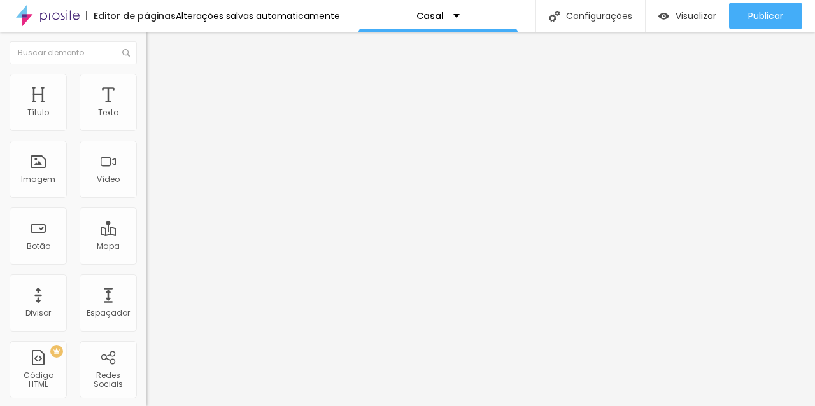
click at [146, 78] on img at bounding box center [151, 79] width 11 height 11
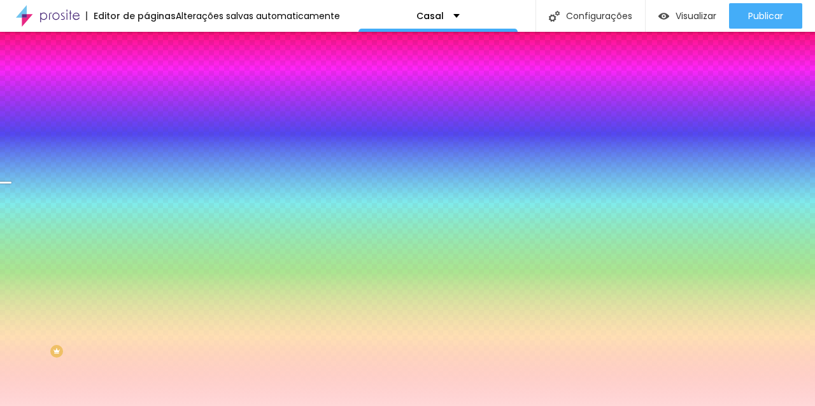
click at [146, 186] on div "#FFD8D8" at bounding box center [219, 179] width 146 height 13
click at [146, 173] on div at bounding box center [219, 173] width 146 height 0
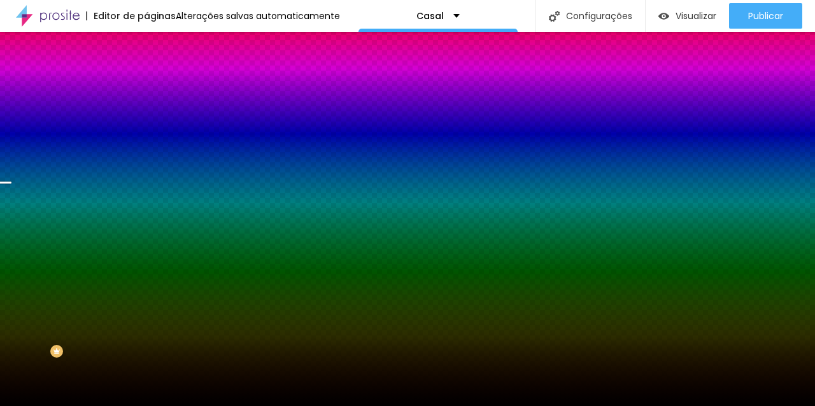
type input "#000000"
drag, startPoint x: 76, startPoint y: 277, endPoint x: 4, endPoint y: 364, distance: 113.4
click at [146, 364] on div "Editar nulo Conteúdo Estilo Avançado Imagem de fundo Trocar imagem Efeito da Im…" at bounding box center [219, 219] width 146 height 374
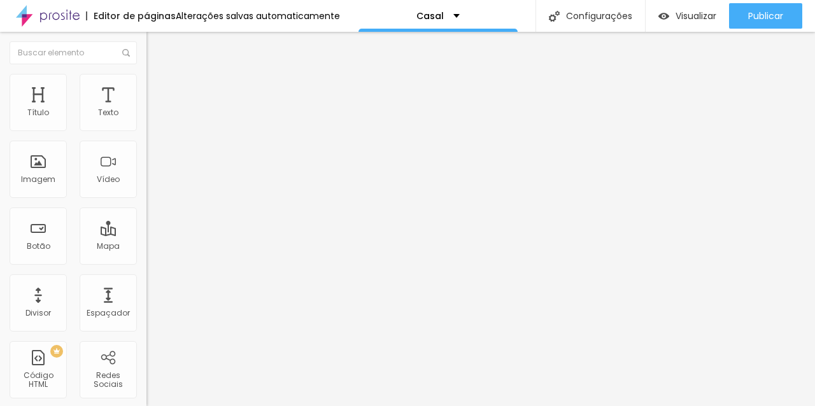
click at [146, 81] on li "Estilo" at bounding box center [219, 80] width 146 height 13
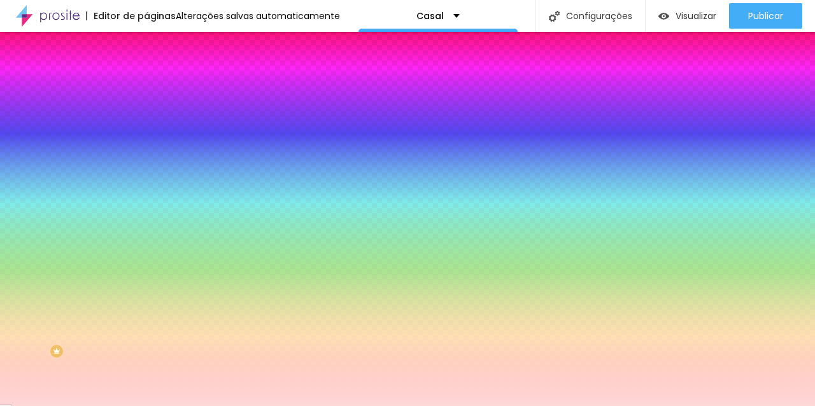
click at [146, 87] on li "Avançado" at bounding box center [219, 93] width 146 height 13
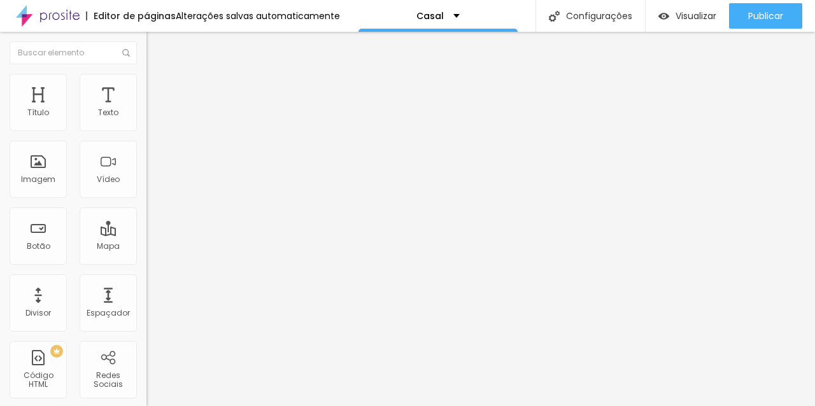
click at [158, 88] on font "Estilo" at bounding box center [168, 82] width 20 height 11
click at [146, 80] on img at bounding box center [151, 79] width 11 height 11
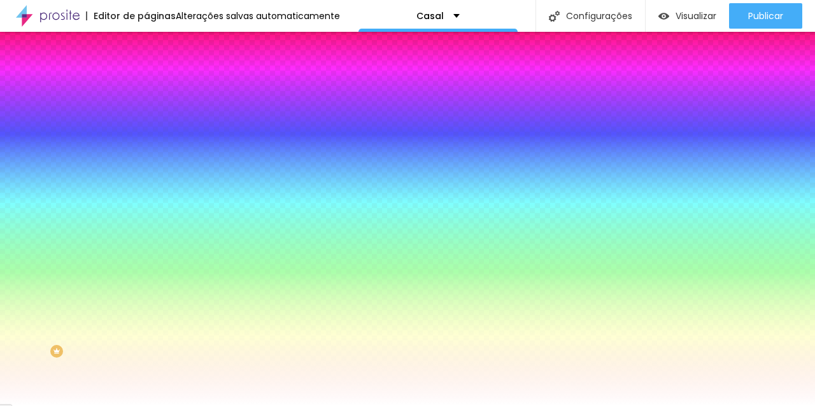
click at [146, 87] on li "Avançado" at bounding box center [219, 93] width 146 height 13
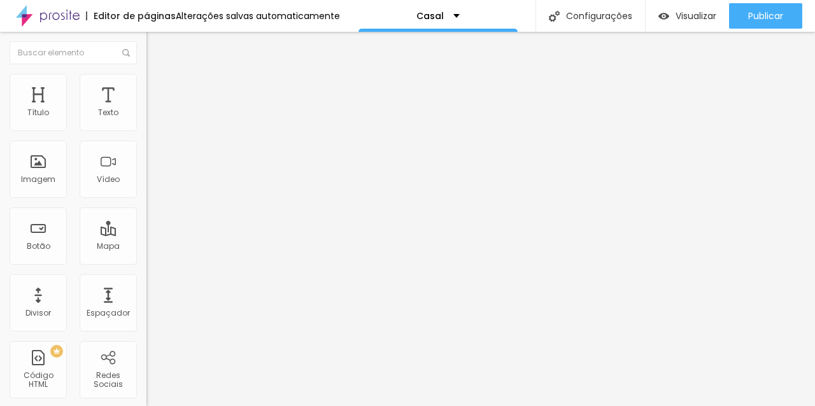
type input "15"
drag, startPoint x: 39, startPoint y: 125, endPoint x: 47, endPoint y: 125, distance: 8.3
type input "15"
click at [146, 247] on input "range" at bounding box center [187, 252] width 82 height 10
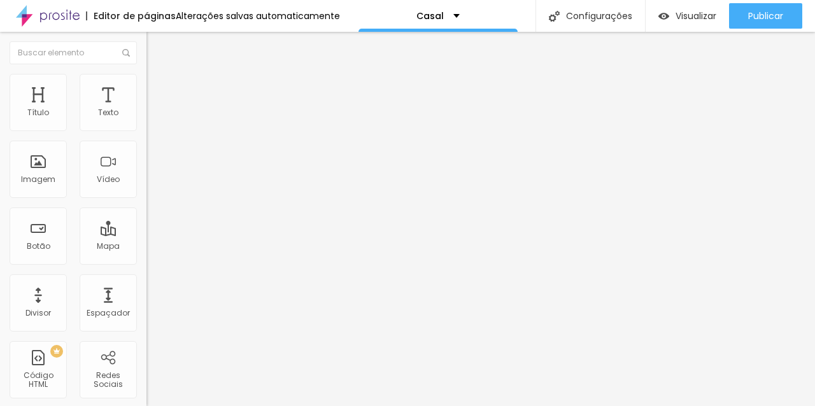
click at [146, 78] on ul "Conteúdo Estilo Avançado" at bounding box center [219, 80] width 146 height 38
click at [146, 80] on img at bounding box center [151, 79] width 11 height 11
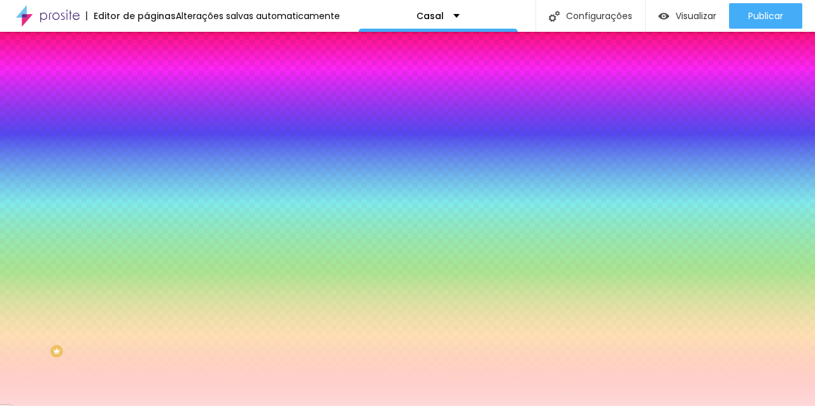
click at [146, 87] on img at bounding box center [151, 92] width 11 height 11
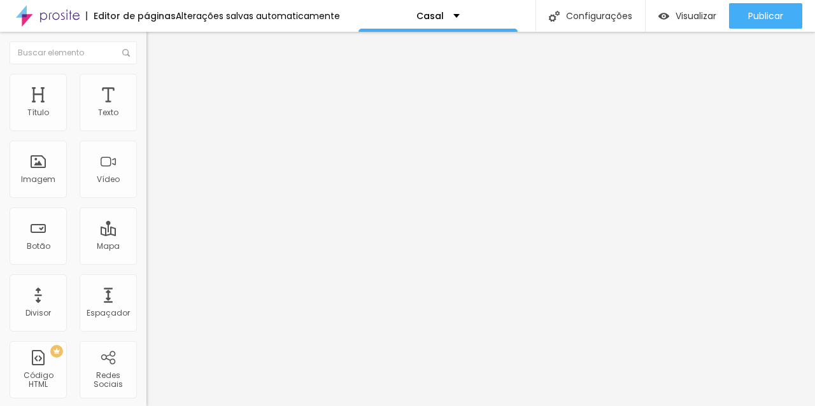
click at [146, 82] on li "Avançado" at bounding box center [219, 80] width 146 height 13
click at [146, 74] on li "Estilo" at bounding box center [219, 67] width 146 height 13
click at [146, 82] on li "Estilo" at bounding box center [219, 80] width 146 height 13
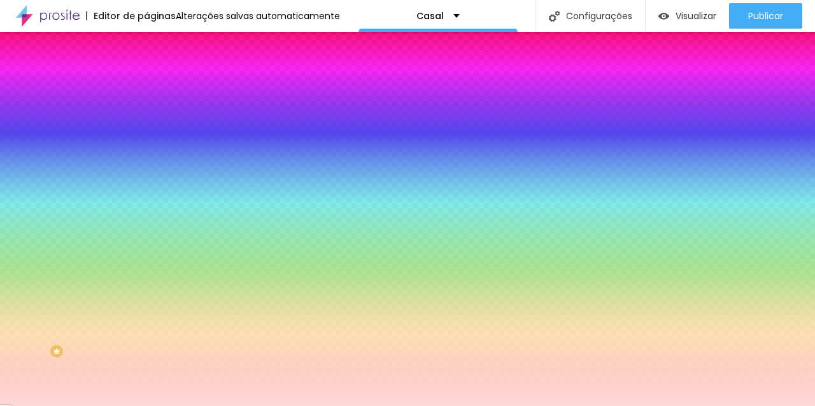
click at [146, 87] on li "Avançado" at bounding box center [219, 93] width 146 height 13
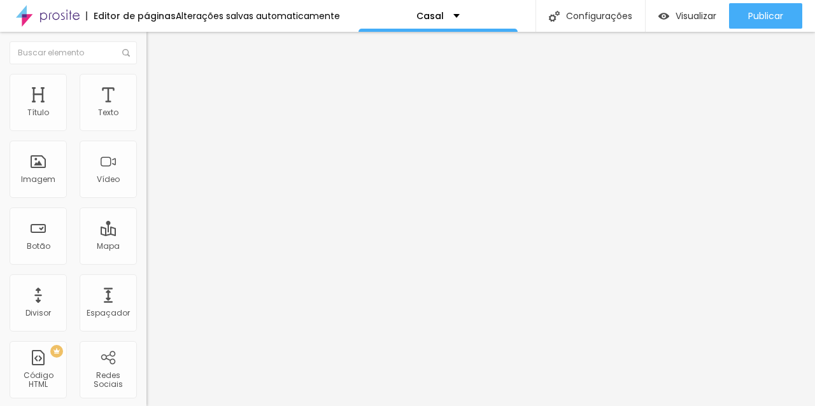
click at [146, 82] on ul "Conteúdo Estilo Avançado" at bounding box center [219, 80] width 146 height 38
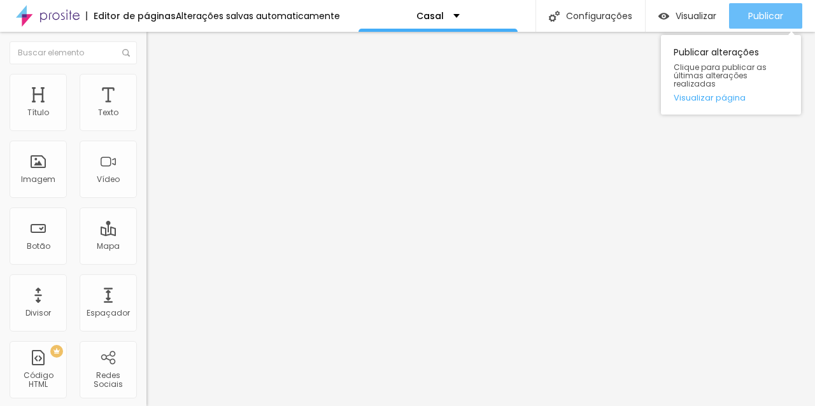
click at [767, 15] on font "Publicar" at bounding box center [765, 16] width 35 height 13
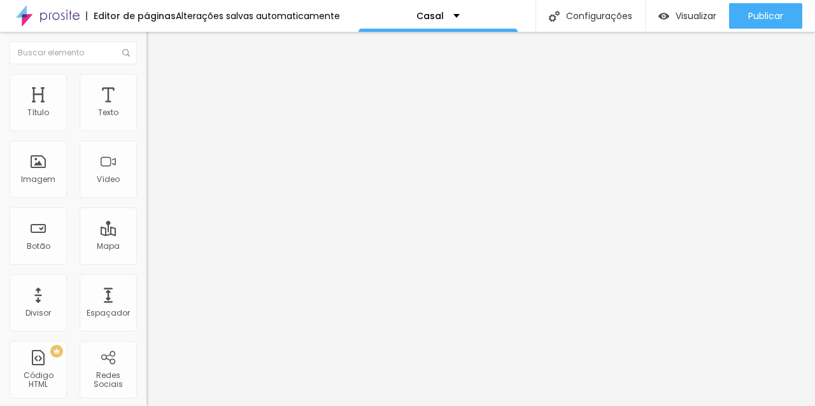
click at [146, 80] on li "Estilo" at bounding box center [219, 80] width 146 height 13
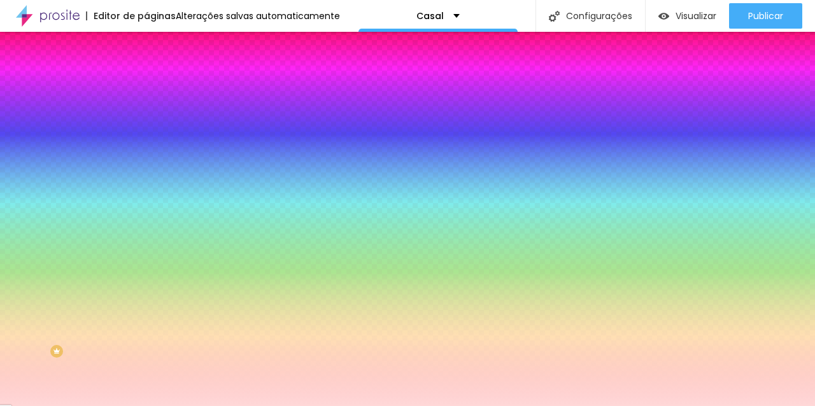
click at [146, 87] on li "Avançado" at bounding box center [219, 93] width 146 height 13
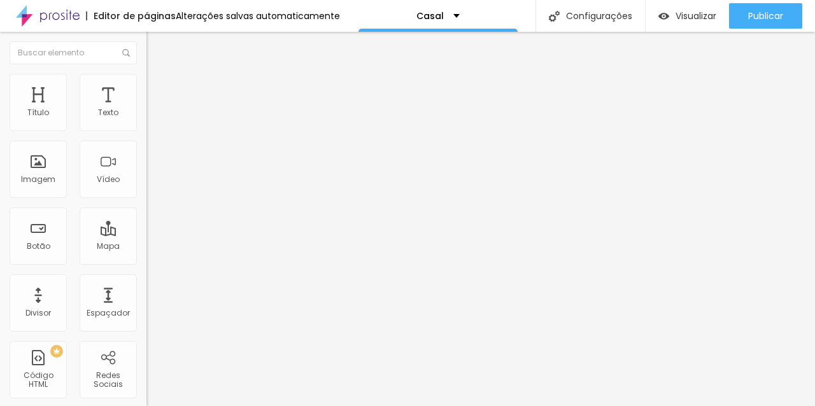
click at [158, 88] on font "Avançado" at bounding box center [179, 82] width 42 height 11
click at [146, 74] on li "Estilo" at bounding box center [219, 67] width 146 height 13
click at [146, 87] on li "Estilo" at bounding box center [219, 80] width 146 height 13
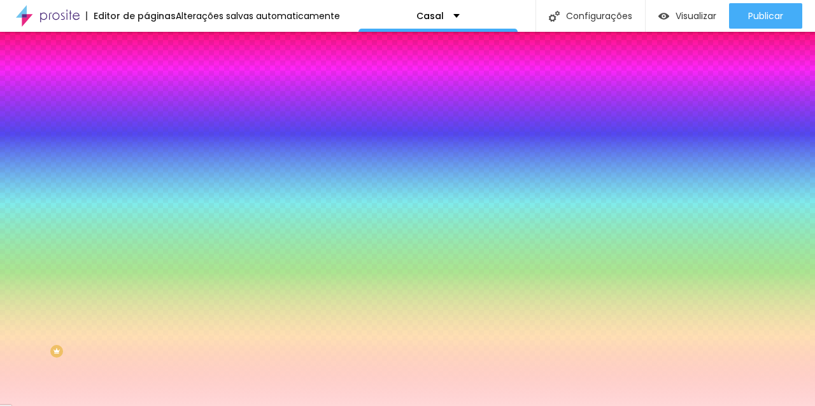
click at [146, 99] on li "Avançado" at bounding box center [219, 93] width 146 height 13
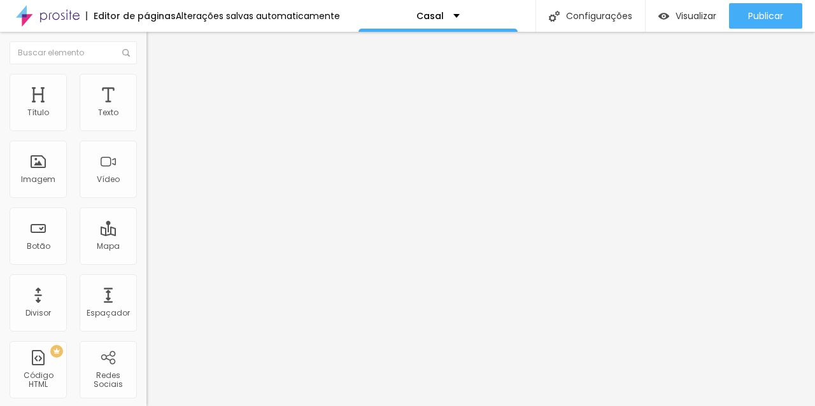
type input "25"
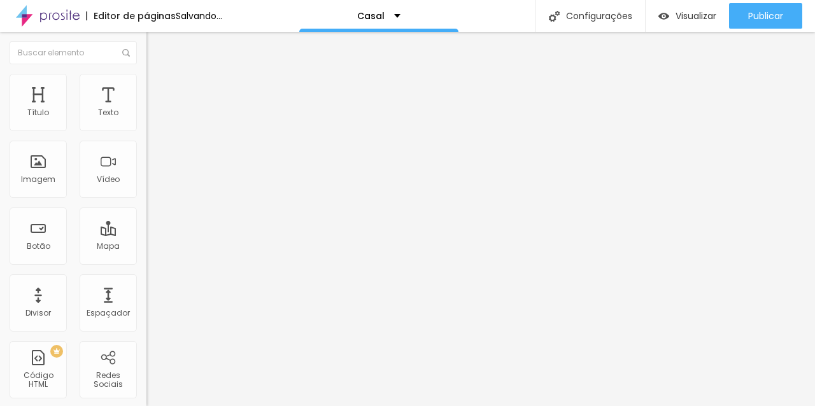
drag, startPoint x: 82, startPoint y: 125, endPoint x: 97, endPoint y: 125, distance: 15.3
click at [146, 247] on input "range" at bounding box center [187, 252] width 82 height 10
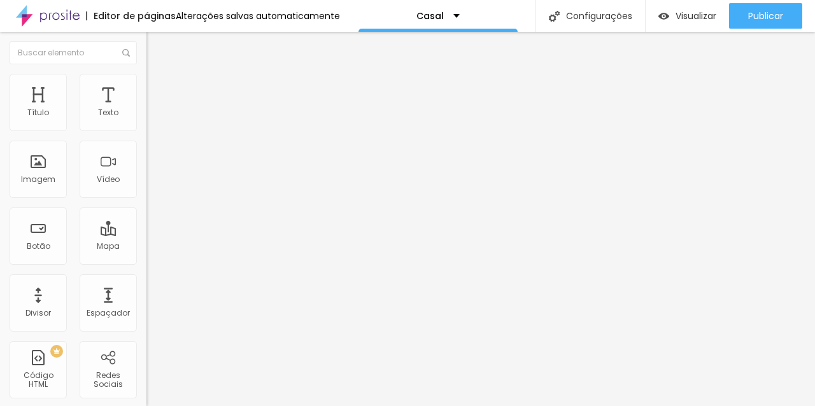
type input "30"
drag, startPoint x: 97, startPoint y: 125, endPoint x: 107, endPoint y: 125, distance: 9.5
type input "30"
click at [146, 247] on input "range" at bounding box center [187, 252] width 82 height 10
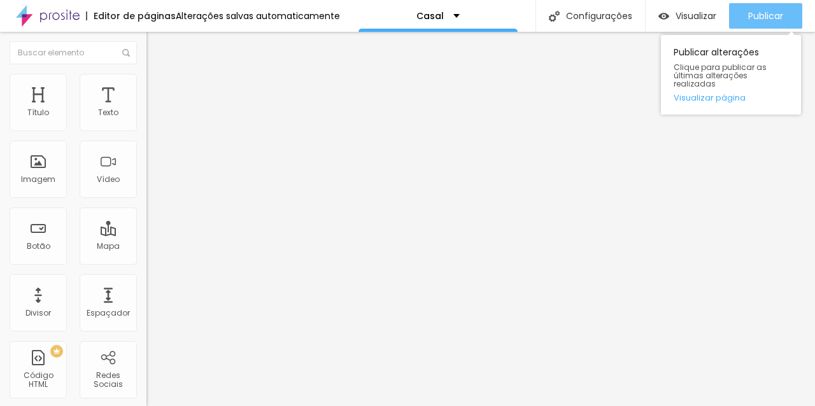
click at [761, 22] on div "Publicar" at bounding box center [765, 15] width 35 height 25
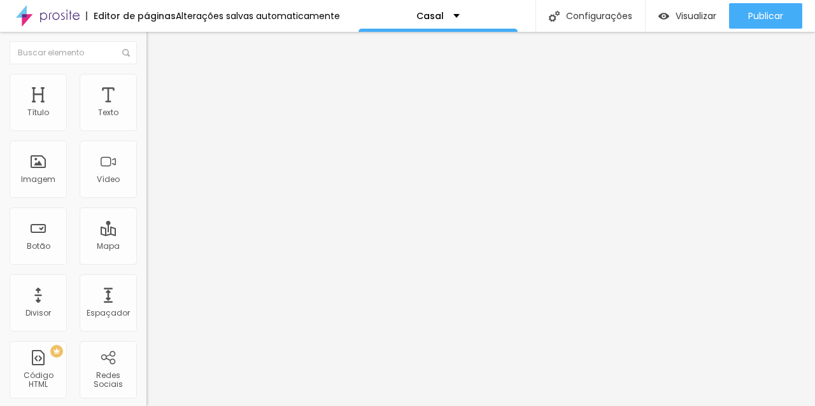
click at [146, 83] on li "Avançado" at bounding box center [219, 80] width 146 height 13
click at [146, 73] on img at bounding box center [151, 66] width 11 height 11
click at [153, 117] on icon "button" at bounding box center [155, 114] width 5 height 5
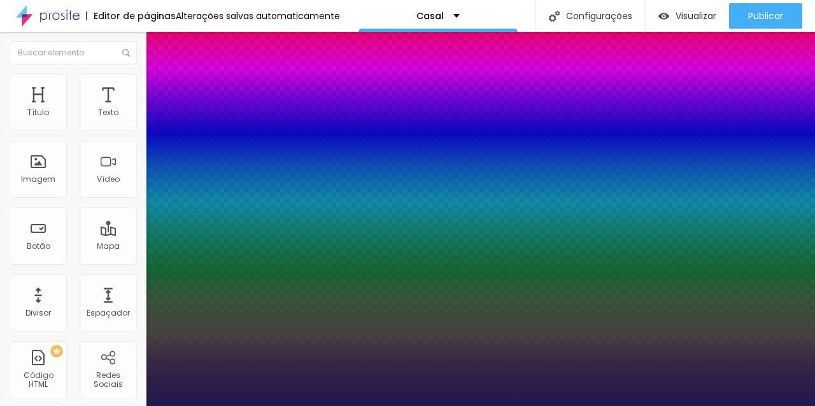
click at [340, 405] on div at bounding box center [407, 406] width 815 height 0
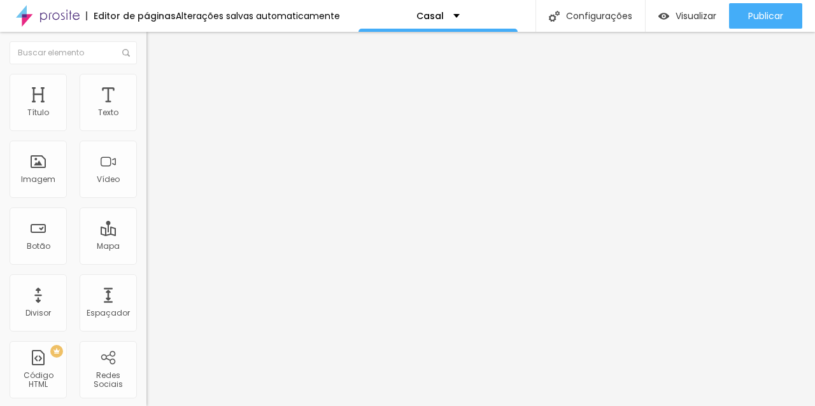
click at [146, 76] on img at bounding box center [151, 79] width 11 height 11
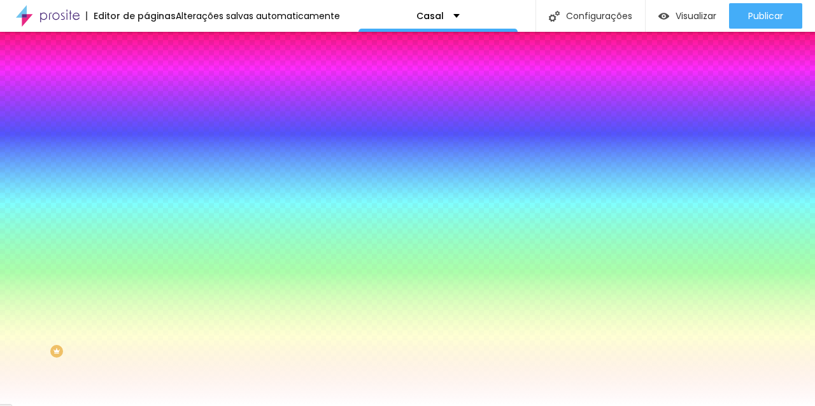
click at [146, 87] on li "Avançado" at bounding box center [219, 93] width 146 height 13
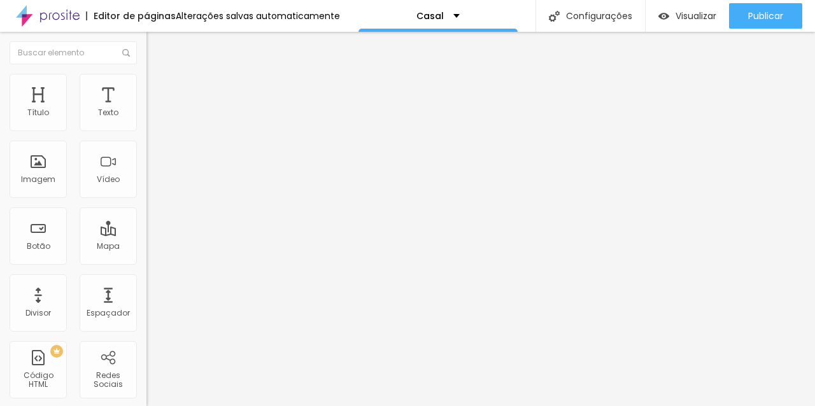
type input "5"
type input "10"
type input "15"
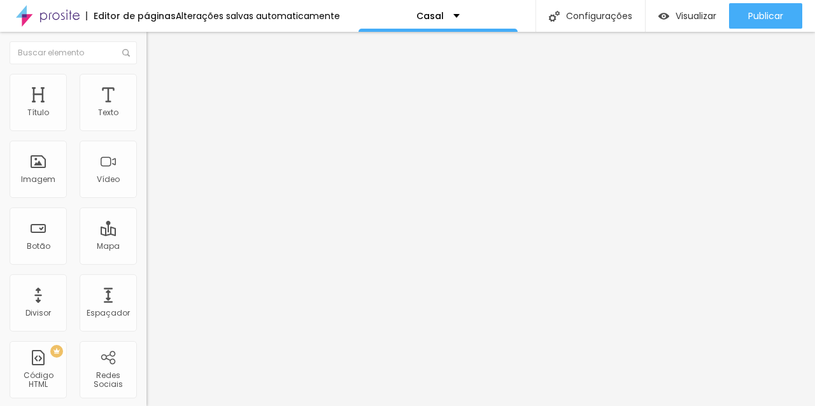
type input "15"
drag, startPoint x: 25, startPoint y: 125, endPoint x: 45, endPoint y: 129, distance: 20.0
type input "15"
click at [146, 247] on input "range" at bounding box center [187, 252] width 82 height 10
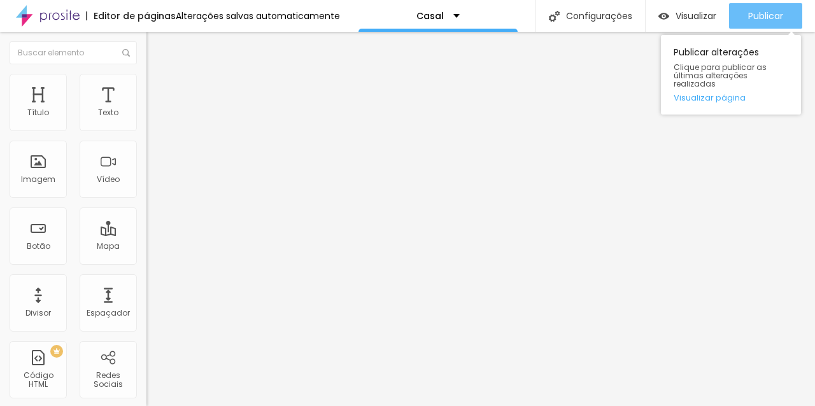
click at [768, 20] on font "Publicar" at bounding box center [765, 16] width 35 height 13
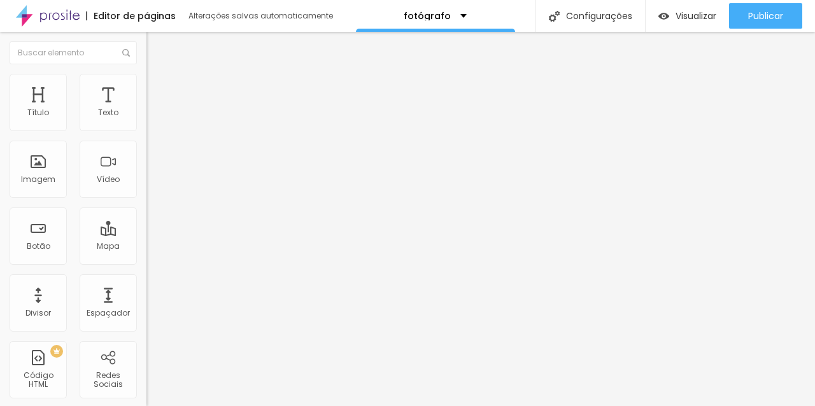
click at [158, 88] on font "Estilo" at bounding box center [168, 82] width 20 height 11
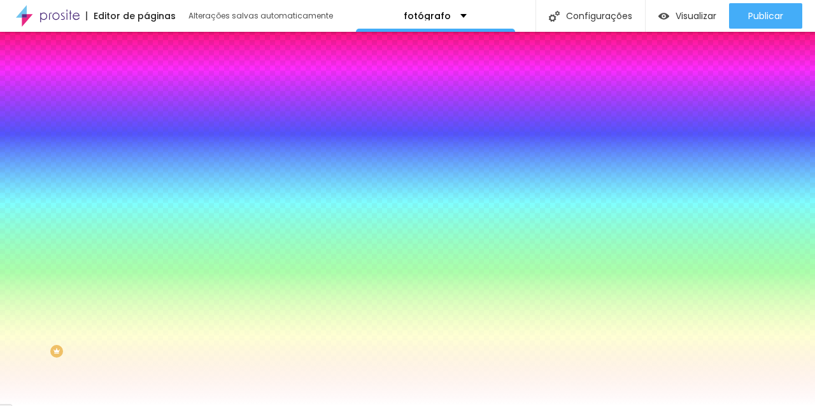
click at [146, 87] on li "Avançado" at bounding box center [219, 93] width 146 height 13
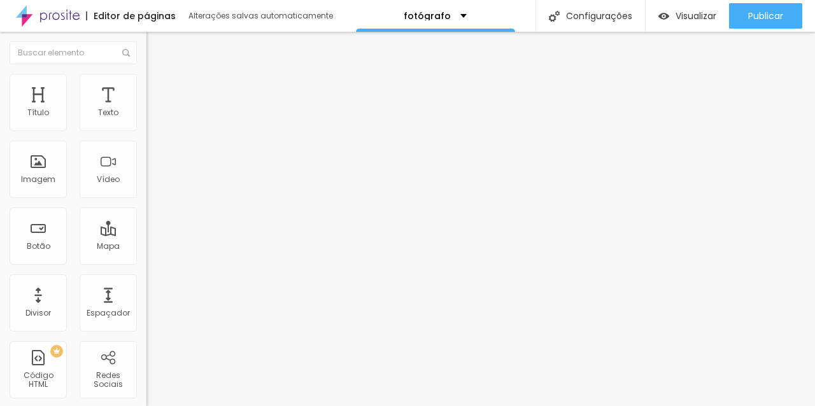
type input "5"
type input "10"
type input "15"
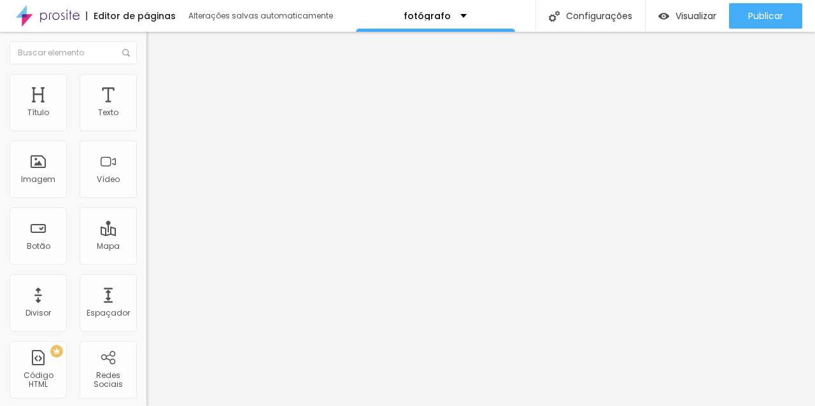
type input "15"
drag, startPoint x: 28, startPoint y: 126, endPoint x: 45, endPoint y: 128, distance: 16.7
type input "15"
click at [146, 247] on input "range" at bounding box center [187, 252] width 82 height 10
click at [146, 80] on ul "Conteúdo Estilo Avançado" at bounding box center [219, 80] width 146 height 38
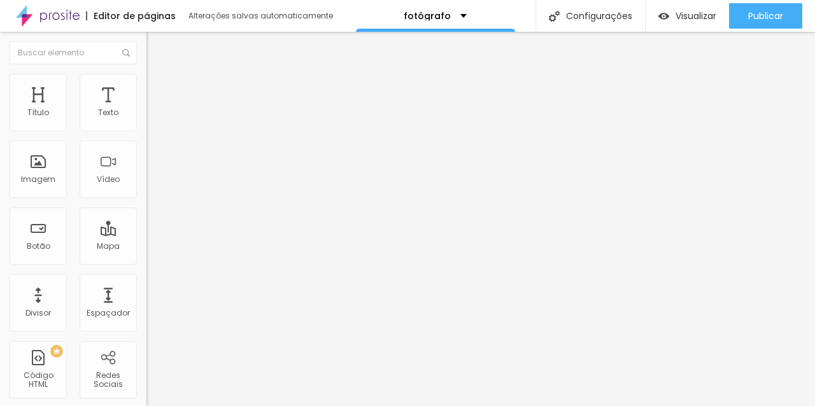
click at [146, 80] on img at bounding box center [151, 79] width 11 height 11
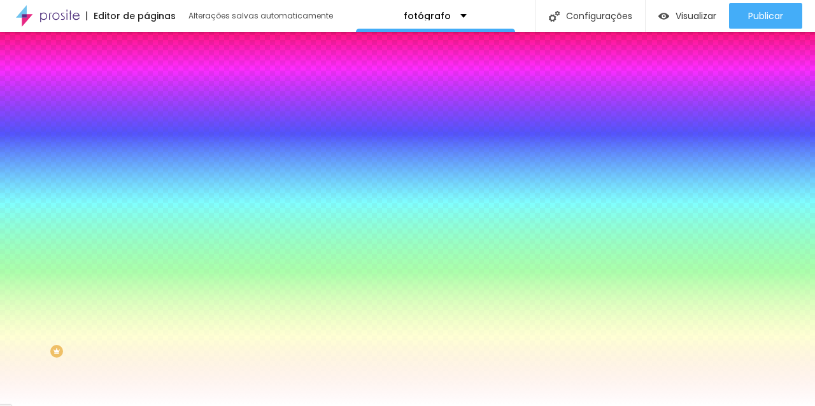
click at [146, 87] on img at bounding box center [151, 92] width 11 height 11
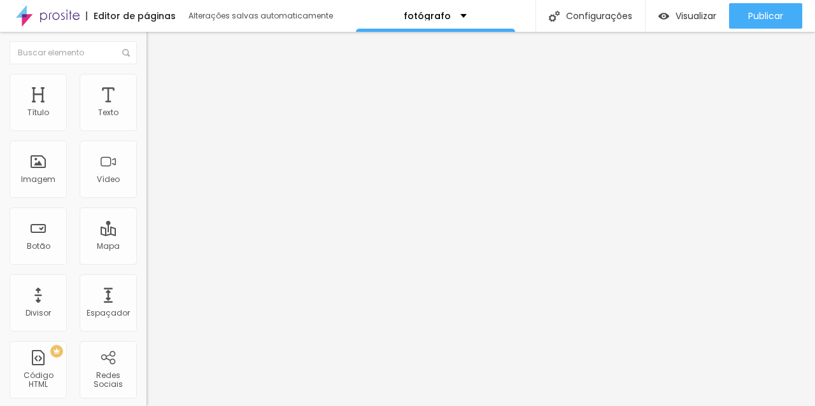
type input "15"
drag, startPoint x: 40, startPoint y: 124, endPoint x: 46, endPoint y: 125, distance: 6.5
click at [146, 247] on input "range" at bounding box center [187, 252] width 82 height 10
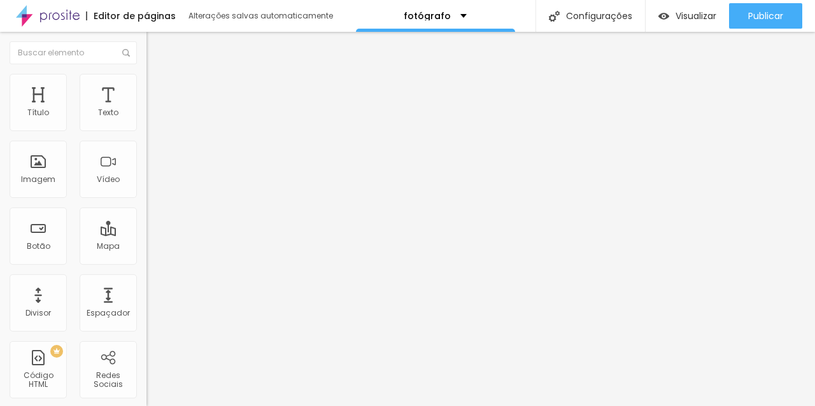
click at [146, 82] on ul "Conteúdo Estilo Avançado" at bounding box center [219, 80] width 146 height 38
click at [146, 80] on li "Estilo" at bounding box center [219, 80] width 146 height 13
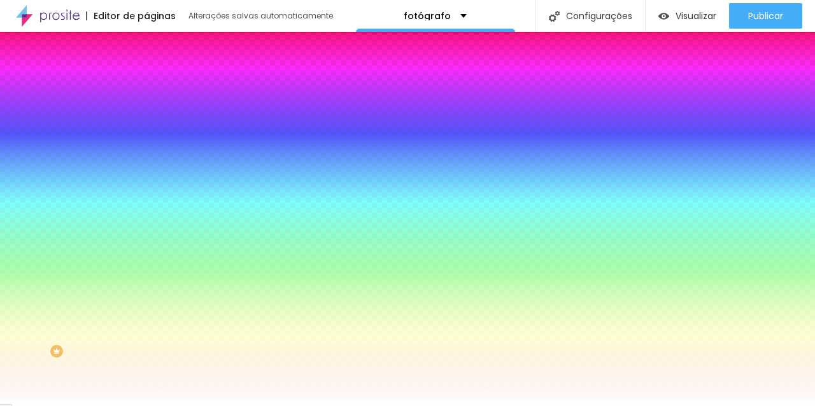
click at [146, 87] on li "Avançado" at bounding box center [219, 93] width 146 height 13
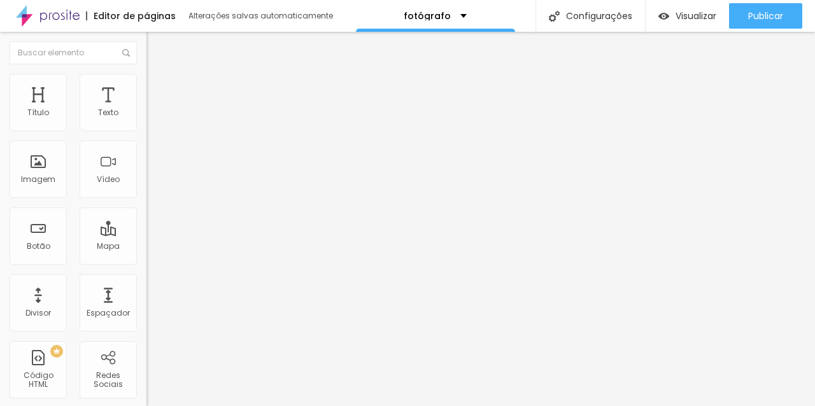
click at [146, 83] on li "Estilo" at bounding box center [219, 80] width 146 height 13
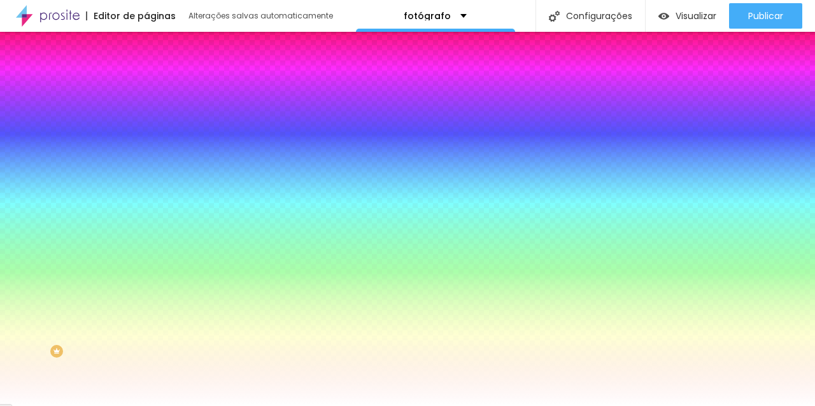
click at [158, 90] on font "Avançado" at bounding box center [179, 95] width 42 height 11
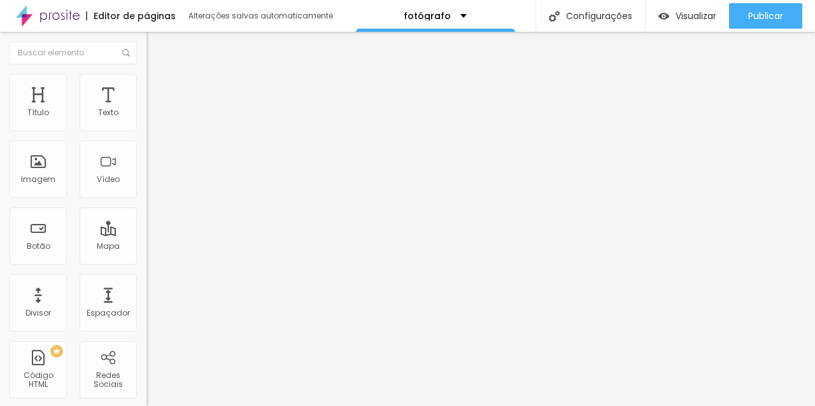
click at [146, 70] on li "Conteúdo" at bounding box center [219, 67] width 146 height 13
click at [146, 82] on img at bounding box center [151, 79] width 11 height 11
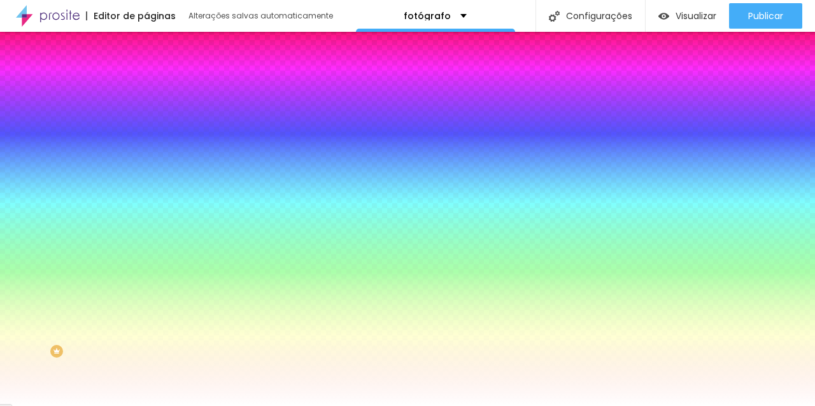
click at [146, 87] on li "Avançado" at bounding box center [219, 93] width 146 height 13
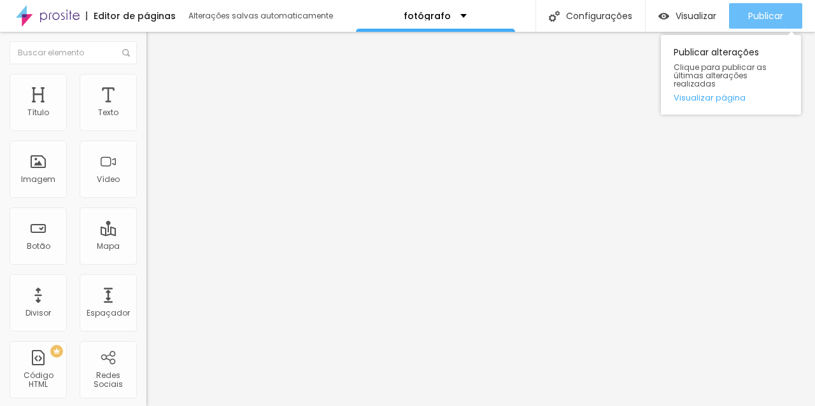
click at [784, 6] on button "Publicar" at bounding box center [765, 15] width 73 height 25
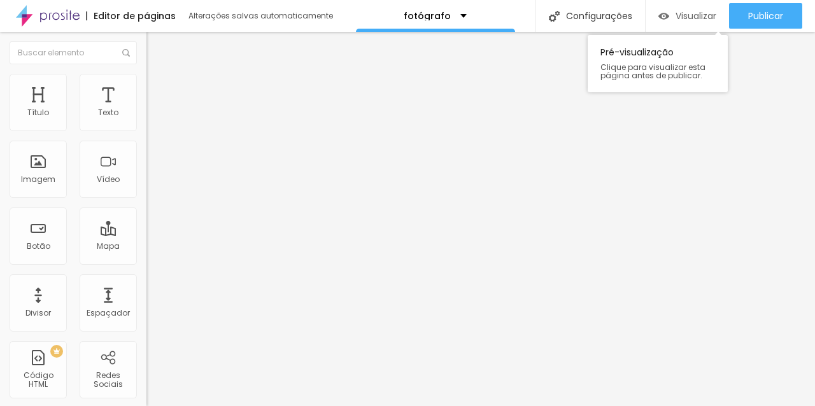
click at [707, 10] on font "Visualizar" at bounding box center [695, 16] width 41 height 13
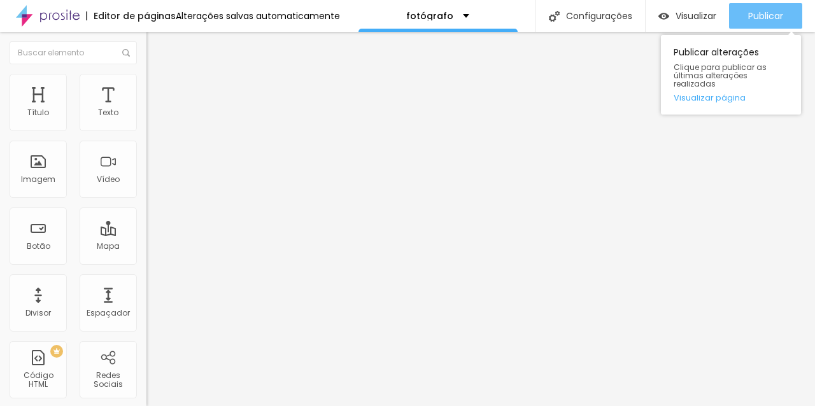
click at [767, 10] on font "Publicar" at bounding box center [765, 16] width 35 height 13
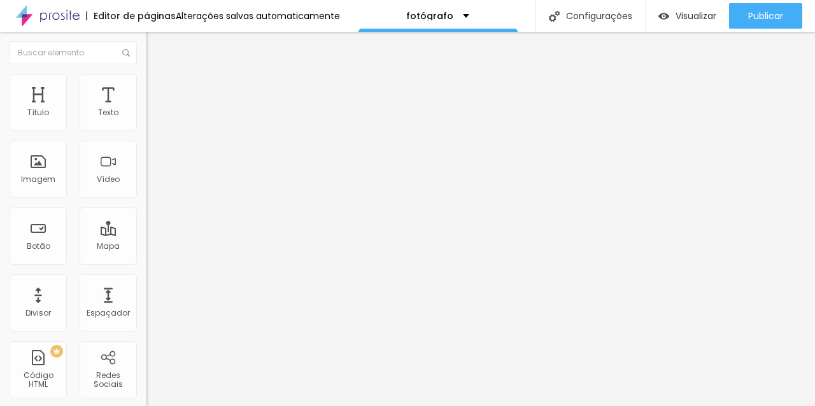
click at [146, 83] on li "Estilo" at bounding box center [219, 80] width 146 height 13
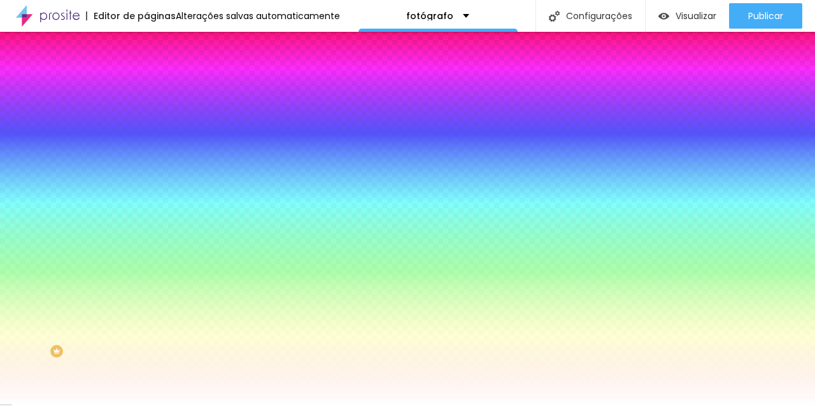
click at [146, 87] on img at bounding box center [151, 92] width 11 height 11
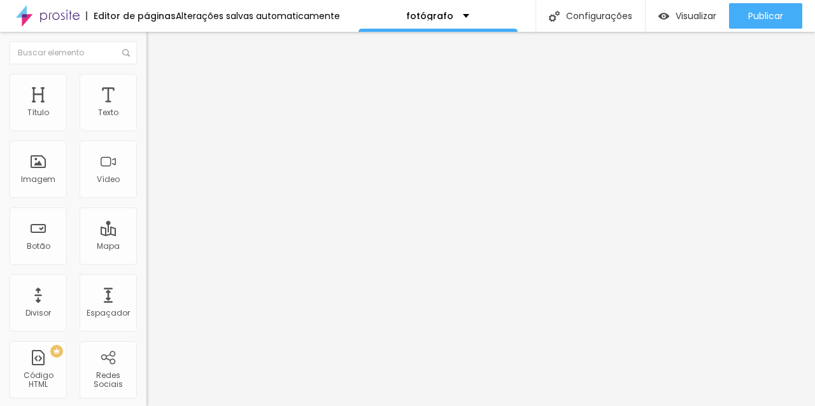
click at [146, 76] on img at bounding box center [151, 79] width 11 height 11
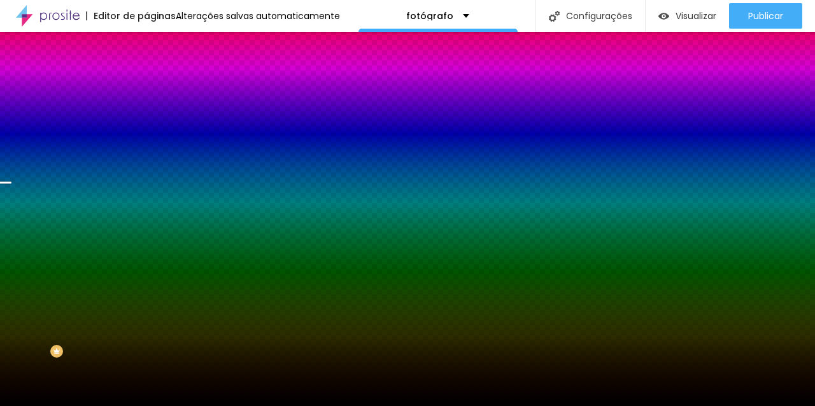
click at [146, 87] on li "Avançado" at bounding box center [219, 93] width 146 height 13
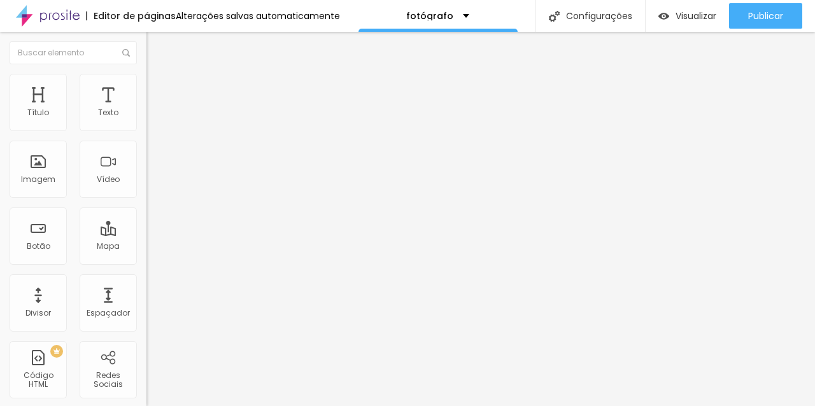
click at [158, 88] on font "Avançado" at bounding box center [179, 82] width 42 height 11
click at [146, 76] on img at bounding box center [151, 79] width 11 height 11
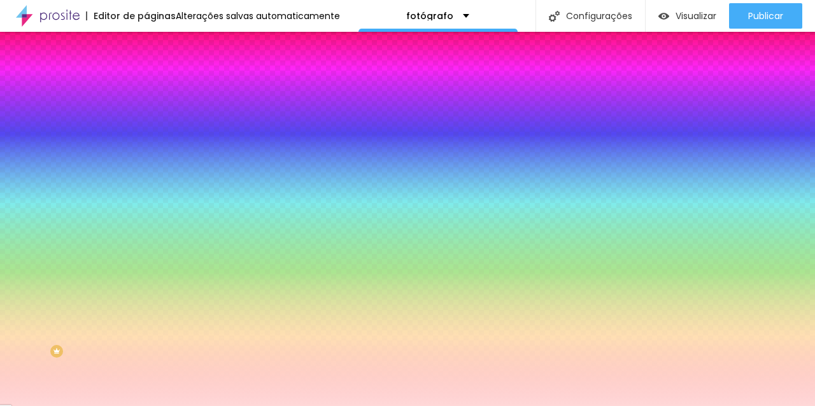
click at [146, 87] on li "Avançado" at bounding box center [219, 93] width 146 height 13
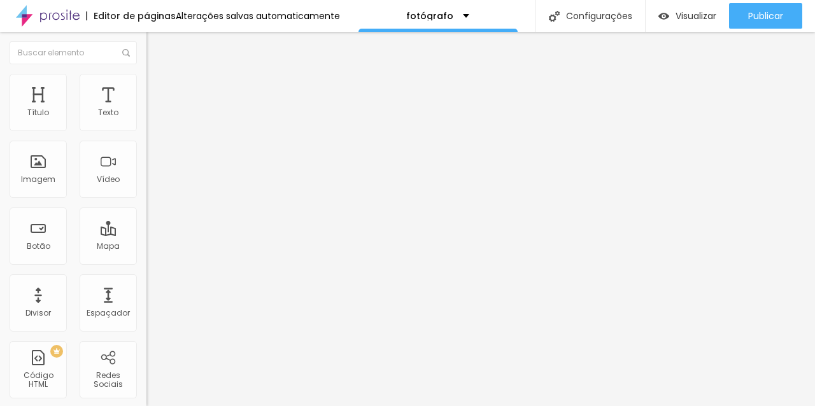
type input "35"
type input "30"
type input "25"
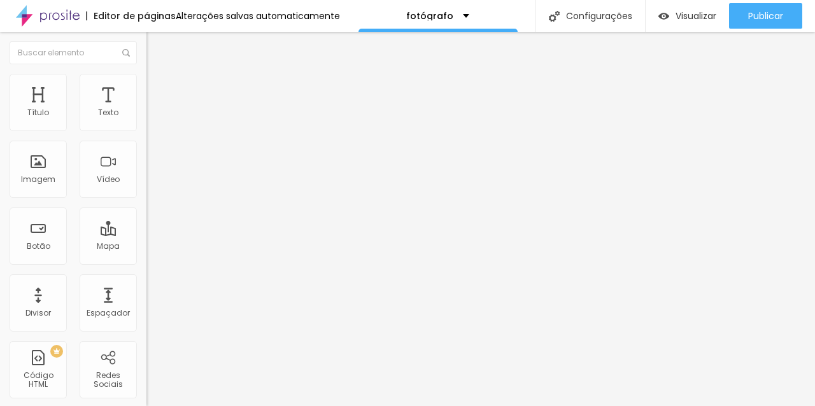
type input "25"
type input "20"
type input "15"
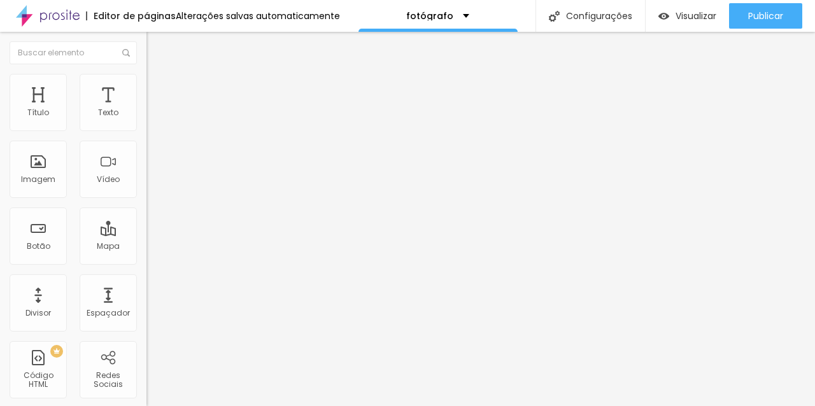
drag, startPoint x: 76, startPoint y: 125, endPoint x: 46, endPoint y: 127, distance: 30.0
type input "15"
click at [146, 247] on input "range" at bounding box center [187, 252] width 82 height 10
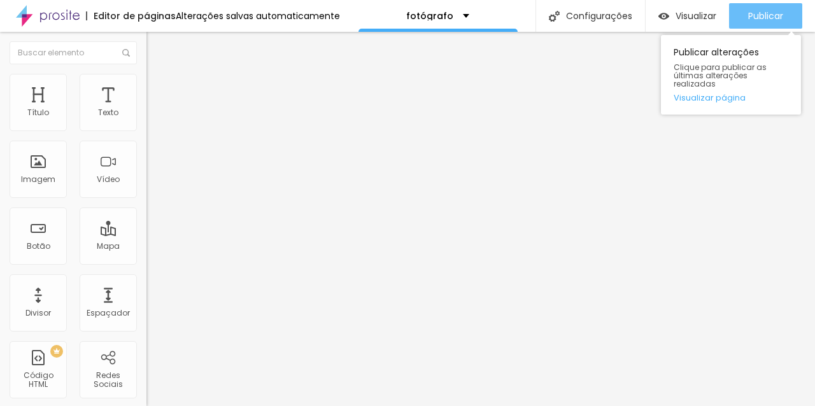
click at [776, 6] on div "Publicar" at bounding box center [765, 15] width 35 height 25
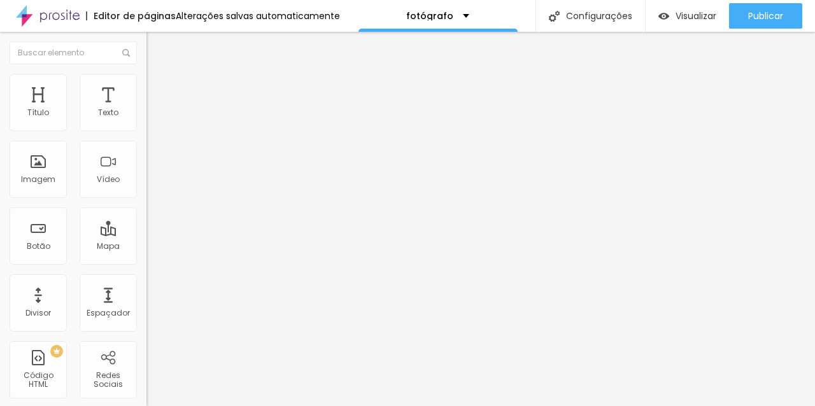
click at [146, 83] on li "Estilo" at bounding box center [219, 80] width 146 height 13
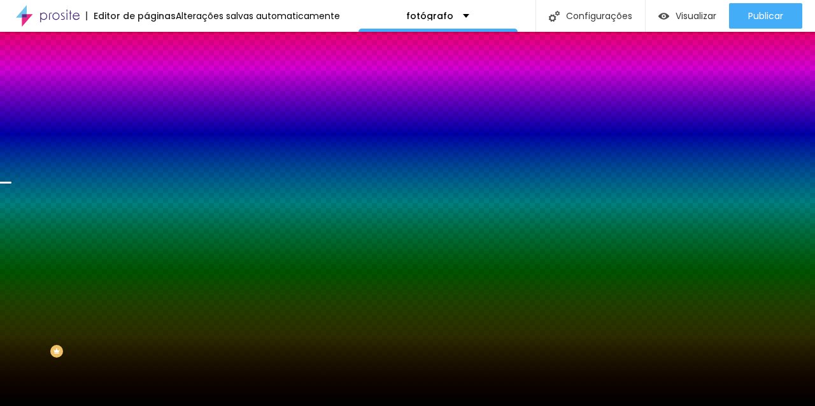
click at [146, 87] on li "Avançado" at bounding box center [219, 93] width 146 height 13
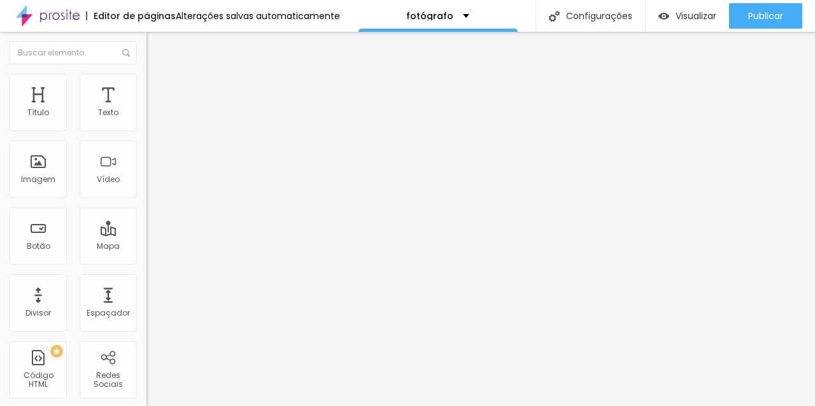
click at [158, 87] on font "Avançado" at bounding box center [179, 82] width 42 height 11
click at [146, 73] on img at bounding box center [151, 66] width 11 height 11
click at [146, 85] on li "Avançado" at bounding box center [219, 80] width 146 height 13
click at [146, 78] on img at bounding box center [151, 79] width 11 height 11
click at [146, 87] on li "Avançado" at bounding box center [219, 93] width 146 height 13
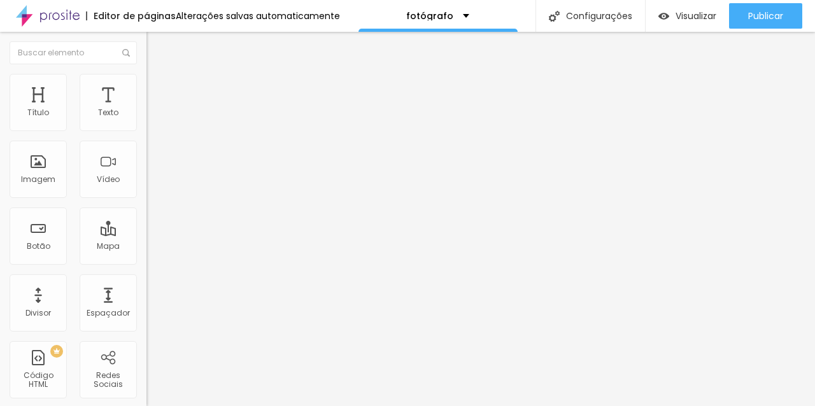
click at [146, 122] on button "button" at bounding box center [155, 115] width 18 height 13
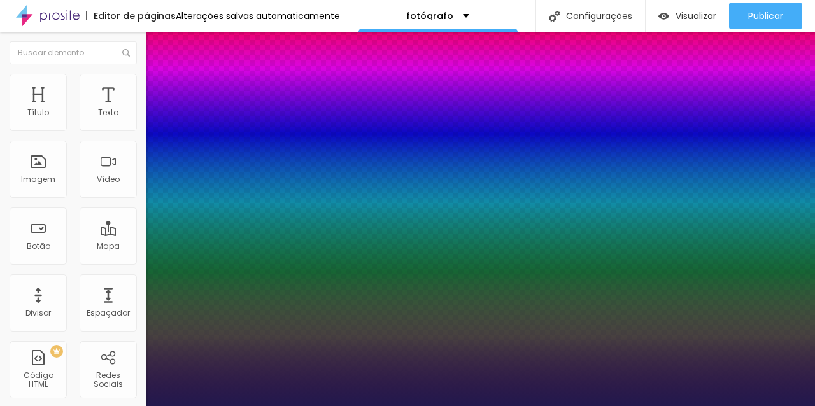
type input "55"
type input "53"
type input "50"
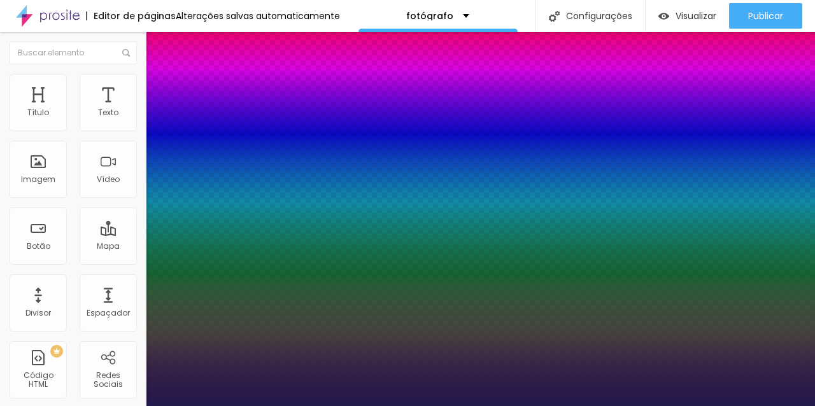
type input "50"
type input "49"
type input "48"
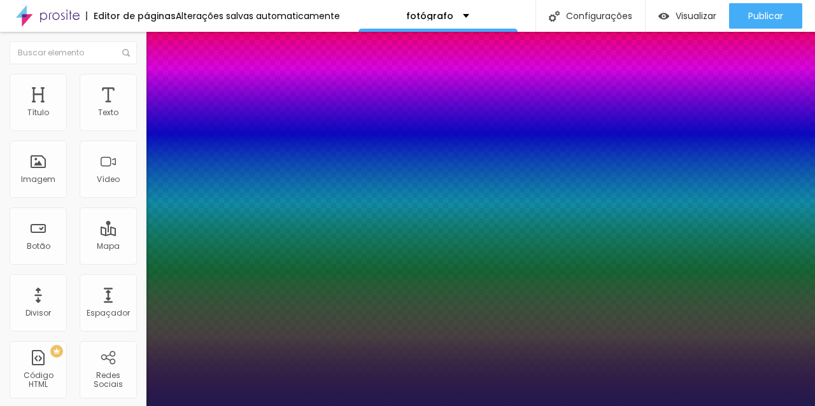
type input "47"
type input "46"
type input "45"
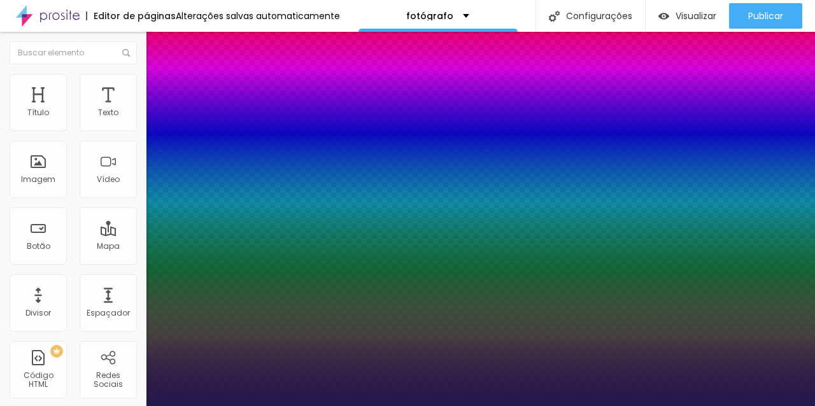
type input "45"
drag, startPoint x: 211, startPoint y: 217, endPoint x: 200, endPoint y: 217, distance: 10.8
click at [784, 405] on div at bounding box center [407, 406] width 815 height 0
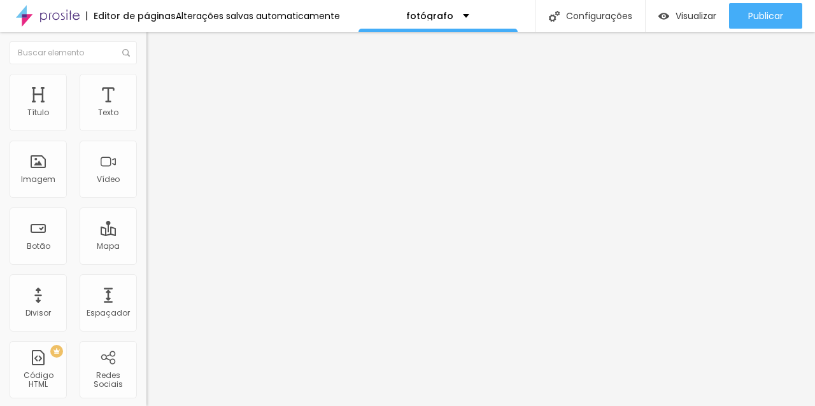
click at [784, 17] on button "Publicar" at bounding box center [765, 15] width 73 height 25
click at [151, 118] on icon "button" at bounding box center [155, 115] width 8 height 8
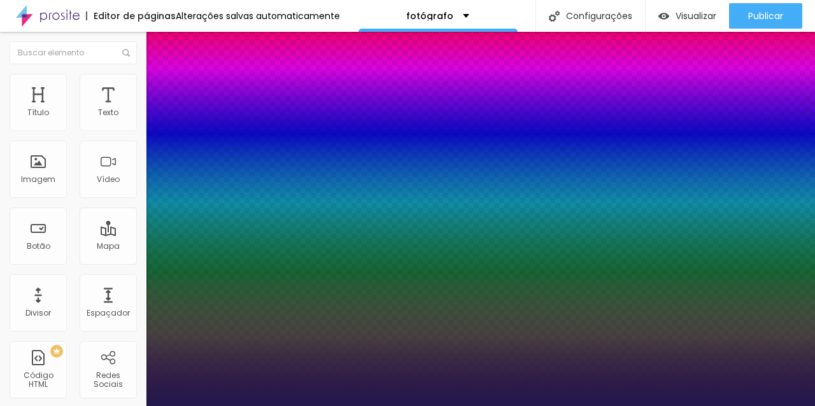
type input "1"
type input "1.1"
type input "1.2"
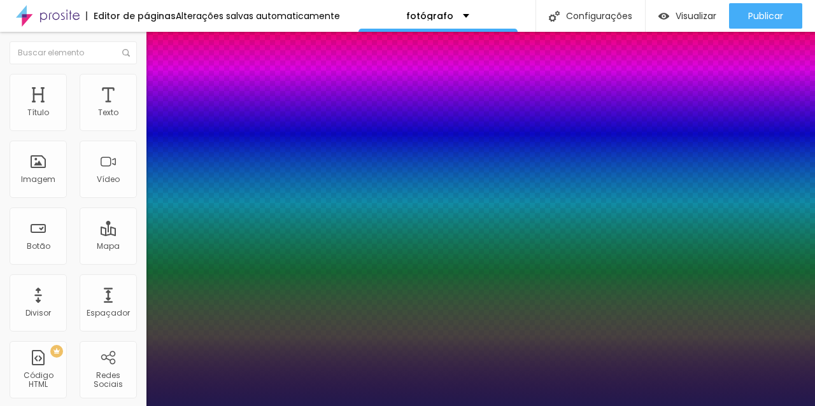
type input "1.2"
drag, startPoint x: 186, startPoint y: 304, endPoint x: 206, endPoint y: 304, distance: 19.7
type input "1.3"
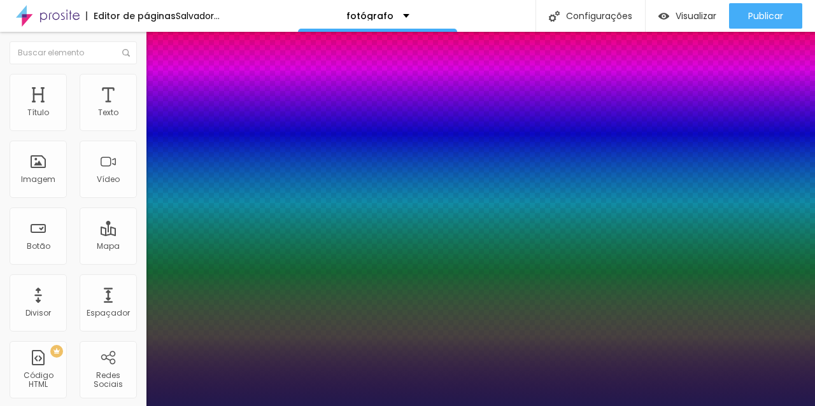
type input "1.3"
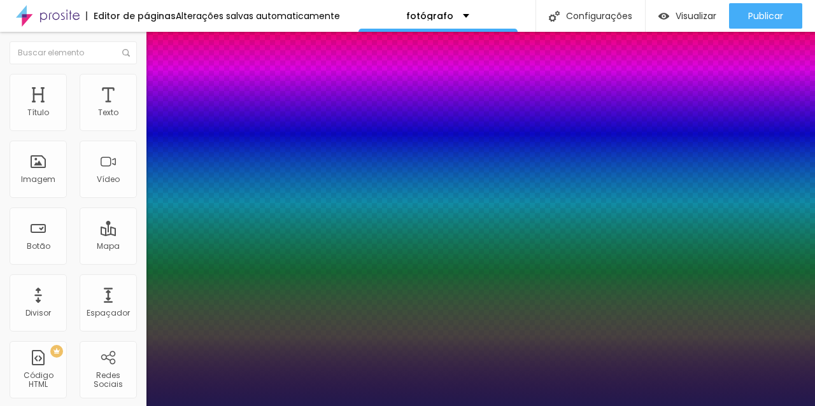
click at [763, 405] on div at bounding box center [407, 406] width 815 height 0
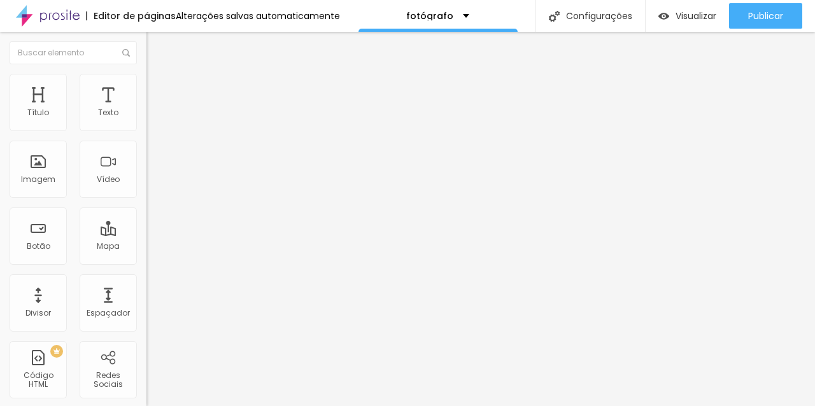
click at [763, 16] on font "Publicar" at bounding box center [765, 16] width 35 height 13
click at [146, 87] on li "Avançado" at bounding box center [219, 93] width 146 height 13
click at [146, 74] on img at bounding box center [151, 79] width 11 height 11
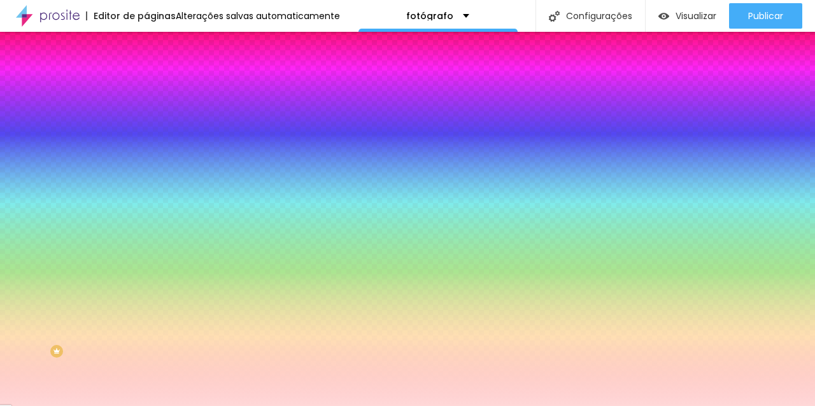
click at [146, 186] on input "#FFD8D8" at bounding box center [222, 179] width 153 height 13
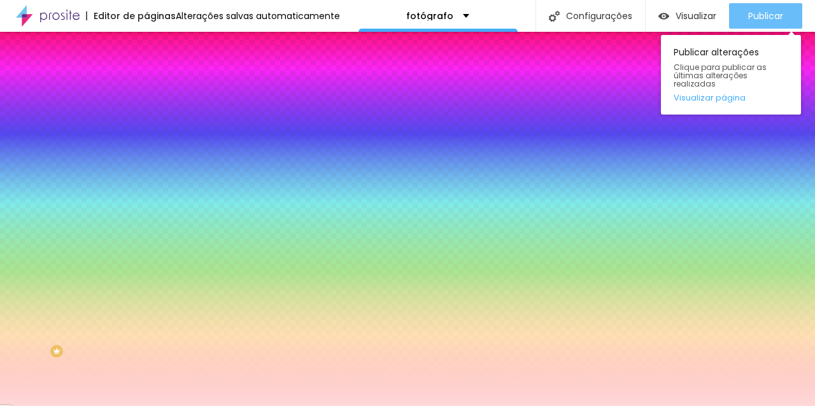
click at [774, 14] on font "Publicar" at bounding box center [765, 16] width 35 height 13
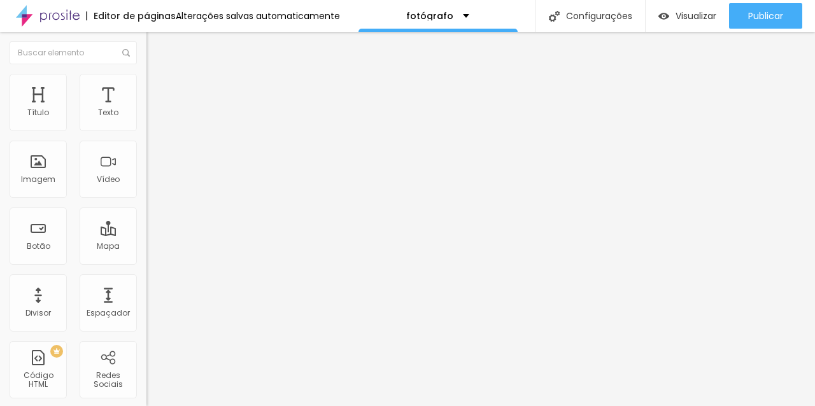
click at [146, 74] on img at bounding box center [151, 79] width 11 height 11
type input "15"
type input "16"
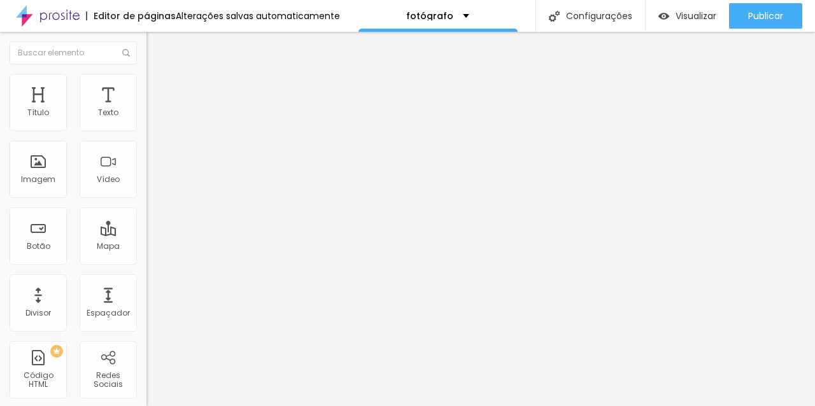
type input "15"
drag, startPoint x: 43, startPoint y: 192, endPoint x: 67, endPoint y: 193, distance: 24.2
type input "15"
click at [146, 369] on input "range" at bounding box center [187, 374] width 82 height 10
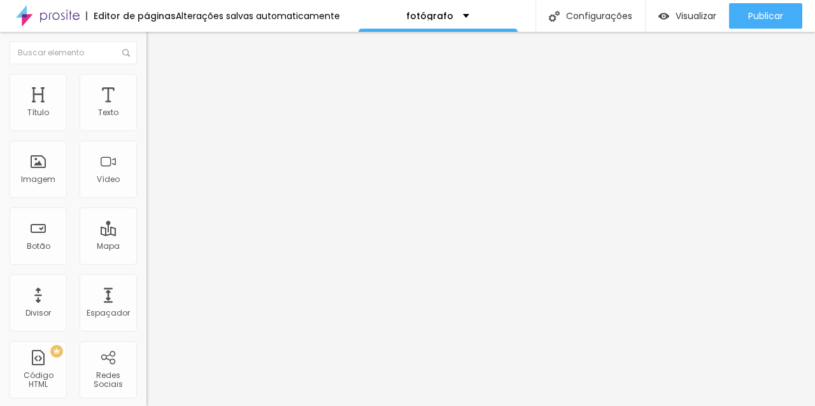
click at [158, 87] on font "Estilo" at bounding box center [168, 82] width 20 height 11
type input "15"
drag, startPoint x: 46, startPoint y: 189, endPoint x: 57, endPoint y: 190, distance: 10.8
type input "15"
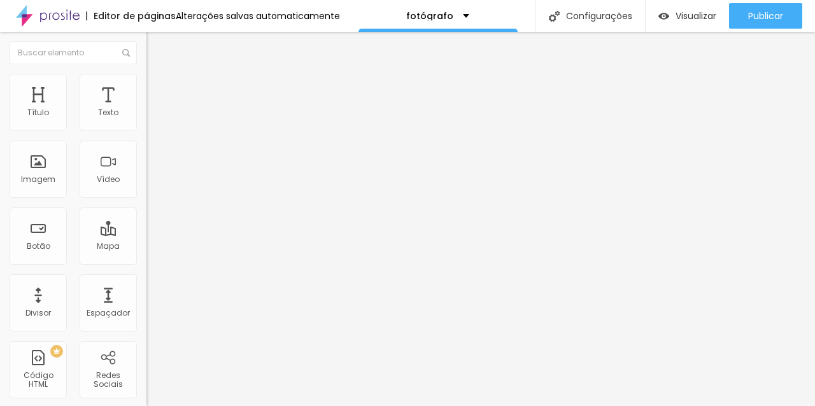
click at [146, 369] on input "range" at bounding box center [187, 374] width 82 height 10
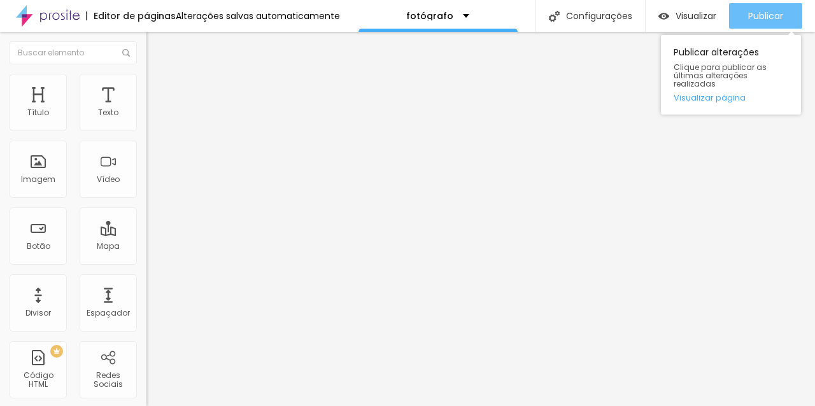
click at [760, 18] on font "Publicar" at bounding box center [765, 16] width 35 height 13
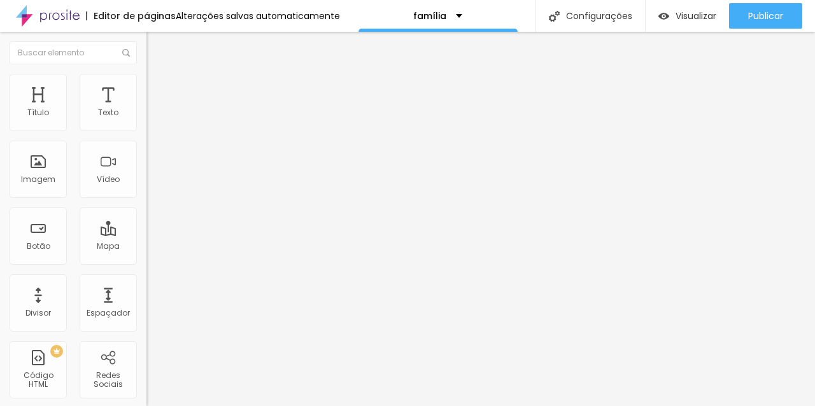
click at [158, 88] on font "Estilo" at bounding box center [168, 82] width 20 height 11
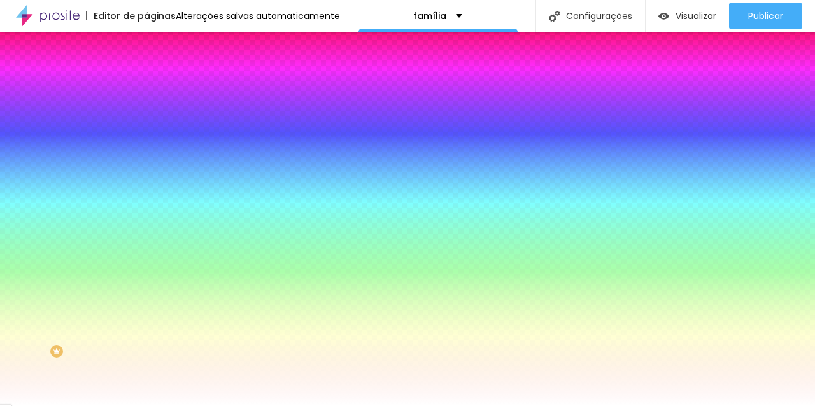
click at [146, 87] on li "Avançado" at bounding box center [219, 93] width 146 height 13
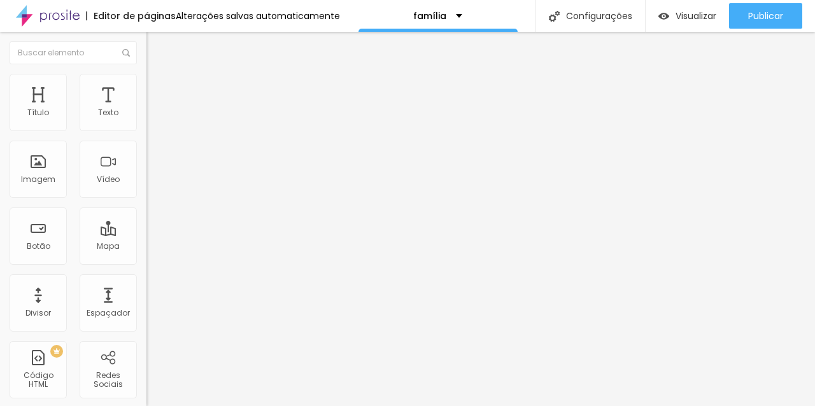
type input "10"
type input "5"
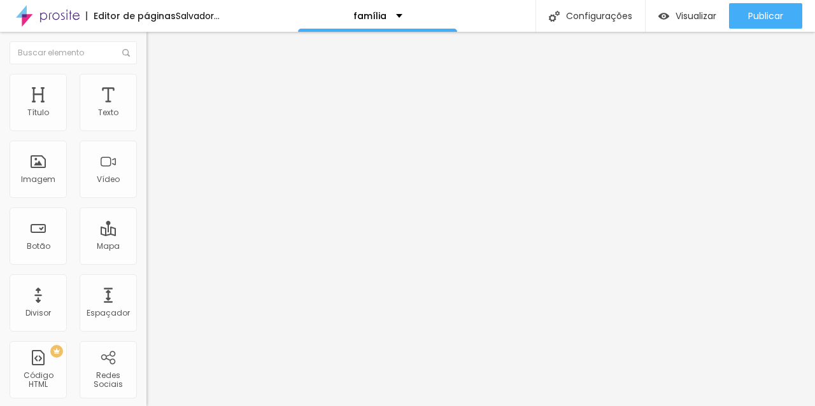
type input "10"
type input "15"
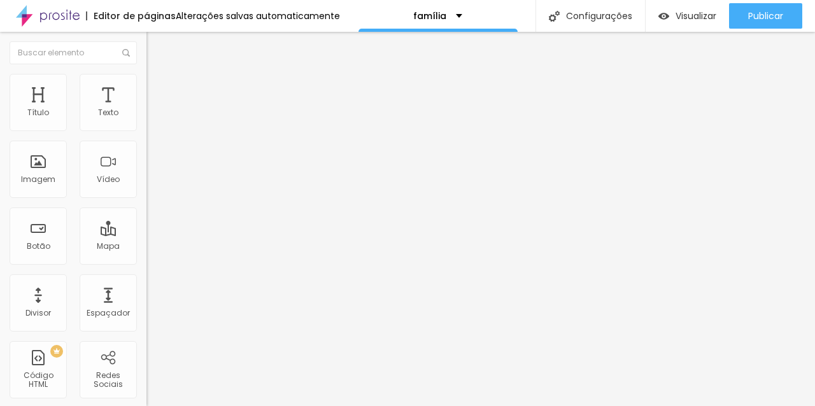
type input "20"
type input "25"
type input "20"
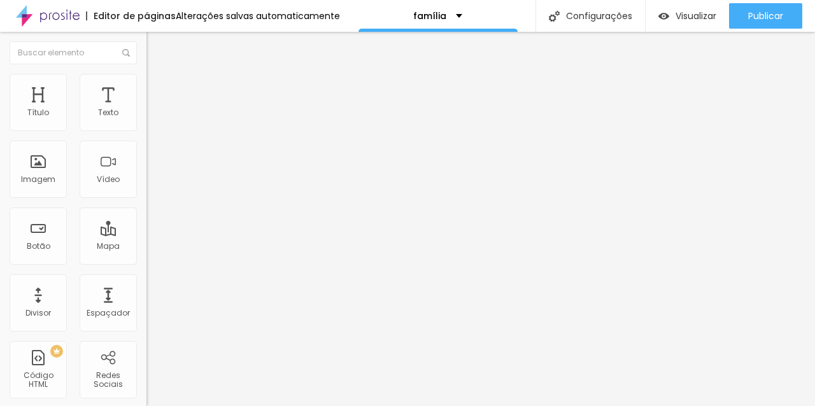
type input "20"
type input "15"
type input "20"
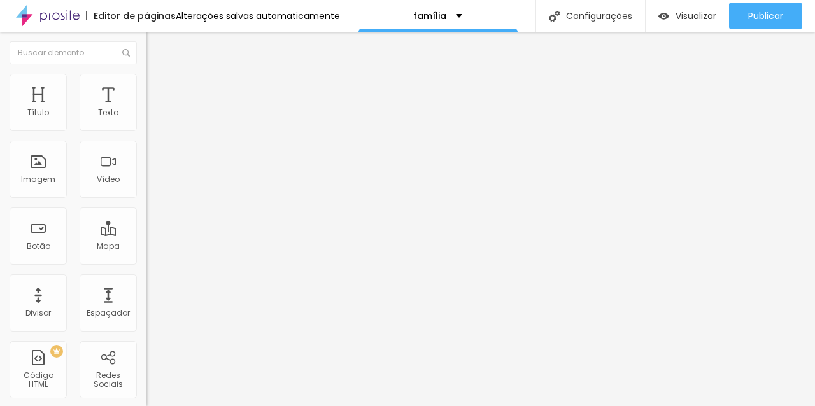
type input "25"
type input "30"
type input "25"
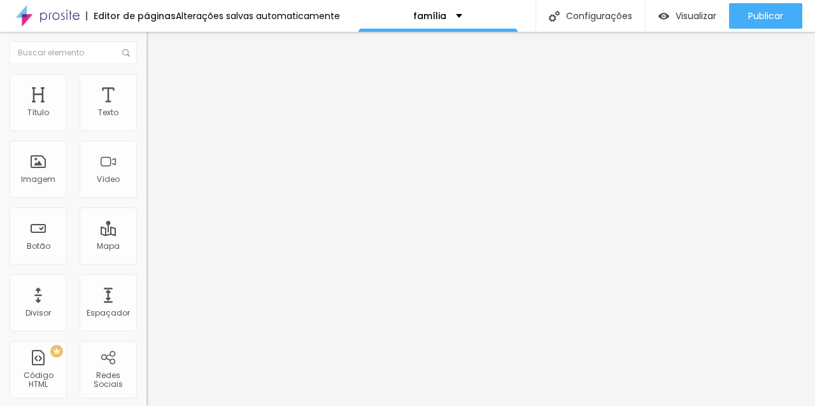
type input "25"
type input "20"
type input "15"
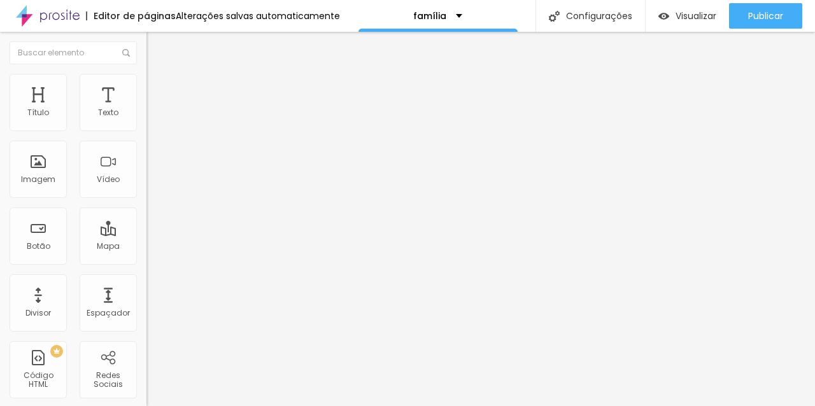
click at [146, 247] on input "range" at bounding box center [187, 252] width 82 height 10
type input "1.8"
type input "1.7"
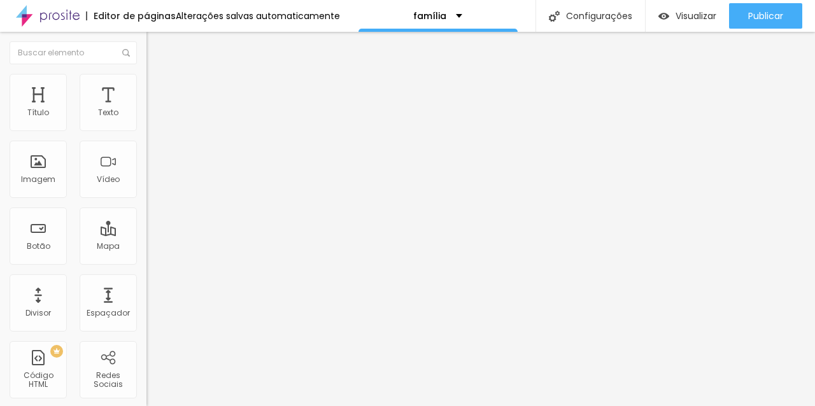
type input "1.6"
type input "1.5"
type input "1.4"
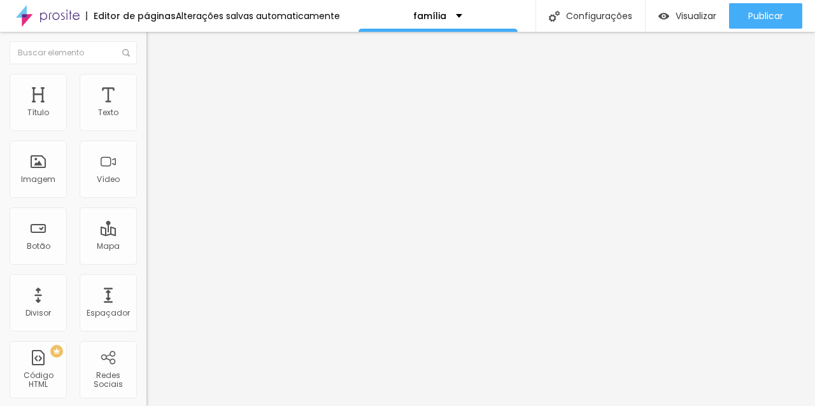
type input "1.4"
type input "1.3"
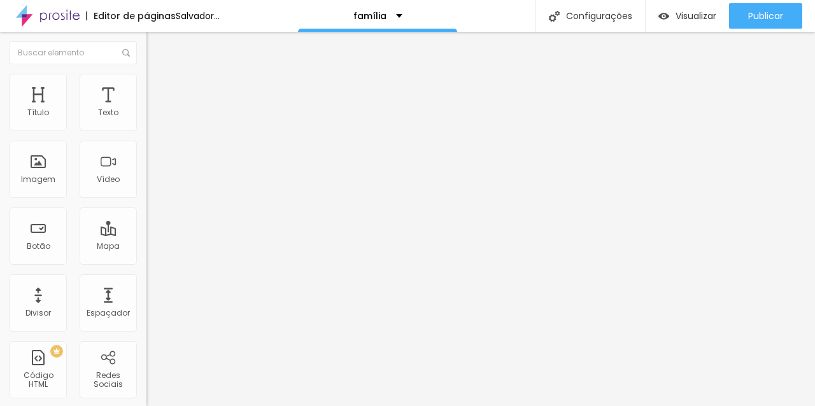
type input "1.4"
type input "1.3"
drag, startPoint x: 99, startPoint y: 173, endPoint x: 73, endPoint y: 171, distance: 26.8
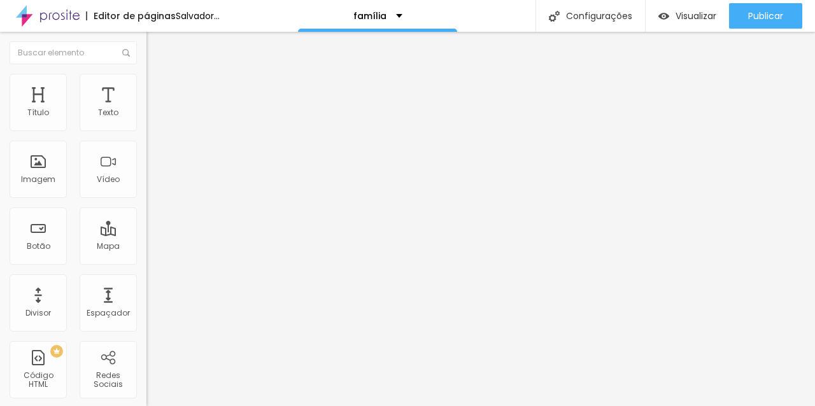
type input "1.3"
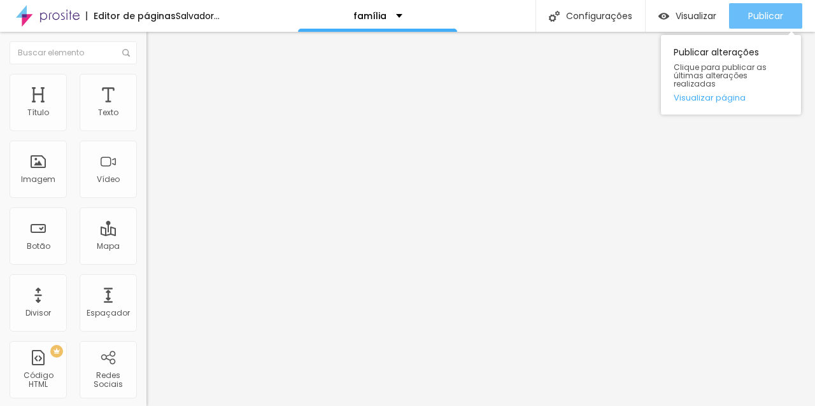
click at [764, 9] on div "Publicar" at bounding box center [765, 15] width 35 height 25
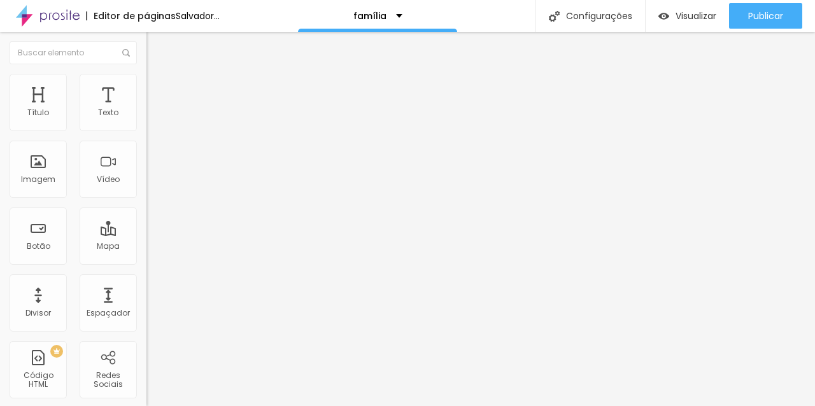
click at [146, 75] on li "Estilo" at bounding box center [219, 80] width 146 height 13
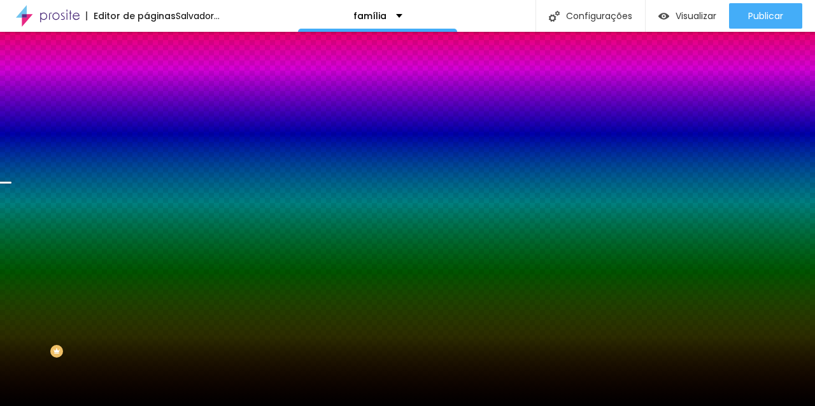
click at [146, 173] on div at bounding box center [219, 173] width 146 height 0
type input "#000000"
drag, startPoint x: 77, startPoint y: 278, endPoint x: 6, endPoint y: 370, distance: 116.6
click at [146, 370] on div "Editar nulo Conteúdo Estilo Avançado Imagem de fundo Trocar imagem Efeito da Im…" at bounding box center [219, 219] width 146 height 374
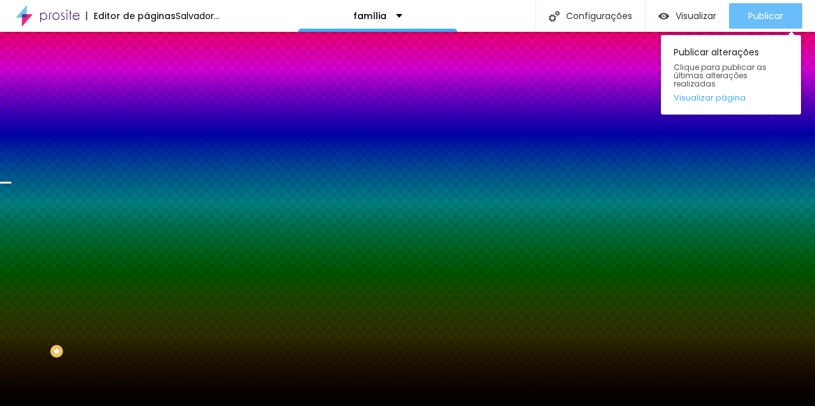
click at [774, 20] on font "Publicar" at bounding box center [765, 16] width 35 height 13
